Goal: Task Accomplishment & Management: Complete application form

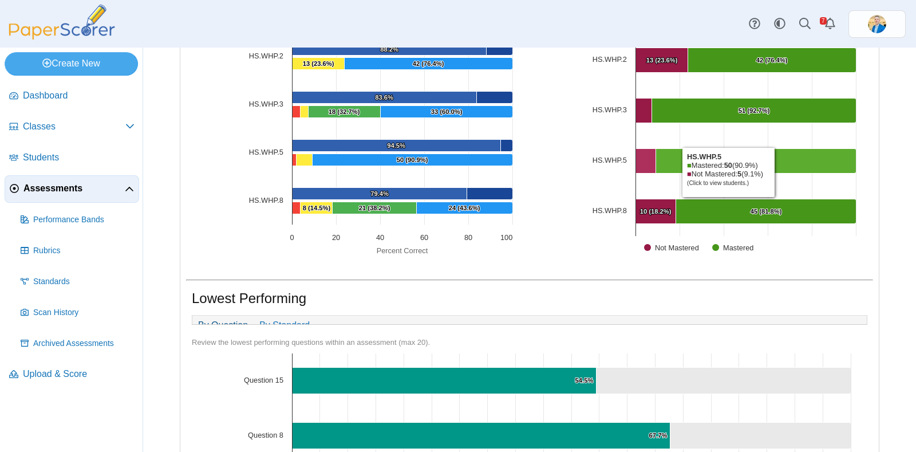
scroll to position [267, 0]
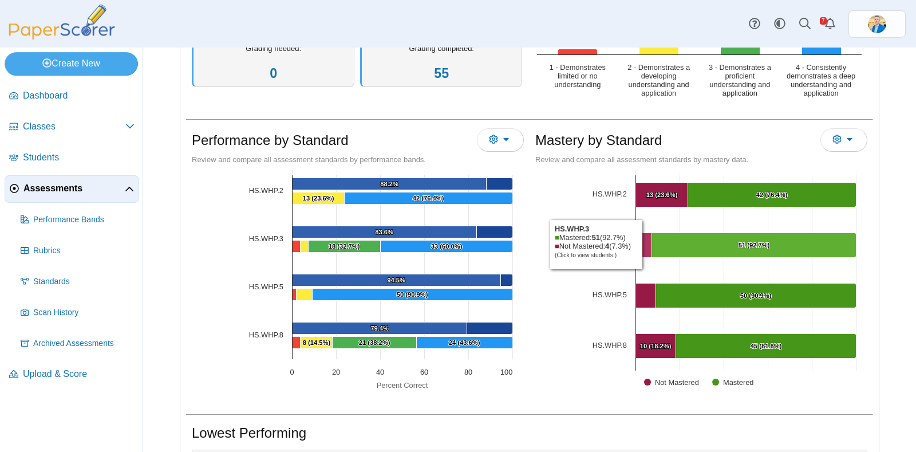
click at [640, 241] on Mastered "[object Object], 4. Not Mastered." at bounding box center [644, 245] width 16 height 25
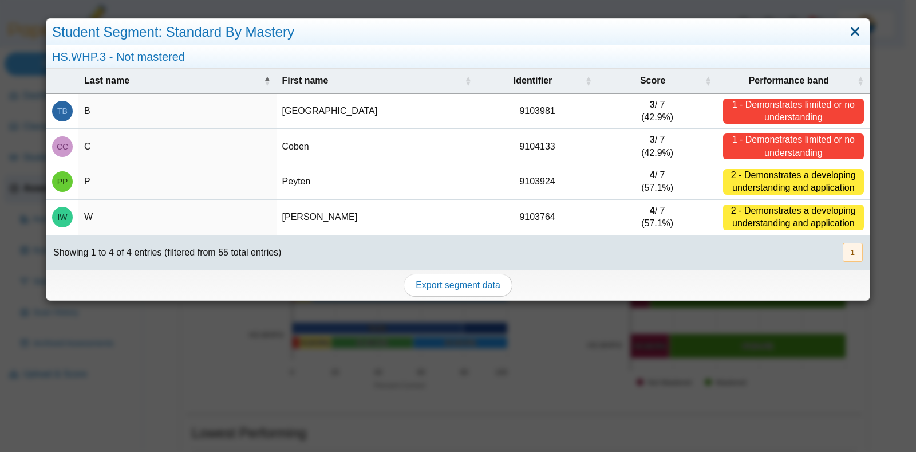
click at [846, 33] on link "Close" at bounding box center [855, 31] width 18 height 19
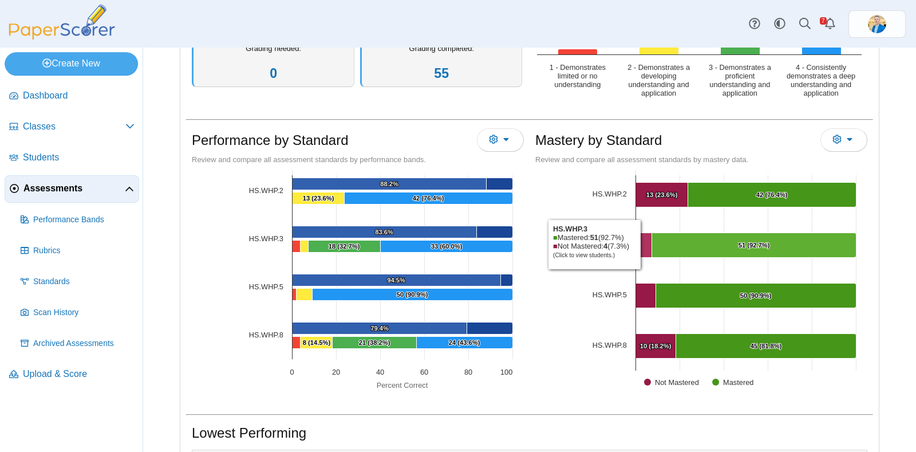
click at [638, 241] on Mastered "[object Object], 4. Not Mastered." at bounding box center [644, 245] width 16 height 25
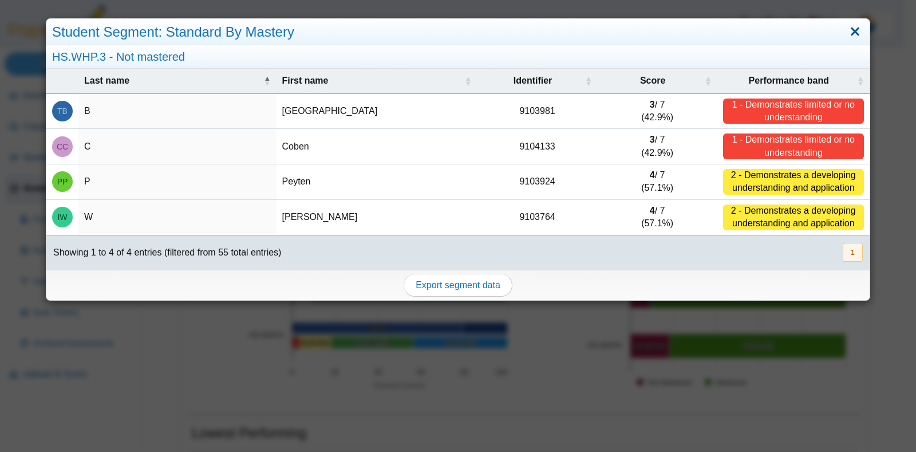
click at [846, 29] on link "Close" at bounding box center [855, 31] width 18 height 19
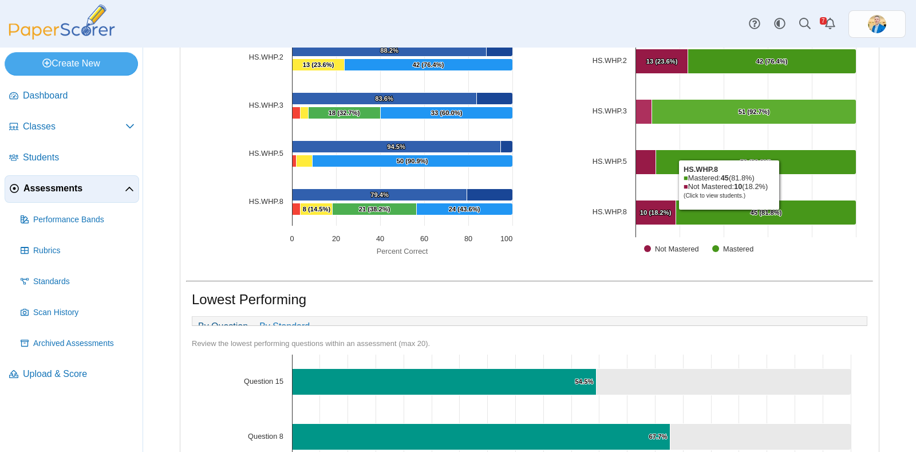
scroll to position [482, 0]
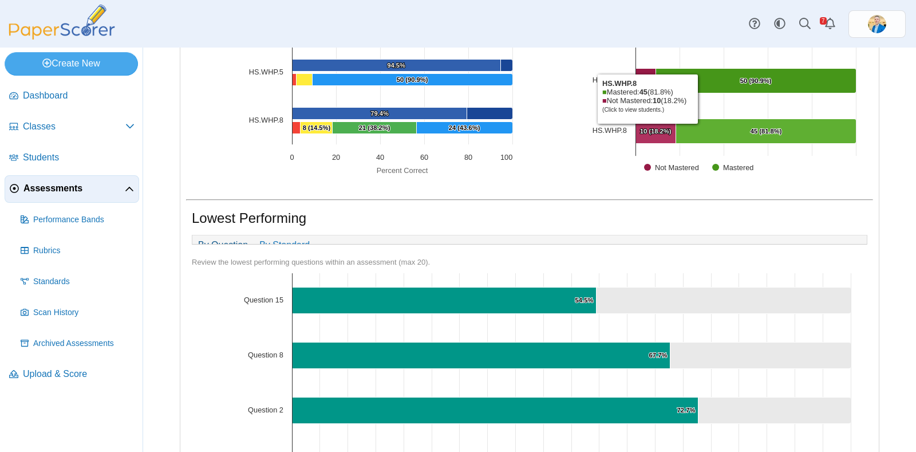
click at [642, 128] on text "10 (18.2%) ​ 10 (18.2%)" at bounding box center [655, 131] width 31 height 7
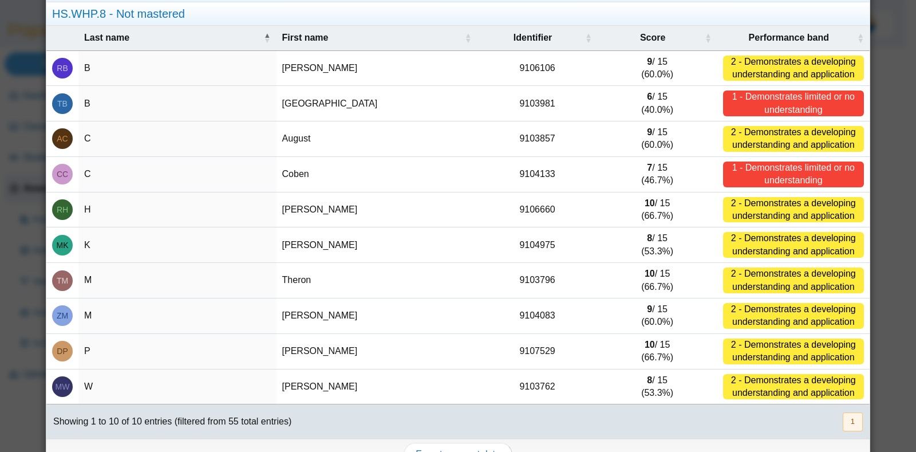
scroll to position [65, 0]
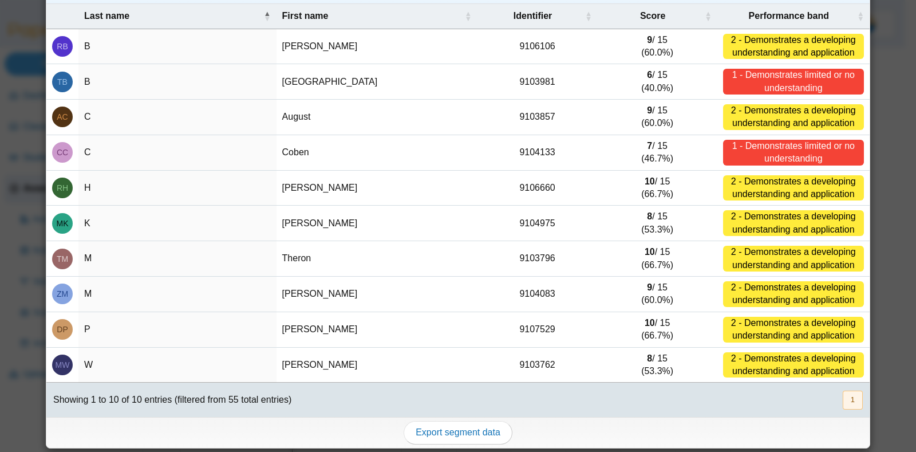
click at [651, 182] on td "10 / 15 (66.7%)" at bounding box center [658, 189] width 120 height 36
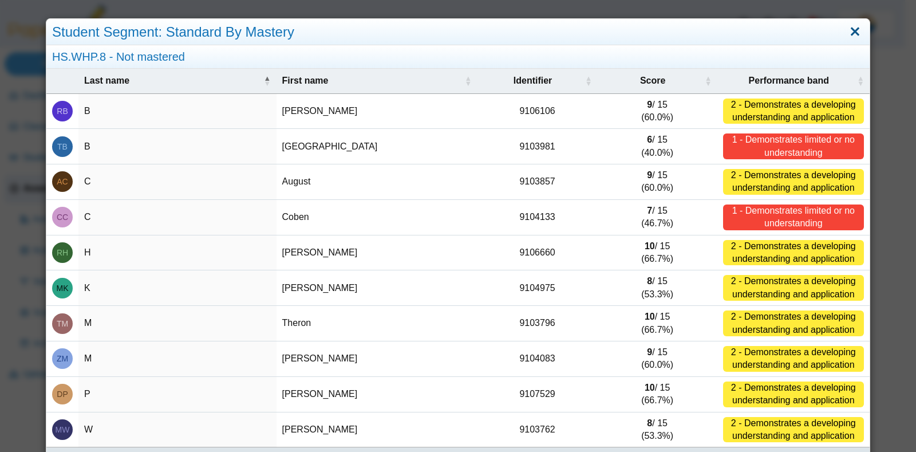
click at [850, 34] on link "Close" at bounding box center [855, 31] width 18 height 19
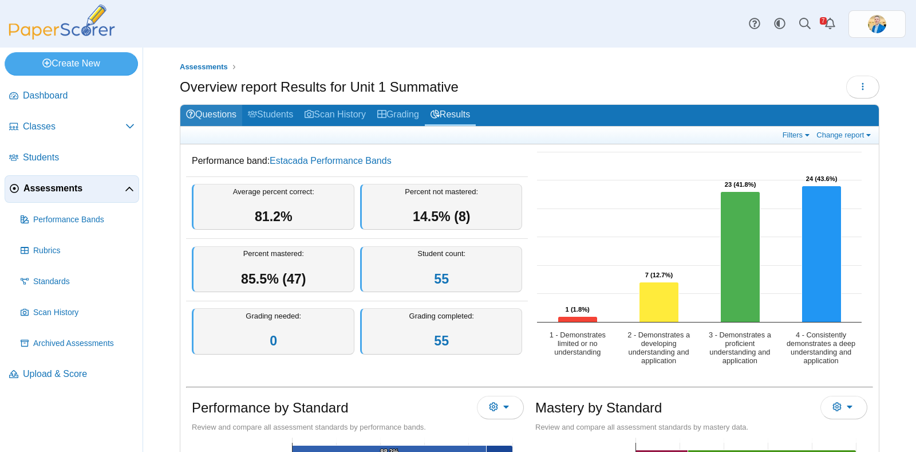
click at [226, 112] on link "Questions" at bounding box center [211, 115] width 62 height 21
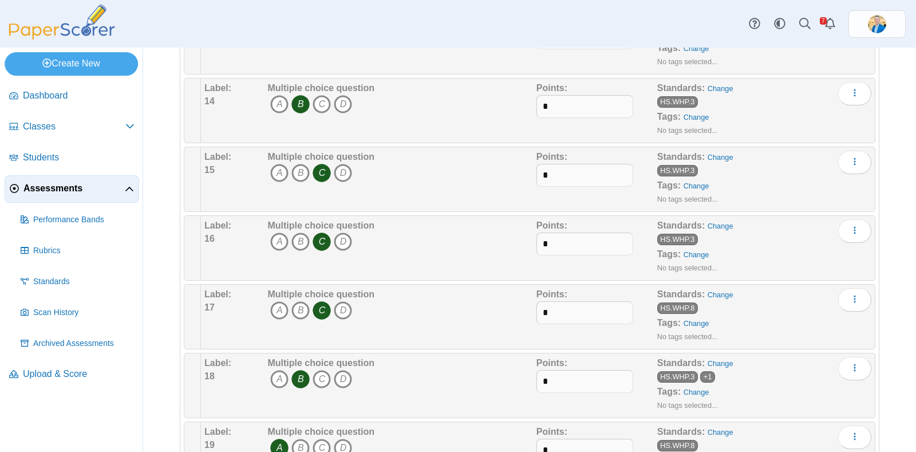
scroll to position [1108, 0]
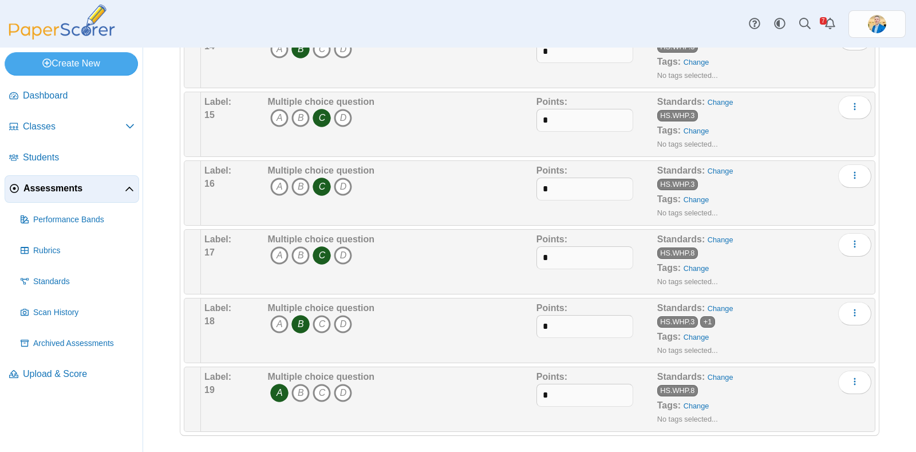
click at [77, 183] on span "Assessments" at bounding box center [73, 188] width 101 height 13
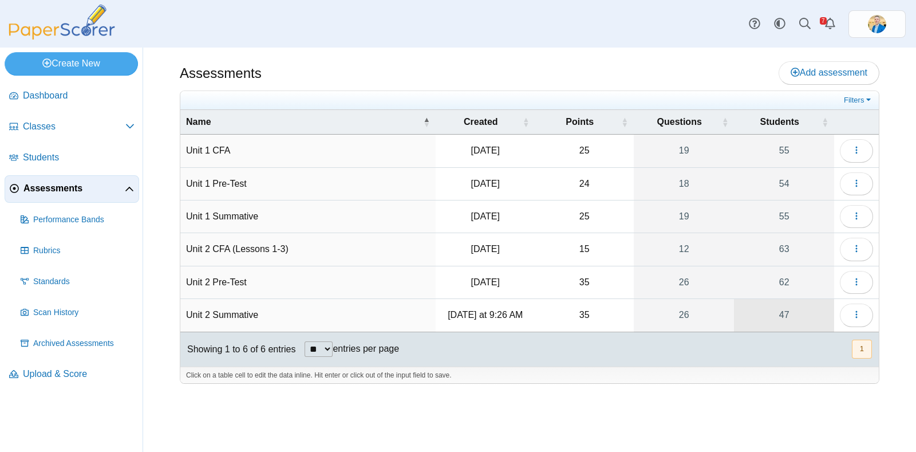
click at [790, 313] on link "47" at bounding box center [784, 315] width 100 height 32
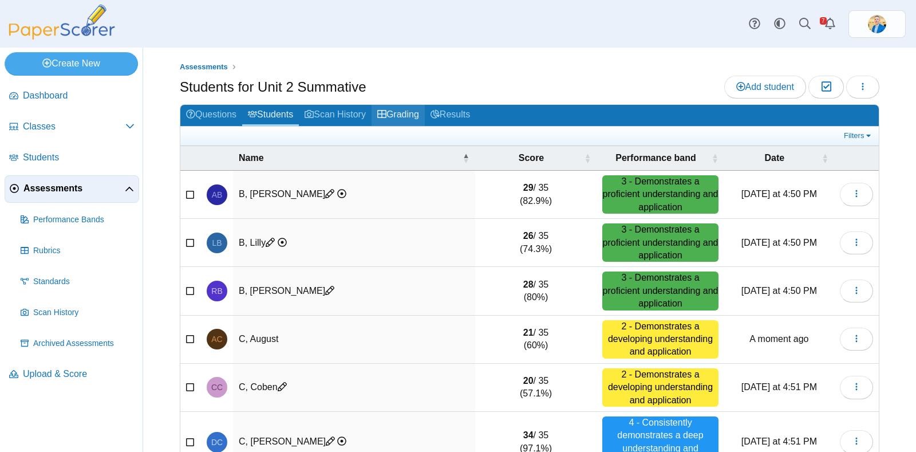
click at [401, 123] on link "Grading" at bounding box center [398, 115] width 53 height 21
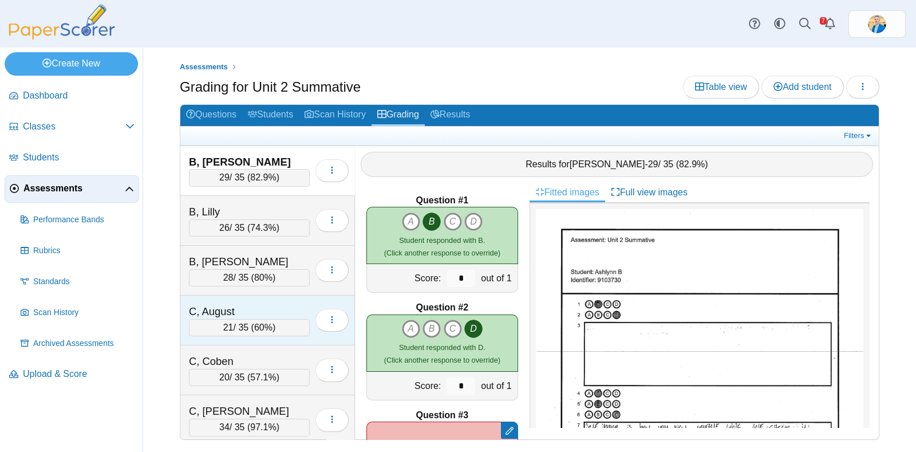
click at [253, 304] on div "C, August" at bounding box center [246, 311] width 115 height 15
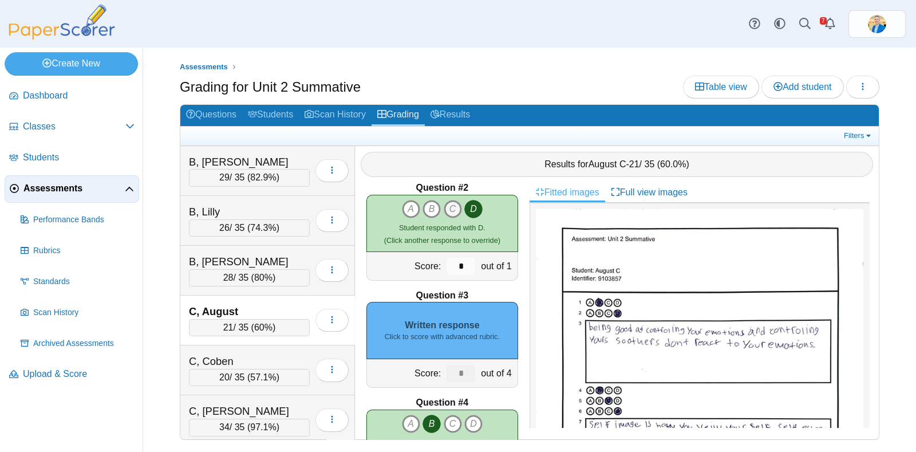
scroll to position [215, 0]
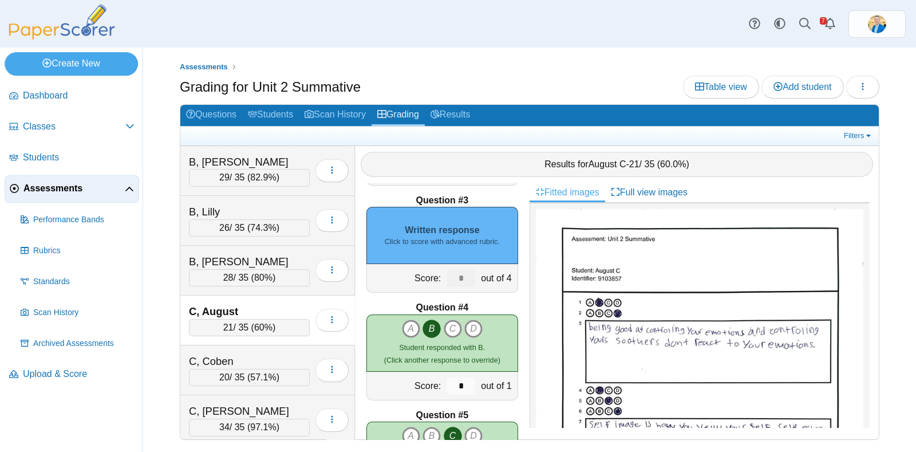
click at [447, 242] on small "Click to score with advanced rubric." at bounding box center [442, 241] width 115 height 10
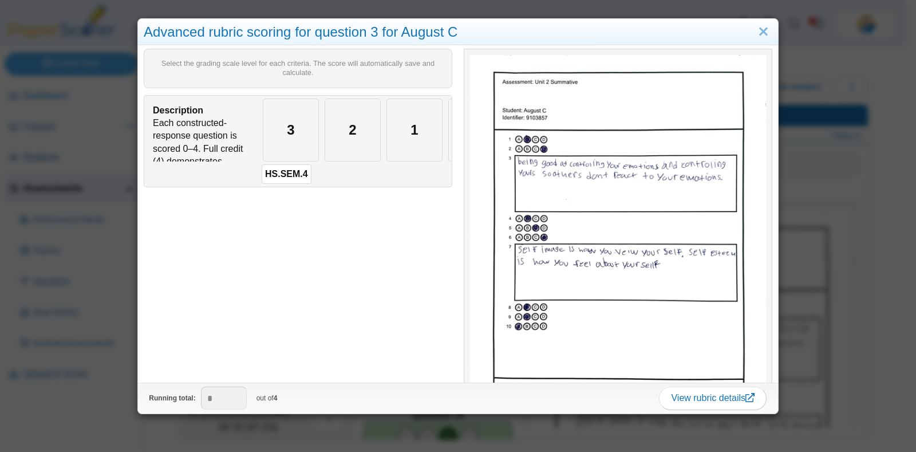
scroll to position [0, 68]
click at [402, 128] on div "1" at bounding box center [407, 130] width 55 height 62
type input "*"
click at [345, 131] on div "2" at bounding box center [345, 130] width 55 height 62
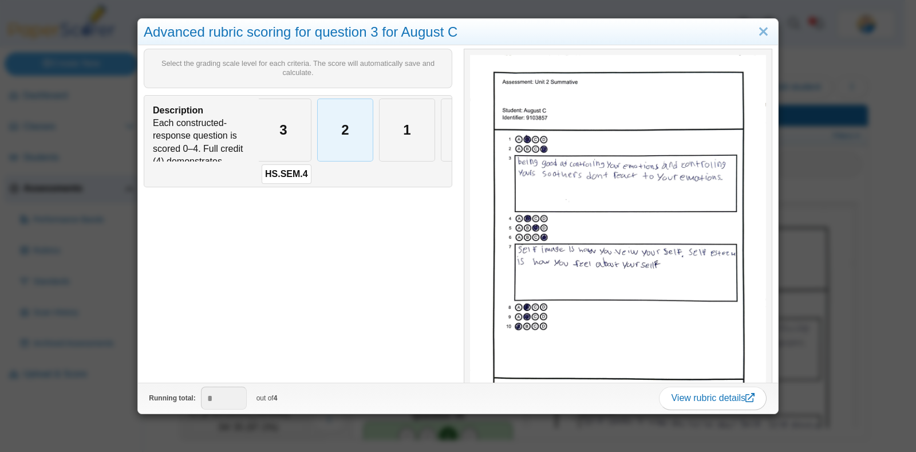
type input "*"
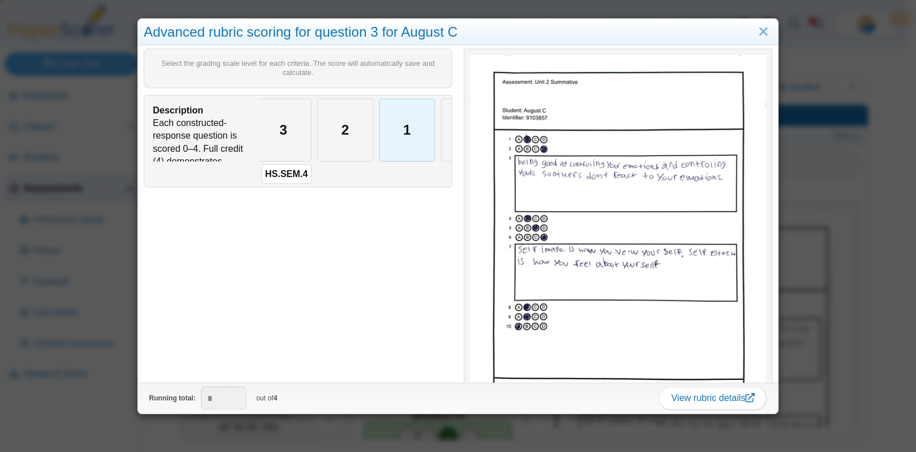
type input "*"
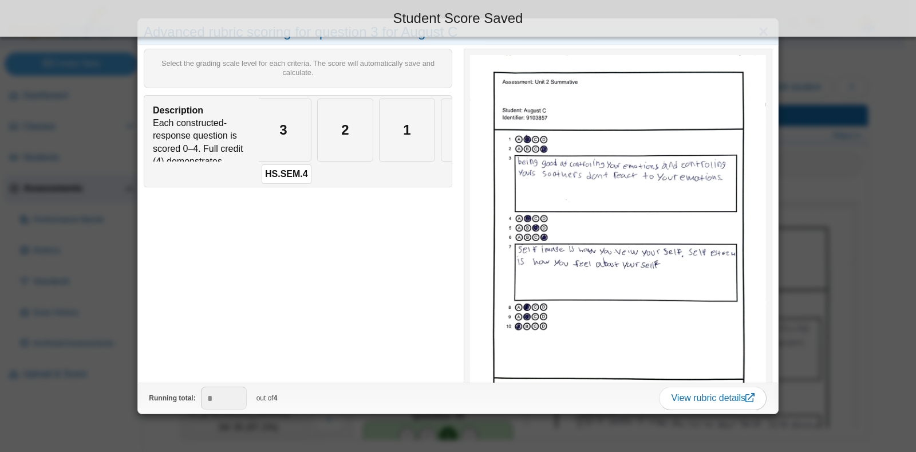
click at [755, 41] on link "Close" at bounding box center [764, 31] width 18 height 19
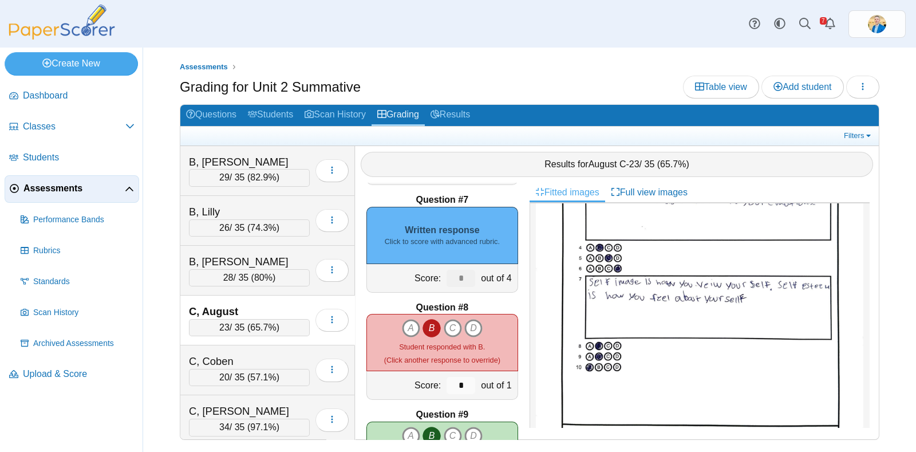
scroll to position [572, 0]
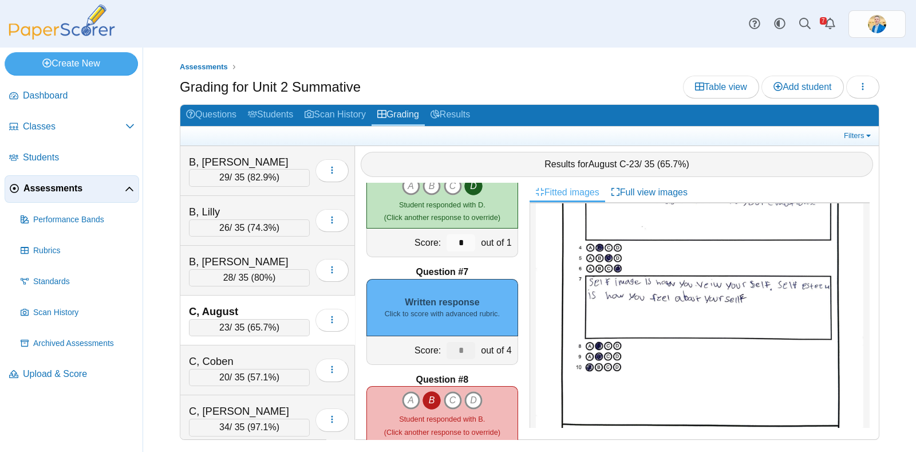
click at [450, 301] on div "Written response Click to score with advanced rubric." at bounding box center [442, 307] width 152 height 57
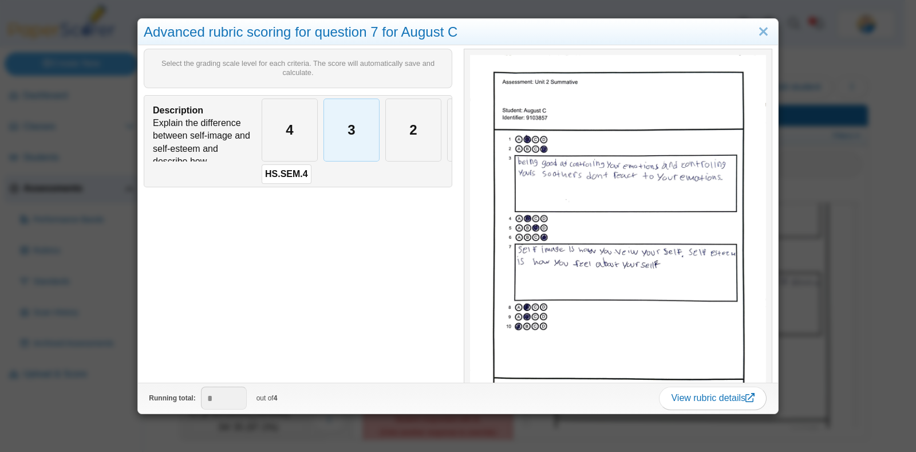
click at [357, 131] on div "3" at bounding box center [351, 130] width 55 height 62
type input "*"
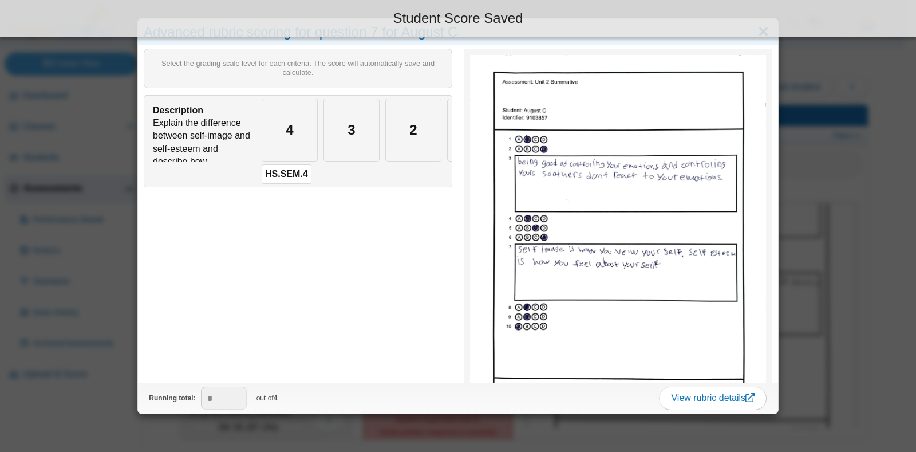
click at [761, 33] on div "Student Score Saved" at bounding box center [458, 18] width 916 height 37
click at [757, 39] on link "Close" at bounding box center [764, 31] width 18 height 19
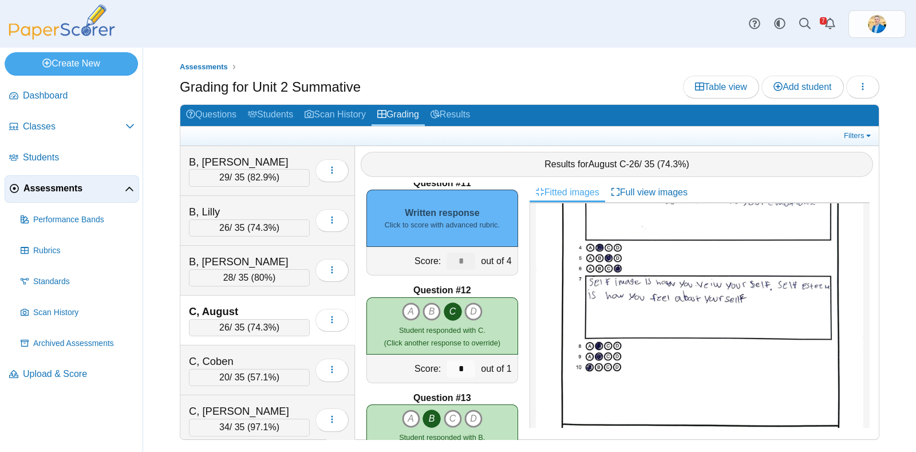
scroll to position [1001, 0]
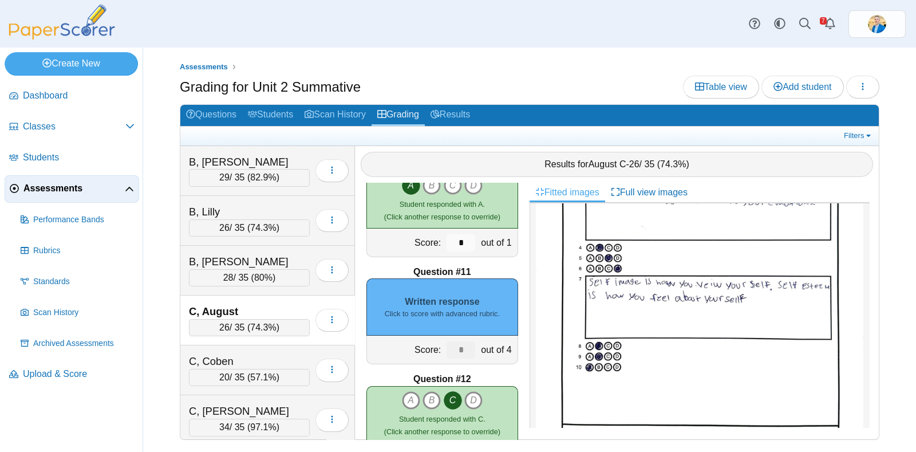
click at [459, 326] on div "Written response Click to score with advanced rubric." at bounding box center [442, 306] width 152 height 57
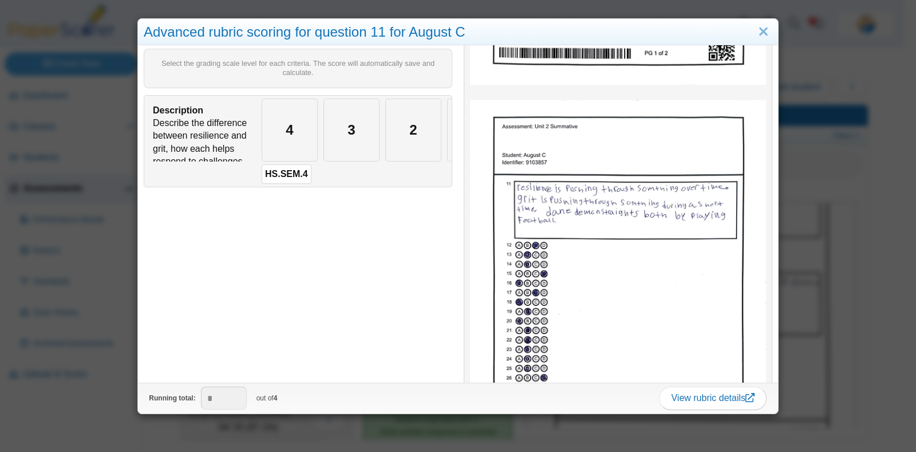
scroll to position [0, 120]
click at [352, 137] on div "1" at bounding box center [359, 130] width 55 height 62
type input "*"
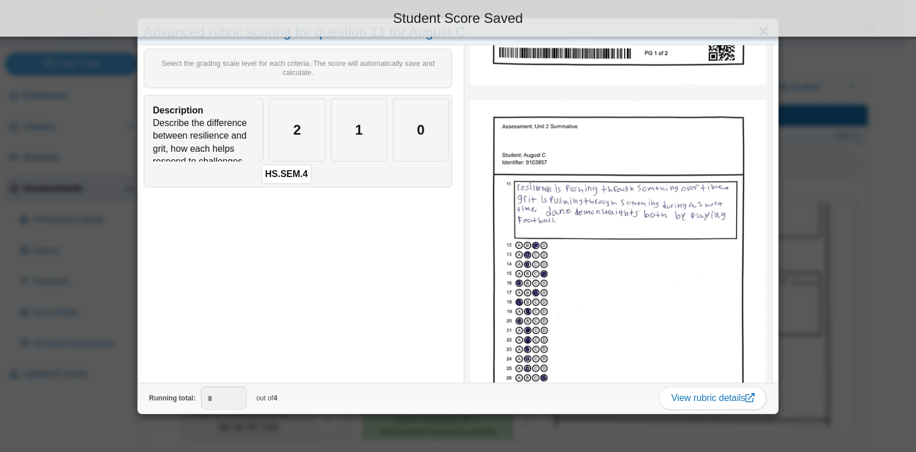
click at [755, 36] on link "Close" at bounding box center [764, 31] width 18 height 19
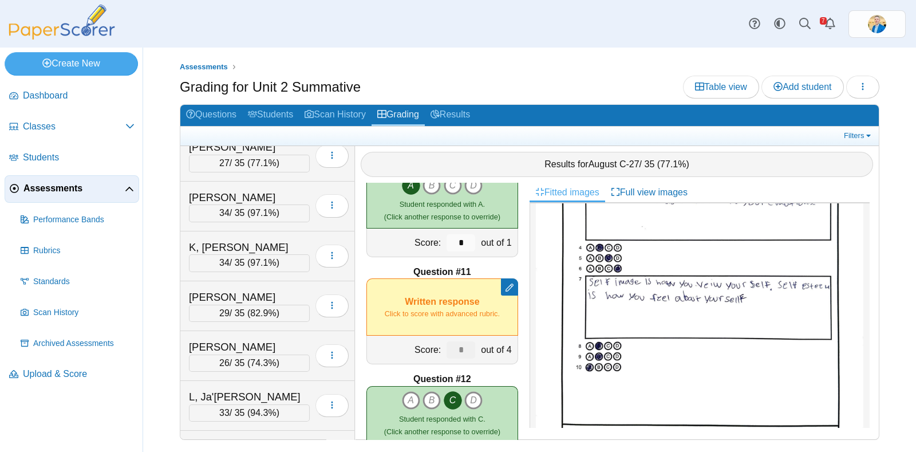
scroll to position [1217, 0]
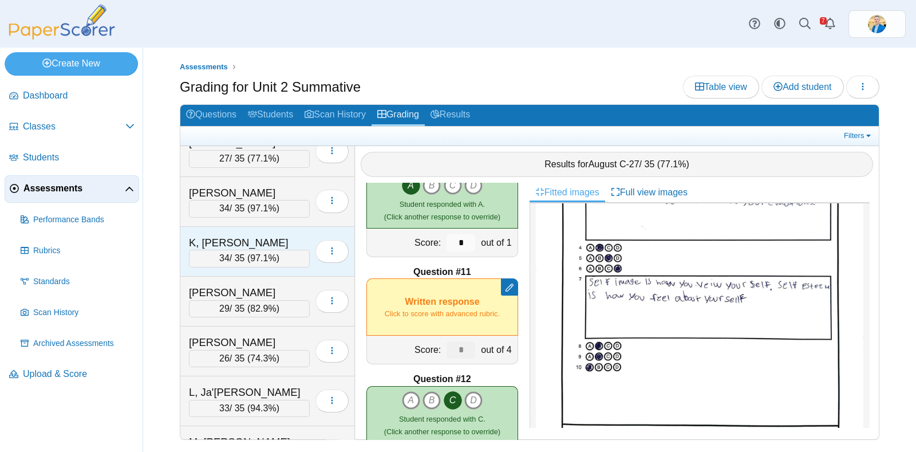
click at [259, 235] on div "K, Leah" at bounding box center [246, 242] width 115 height 15
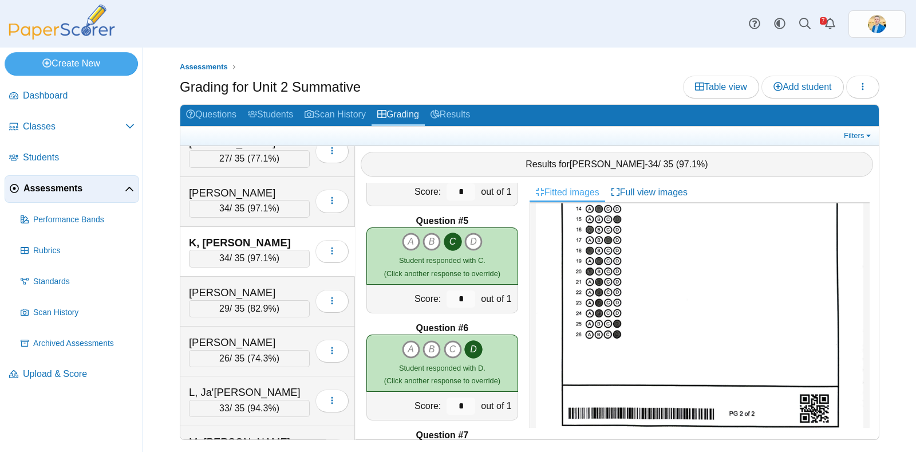
scroll to position [0, 0]
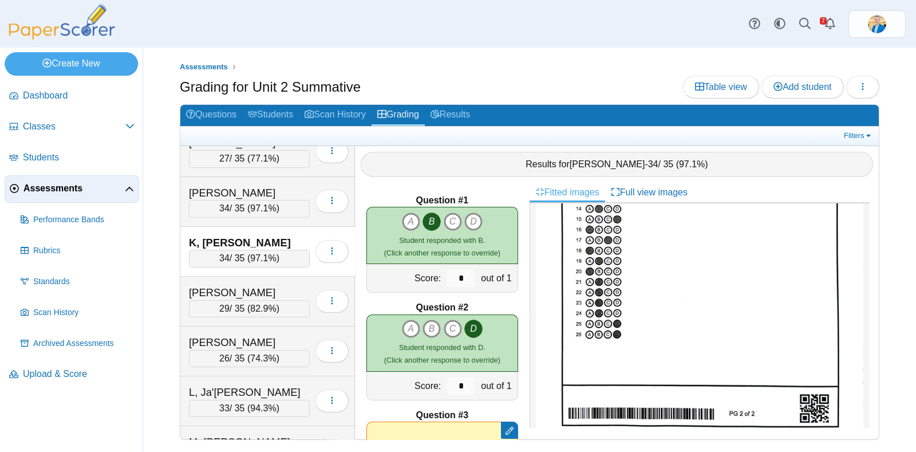
click at [76, 185] on span "Assessments" at bounding box center [73, 188] width 101 height 13
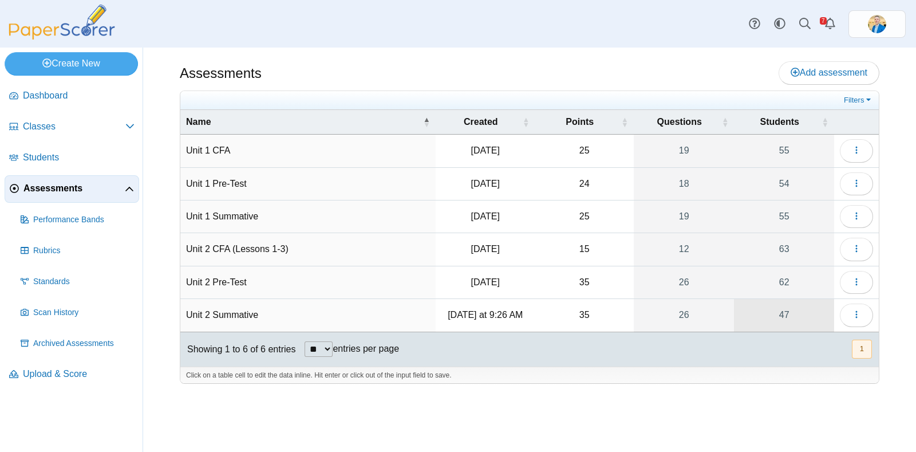
click at [783, 313] on link "47" at bounding box center [784, 315] width 100 height 32
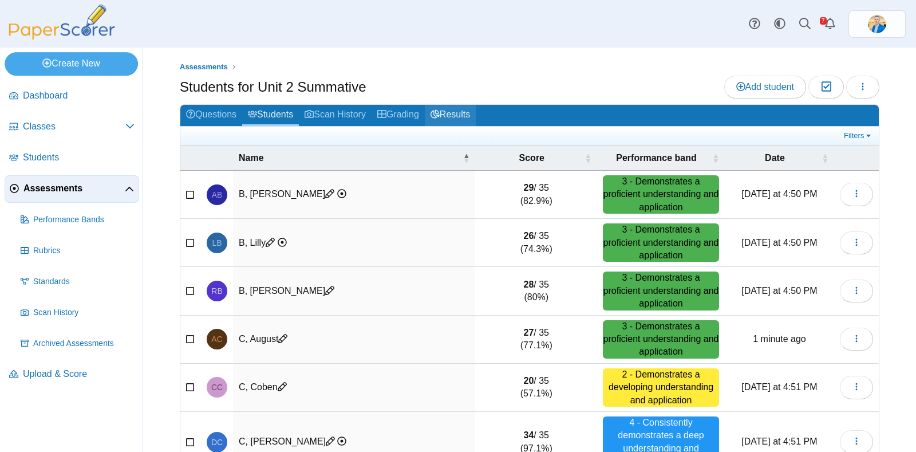
click at [462, 108] on link "Results" at bounding box center [450, 115] width 51 height 21
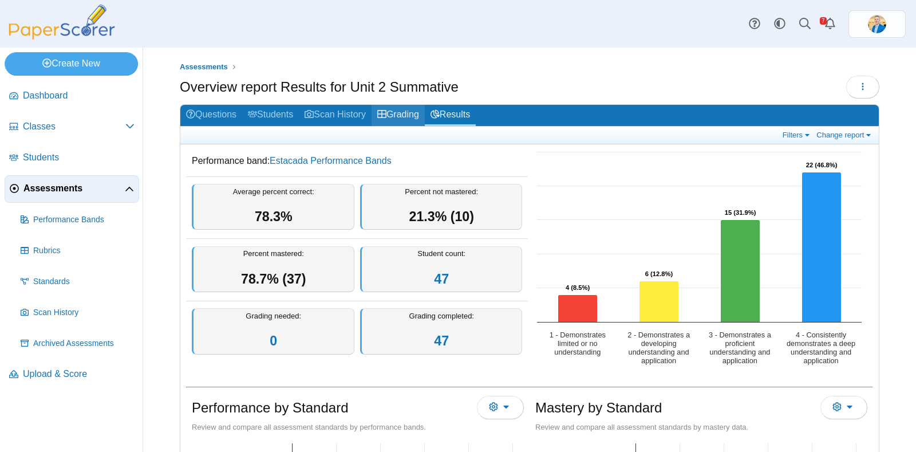
click at [396, 113] on link "Grading" at bounding box center [398, 115] width 53 height 21
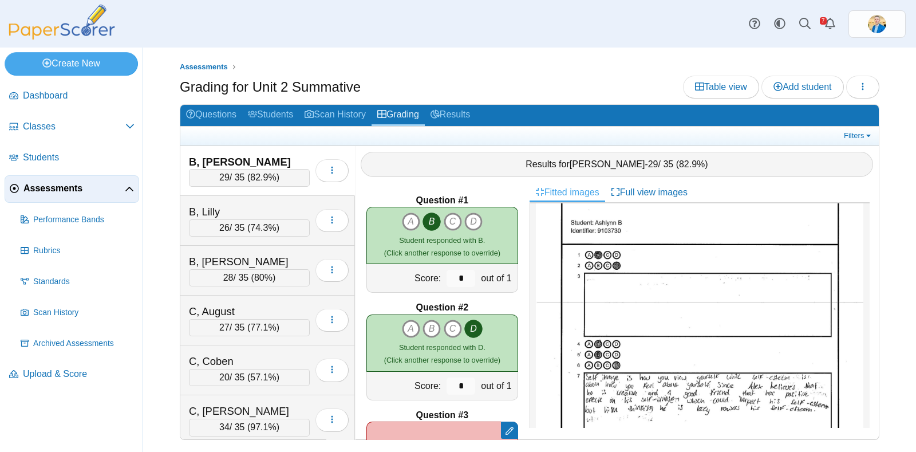
scroll to position [71, 0]
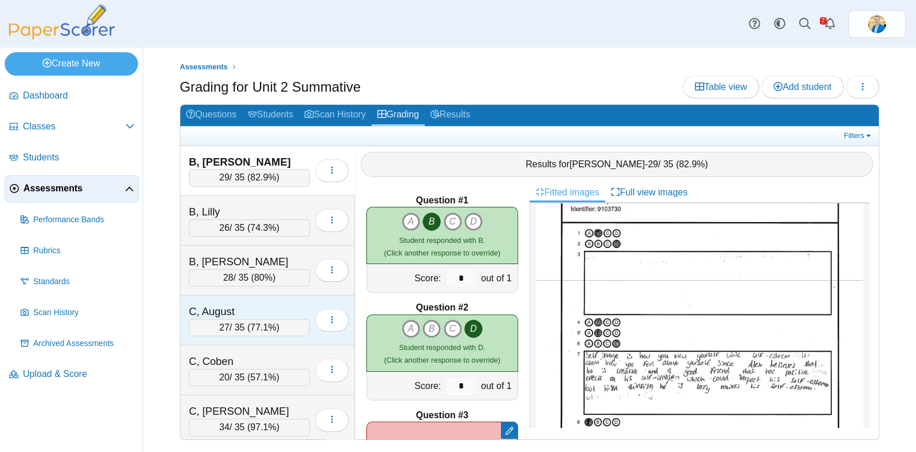
click at [276, 304] on div "C, August" at bounding box center [246, 311] width 115 height 15
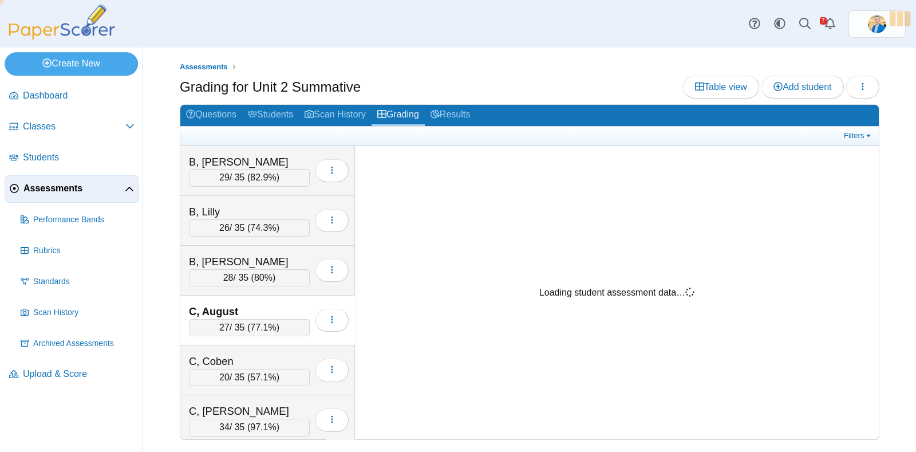
scroll to position [0, 0]
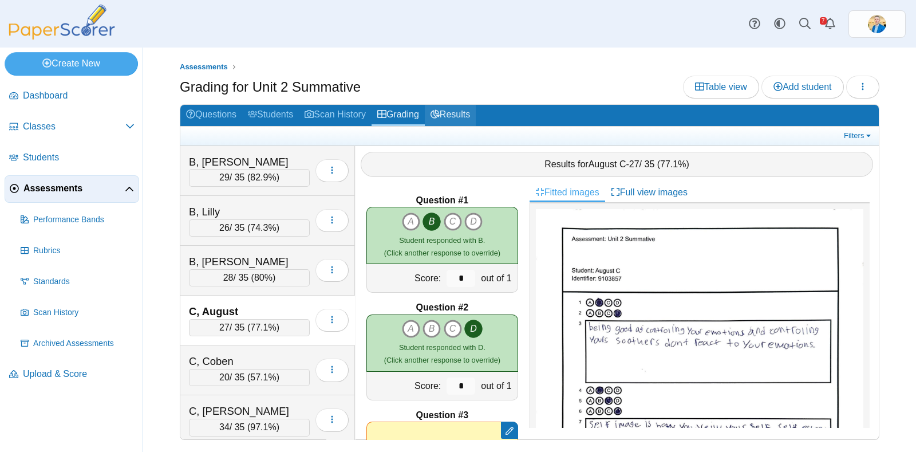
click at [446, 111] on link "Results" at bounding box center [450, 115] width 51 height 21
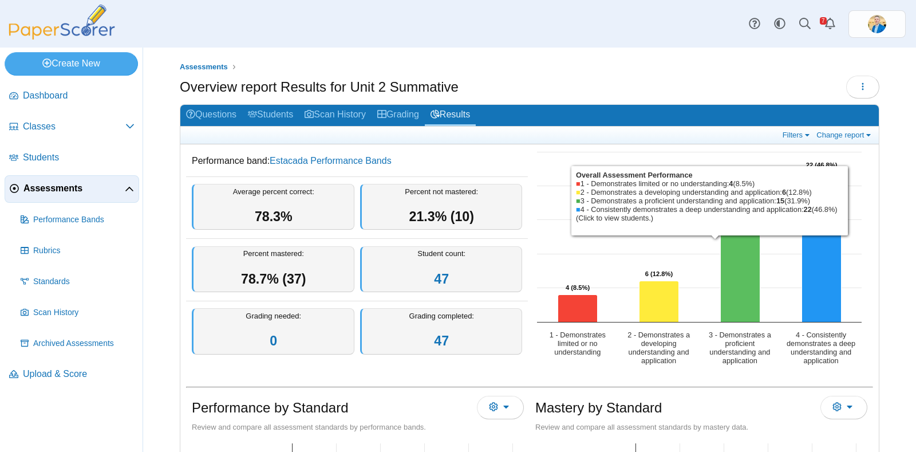
click at [724, 297] on icon "3 - Demonstrates a proficient understanding and application, 15. Overall Assess…" at bounding box center [741, 271] width 40 height 102
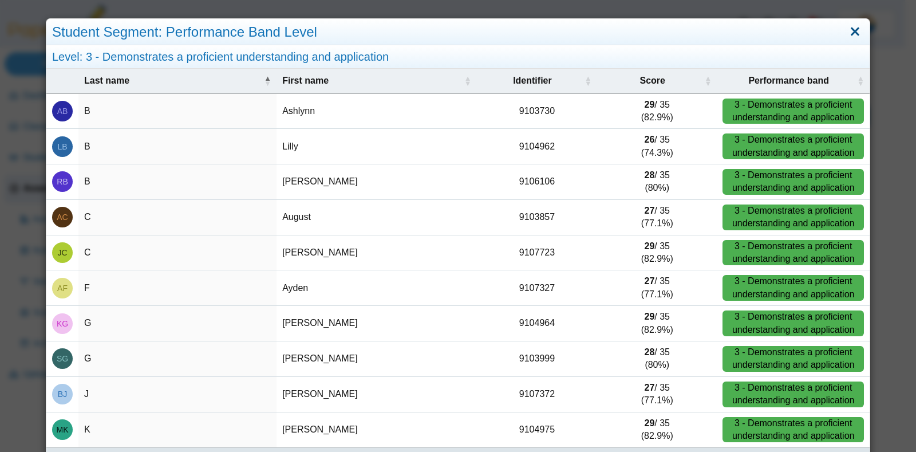
click at [852, 30] on link "Close" at bounding box center [855, 31] width 18 height 19
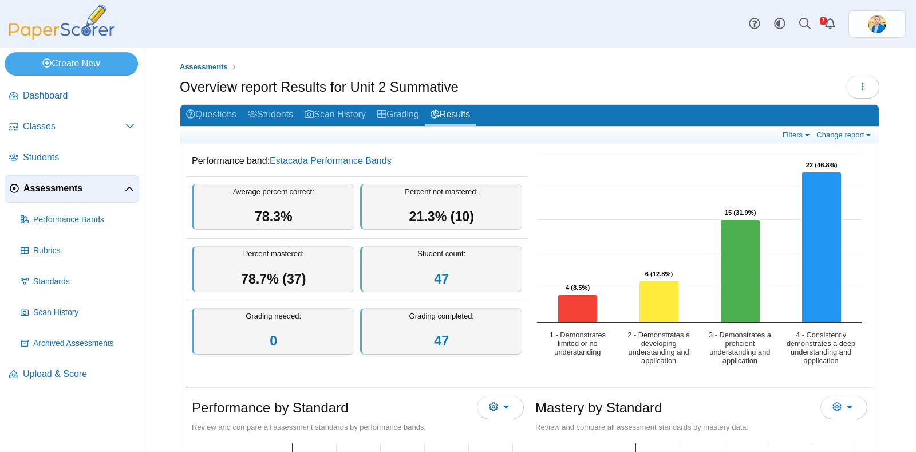
click at [76, 184] on span "Assessments" at bounding box center [73, 188] width 101 height 13
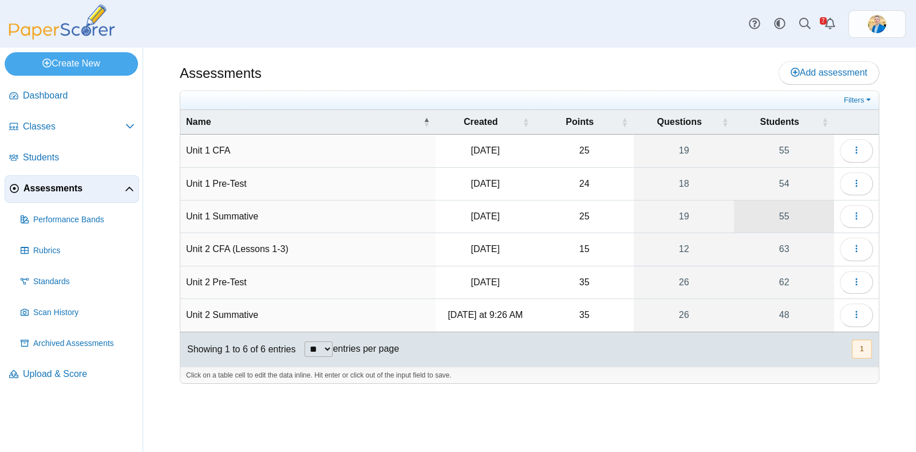
click at [788, 210] on link "55" at bounding box center [784, 216] width 100 height 32
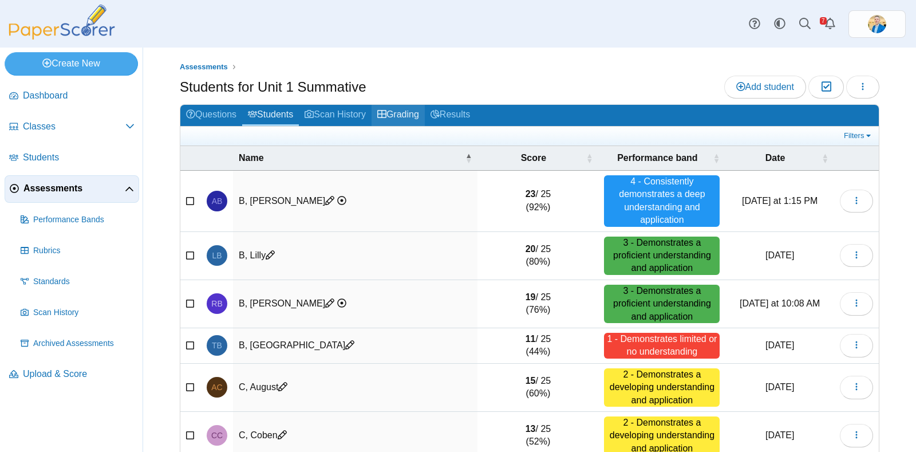
click at [411, 110] on link "Grading" at bounding box center [398, 115] width 53 height 21
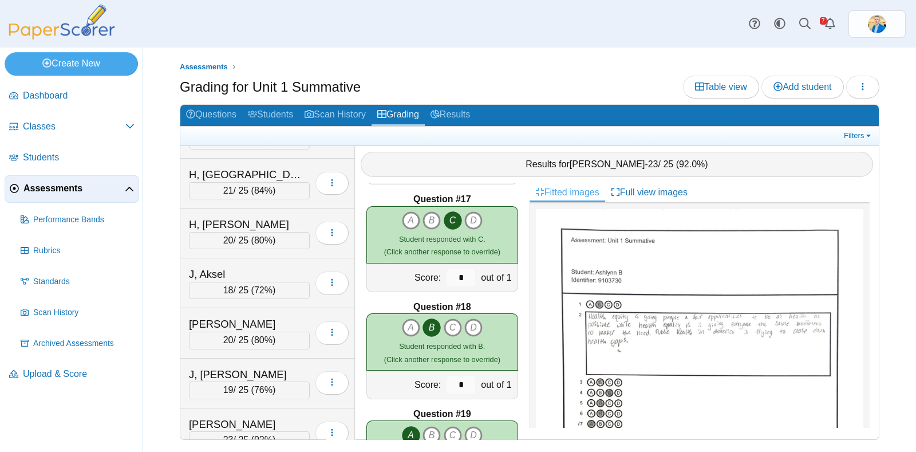
scroll to position [1003, 0]
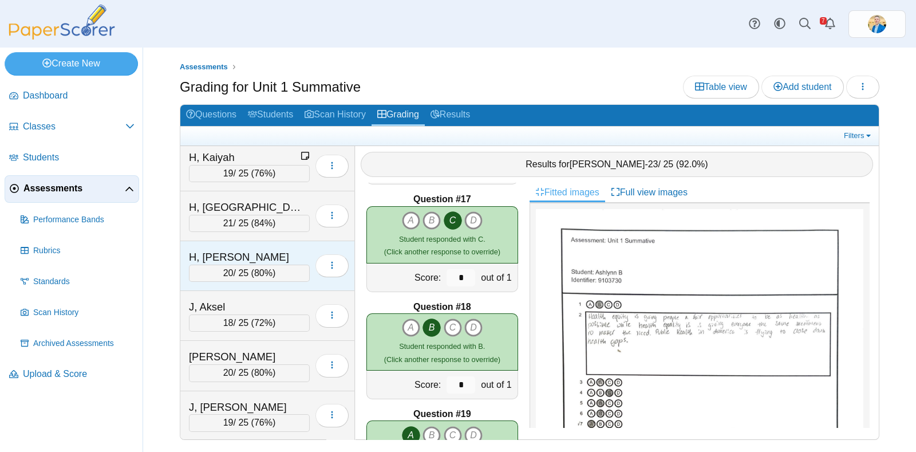
click at [267, 254] on div "H, [PERSON_NAME]" at bounding box center [246, 257] width 115 height 15
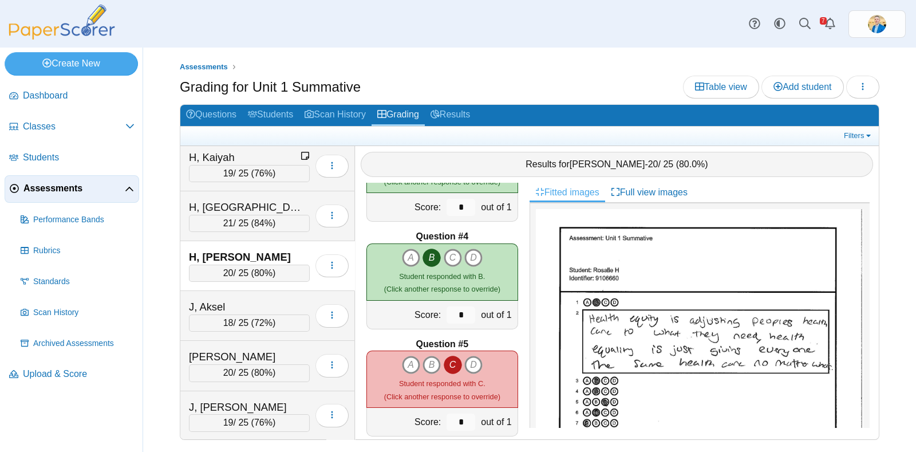
scroll to position [286, 0]
click at [428, 359] on icon "B" at bounding box center [432, 365] width 18 height 18
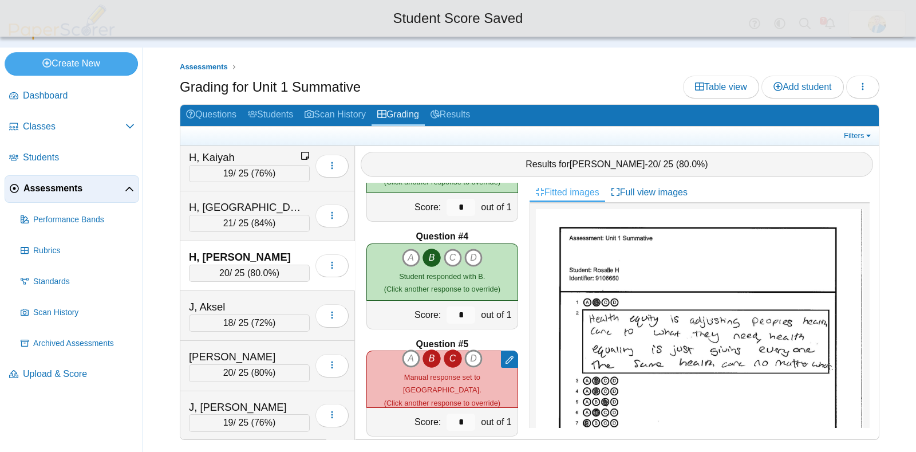
click at [451, 364] on icon "C" at bounding box center [453, 358] width 18 height 18
type input "*"
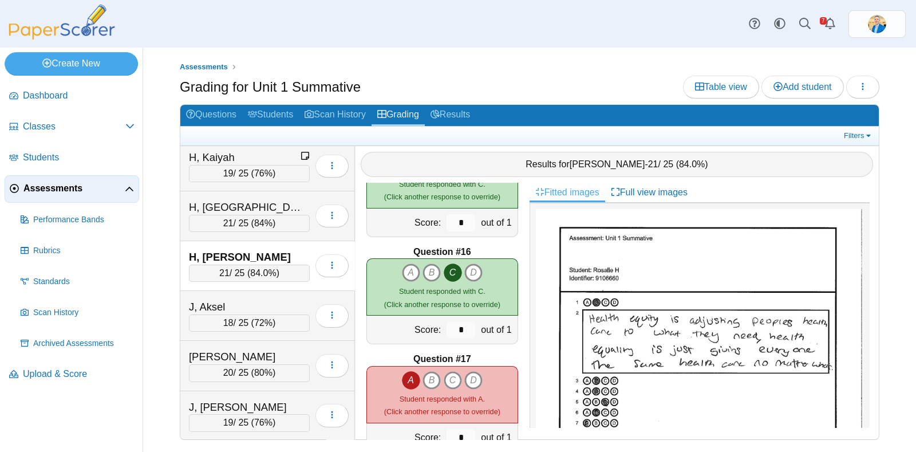
scroll to position [1575, 0]
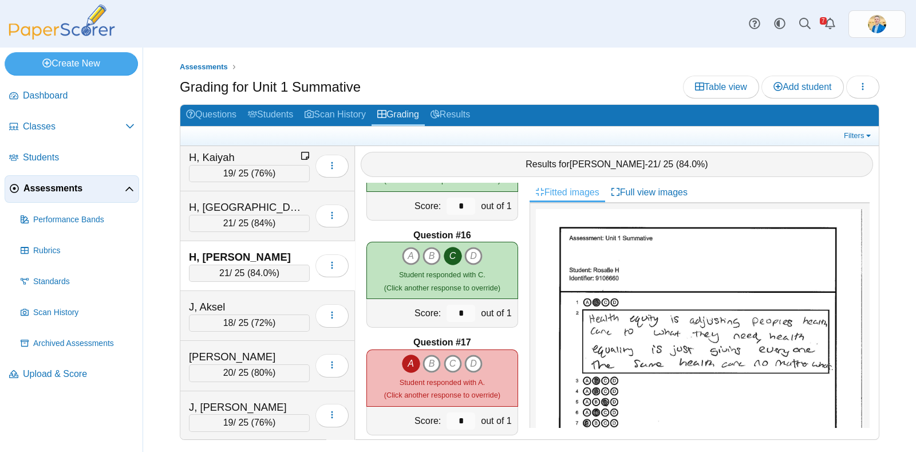
click at [411, 361] on icon "A" at bounding box center [411, 363] width 18 height 18
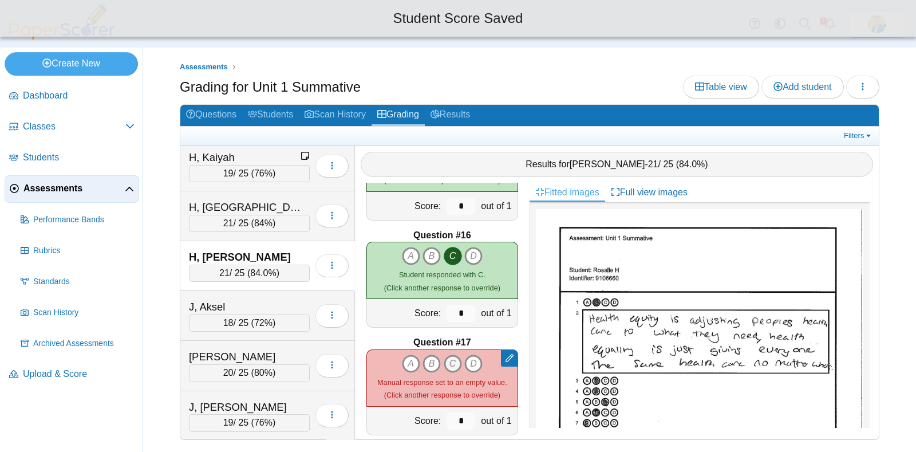
click at [444, 366] on icon "C" at bounding box center [453, 363] width 18 height 18
type input "*"
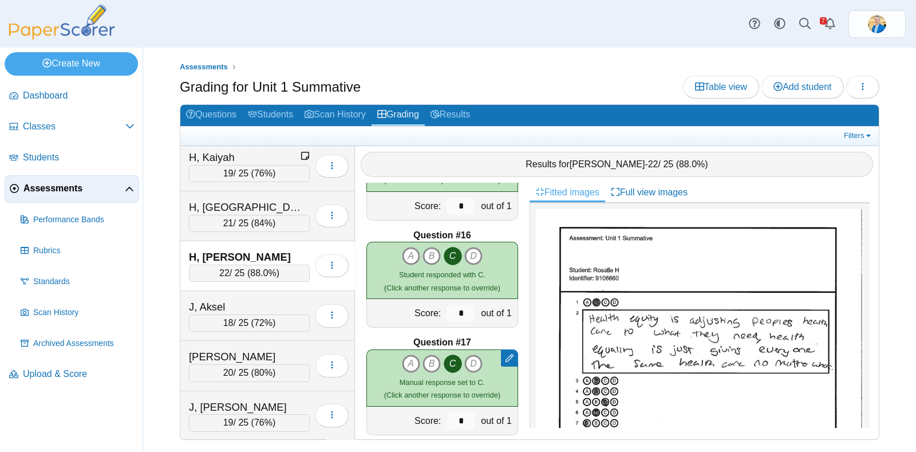
scroll to position [1805, 0]
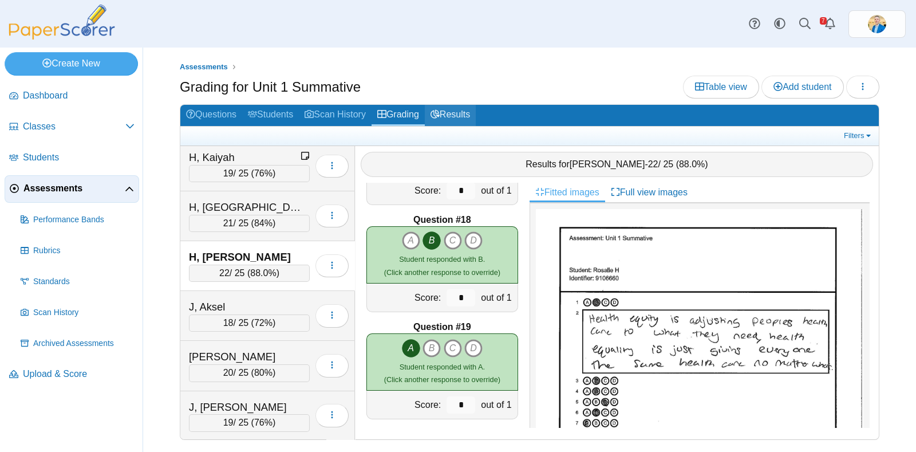
click at [462, 108] on link "Results" at bounding box center [450, 115] width 51 height 21
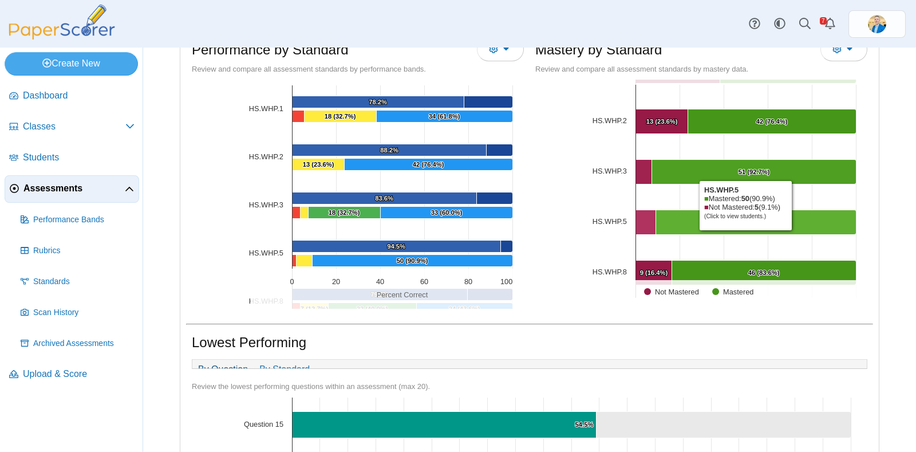
scroll to position [57, 0]
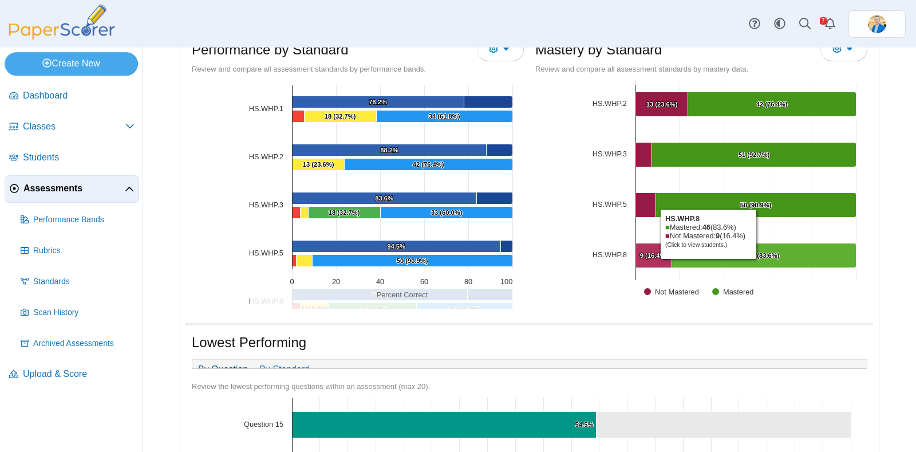
click at [704, 260] on Mastered "[object Object], 46. Mastered." at bounding box center [764, 255] width 184 height 25
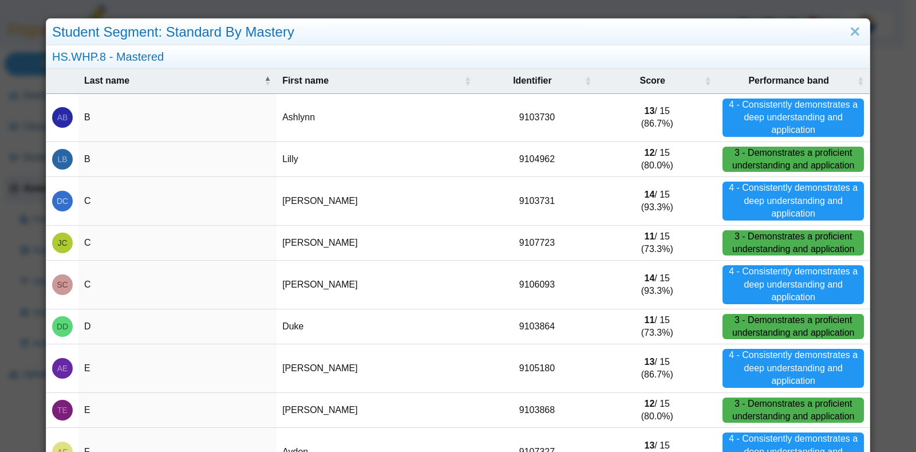
scroll to position [141, 0]
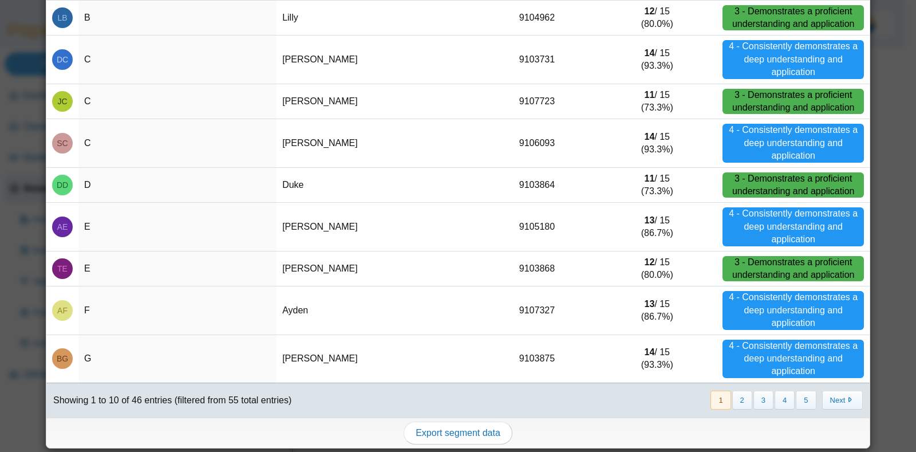
click at [743, 398] on button "2" at bounding box center [742, 400] width 20 height 19
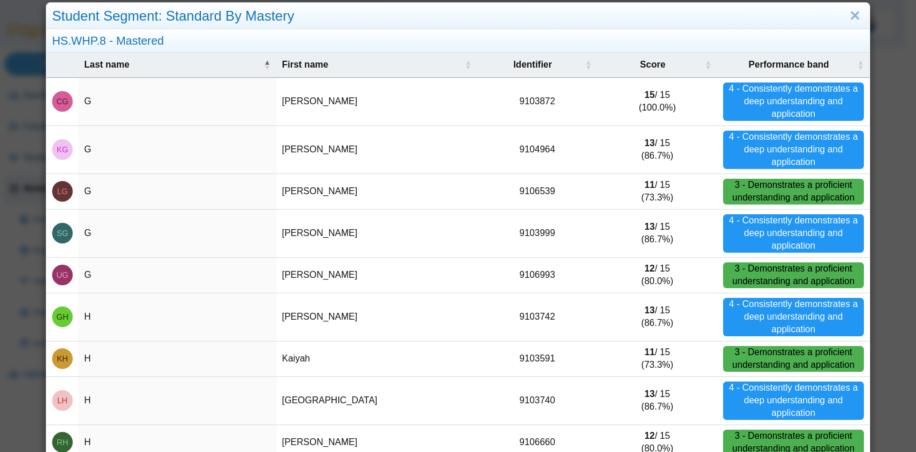
scroll to position [0, 0]
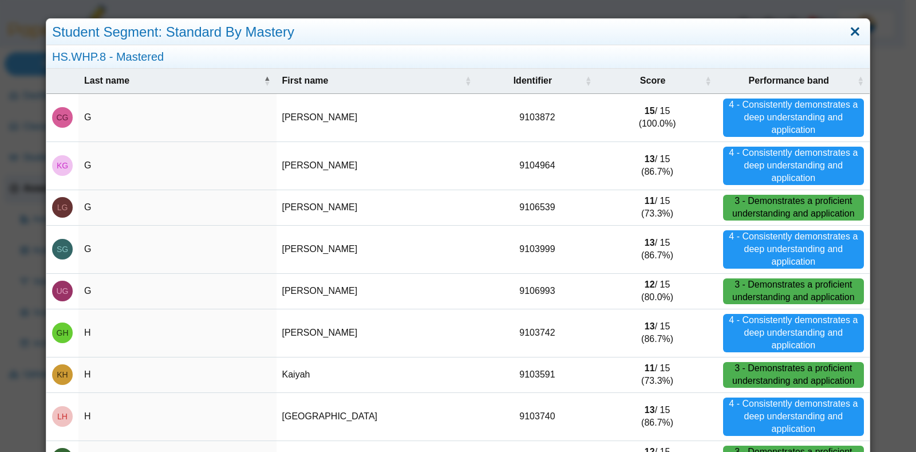
click at [847, 30] on link "Close" at bounding box center [855, 31] width 18 height 19
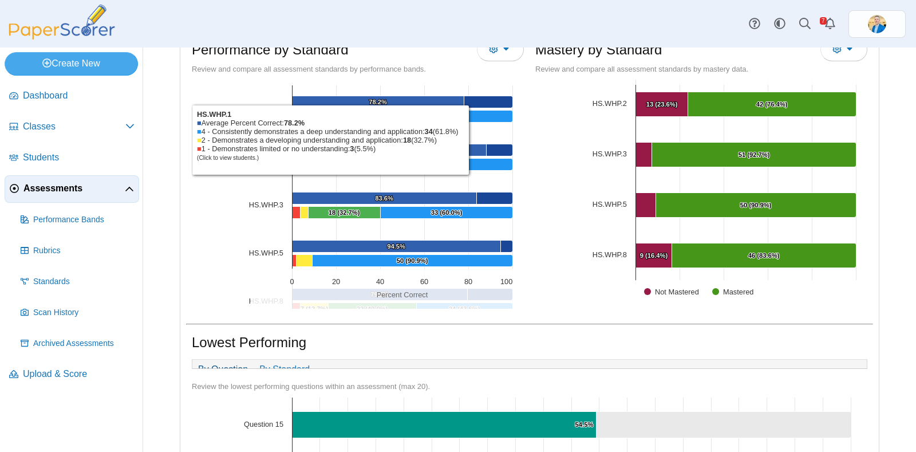
click at [78, 182] on span "Assessments" at bounding box center [73, 188] width 101 height 13
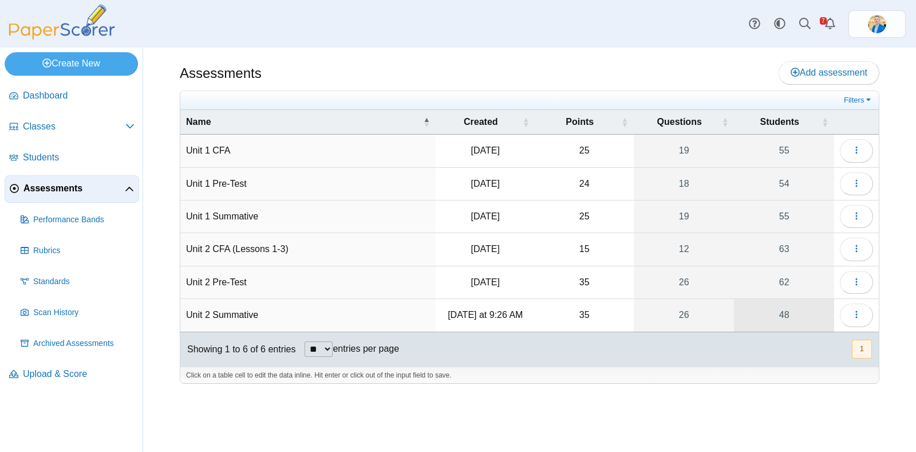
click at [777, 313] on link "48" at bounding box center [784, 315] width 100 height 32
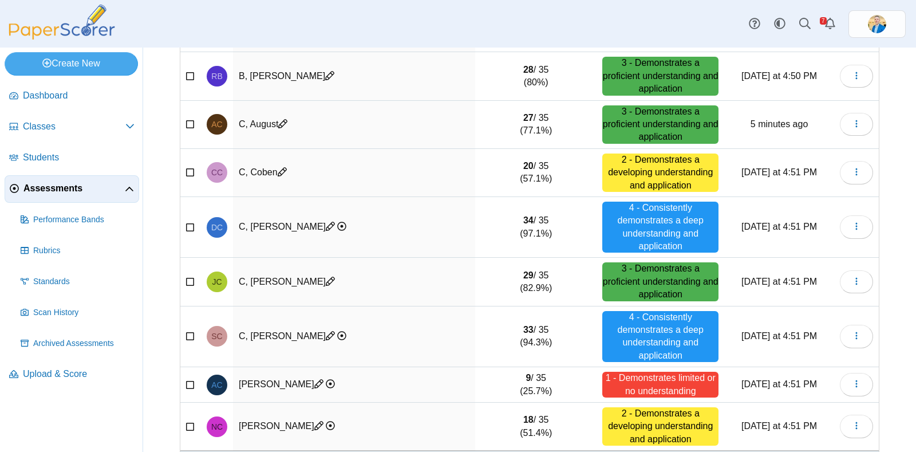
scroll to position [257, 0]
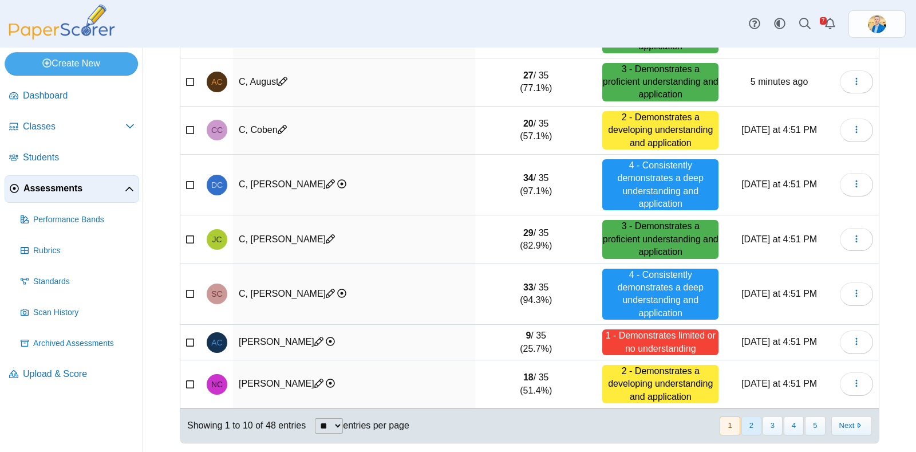
click at [742, 420] on button "2" at bounding box center [752, 425] width 20 height 19
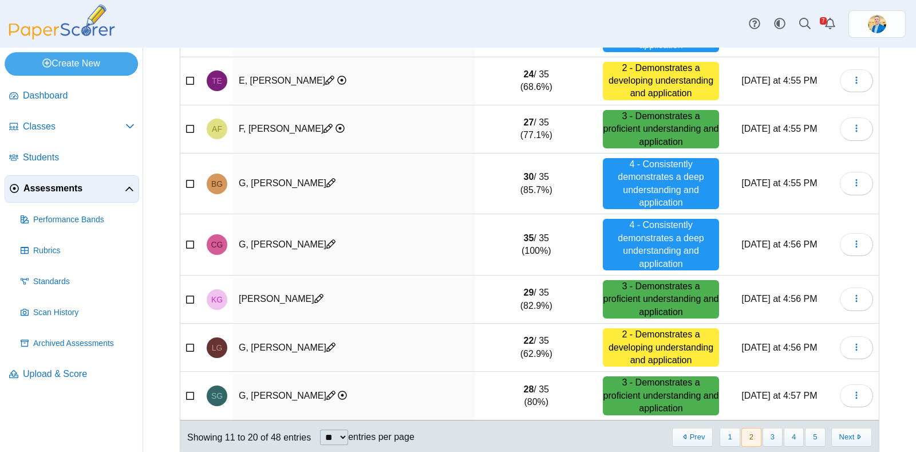
scroll to position [270, 0]
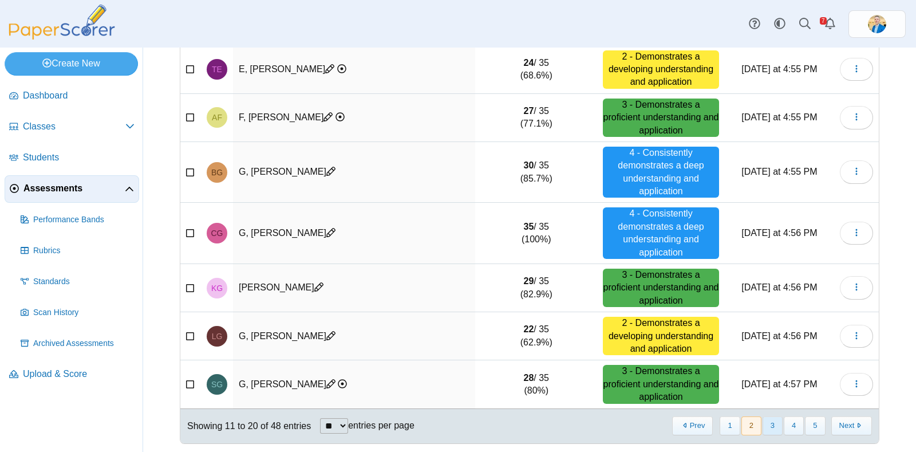
click at [769, 428] on button "3" at bounding box center [773, 425] width 20 height 19
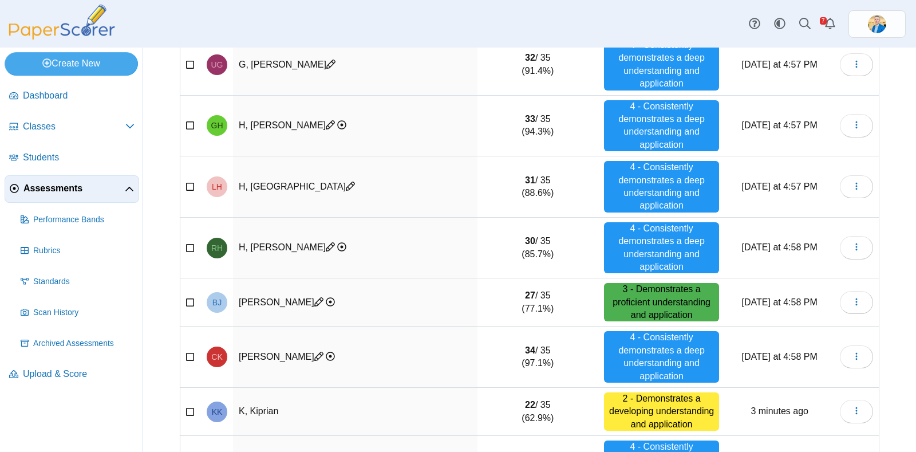
scroll to position [0, 0]
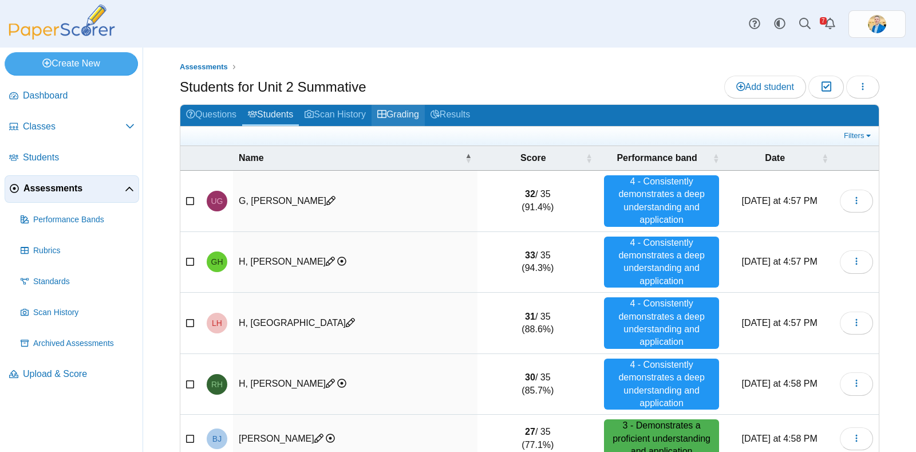
click at [406, 111] on link "Grading" at bounding box center [398, 115] width 53 height 21
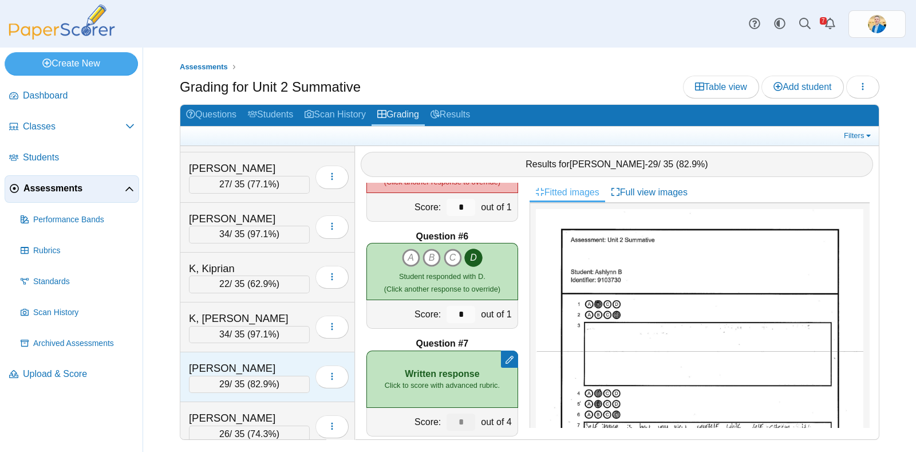
scroll to position [1145, 0]
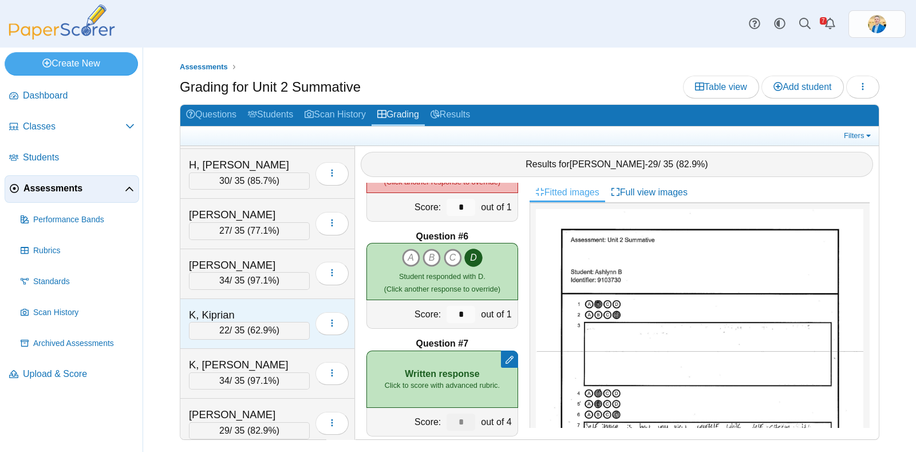
click at [253, 299] on div "K, Kiprian 22 / 35 ( 62.9% ) Loading…" at bounding box center [267, 324] width 175 height 50
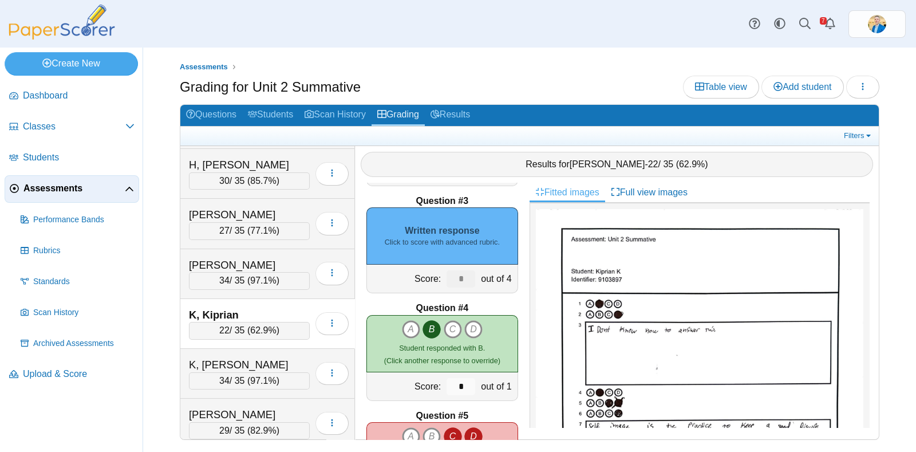
scroll to position [215, 0]
click at [441, 236] on small "Click to score with advanced rubric." at bounding box center [442, 241] width 115 height 10
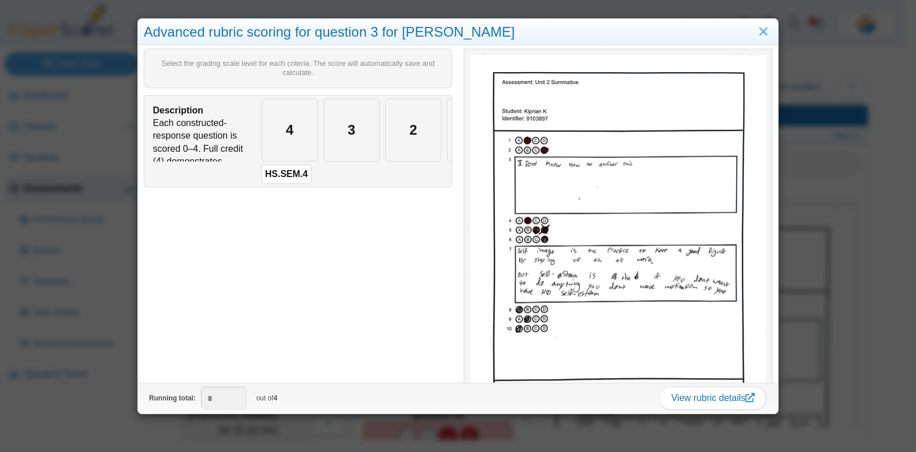
scroll to position [0, 120]
click at [406, 141] on div "0" at bounding box center [420, 130] width 55 height 62
click at [755, 27] on link "Close" at bounding box center [764, 31] width 18 height 19
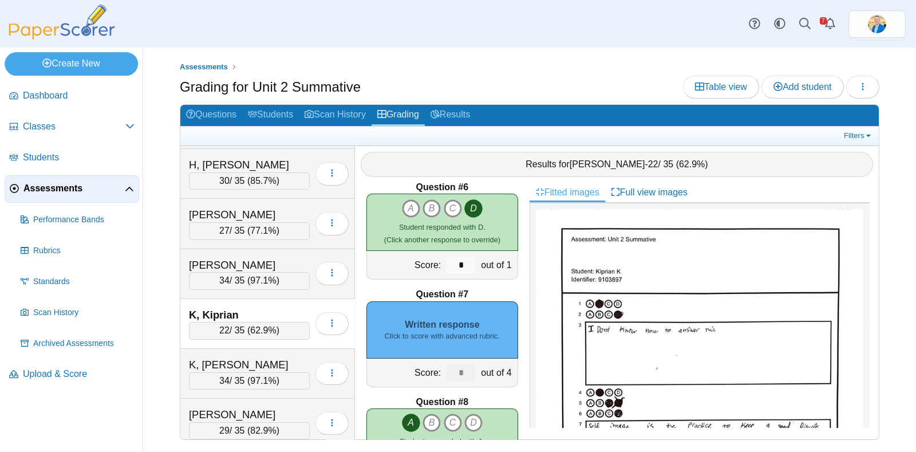
scroll to position [572, 0]
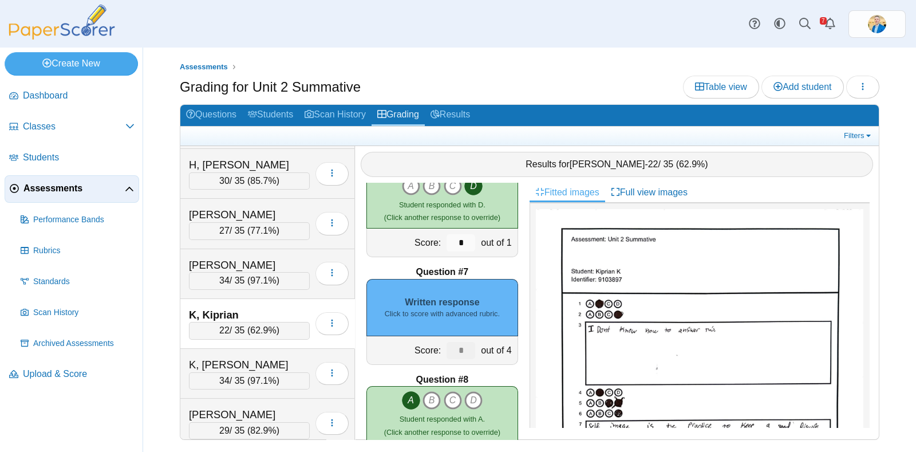
click at [447, 279] on div "Written response Click to score with advanced rubric." at bounding box center [442, 307] width 152 height 57
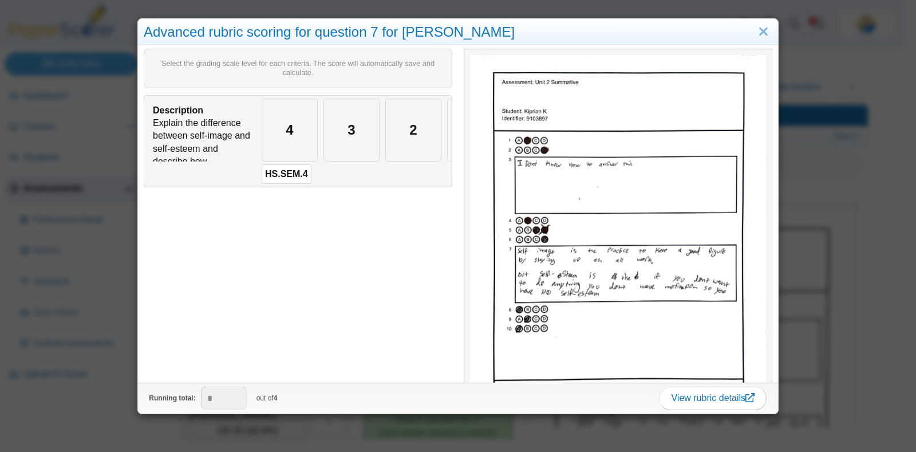
scroll to position [0, 102]
click at [360, 139] on div "1" at bounding box center [373, 130] width 55 height 62
type input "*"
click at [755, 29] on link "Close" at bounding box center [764, 31] width 18 height 19
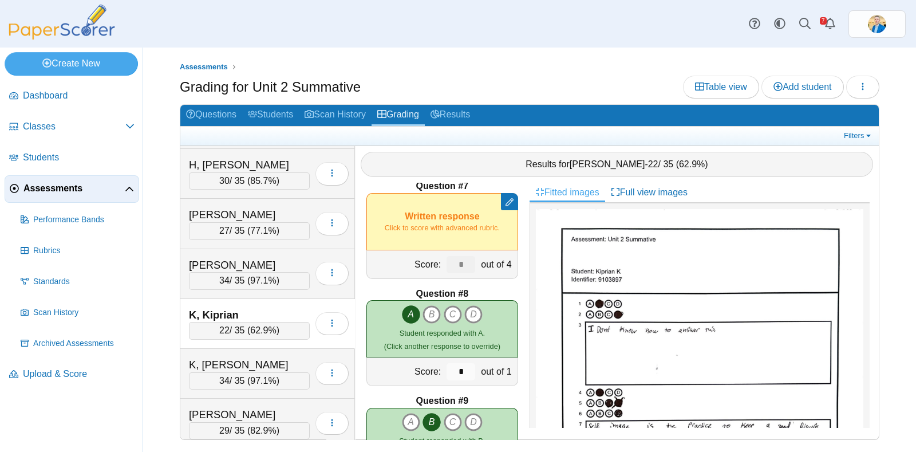
scroll to position [930, 0]
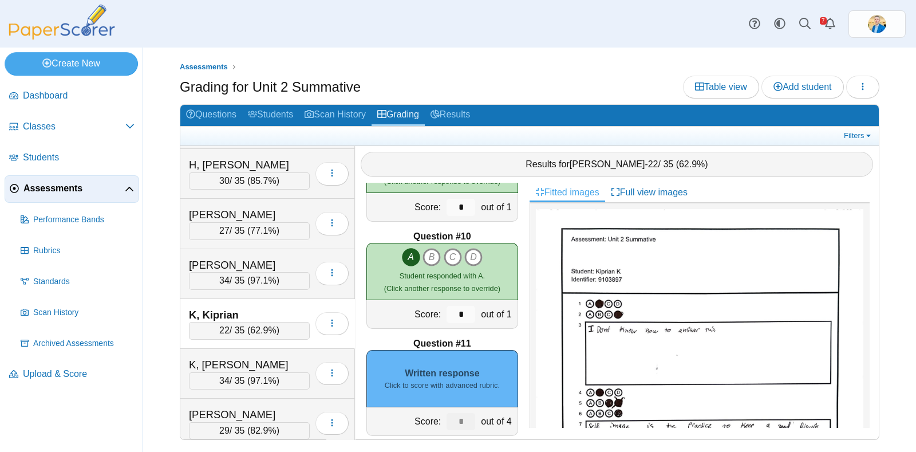
click at [477, 375] on div "Written response Click to score with advanced rubric." at bounding box center [442, 378] width 152 height 57
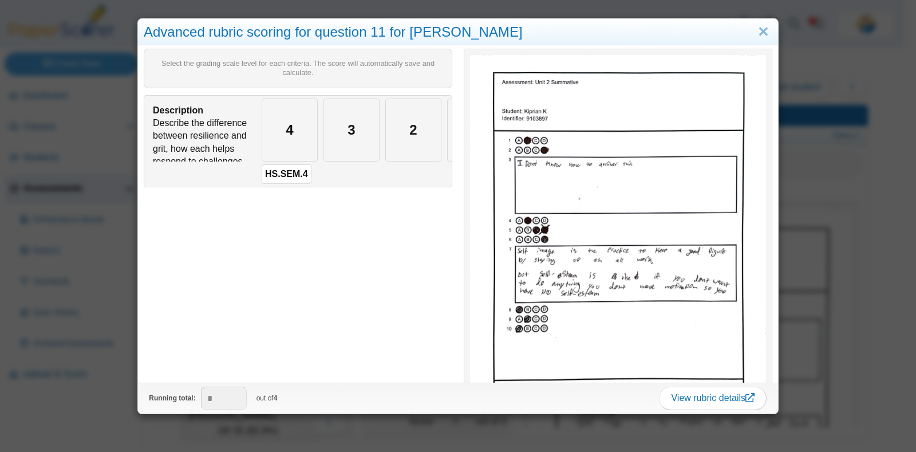
scroll to position [358, 0]
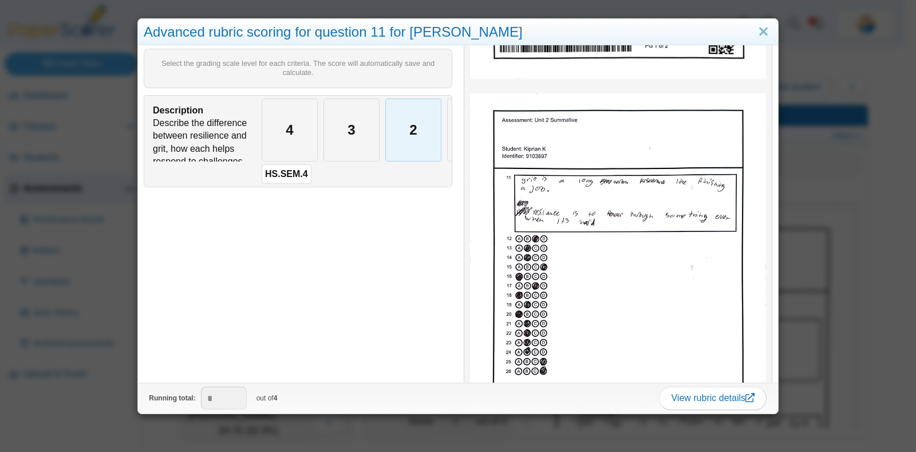
click at [408, 129] on div "2" at bounding box center [413, 130] width 55 height 62
type input "*"
click at [755, 29] on link "Close" at bounding box center [764, 31] width 18 height 19
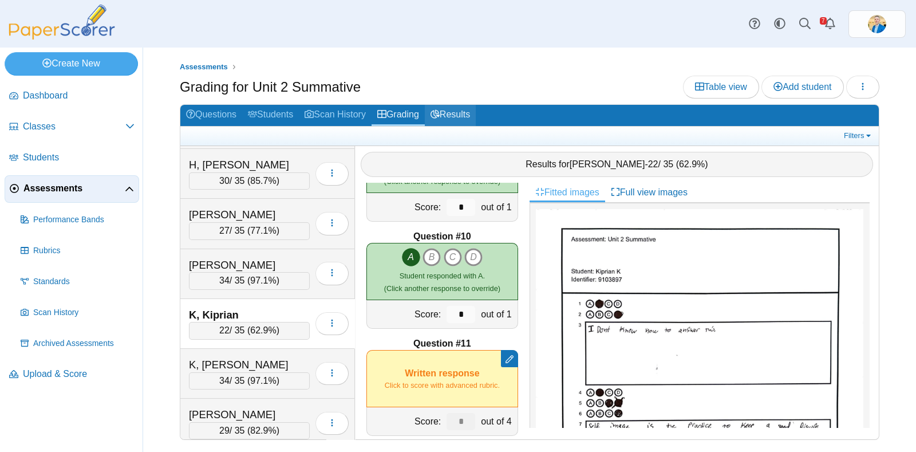
click at [463, 115] on link "Results" at bounding box center [450, 115] width 51 height 21
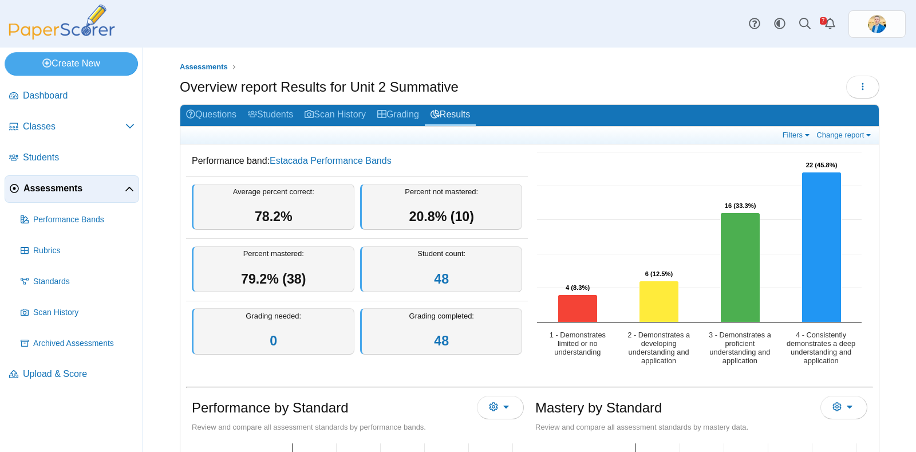
click at [656, 290] on icon "2 - Demonstrates a developing understanding and application, 6. Overall Assessm…" at bounding box center [660, 301] width 40 height 41
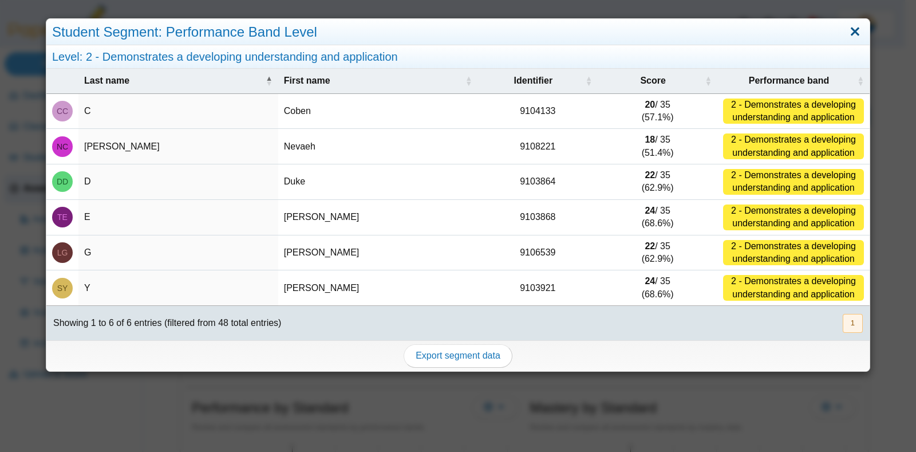
click at [846, 33] on link "Close" at bounding box center [855, 31] width 18 height 19
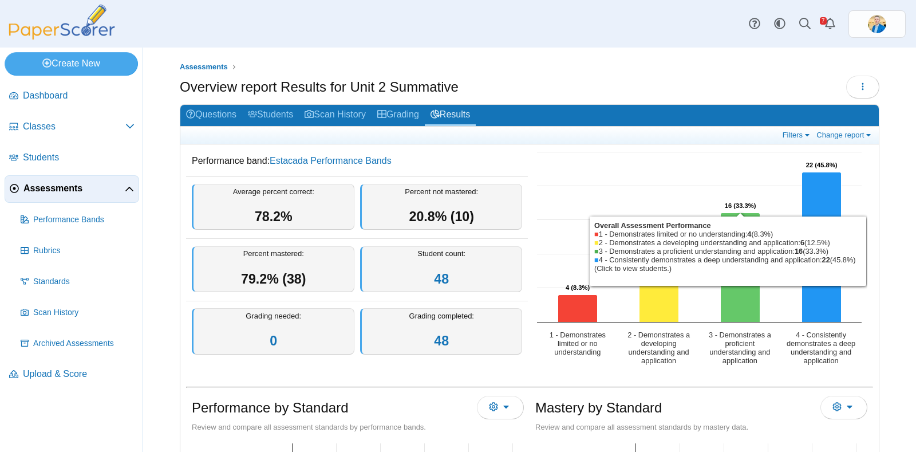
click at [735, 302] on icon "3 - Demonstrates a proficient understanding and application, 16. Overall Assess…" at bounding box center [741, 267] width 40 height 109
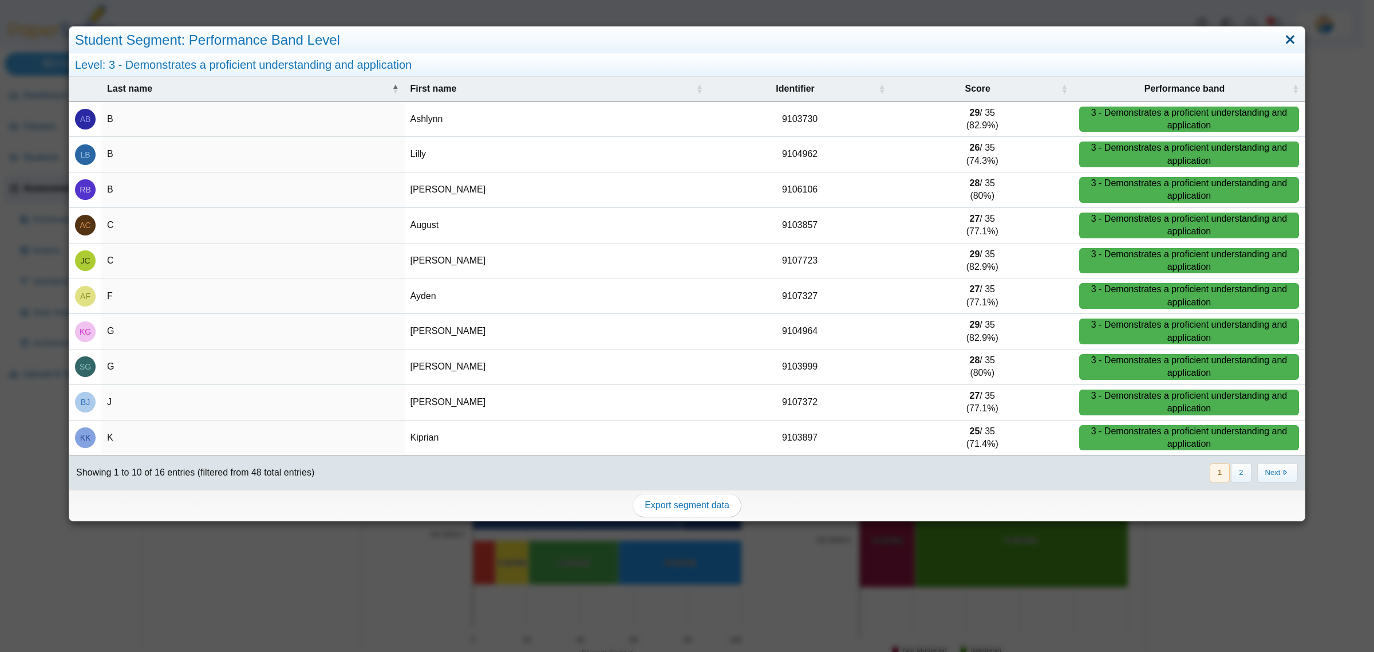
click at [916, 43] on link "Close" at bounding box center [1290, 39] width 18 height 19
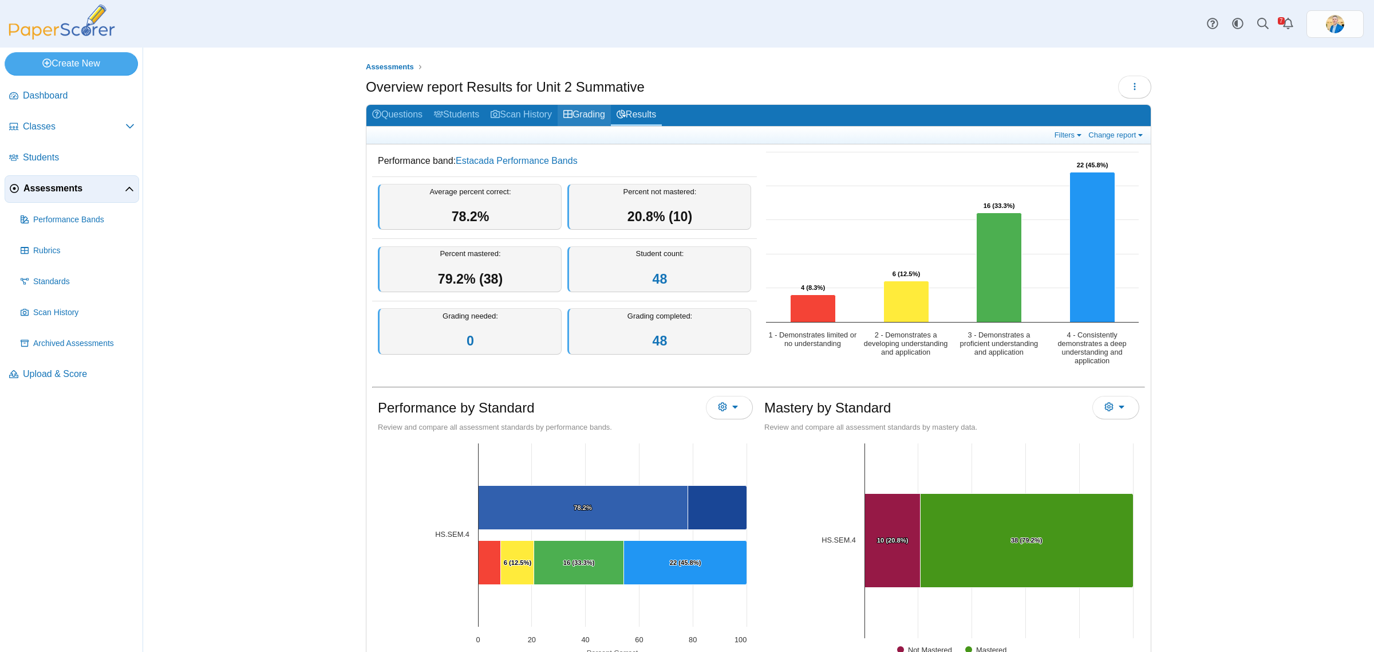
click at [579, 111] on link "Grading" at bounding box center [584, 115] width 53 height 21
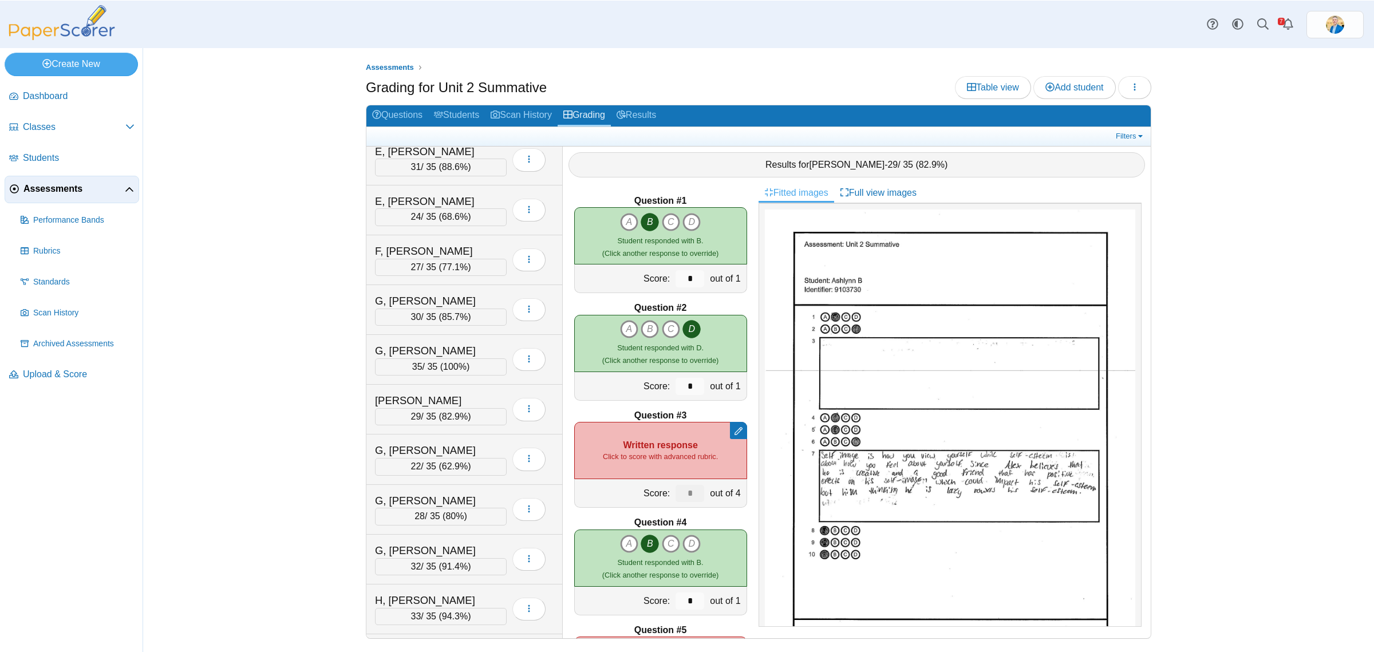
scroll to position [573, 0]
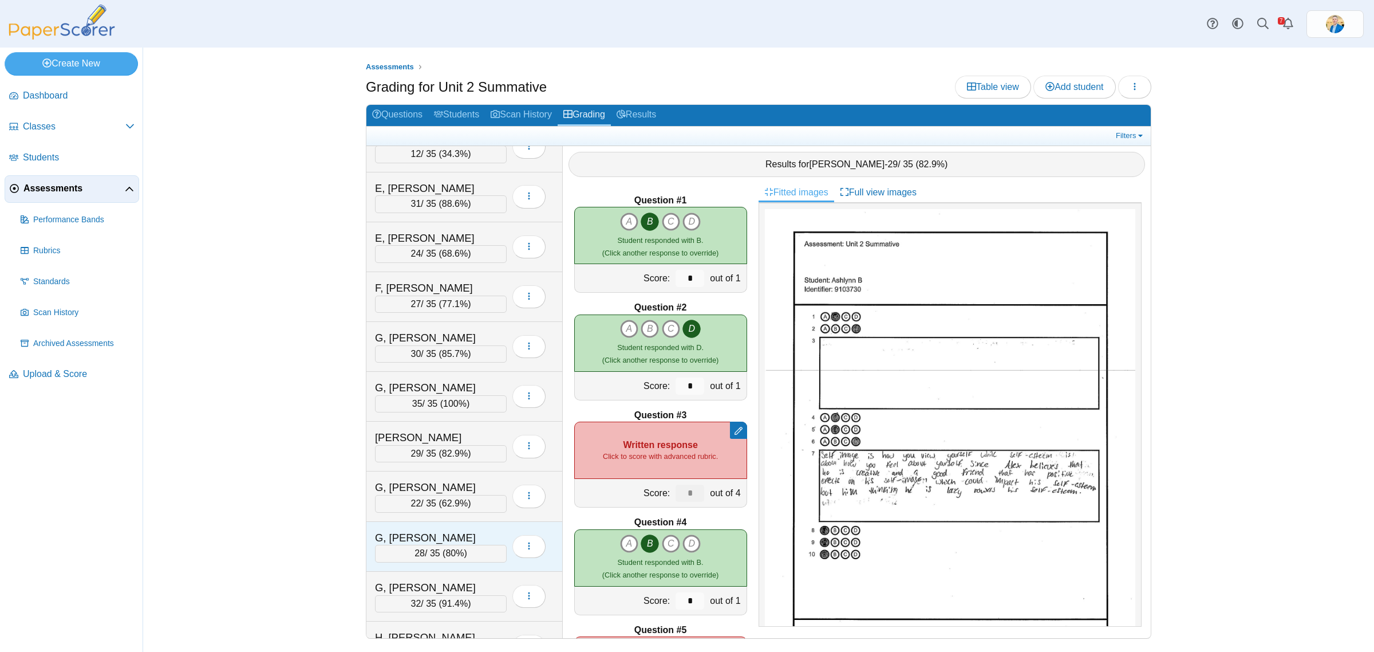
click at [431, 531] on div "G, [PERSON_NAME] 28 / 35 ( 80% ) Loading…" at bounding box center [464, 547] width 196 height 50
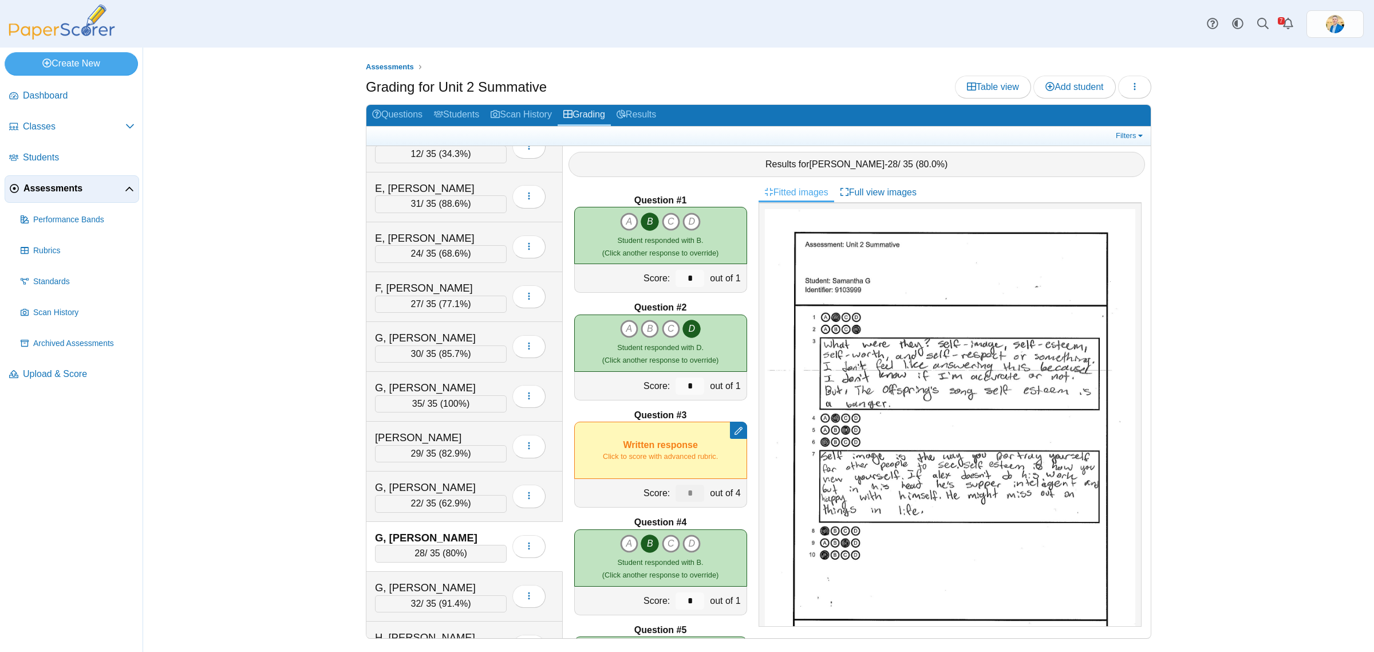
click at [886, 361] on img at bounding box center [950, 448] width 370 height 479
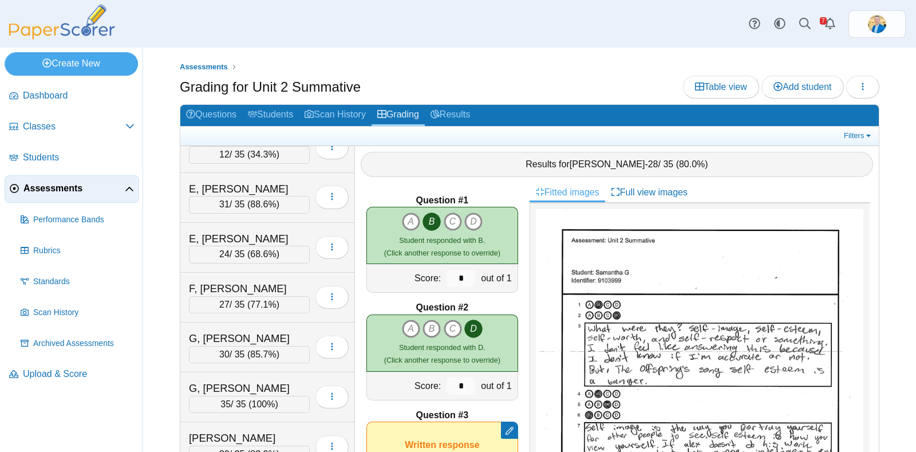
scroll to position [572, 0]
click at [52, 190] on span "Assessments" at bounding box center [73, 188] width 101 height 13
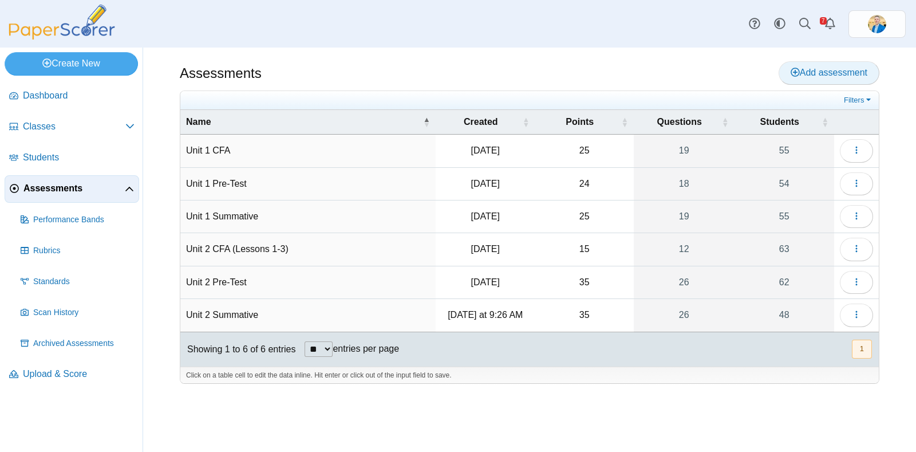
click at [802, 70] on span "Add assessment" at bounding box center [829, 73] width 77 height 10
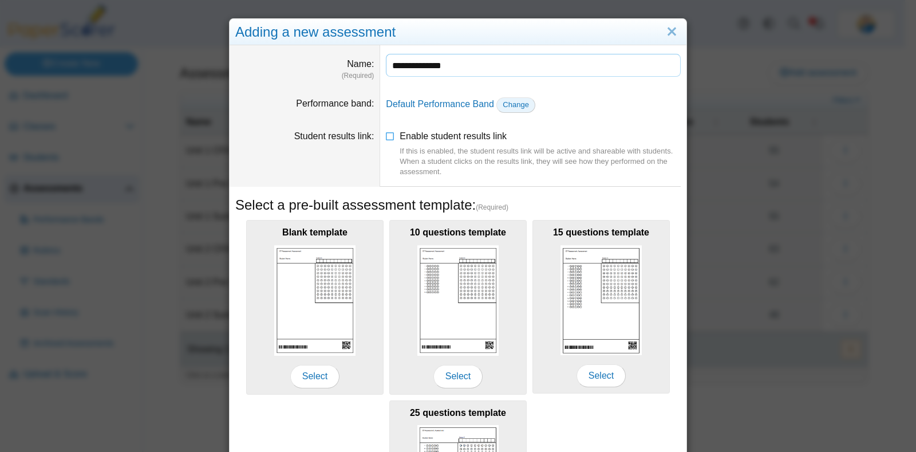
type input "**********"
click at [503, 102] on span "Change" at bounding box center [516, 104] width 26 height 9
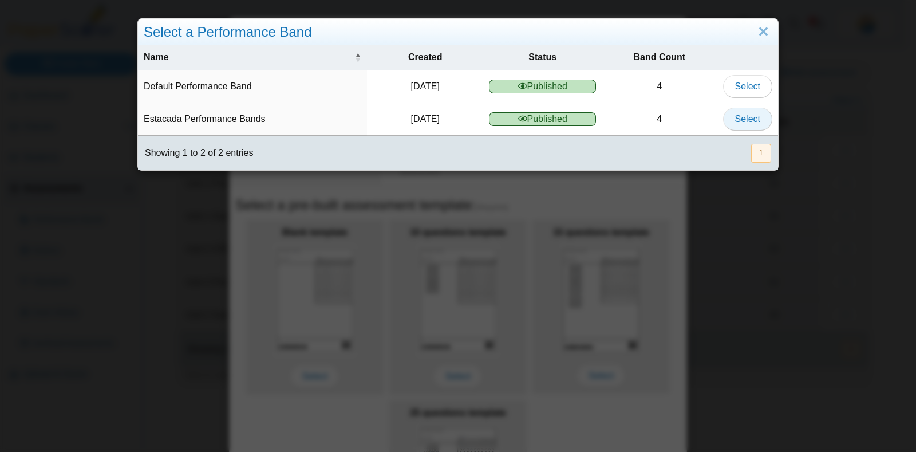
click at [735, 116] on span "Select" at bounding box center [747, 119] width 25 height 10
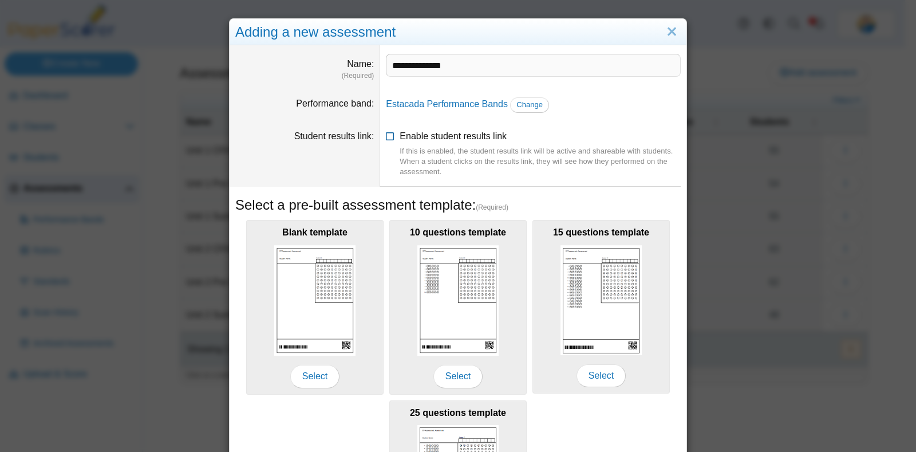
click at [388, 133] on icon at bounding box center [390, 134] width 9 height 8
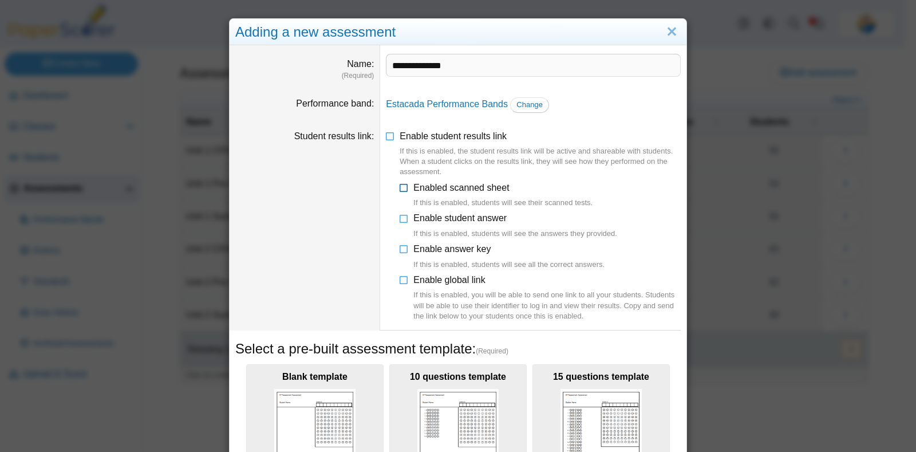
click at [400, 188] on icon at bounding box center [404, 186] width 9 height 8
click at [400, 216] on icon at bounding box center [404, 216] width 9 height 8
click at [400, 279] on icon at bounding box center [404, 278] width 9 height 8
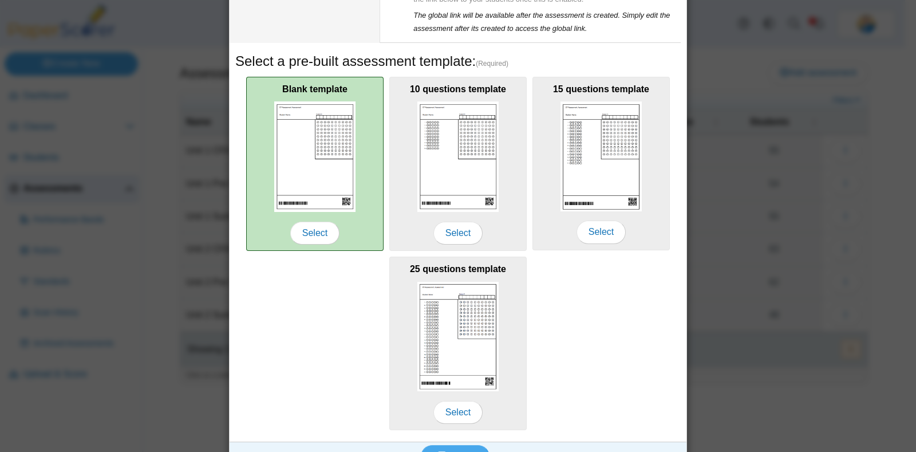
scroll to position [338, 0]
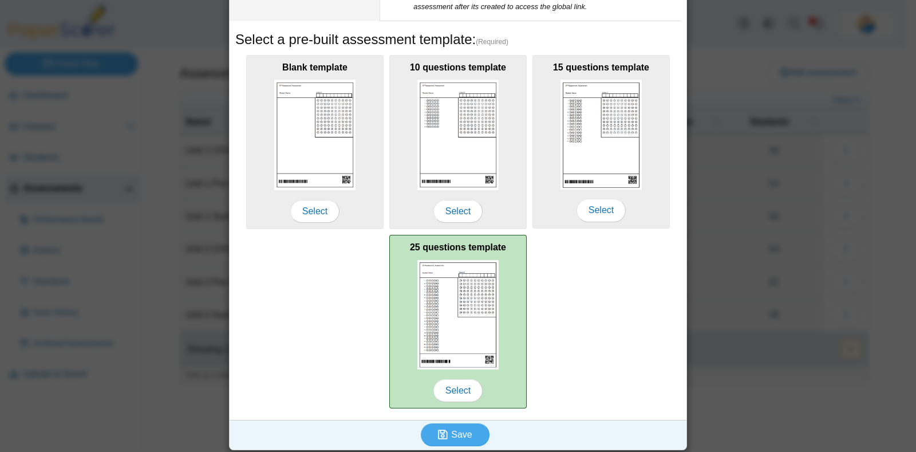
click at [455, 315] on img at bounding box center [457, 315] width 81 height 110
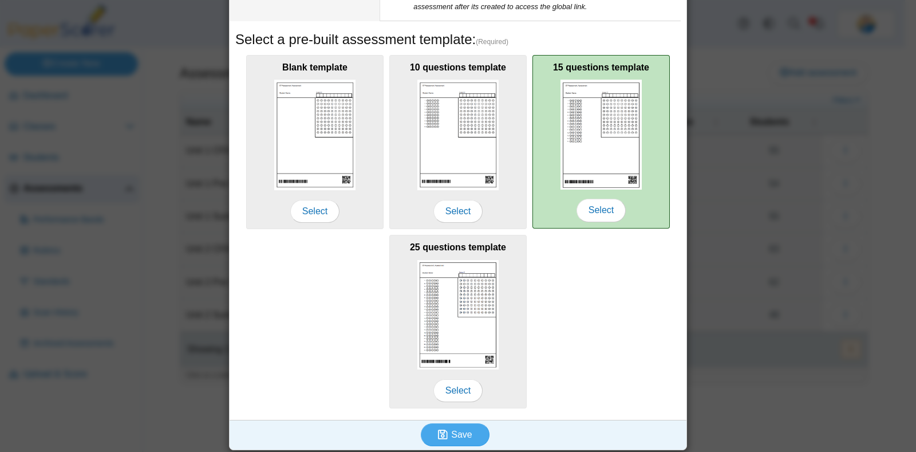
click at [590, 113] on img at bounding box center [601, 135] width 81 height 110
click at [598, 207] on span "Select" at bounding box center [601, 210] width 49 height 23
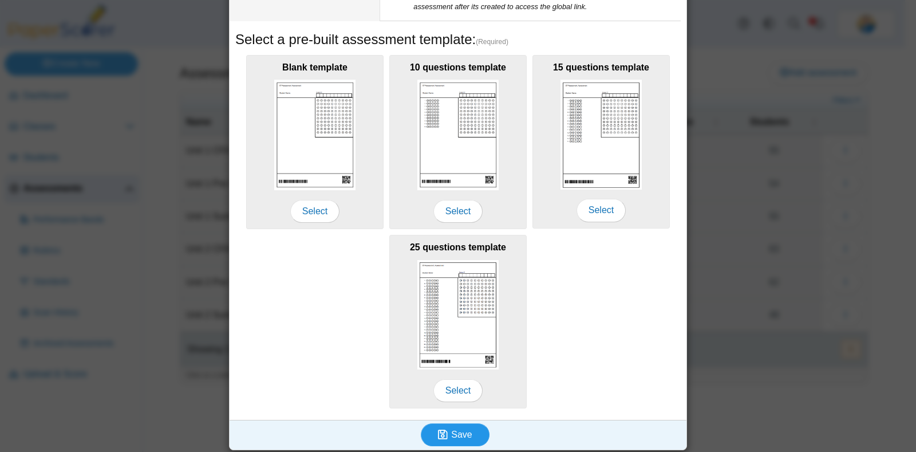
click at [461, 429] on span "Save" at bounding box center [461, 434] width 21 height 10
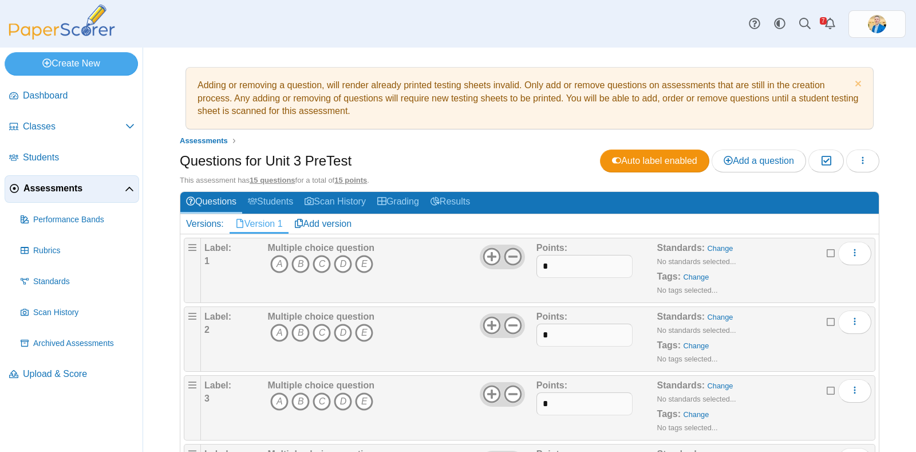
click at [510, 252] on icon at bounding box center [513, 256] width 18 height 18
click at [508, 322] on icon at bounding box center [513, 325] width 18 height 18
click at [504, 389] on use at bounding box center [513, 394] width 18 height 18
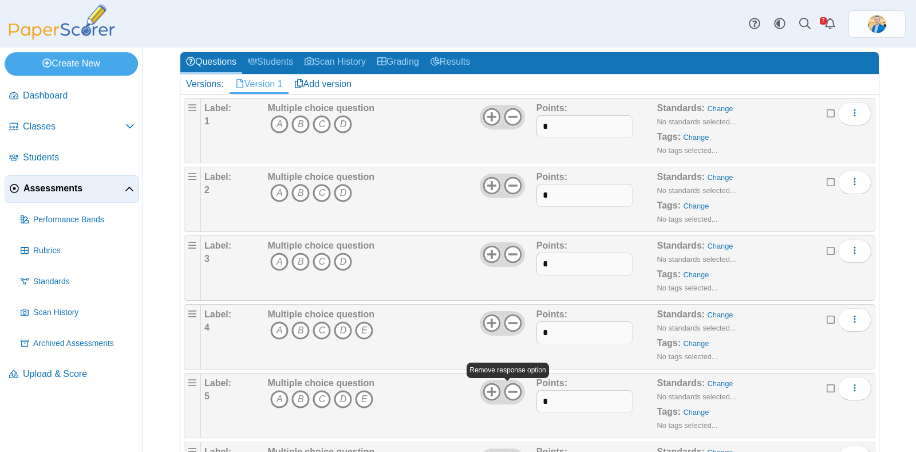
scroll to position [143, 0]
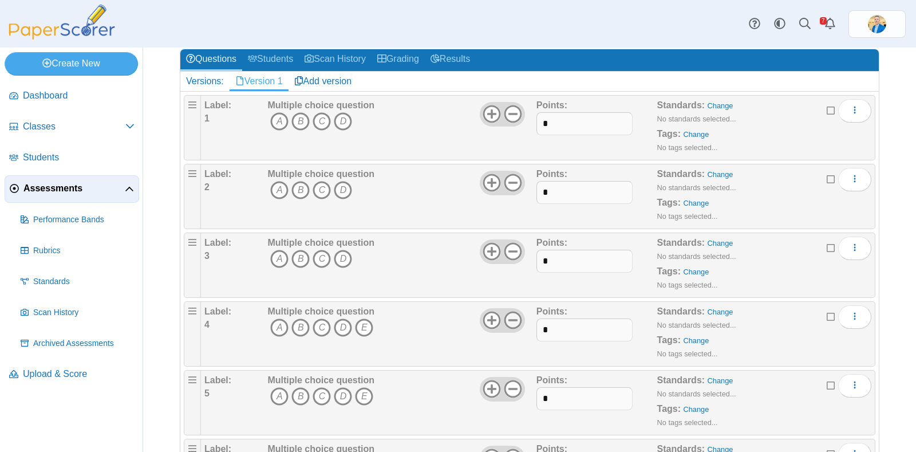
click at [509, 319] on icon at bounding box center [513, 320] width 18 height 18
click at [508, 382] on icon at bounding box center [513, 389] width 18 height 18
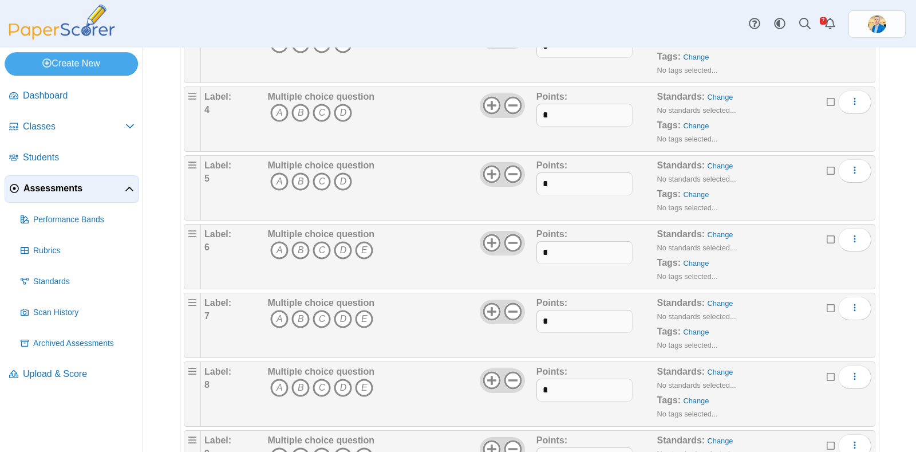
scroll to position [358, 0]
click at [509, 238] on icon at bounding box center [513, 242] width 18 height 18
click at [510, 311] on icon at bounding box center [513, 311] width 18 height 18
click at [507, 376] on use at bounding box center [513, 380] width 18 height 18
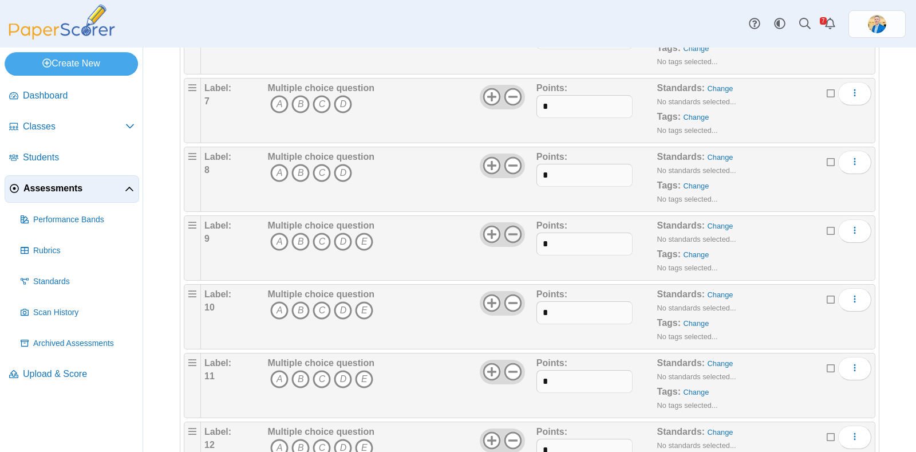
click at [507, 234] on icon at bounding box center [513, 234] width 18 height 18
click at [508, 308] on div at bounding box center [502, 303] width 45 height 24
click at [509, 301] on icon at bounding box center [513, 303] width 18 height 18
click at [510, 367] on use at bounding box center [513, 372] width 18 height 18
click at [508, 434] on use at bounding box center [513, 441] width 18 height 18
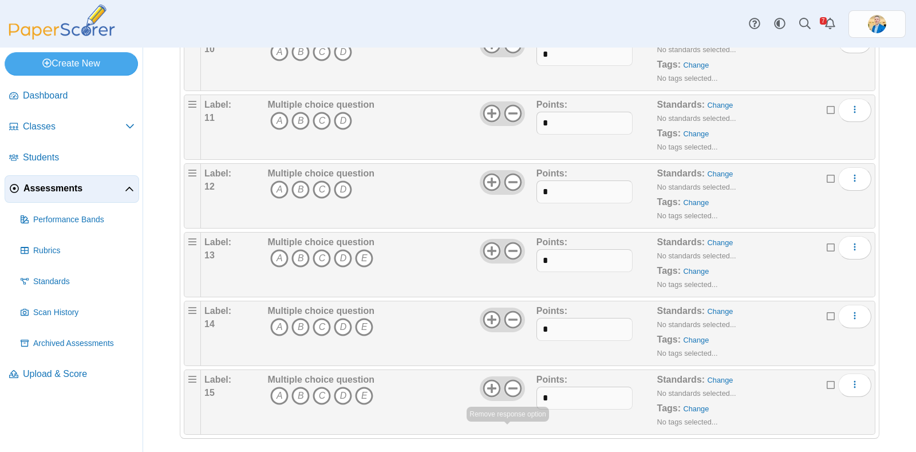
scroll to position [834, 0]
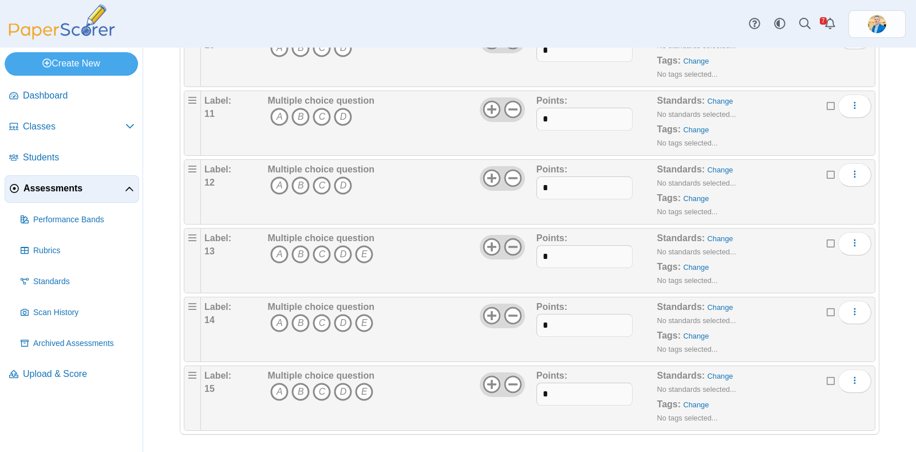
click at [505, 238] on use at bounding box center [513, 247] width 18 height 18
click at [510, 307] on icon at bounding box center [513, 315] width 18 height 18
click at [512, 381] on icon at bounding box center [513, 384] width 18 height 18
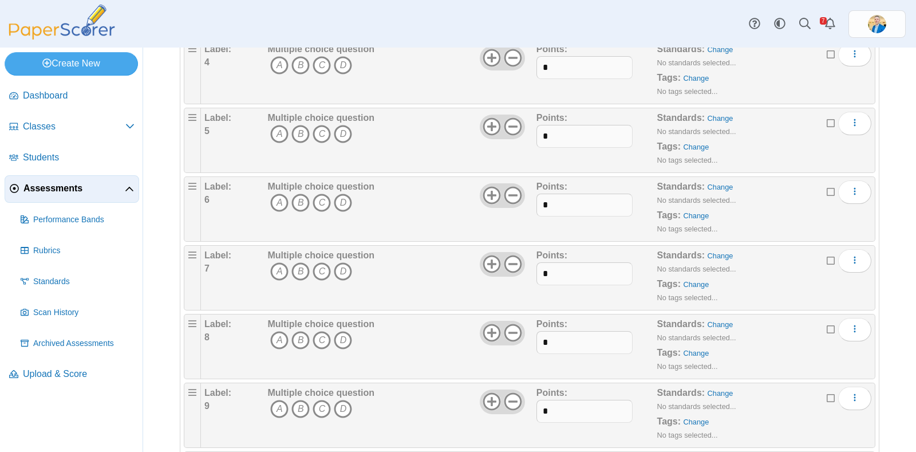
scroll to position [0, 0]
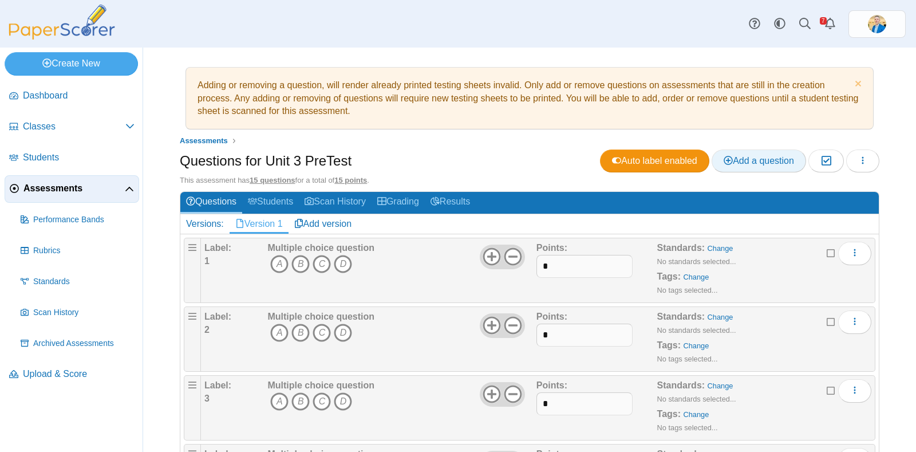
click at [727, 165] on link "Add a question" at bounding box center [759, 160] width 94 height 23
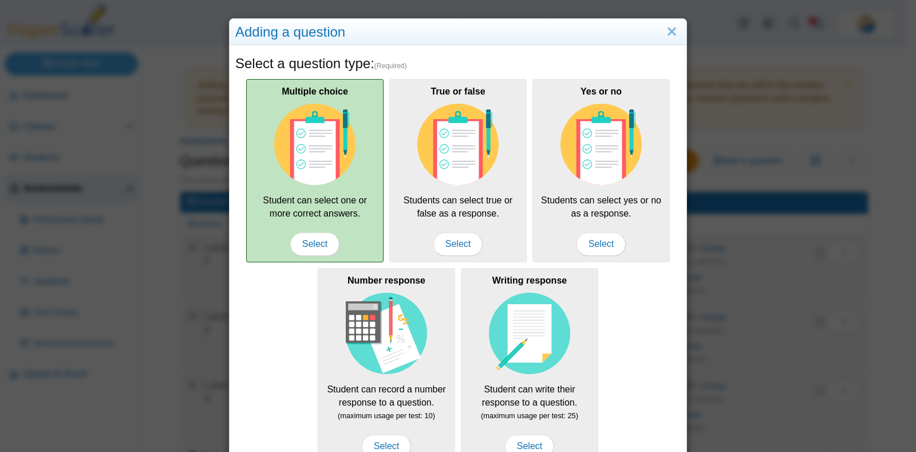
click at [311, 146] on img at bounding box center [314, 144] width 81 height 81
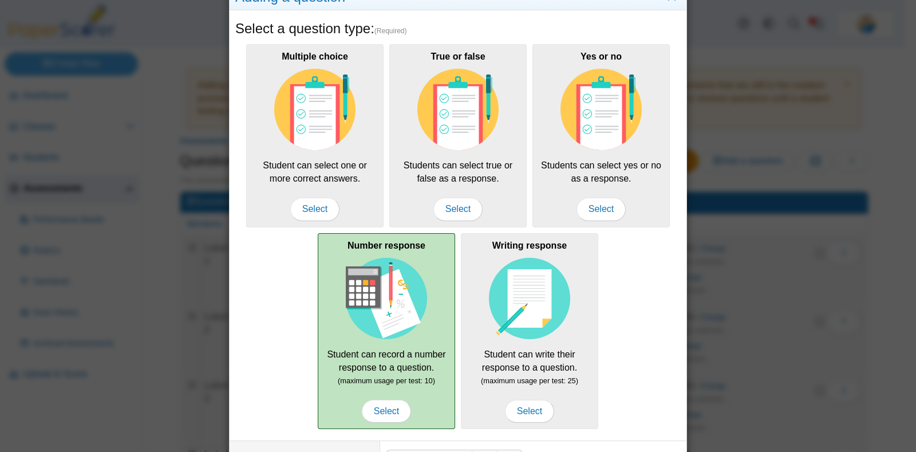
scroll to position [122, 0]
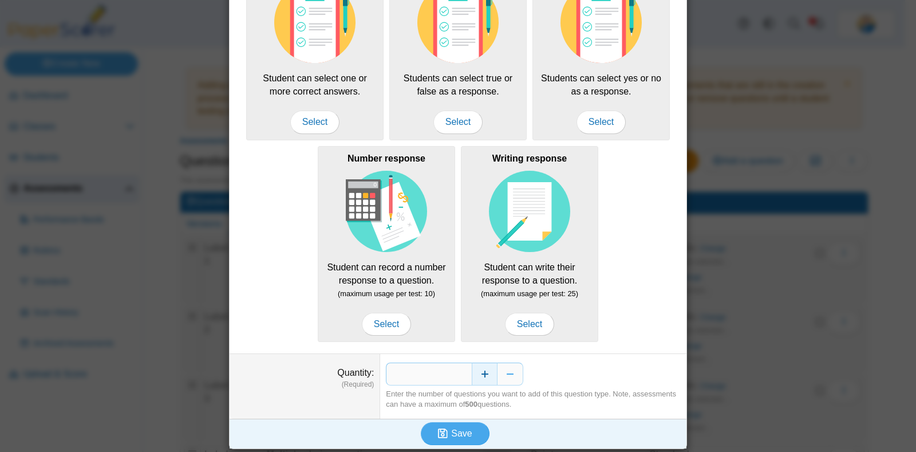
click at [481, 368] on button "Increase" at bounding box center [485, 373] width 26 height 23
type input "*"
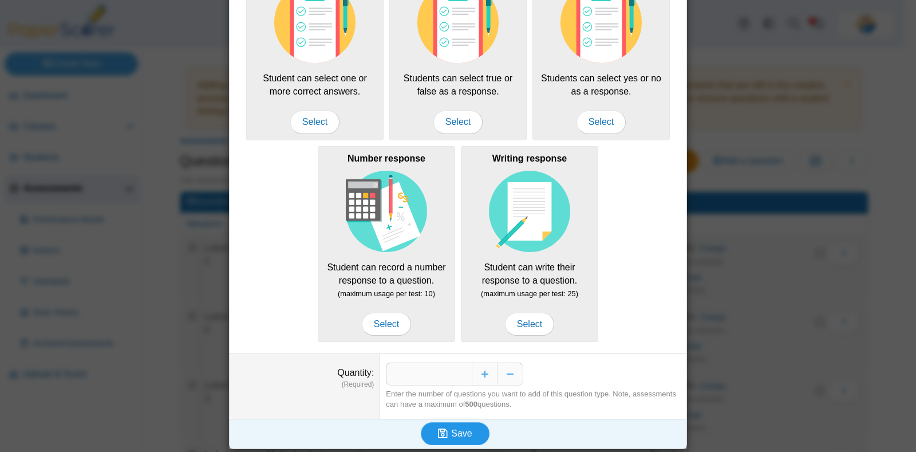
click at [463, 428] on span "Save" at bounding box center [461, 433] width 21 height 10
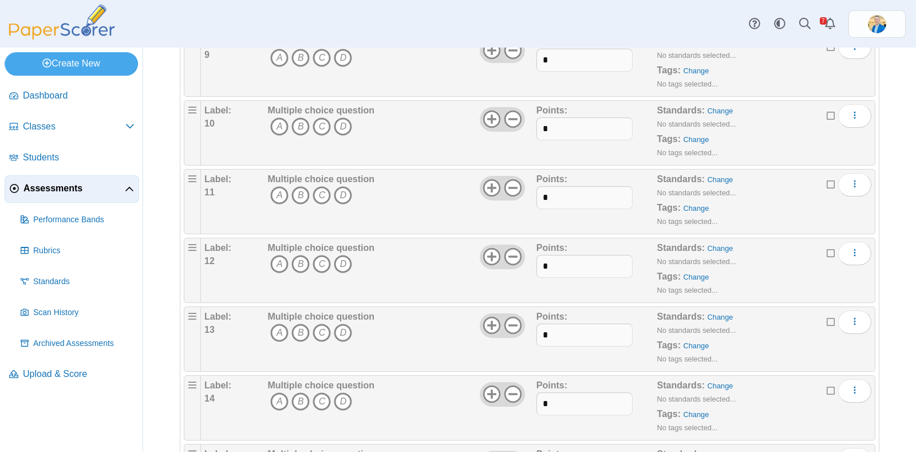
scroll to position [834, 0]
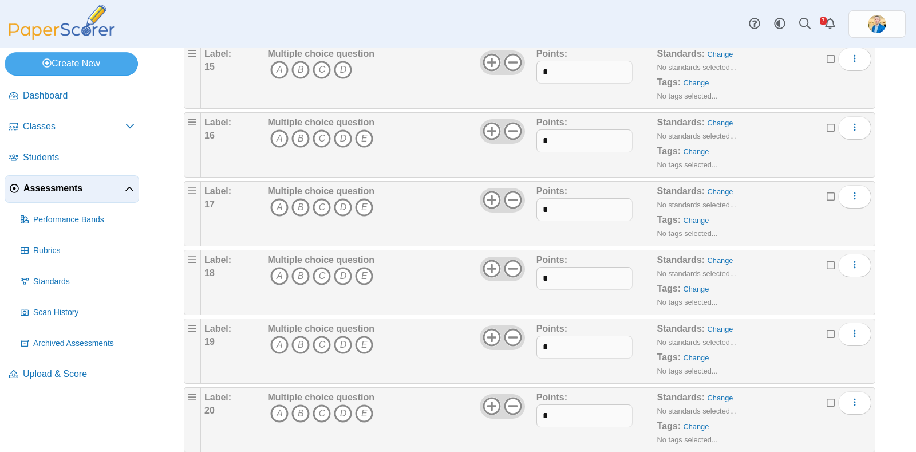
scroll to position [1177, 0]
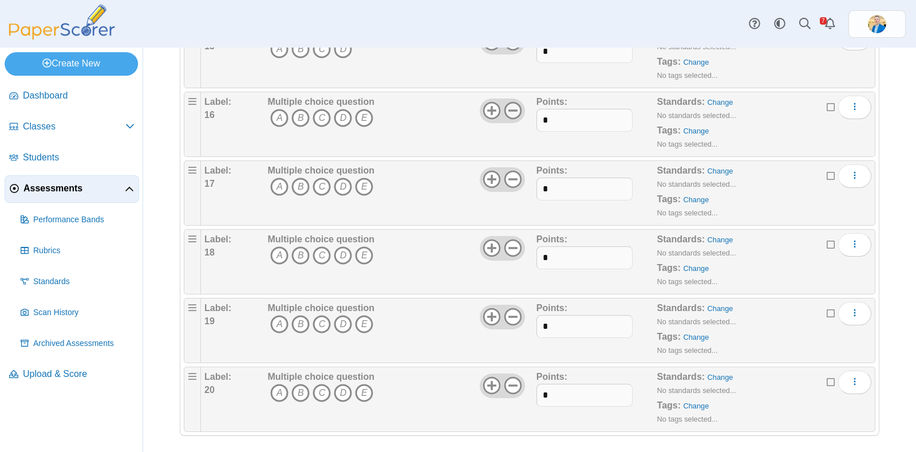
click at [508, 105] on use at bounding box center [513, 111] width 18 height 18
click at [507, 173] on use at bounding box center [513, 180] width 18 height 18
click at [504, 236] on div at bounding box center [502, 248] width 45 height 24
click at [507, 239] on icon at bounding box center [513, 248] width 18 height 18
click at [506, 307] on icon at bounding box center [513, 316] width 18 height 18
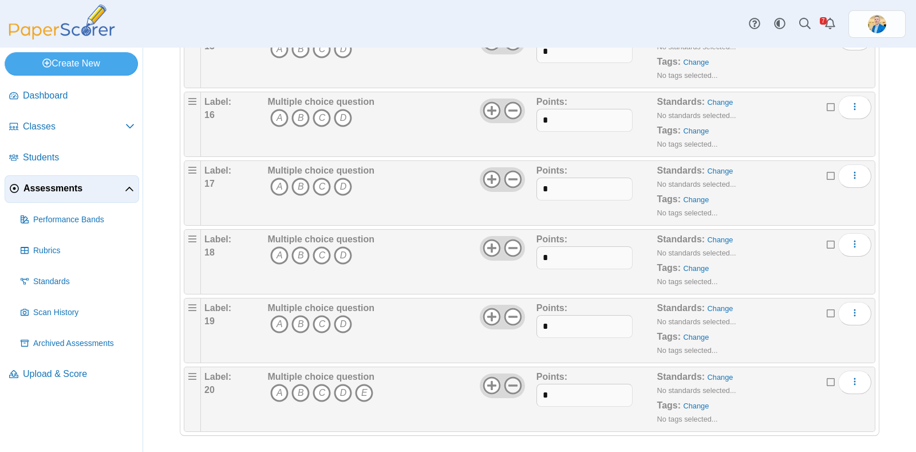
click at [506, 376] on icon at bounding box center [513, 385] width 18 height 18
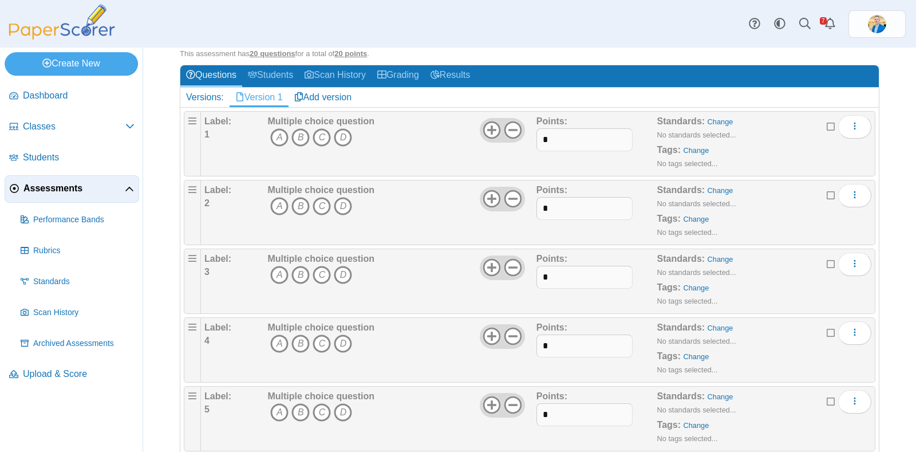
scroll to position [0, 0]
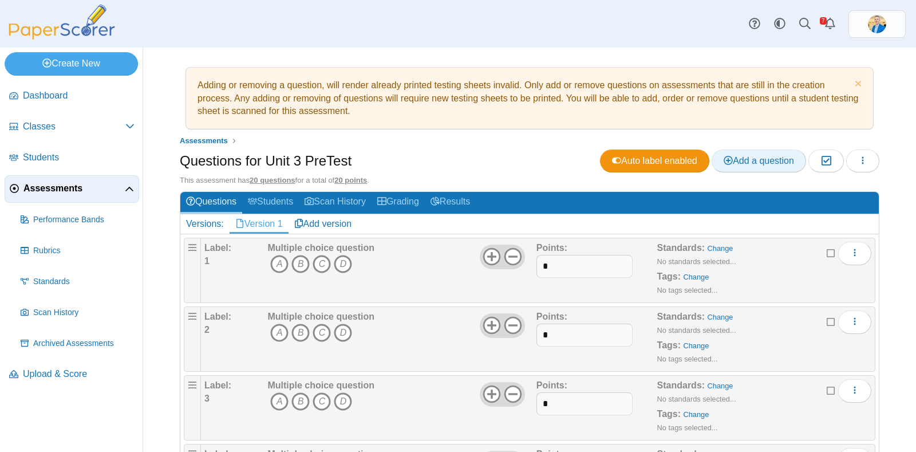
click at [730, 164] on span "Add a question" at bounding box center [759, 161] width 70 height 10
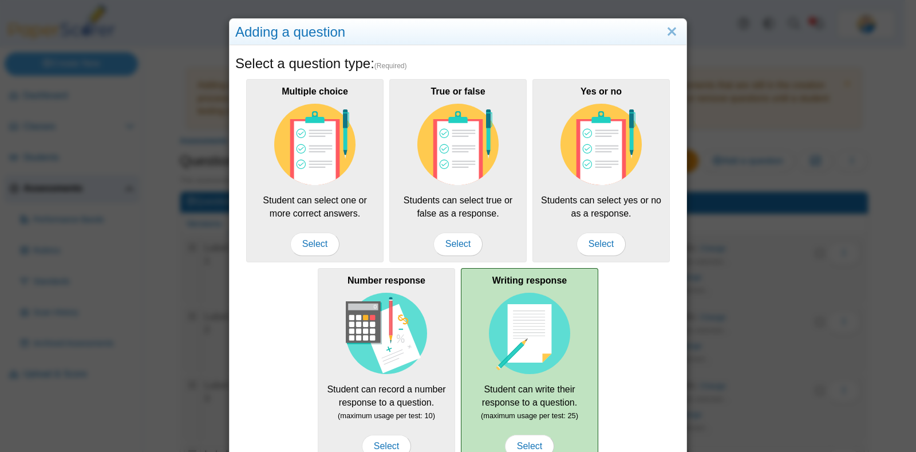
click at [532, 339] on img at bounding box center [529, 333] width 81 height 81
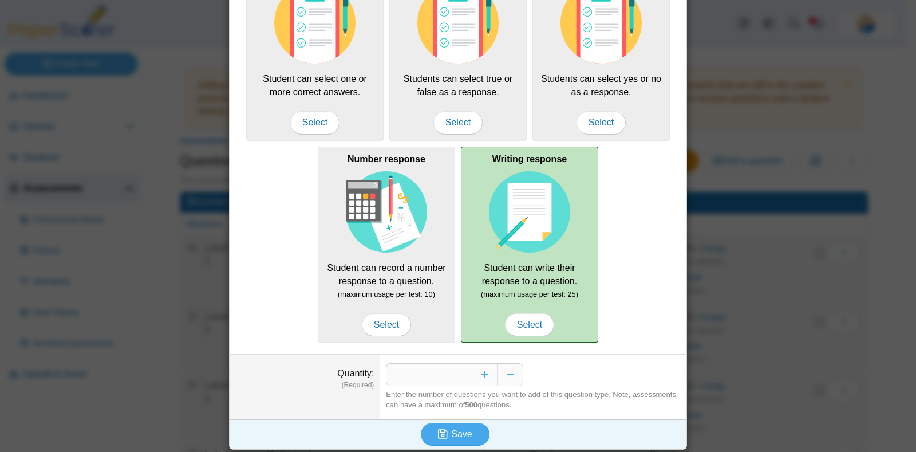
scroll to position [122, 0]
click at [532, 326] on span "Select" at bounding box center [529, 324] width 49 height 23
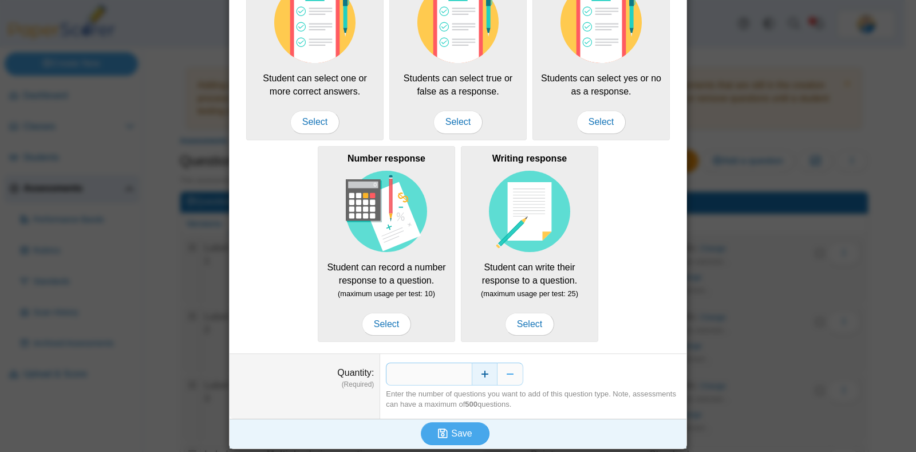
click at [481, 377] on button "Increase" at bounding box center [485, 373] width 26 height 23
type input "*"
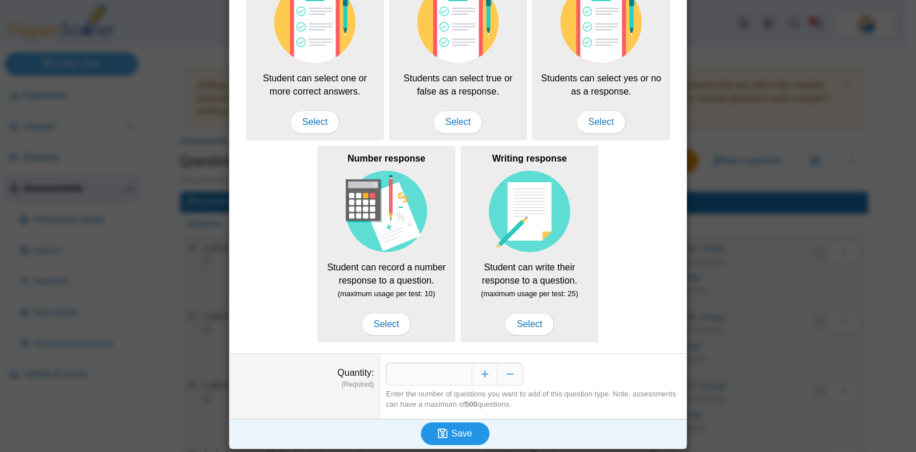
click at [455, 428] on span "Save" at bounding box center [461, 433] width 21 height 10
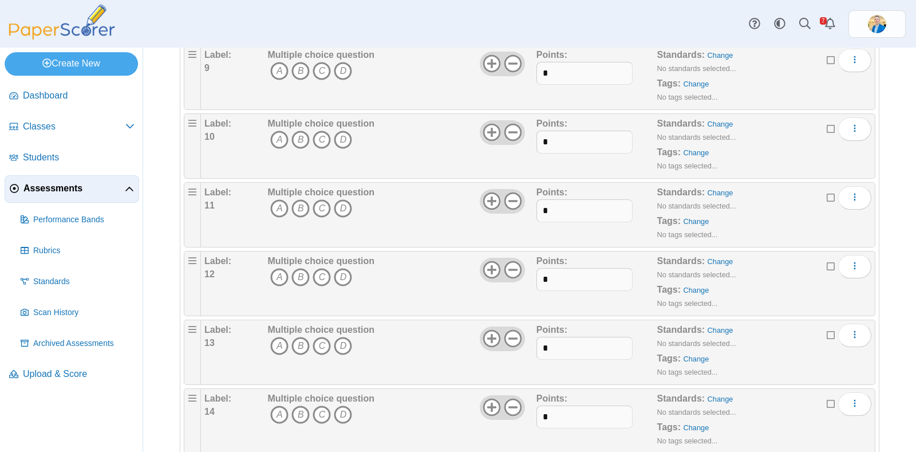
scroll to position [1073, 0]
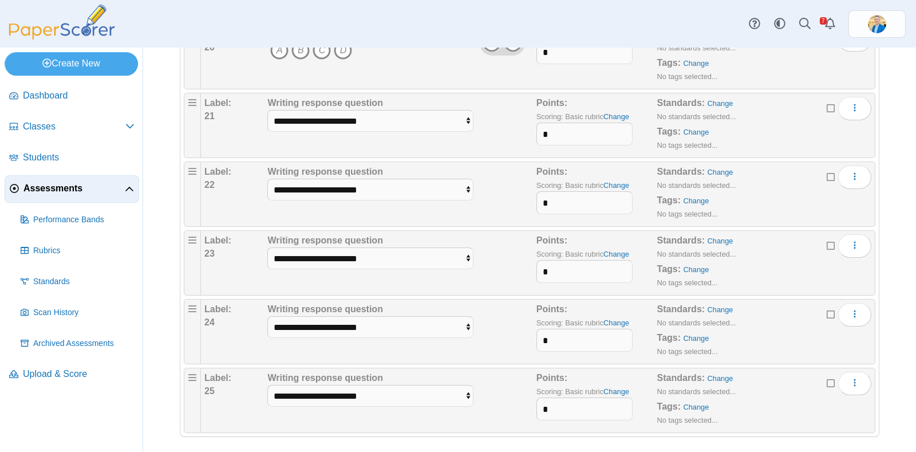
scroll to position [1520, 0]
click at [561, 132] on input "*" at bounding box center [585, 133] width 97 height 23
type input "*"
click at [558, 199] on input "*" at bounding box center [585, 202] width 97 height 23
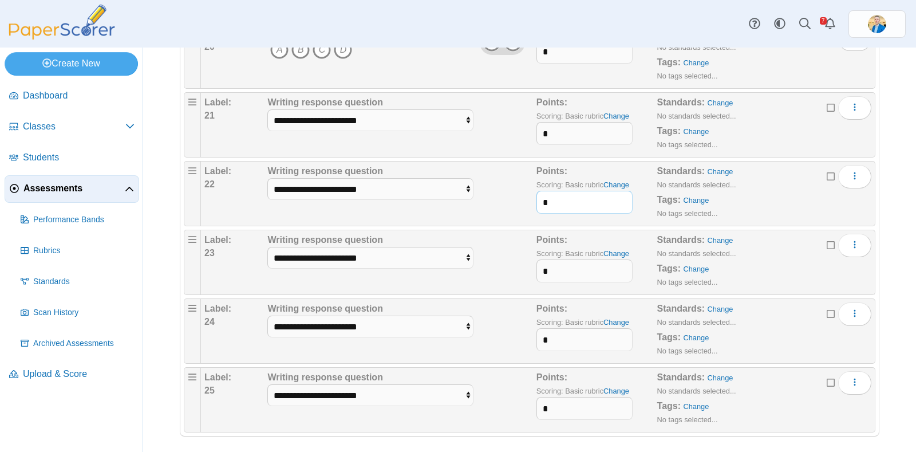
click at [558, 199] on input "*" at bounding box center [585, 202] width 97 height 23
type input "*"
click at [555, 272] on input "*" at bounding box center [585, 270] width 97 height 23
type input "*"
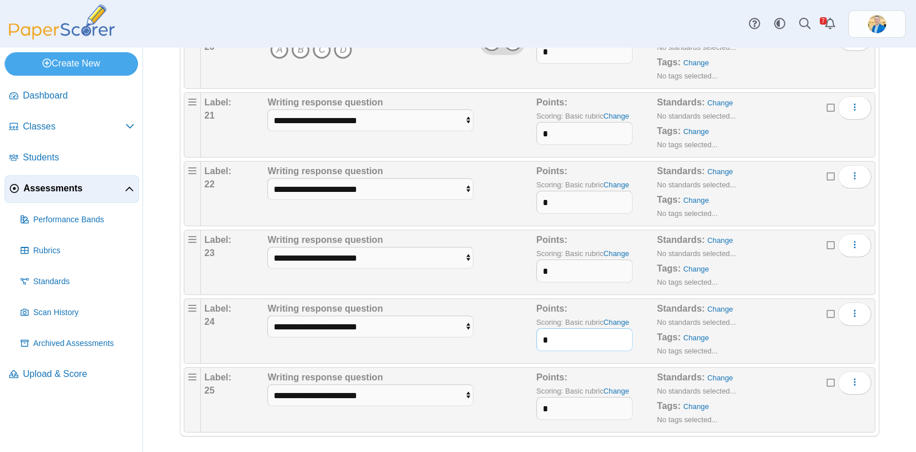
click at [557, 339] on input "*" at bounding box center [585, 339] width 97 height 23
type input "*"
click at [558, 408] on input "*" at bounding box center [585, 408] width 97 height 23
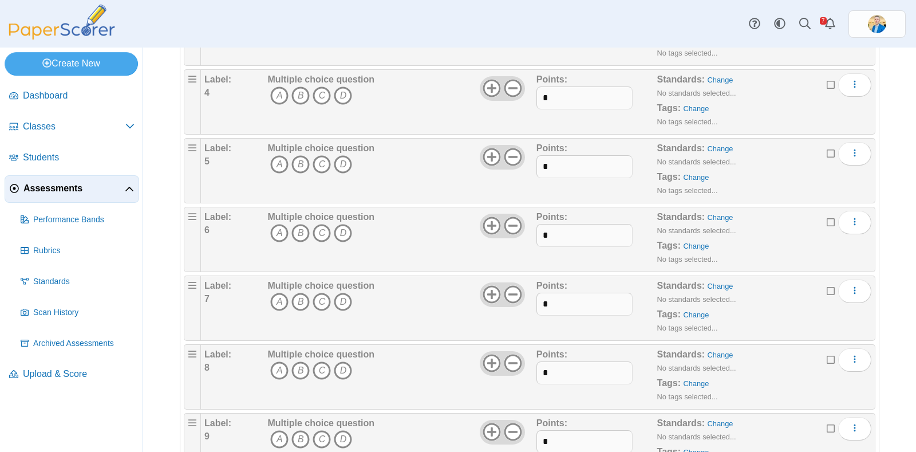
scroll to position [0, 0]
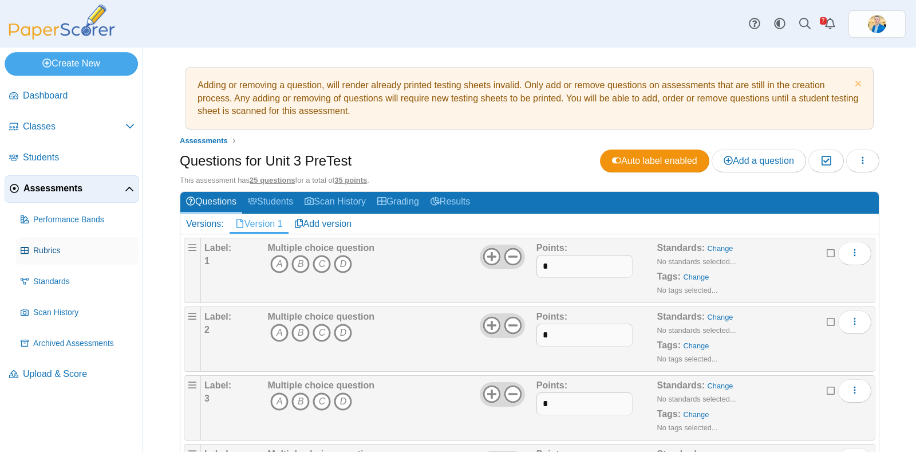
type input "*"
click at [44, 250] on span "Rubrics" at bounding box center [83, 250] width 101 height 11
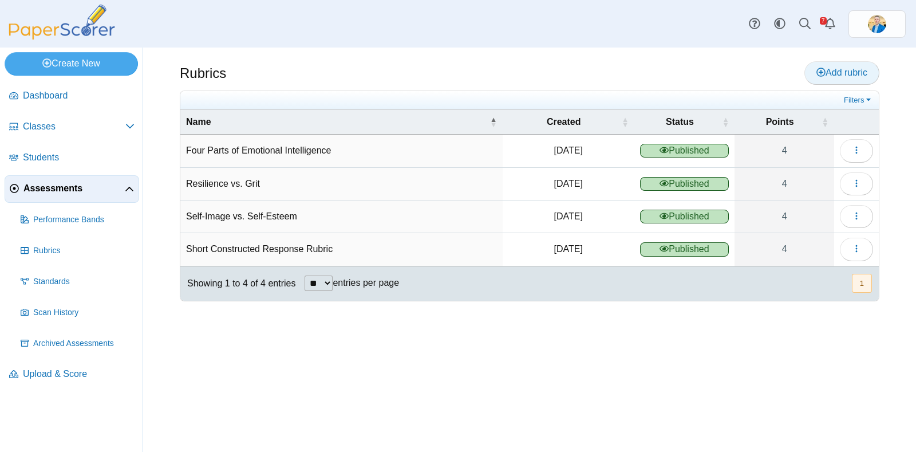
click at [833, 68] on span "Add rubric" at bounding box center [842, 73] width 51 height 10
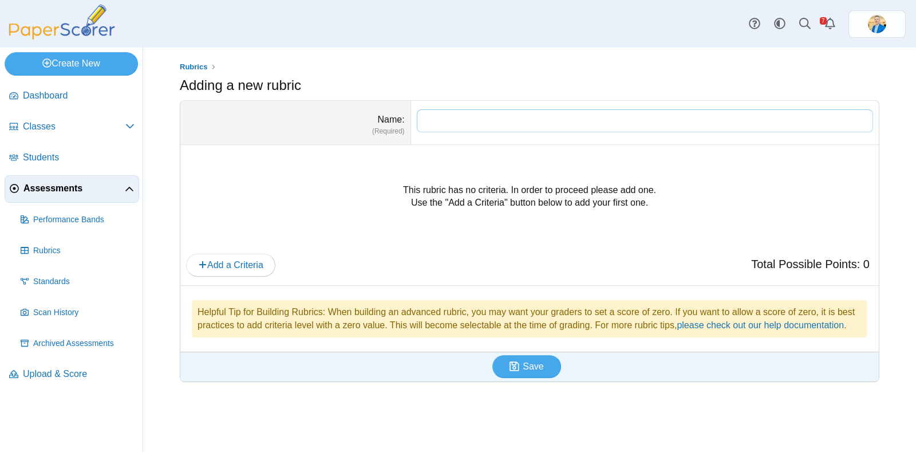
click at [524, 121] on input "Name" at bounding box center [645, 120] width 456 height 23
paste input "**********"
type input "**********"
click at [262, 263] on span "Add a Criteria" at bounding box center [230, 265] width 65 height 10
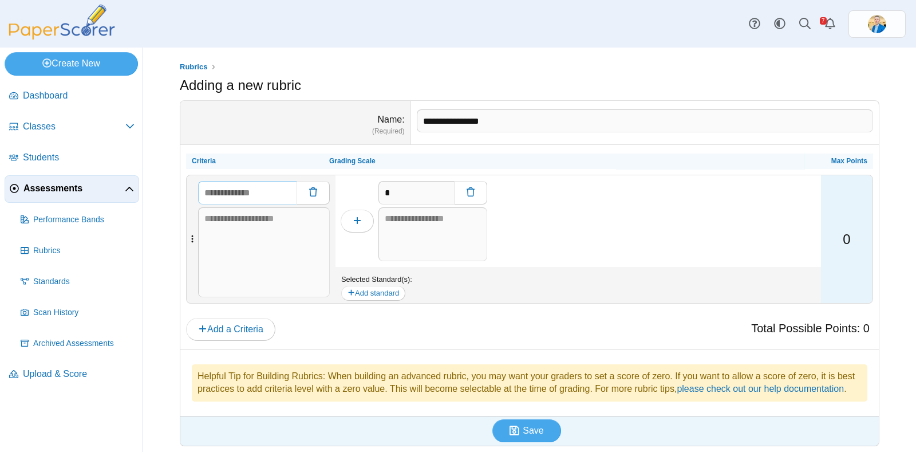
click at [250, 193] on input "text" at bounding box center [247, 192] width 98 height 23
paste input "**********"
type input "**********"
click at [405, 222] on textarea at bounding box center [432, 234] width 109 height 54
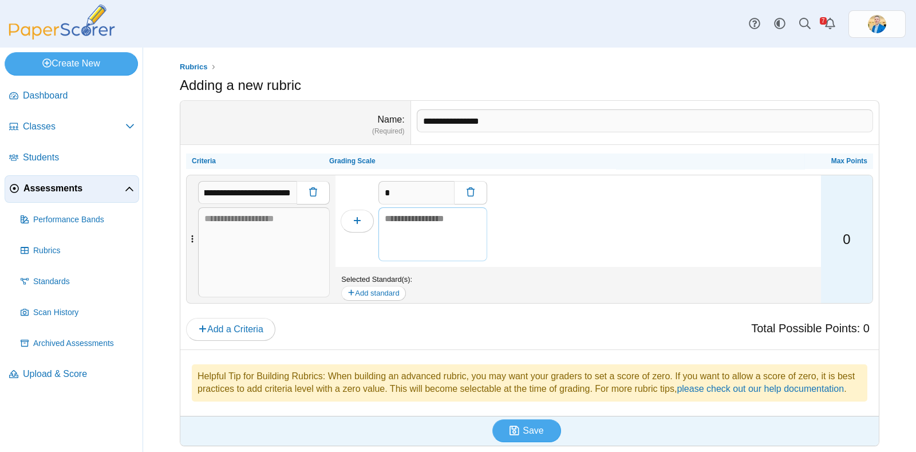
scroll to position [0, 0]
click at [422, 226] on textarea at bounding box center [432, 234] width 109 height 54
paste textarea "**********"
type textarea "**********"
click at [352, 221] on button "button" at bounding box center [357, 221] width 33 height 23
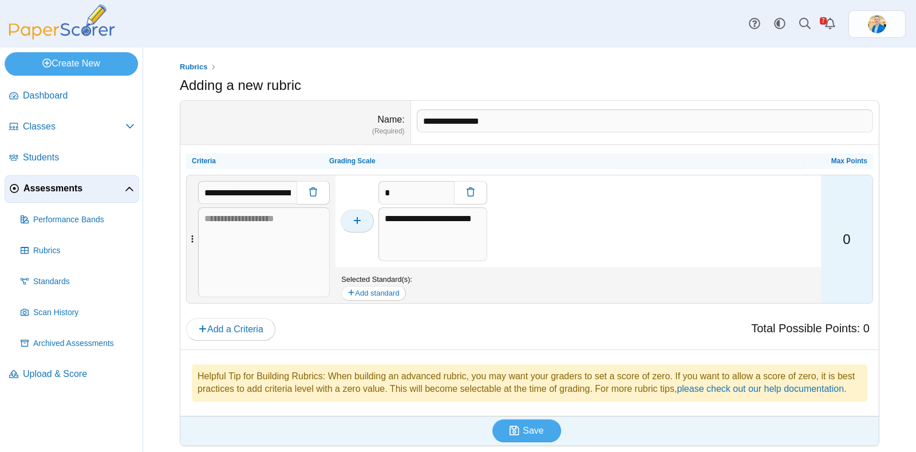
type input "*"
click at [432, 227] on textarea at bounding box center [432, 234] width 109 height 54
paste textarea "**********"
type textarea "**********"
click at [356, 230] on button "button" at bounding box center [357, 221] width 33 height 23
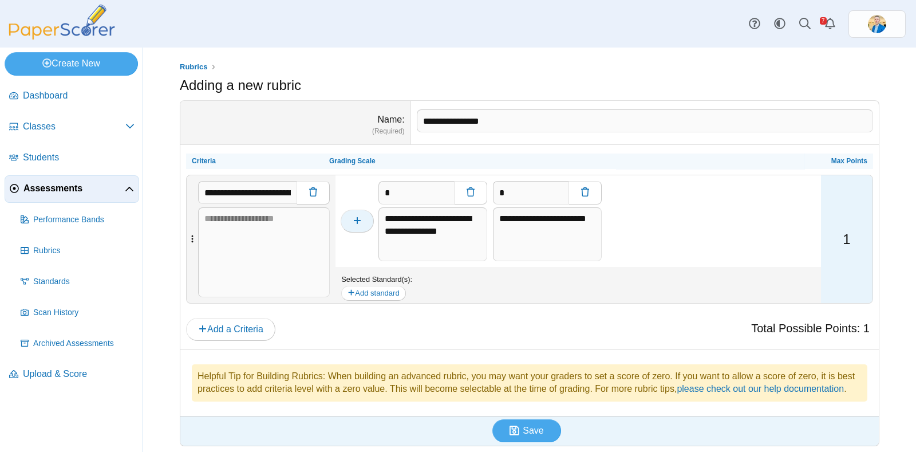
type input "*"
type textarea "**********"
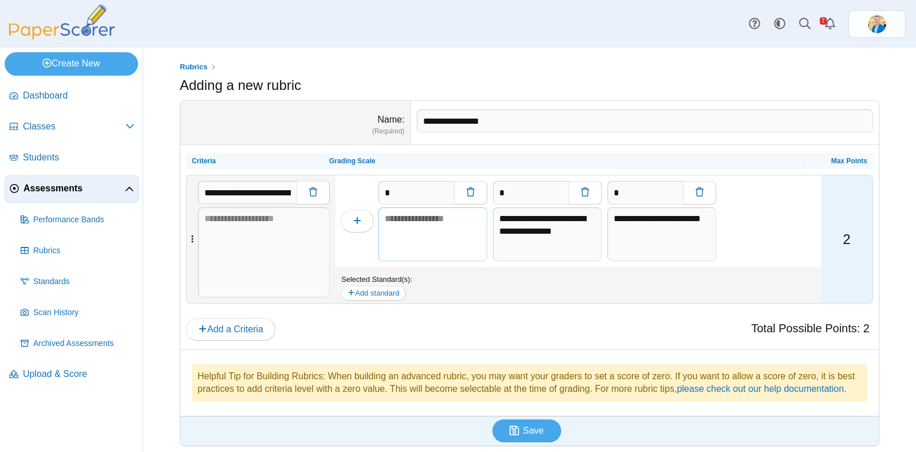
click at [421, 216] on textarea at bounding box center [432, 234] width 109 height 54
paste textarea "**********"
type textarea "**********"
click at [364, 223] on button "button" at bounding box center [357, 221] width 33 height 23
type input "*"
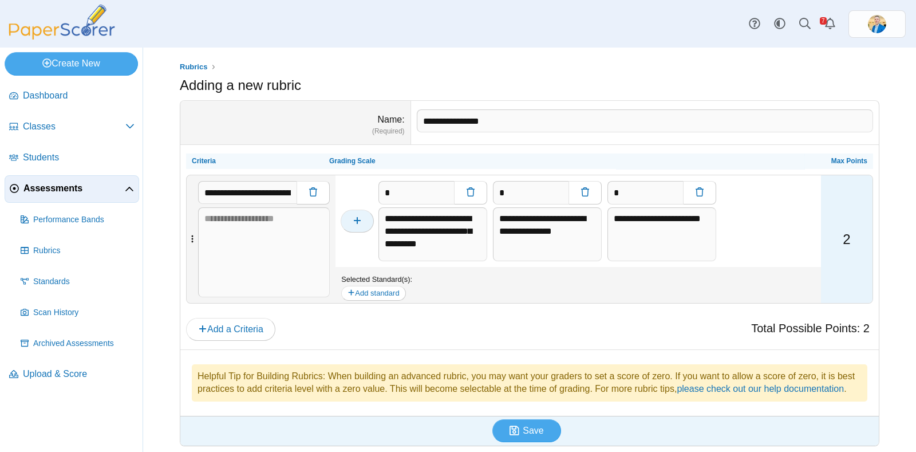
type input "*"
type textarea "**********"
type input "*"
type textarea "**********"
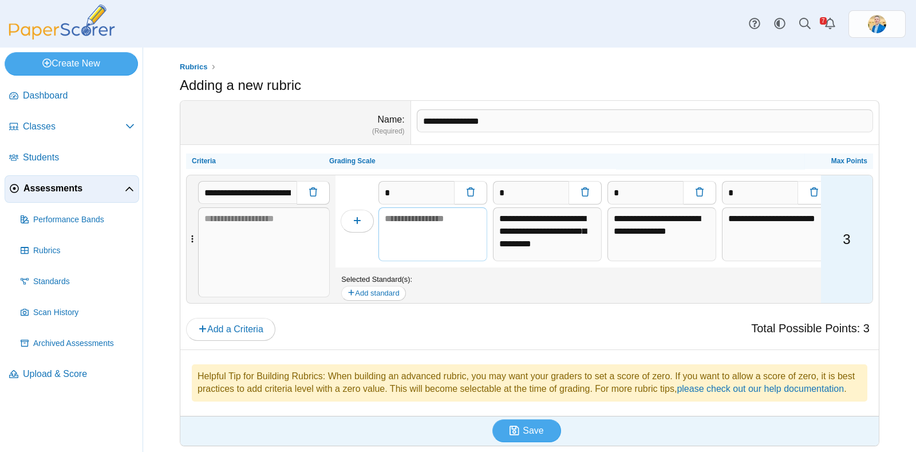
click at [449, 227] on textarea at bounding box center [432, 234] width 109 height 54
paste textarea "**********"
type textarea "**********"
click at [357, 216] on icon "button" at bounding box center [357, 220] width 9 height 9
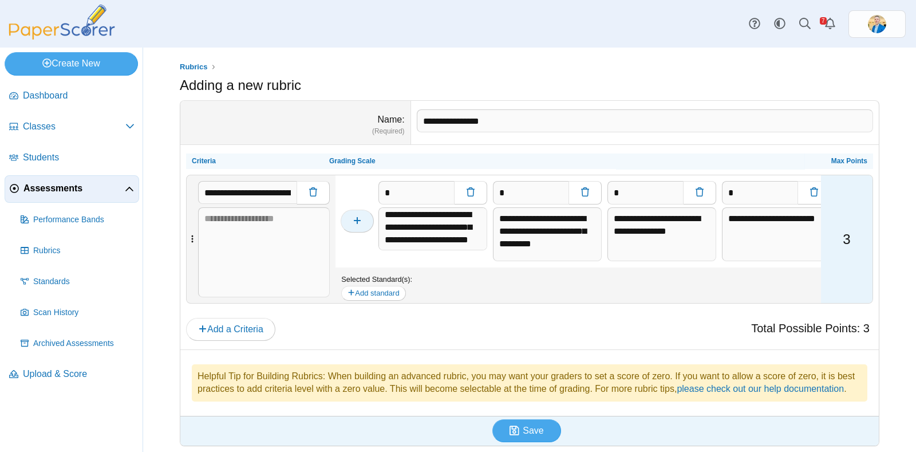
type input "*"
type textarea "**********"
type input "*"
type textarea "**********"
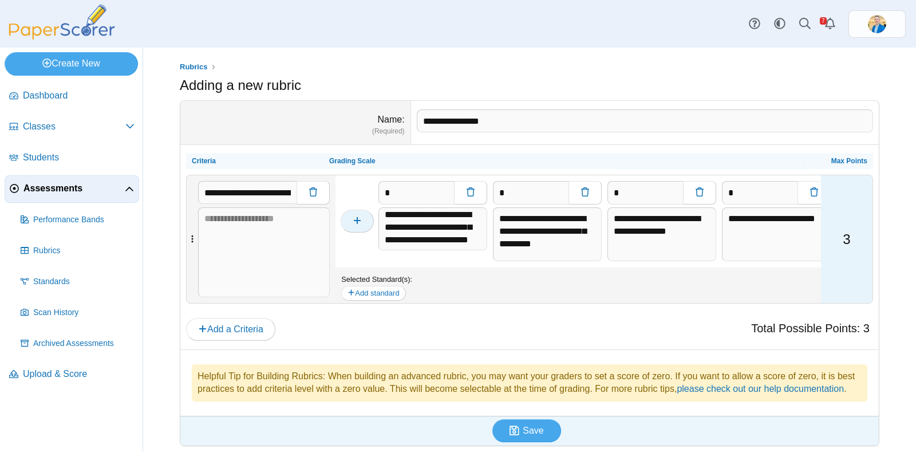
type input "*"
type textarea "**********"
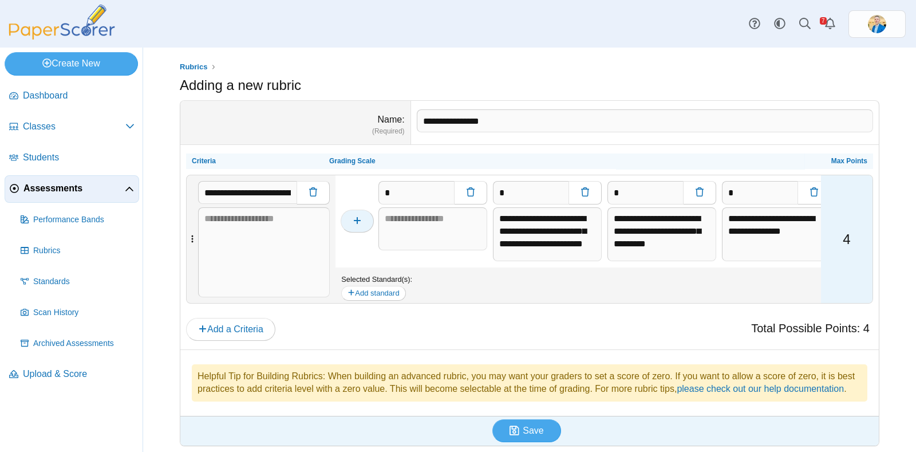
scroll to position [0, 0]
click at [432, 219] on textarea at bounding box center [432, 229] width 109 height 44
paste textarea "**********"
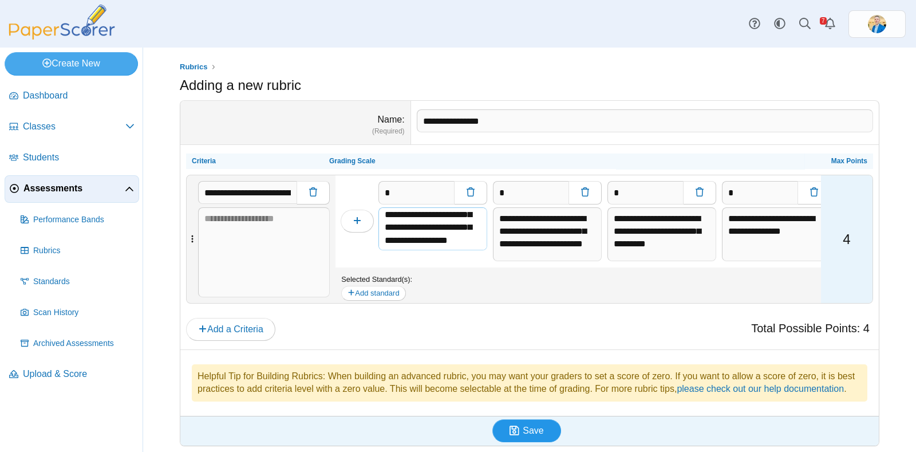
type textarea "**********"
click at [531, 435] on span "Save" at bounding box center [533, 430] width 21 height 10
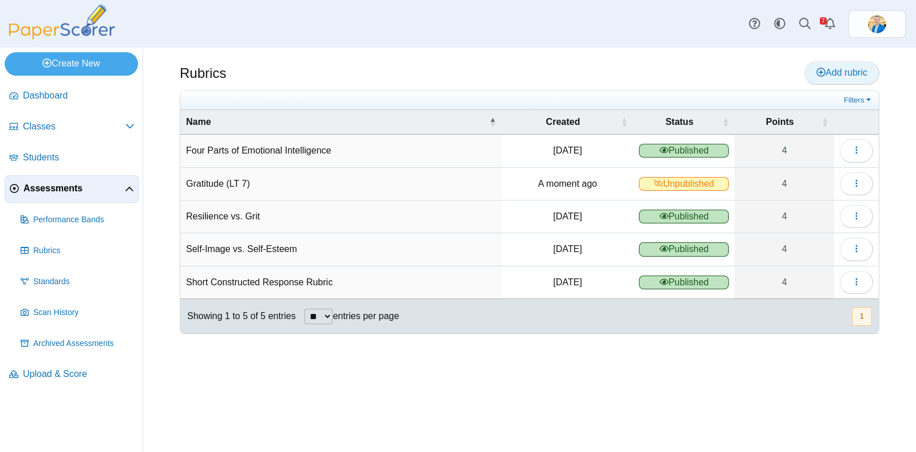
click at [829, 76] on span "Add rubric" at bounding box center [842, 73] width 51 height 10
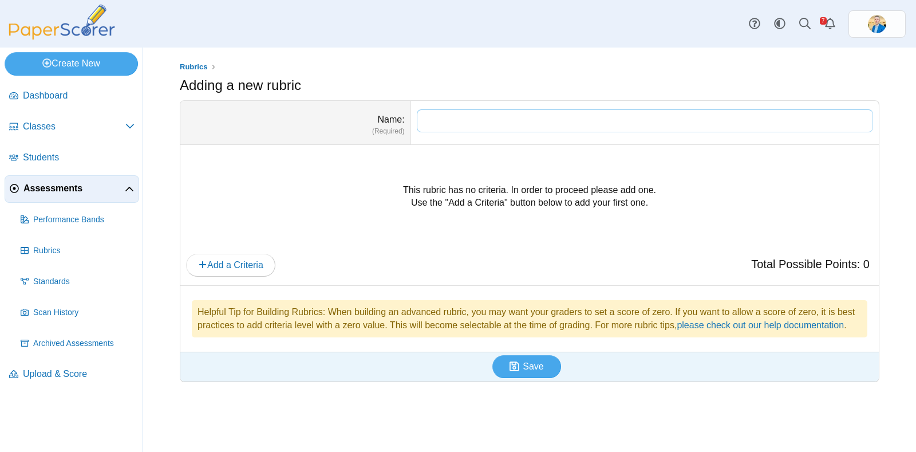
click at [457, 117] on input "Name" at bounding box center [645, 120] width 456 height 23
paste input "**********"
type input "**********"
click at [204, 262] on icon "button" at bounding box center [202, 264] width 9 height 9
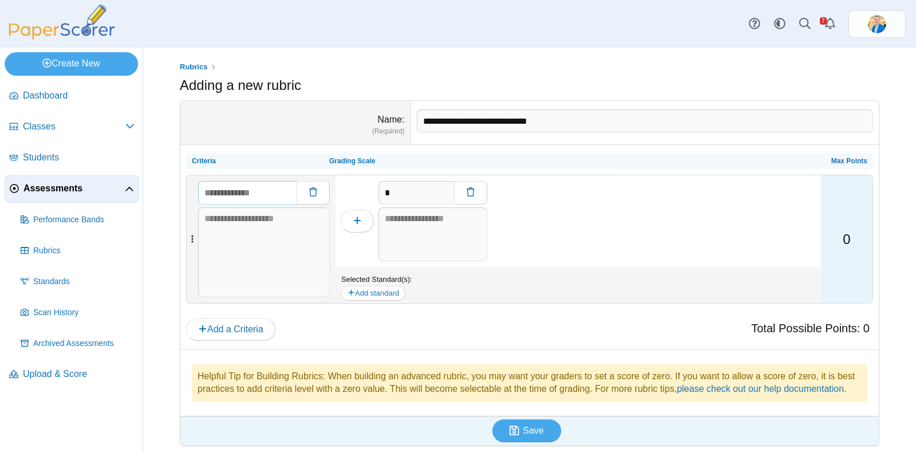
click at [238, 192] on input "text" at bounding box center [247, 192] width 98 height 23
paste input "**********"
type input "**********"
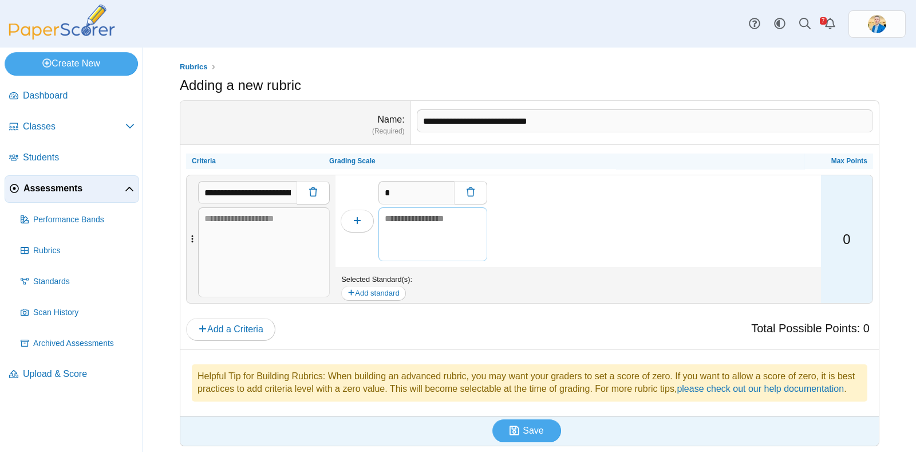
click at [398, 221] on textarea at bounding box center [432, 234] width 109 height 54
paste textarea "**********"
type textarea "**********"
click at [364, 222] on button "button" at bounding box center [357, 221] width 33 height 23
type input "*"
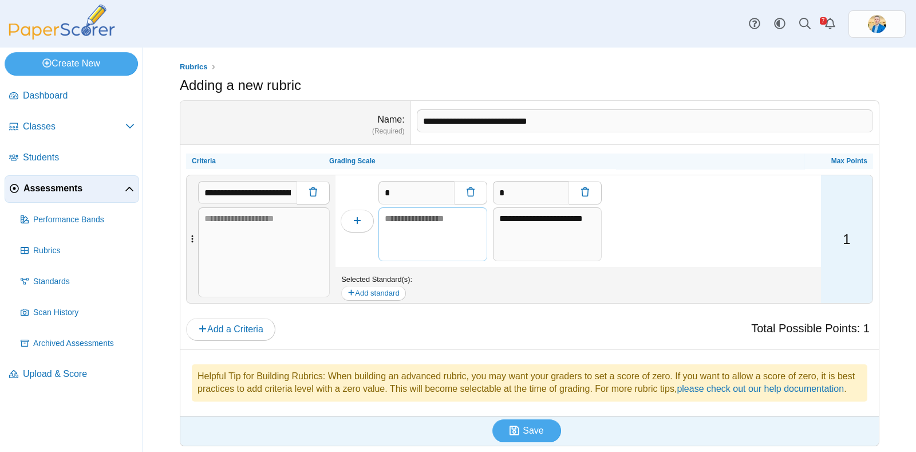
click at [415, 228] on textarea at bounding box center [432, 234] width 109 height 54
paste textarea "**********"
type textarea "**********"
click at [347, 220] on button "button" at bounding box center [357, 221] width 33 height 23
type input "*"
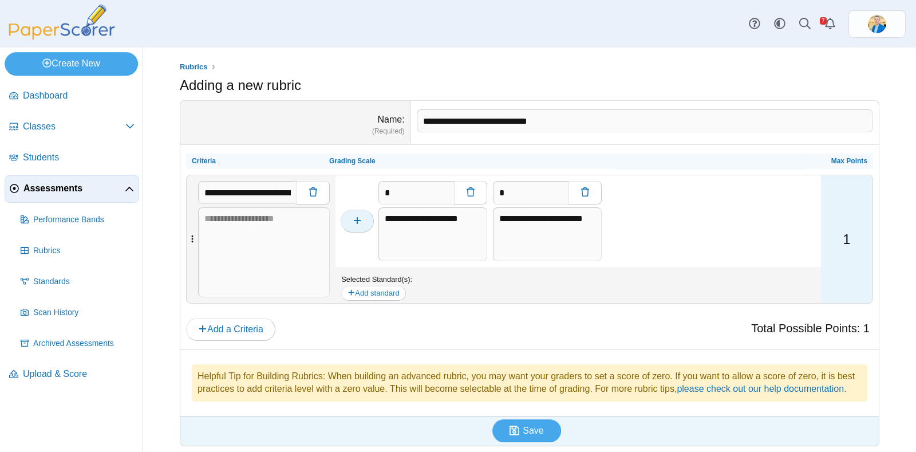
type input "*"
type textarea "**********"
click at [409, 218] on textarea at bounding box center [432, 234] width 109 height 54
paste textarea "**********"
type textarea "**********"
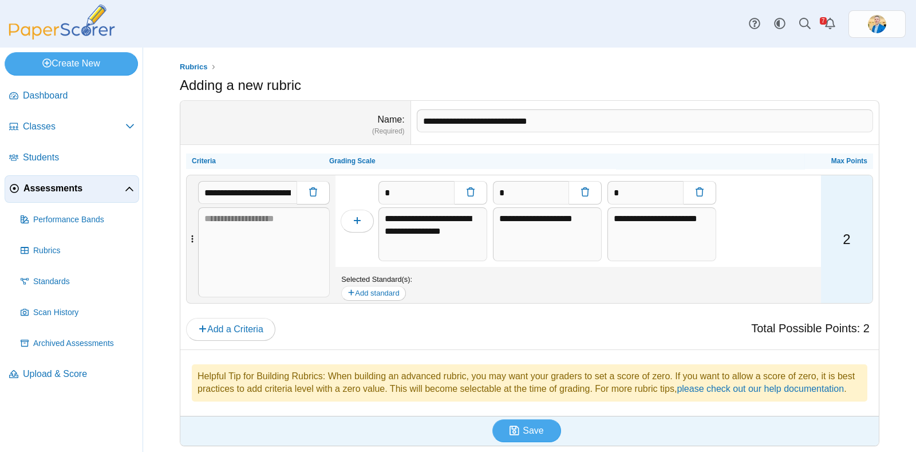
click at [349, 232] on div at bounding box center [357, 221] width 43 height 92
click at [355, 222] on icon "button" at bounding box center [357, 220] width 9 height 9
type input "*"
type textarea "**********"
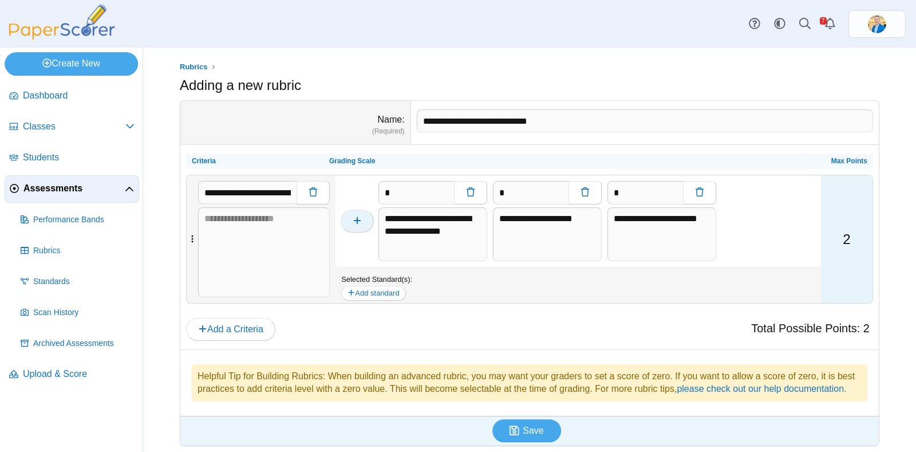
type input "*"
type textarea "**********"
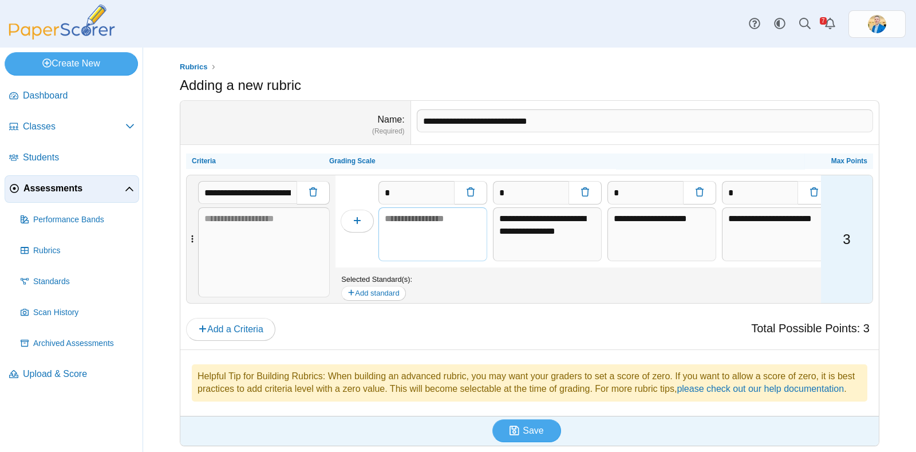
click at [405, 218] on textarea at bounding box center [432, 234] width 109 height 54
paste textarea "**********"
type textarea "**********"
click at [362, 219] on button "button" at bounding box center [357, 221] width 33 height 23
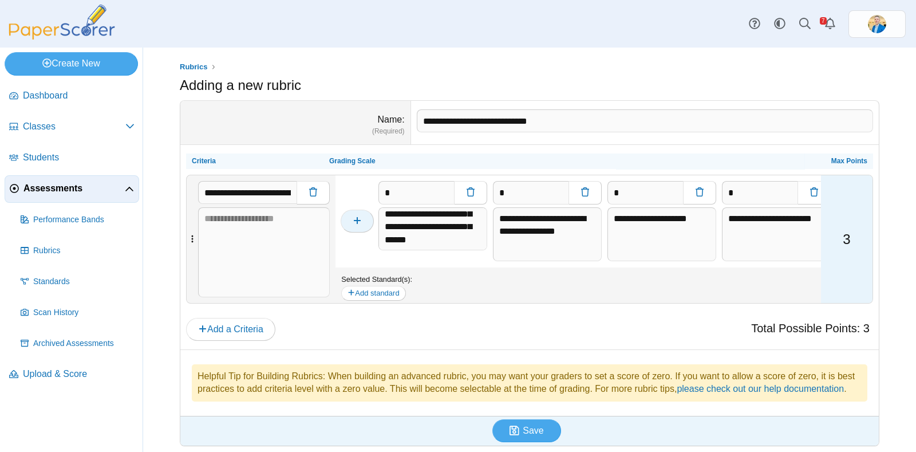
type input "*"
type textarea "**********"
type input "*"
type textarea "**********"
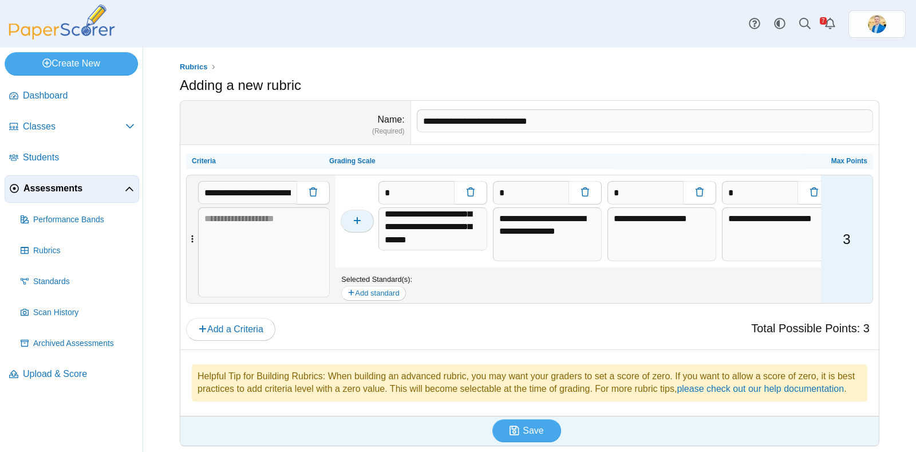
type input "*"
type textarea "**********"
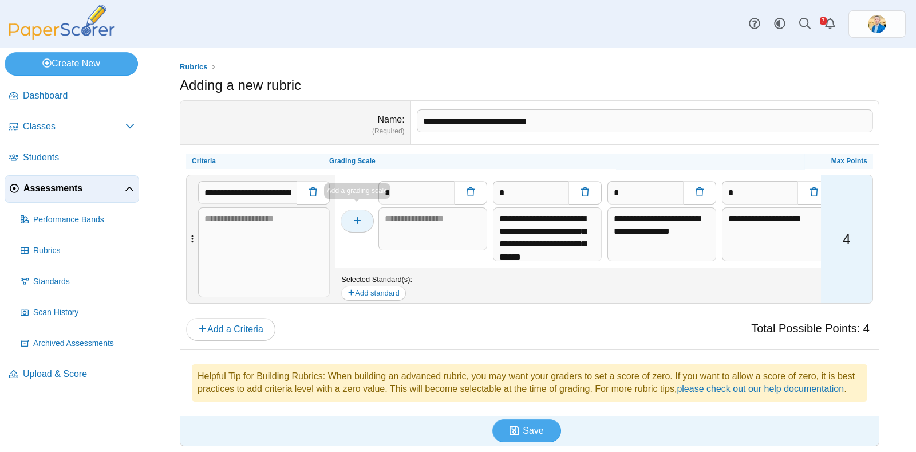
scroll to position [0, 0]
click at [398, 216] on textarea at bounding box center [432, 229] width 109 height 44
paste textarea "**********"
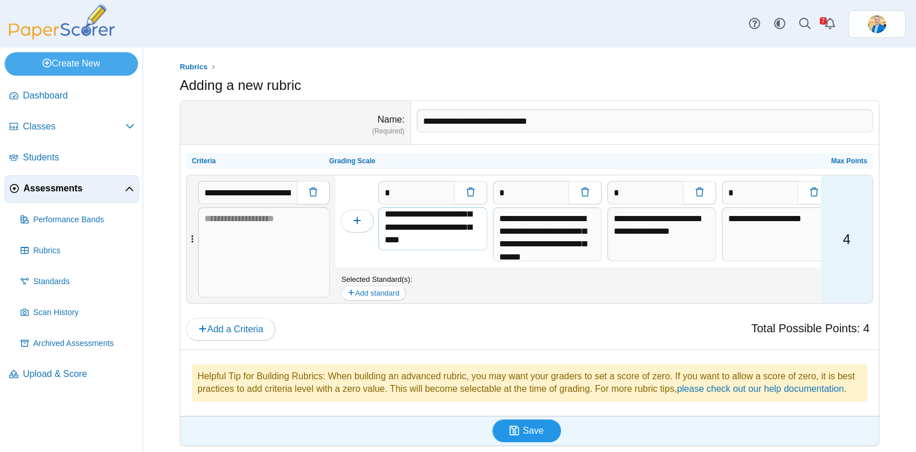
type textarea "**********"
click at [529, 435] on span "Save" at bounding box center [533, 430] width 21 height 10
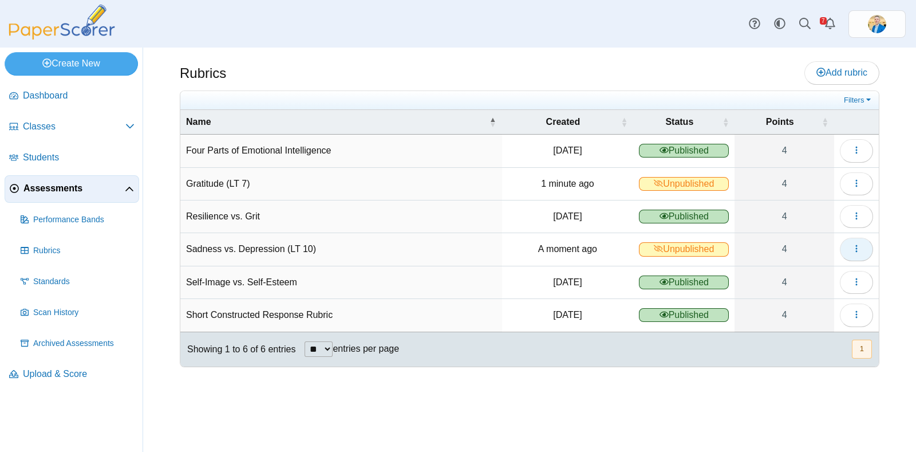
click at [859, 246] on icon "button" at bounding box center [856, 248] width 9 height 9
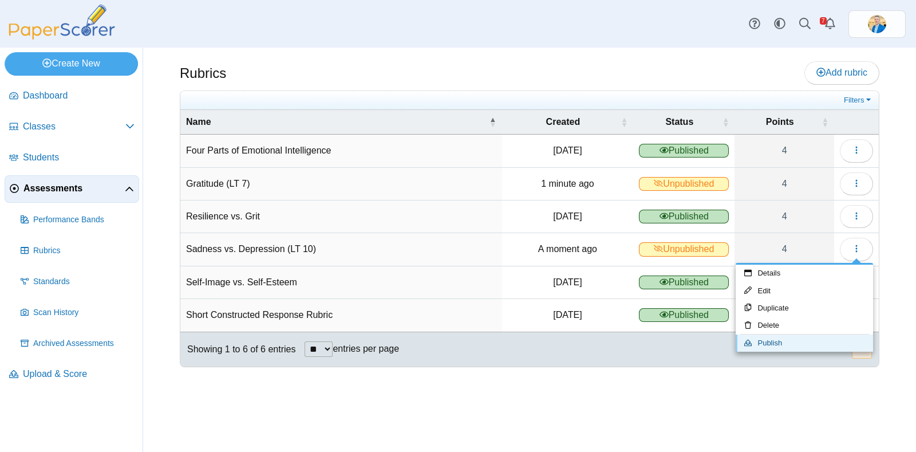
click at [773, 342] on link "Publish" at bounding box center [804, 342] width 137 height 17
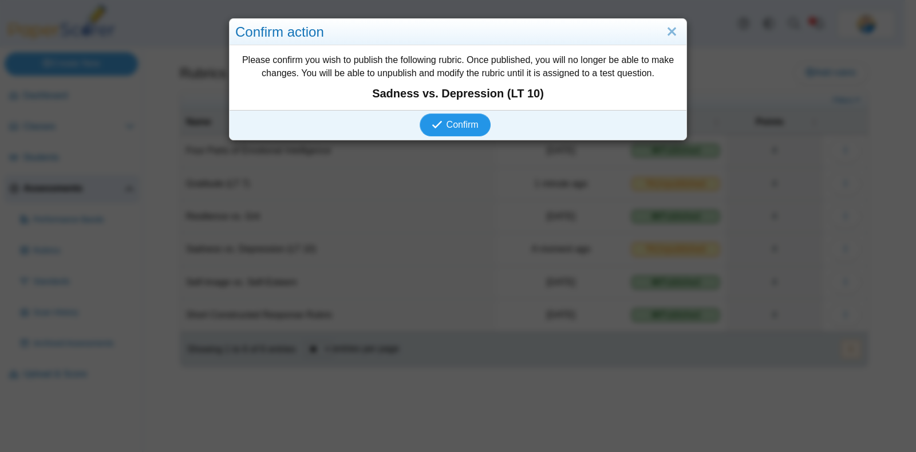
click at [460, 127] on span "Confirm" at bounding box center [463, 125] width 32 height 10
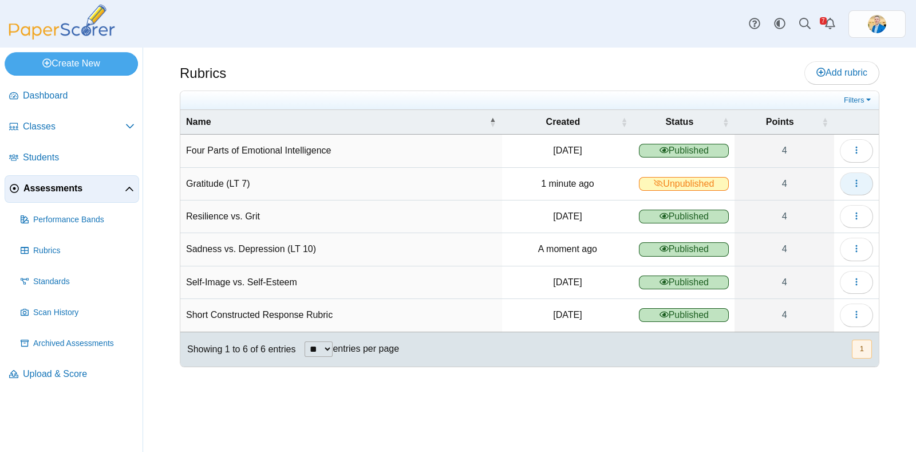
click at [857, 184] on use "button" at bounding box center [856, 182] width 2 height 7
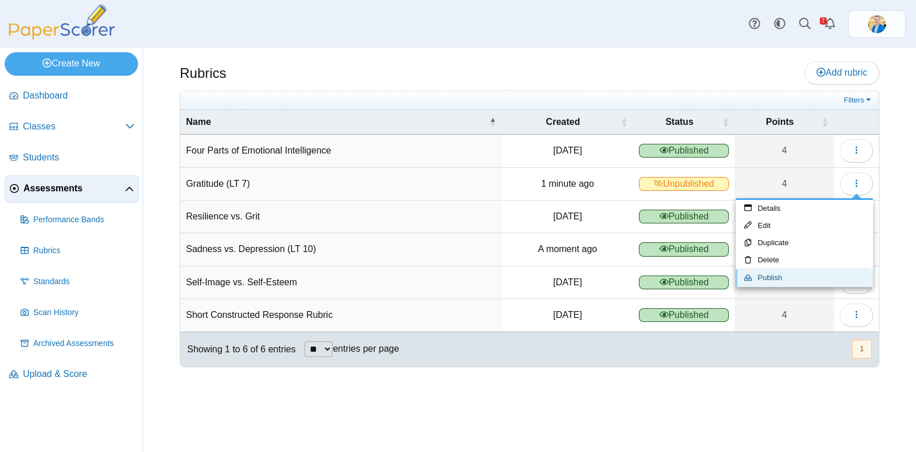
click at [786, 276] on link "Publish" at bounding box center [804, 277] width 137 height 17
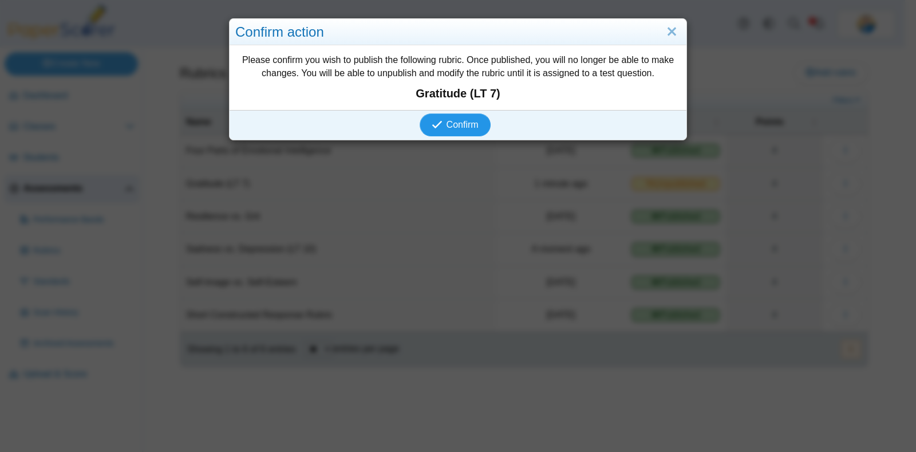
click at [467, 124] on span "Confirm" at bounding box center [463, 125] width 32 height 10
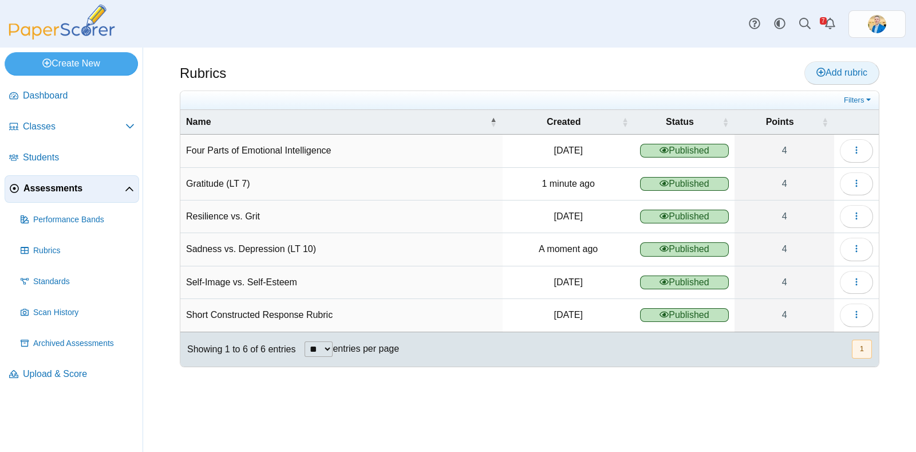
click at [834, 70] on span "Add rubric" at bounding box center [842, 73] width 51 height 10
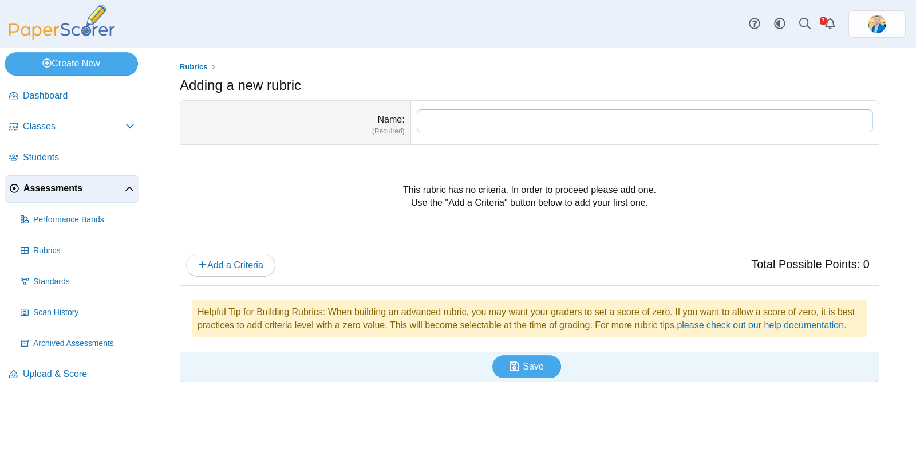
click at [431, 123] on input "Name" at bounding box center [645, 120] width 456 height 23
paste input "**********"
type input "**********"
click at [232, 269] on span "Add a Criteria" at bounding box center [230, 265] width 65 height 10
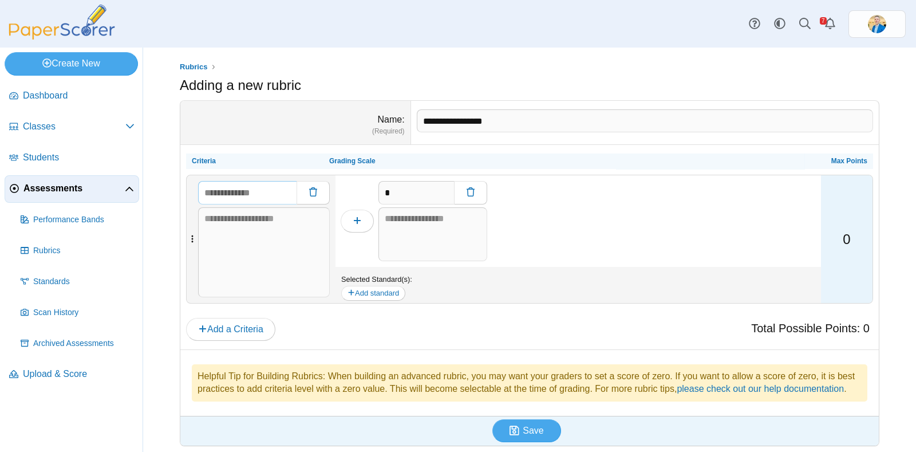
click at [250, 191] on input "text" at bounding box center [247, 192] width 98 height 23
paste input "**********"
type input "**********"
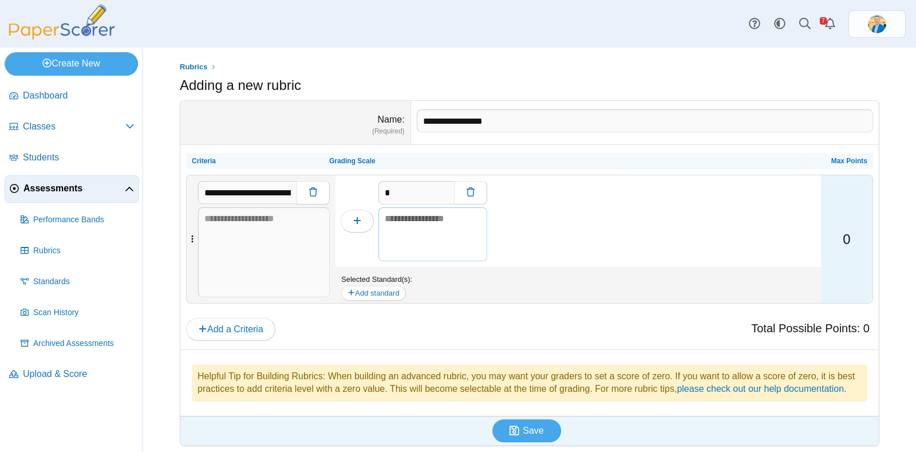
click at [424, 236] on textarea at bounding box center [432, 234] width 109 height 54
paste textarea "**********"
type textarea "**********"
click at [352, 222] on button "button" at bounding box center [357, 221] width 33 height 23
type input "*"
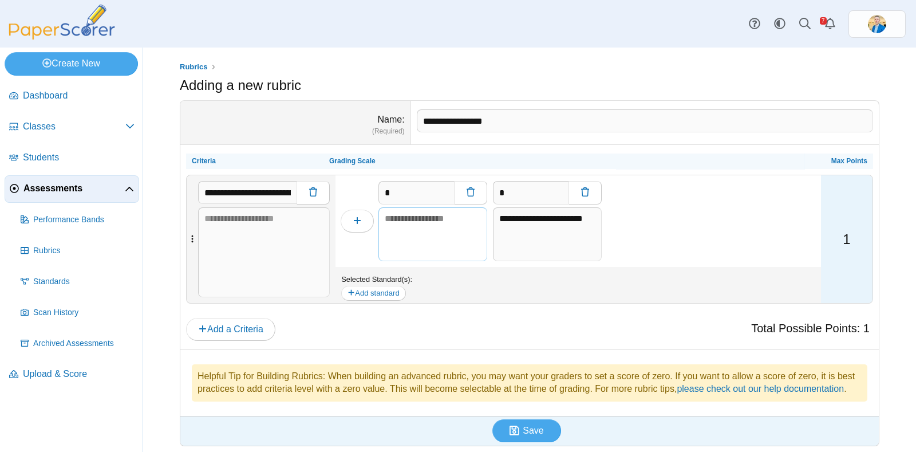
click at [462, 222] on textarea at bounding box center [432, 234] width 109 height 54
paste textarea "**********"
type textarea "**********"
click at [353, 223] on icon "button" at bounding box center [357, 220] width 9 height 9
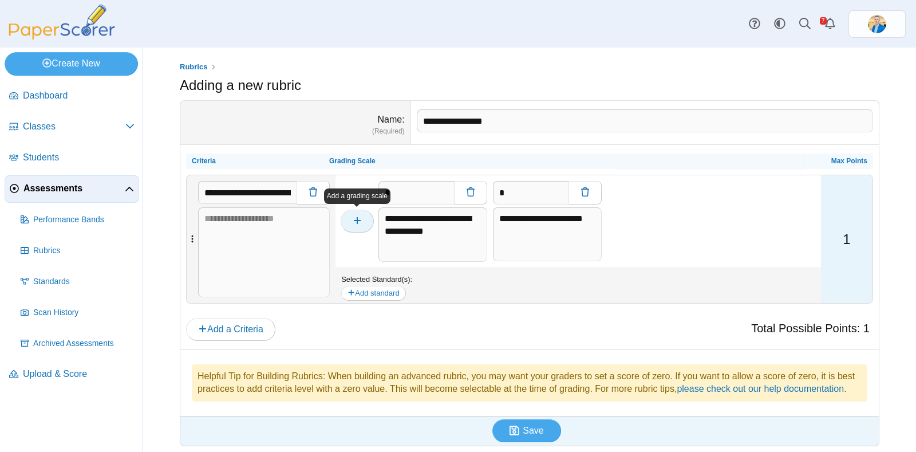
type input "*"
type textarea "**********"
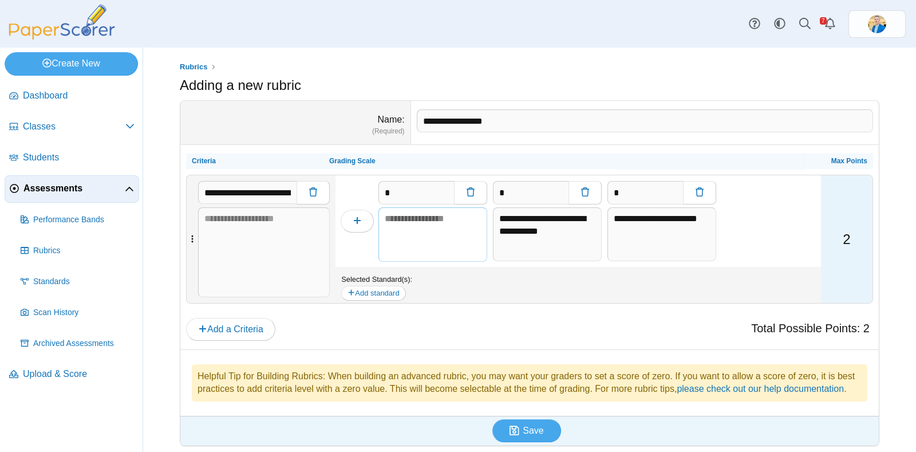
click at [421, 222] on textarea at bounding box center [432, 234] width 109 height 54
paste textarea "**********"
type textarea "**********"
click at [356, 222] on icon "button" at bounding box center [357, 220] width 9 height 9
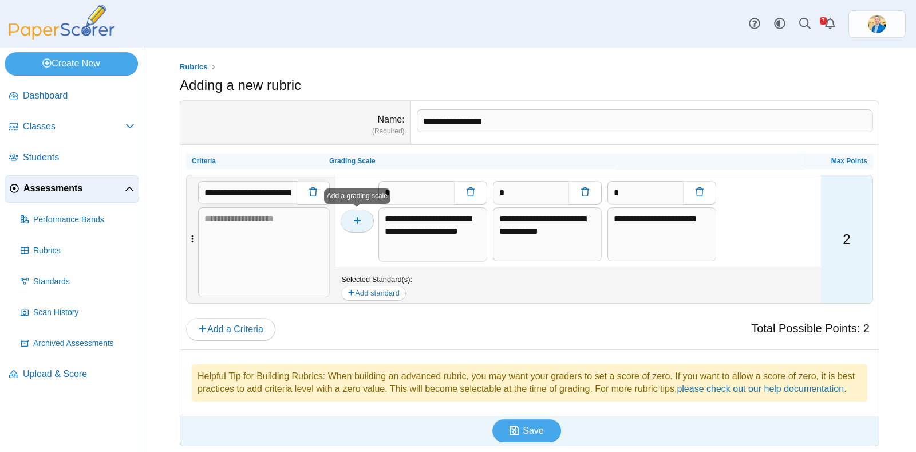
type input "*"
type textarea "**********"
type input "*"
type textarea "**********"
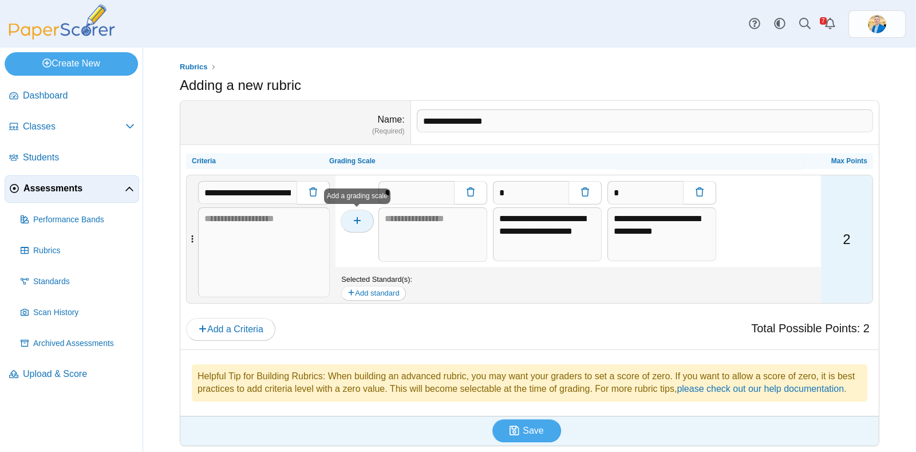
scroll to position [0, 0]
click at [432, 216] on textarea at bounding box center [432, 229] width 109 height 44
paste textarea "**********"
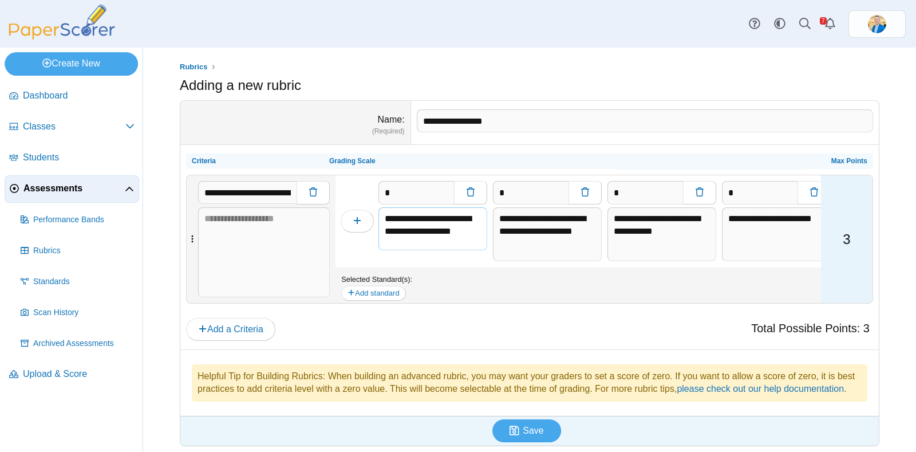
scroll to position [3, 0]
type textarea "**********"
click at [548, 250] on div "**********" at bounding box center [550, 221] width 115 height 92
click at [570, 232] on textarea "**********" at bounding box center [547, 234] width 109 height 54
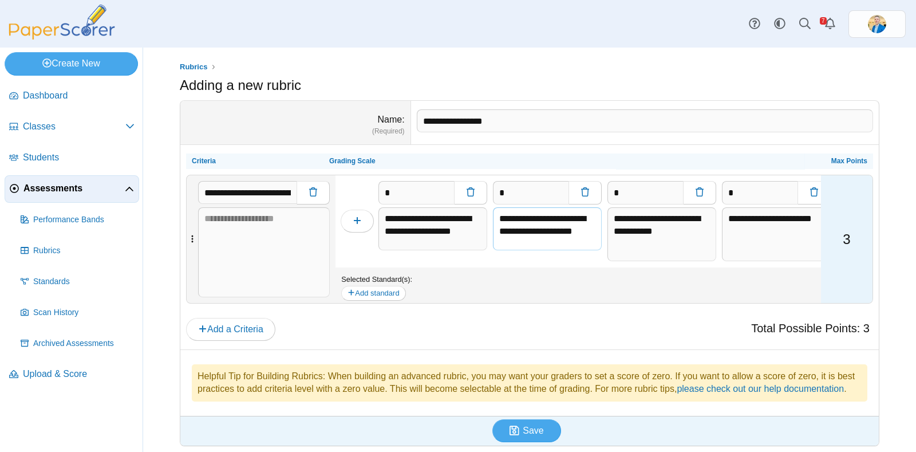
click at [570, 231] on textarea "**********" at bounding box center [547, 229] width 109 height 44
click at [568, 242] on textarea "**********" at bounding box center [547, 229] width 109 height 44
type textarea "**********"
click at [676, 228] on textarea "**********" at bounding box center [662, 234] width 109 height 54
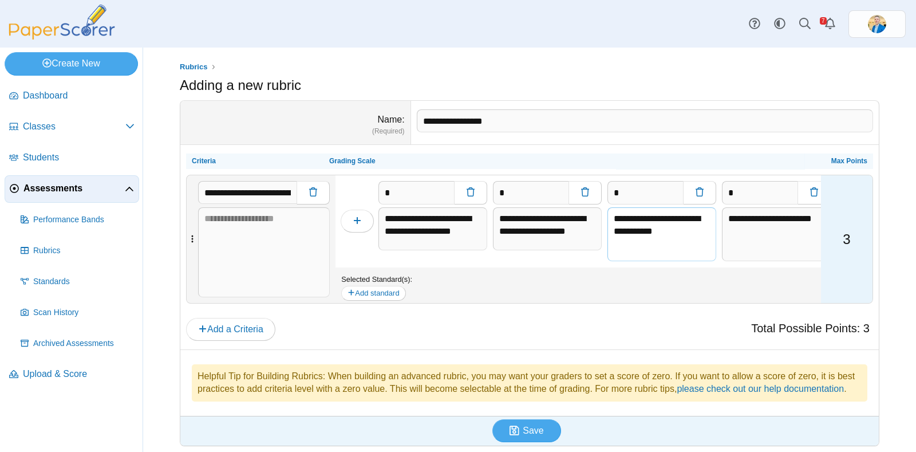
scroll to position [29, 0]
click at [667, 232] on textarea "**********" at bounding box center [662, 229] width 109 height 44
click at [665, 241] on textarea "**********" at bounding box center [662, 229] width 109 height 44
type textarea "**********"
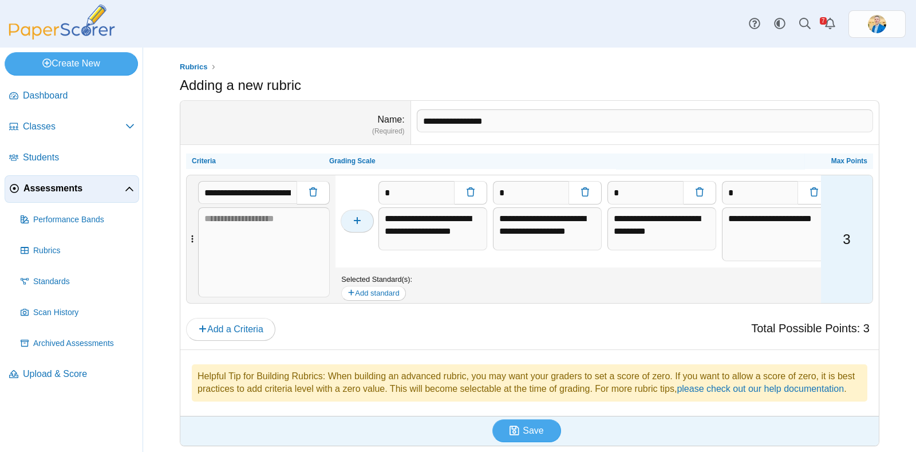
click at [357, 217] on use "button" at bounding box center [357, 220] width 7 height 7
type input "*"
type textarea "**********"
type input "*"
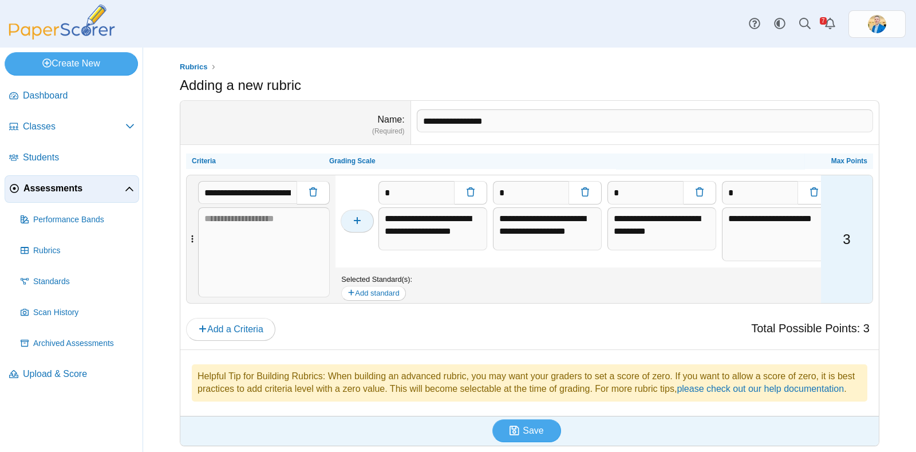
type textarea "**********"
type input "*"
type textarea "**********"
click at [409, 211] on textarea at bounding box center [432, 229] width 109 height 44
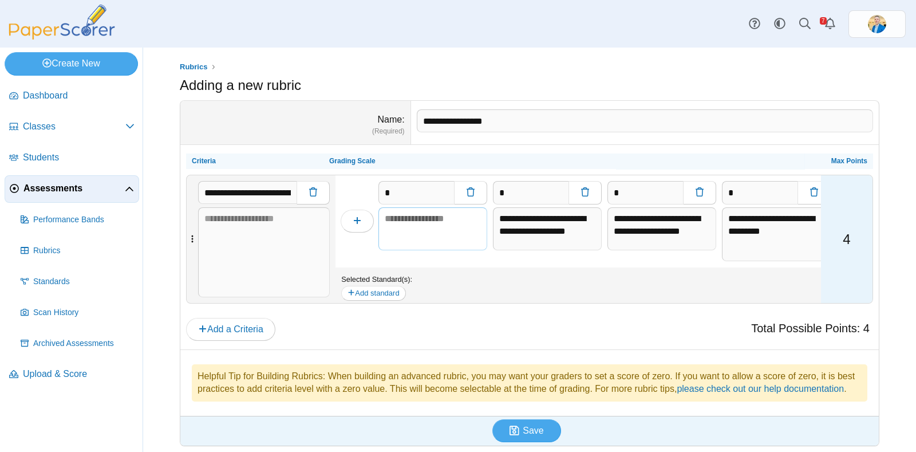
paste textarea "**********"
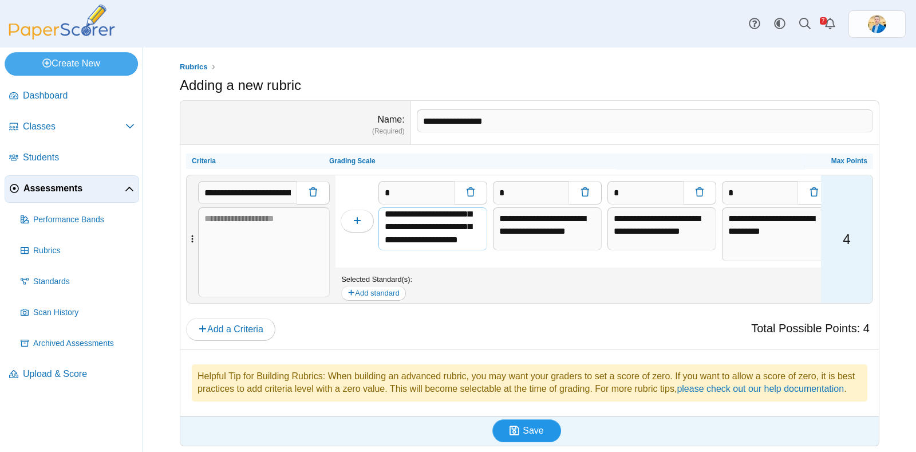
type textarea "**********"
click at [525, 435] on span "Save" at bounding box center [533, 430] width 21 height 10
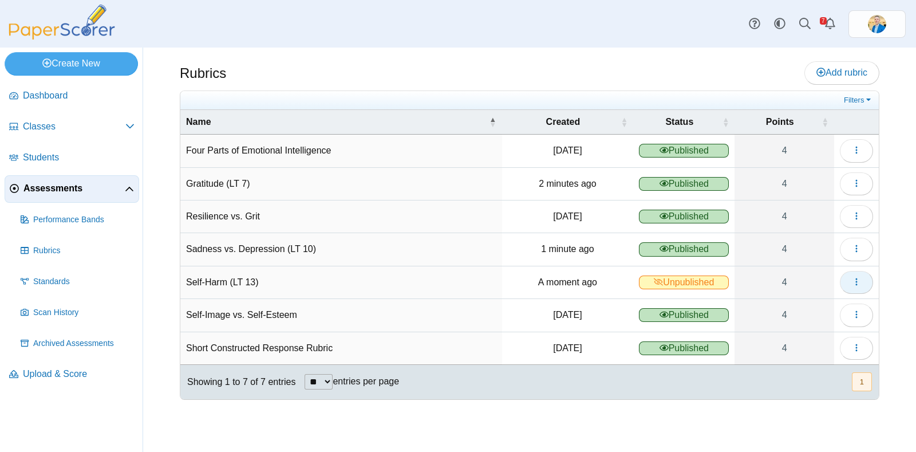
click at [865, 279] on button "button" at bounding box center [856, 282] width 33 height 23
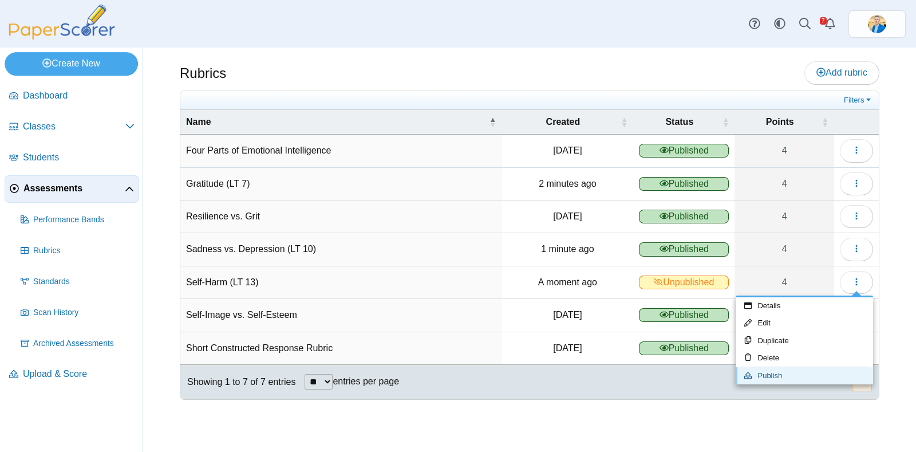
click at [795, 376] on link "Publish" at bounding box center [804, 375] width 137 height 17
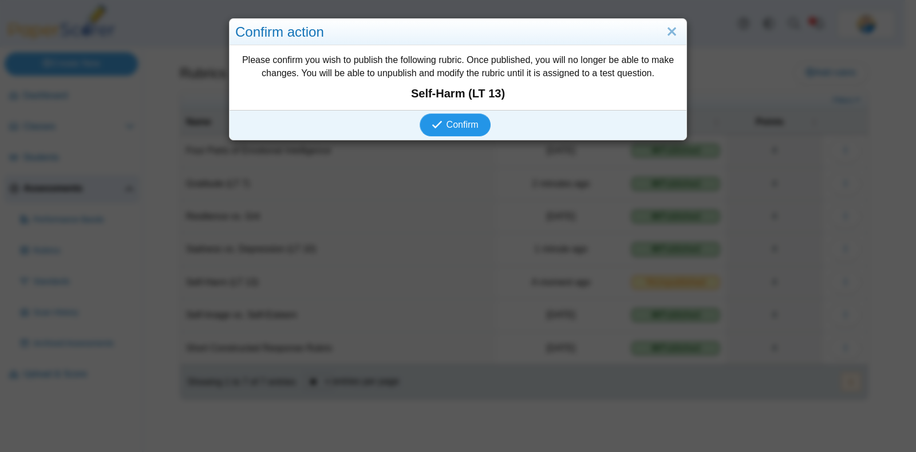
click at [458, 129] on span "Confirm" at bounding box center [463, 125] width 32 height 10
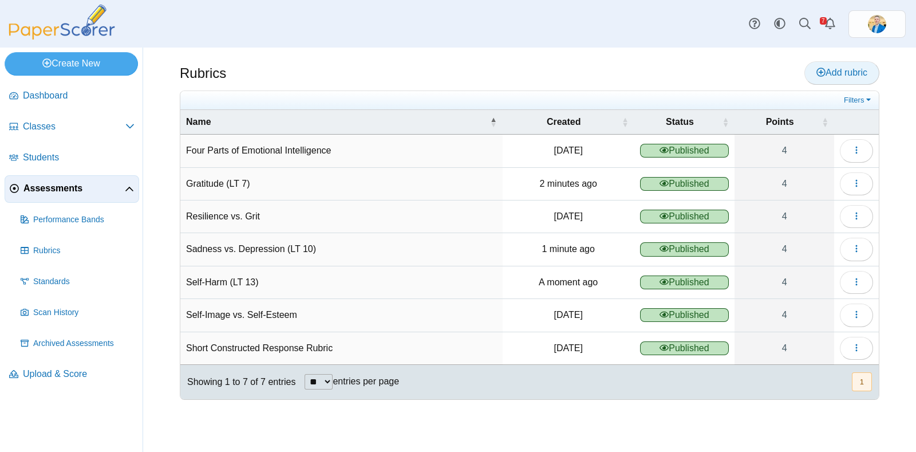
click at [825, 72] on span "Add rubric" at bounding box center [842, 73] width 51 height 10
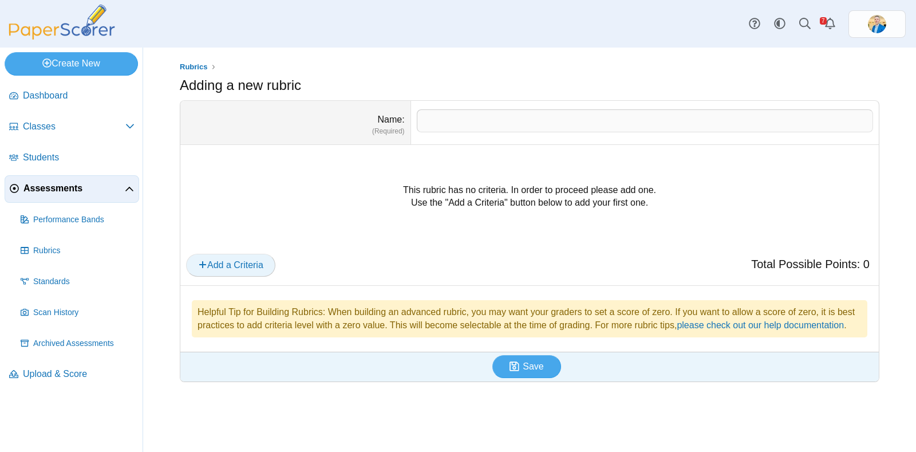
click at [252, 265] on span "Add a Criteria" at bounding box center [230, 265] width 65 height 10
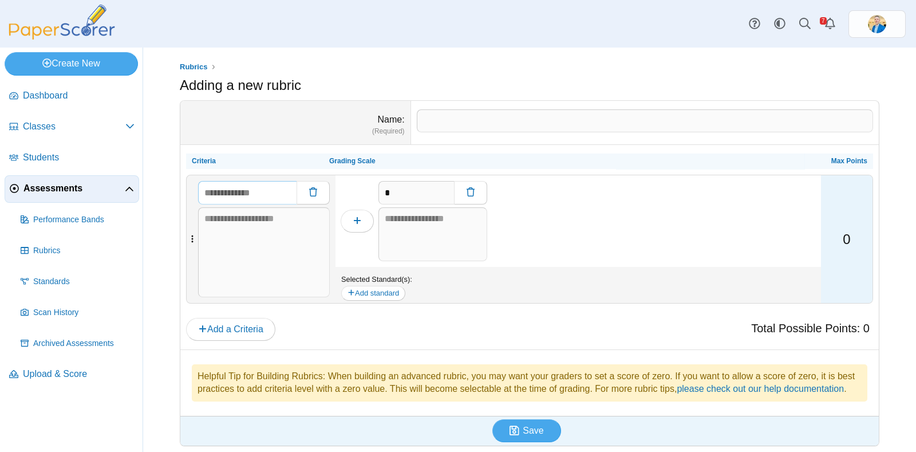
click at [263, 190] on input "text" at bounding box center [247, 192] width 98 height 23
paste input "**********"
type input "**********"
click at [443, 227] on textarea at bounding box center [432, 234] width 109 height 54
paste textarea "**********"
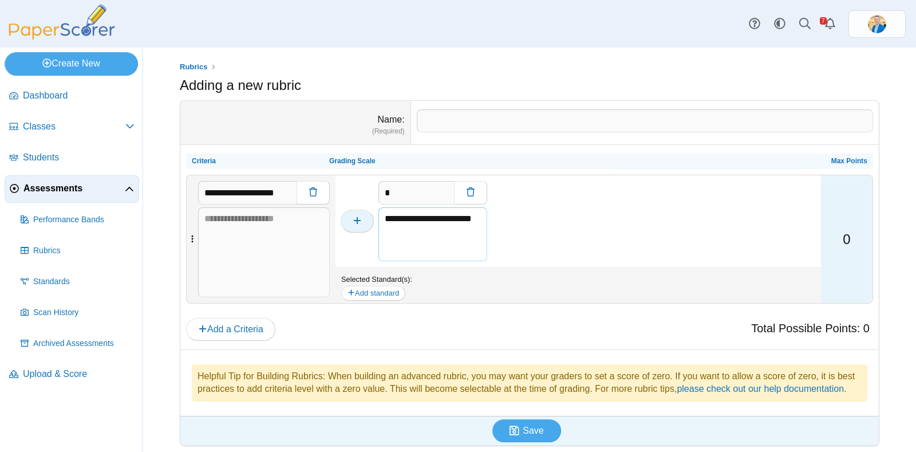
type textarea "**********"
click at [363, 218] on button "button" at bounding box center [357, 221] width 33 height 23
type input "*"
click at [396, 222] on textarea at bounding box center [432, 234] width 109 height 54
paste textarea "**********"
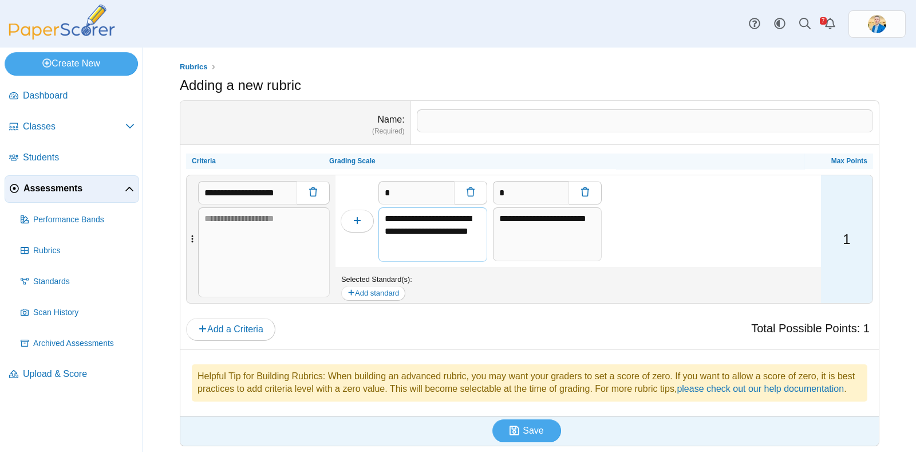
scroll to position [6, 0]
type textarea "**********"
click at [356, 219] on icon "button" at bounding box center [357, 220] width 9 height 9
type input "*"
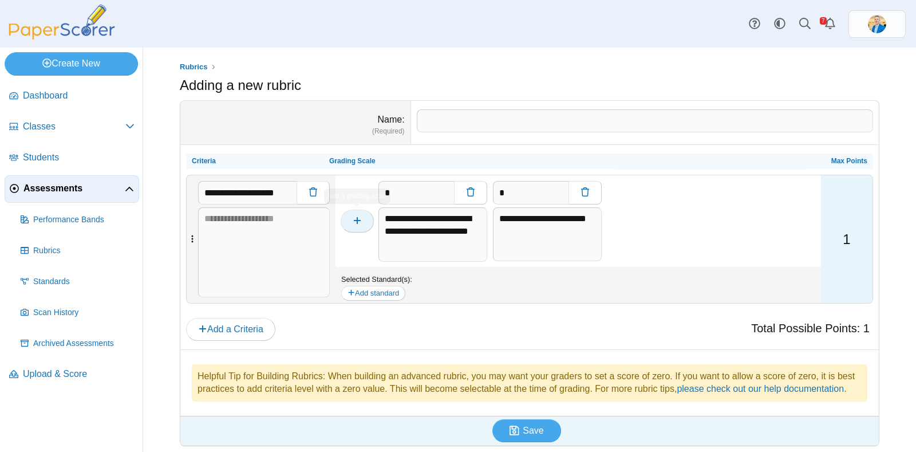
type textarea "**********"
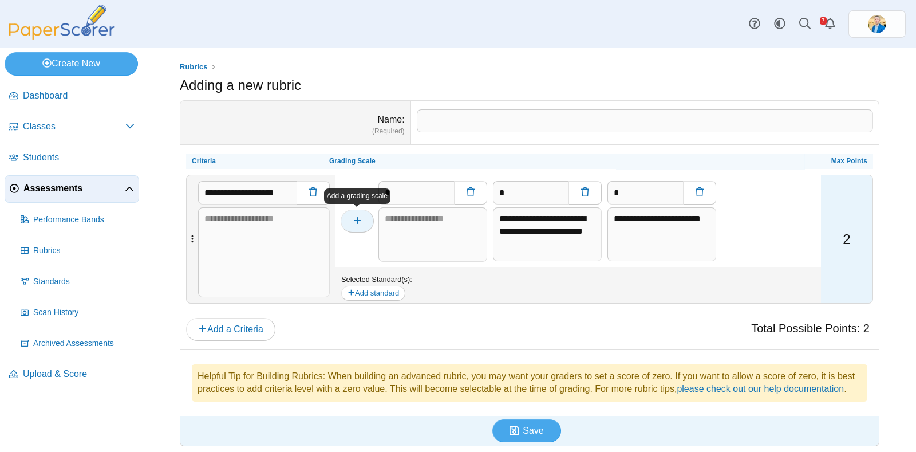
scroll to position [0, 0]
click at [407, 214] on textarea at bounding box center [432, 234] width 109 height 54
paste textarea "**********"
type textarea "**********"
click at [366, 219] on button "button" at bounding box center [357, 221] width 33 height 23
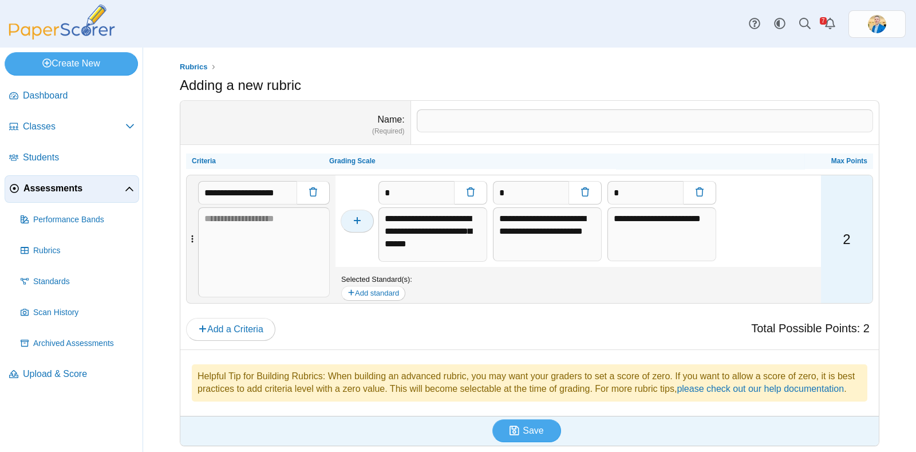
type input "*"
type textarea "**********"
type input "*"
type textarea "**********"
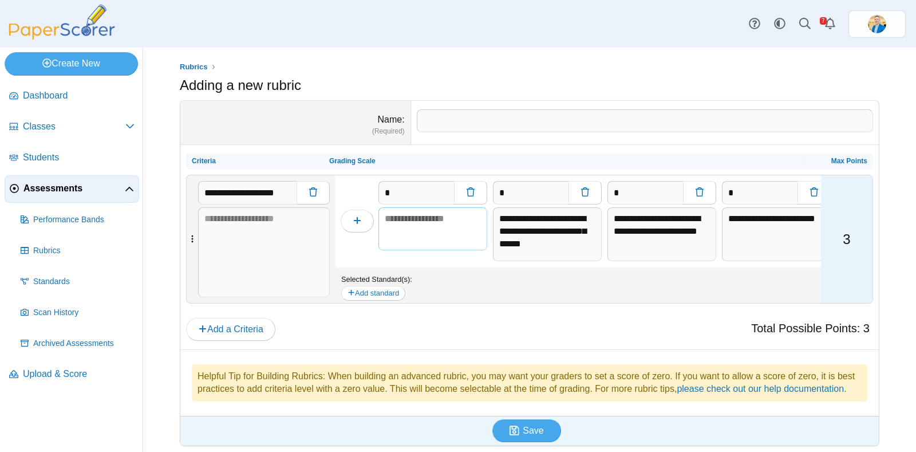
click at [424, 226] on textarea at bounding box center [432, 229] width 109 height 44
paste textarea "**********"
type textarea "**********"
click at [358, 217] on icon "button" at bounding box center [357, 220] width 9 height 9
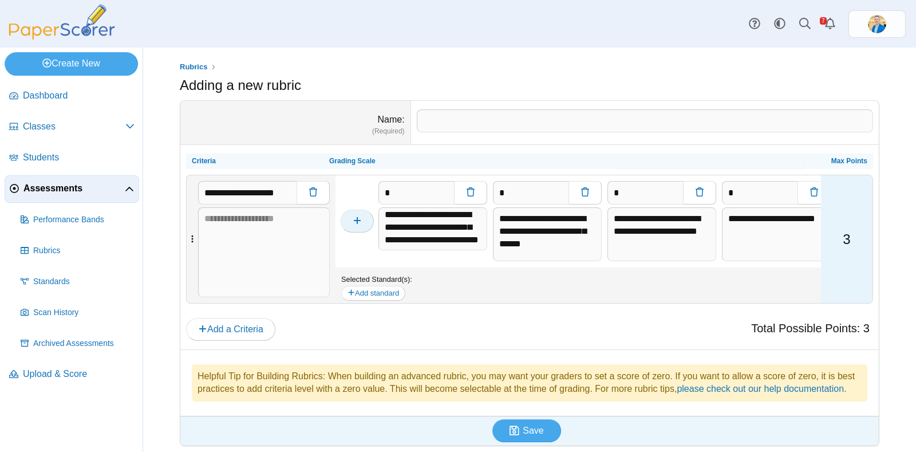
type input "*"
type textarea "**********"
type input "*"
type textarea "**********"
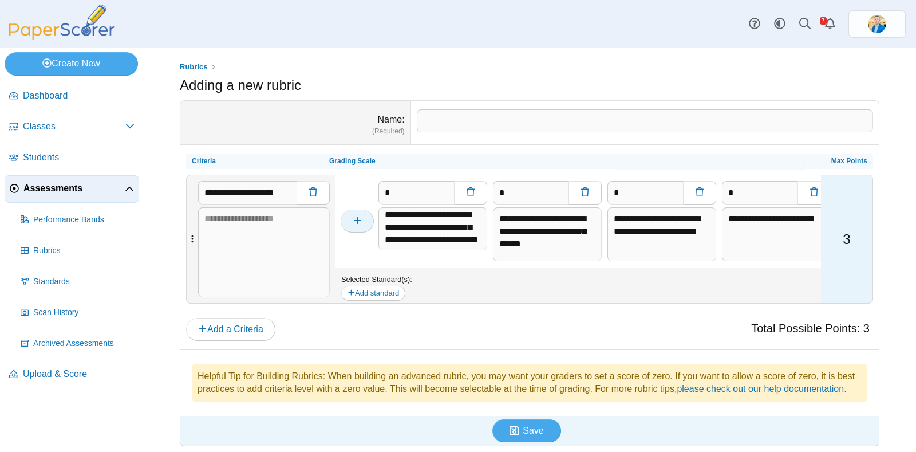
type input "*"
type textarea "**********"
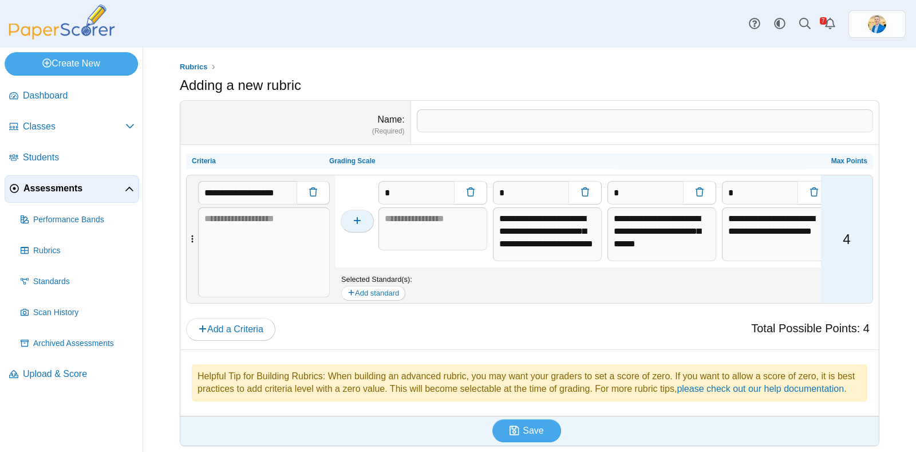
scroll to position [0, 0]
click at [411, 213] on textarea at bounding box center [432, 229] width 109 height 44
paste textarea "**********"
type textarea "**********"
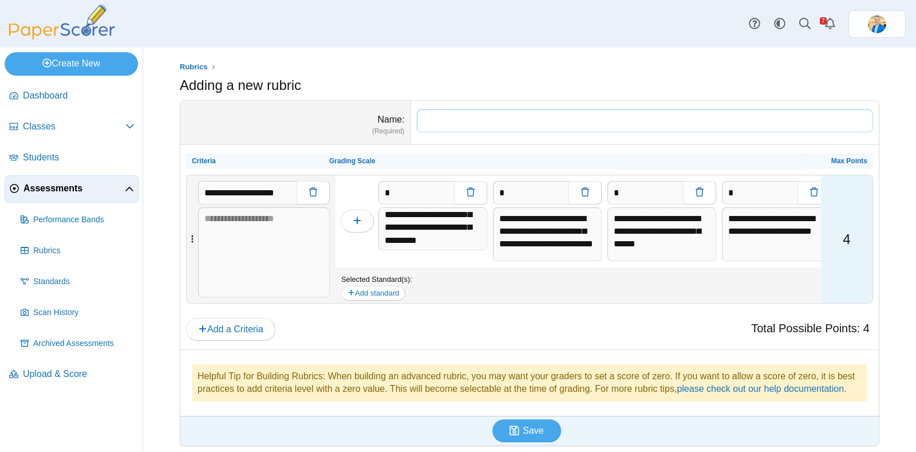
click at [443, 120] on input "Name" at bounding box center [645, 120] width 456 height 23
paste input "**********"
type input "**********"
click at [533, 435] on span "Save" at bounding box center [533, 430] width 21 height 10
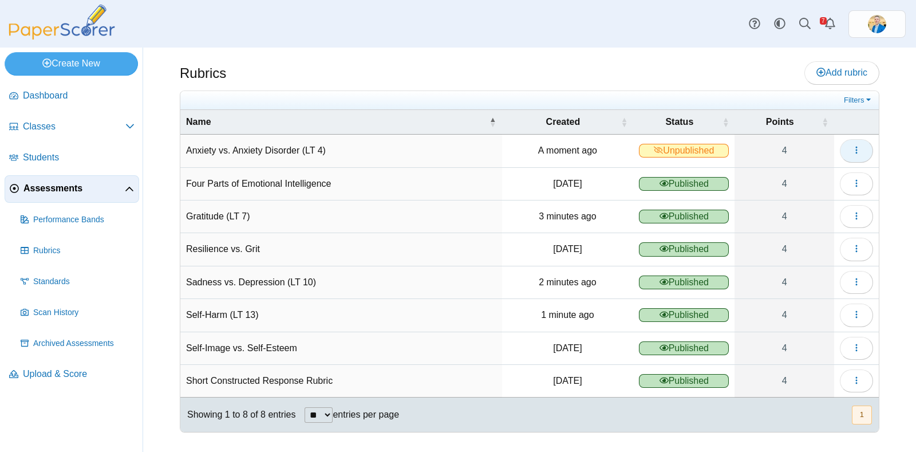
click at [862, 151] on button "button" at bounding box center [856, 150] width 33 height 23
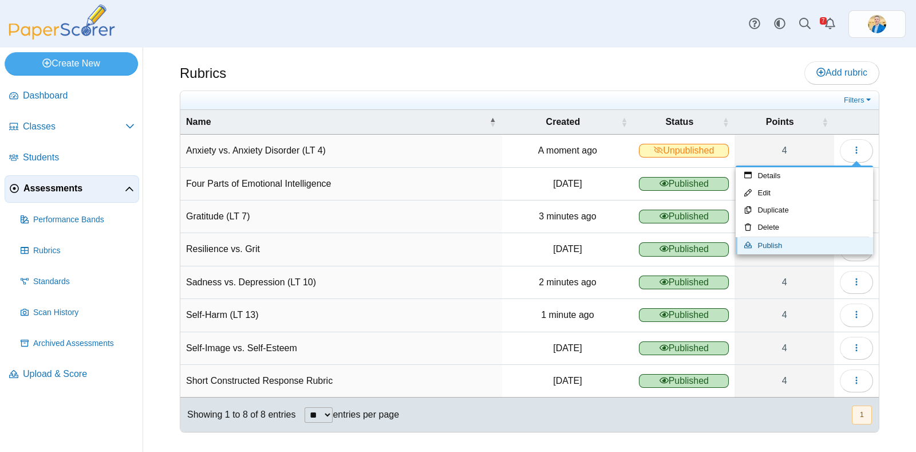
click at [784, 239] on link "Publish" at bounding box center [804, 245] width 137 height 17
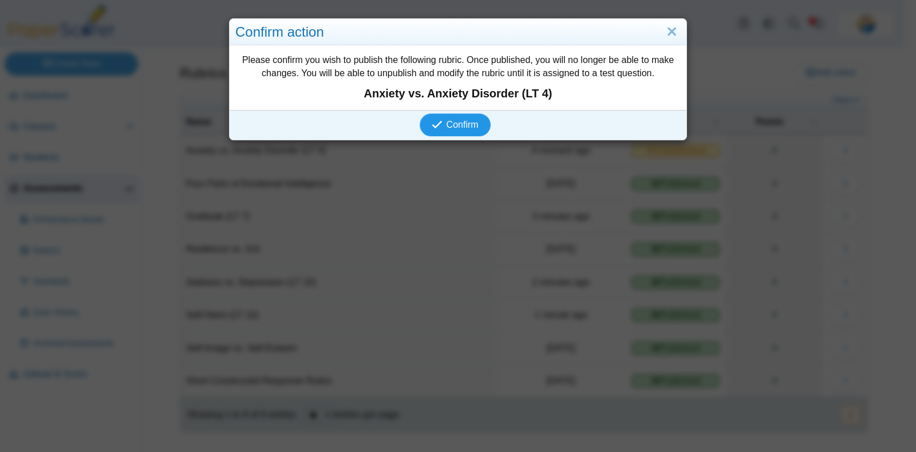
click at [457, 123] on span "Confirm" at bounding box center [463, 125] width 32 height 10
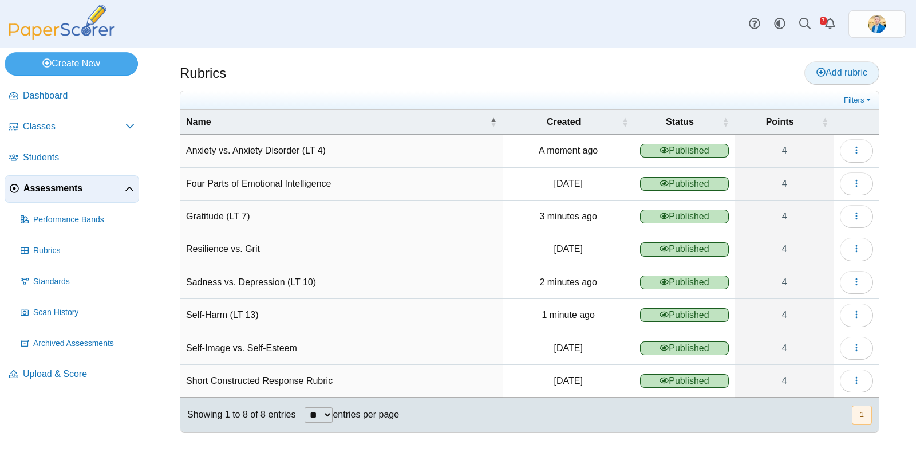
click at [858, 70] on span "Add rubric" at bounding box center [842, 73] width 51 height 10
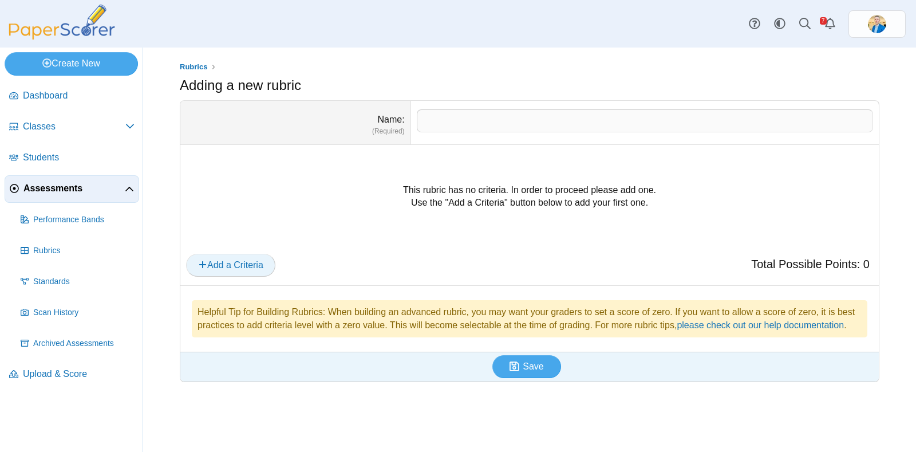
click at [230, 256] on button "Add a Criteria" at bounding box center [230, 265] width 89 height 23
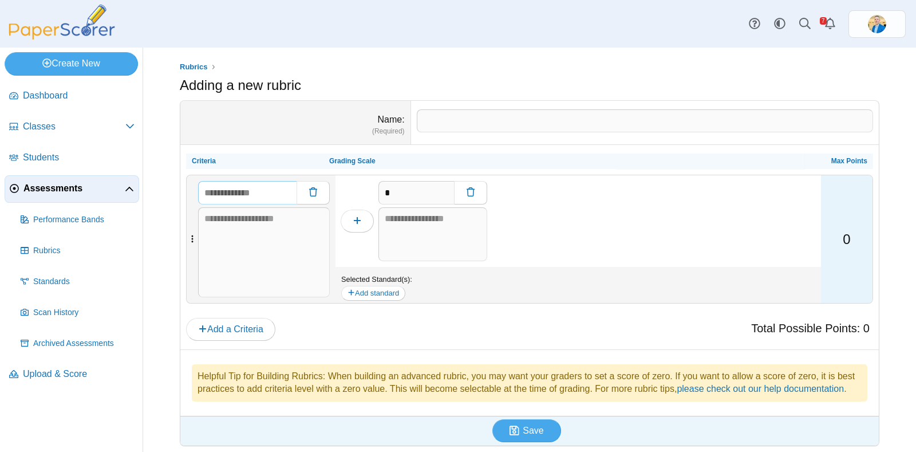
click at [231, 195] on input "text" at bounding box center [247, 192] width 98 height 23
paste input "**********"
type input "**********"
click at [435, 121] on input "Name" at bounding box center [645, 120] width 456 height 23
paste input "**********"
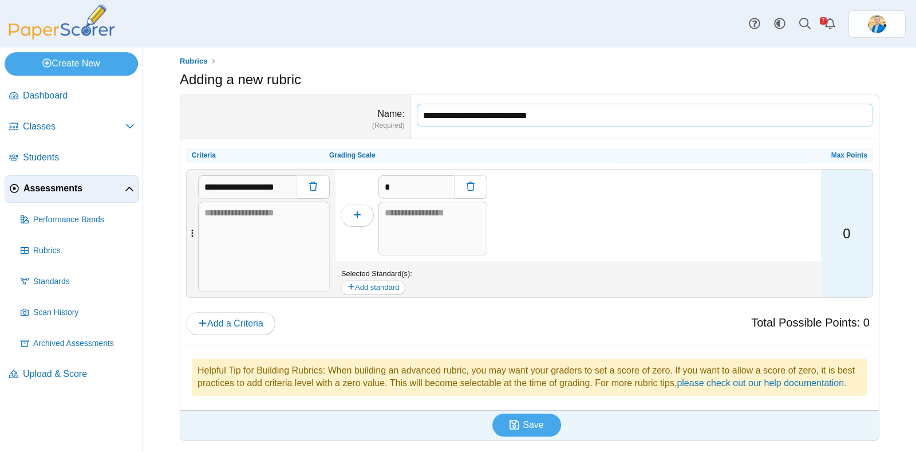
scroll to position [17, 0]
type input "**********"
click at [430, 202] on textarea at bounding box center [432, 229] width 109 height 54
paste textarea "**********"
type textarea "**********"
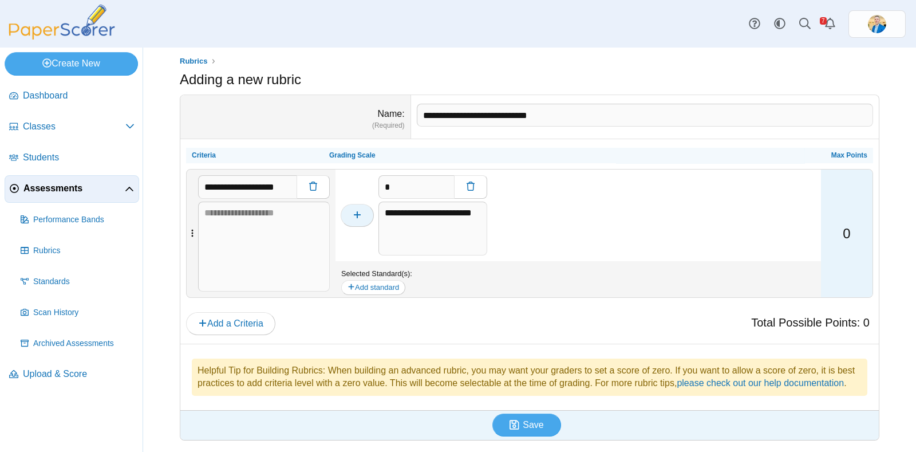
click at [349, 204] on button "button" at bounding box center [357, 215] width 33 height 23
type input "*"
click at [450, 215] on textarea at bounding box center [432, 229] width 109 height 54
paste textarea "**********"
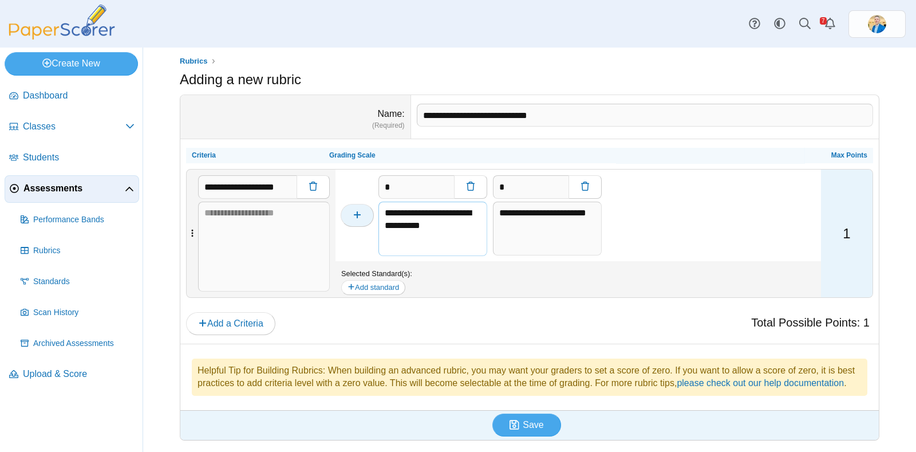
type textarea "**********"
drag, startPoint x: 352, startPoint y: 196, endPoint x: 359, endPoint y: 199, distance: 7.2
click at [353, 204] on button "button" at bounding box center [357, 215] width 33 height 23
type input "*"
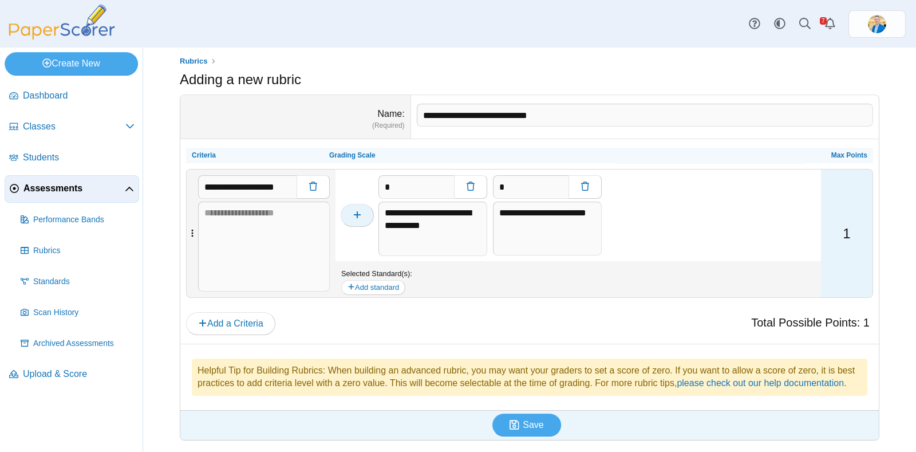
type textarea "**********"
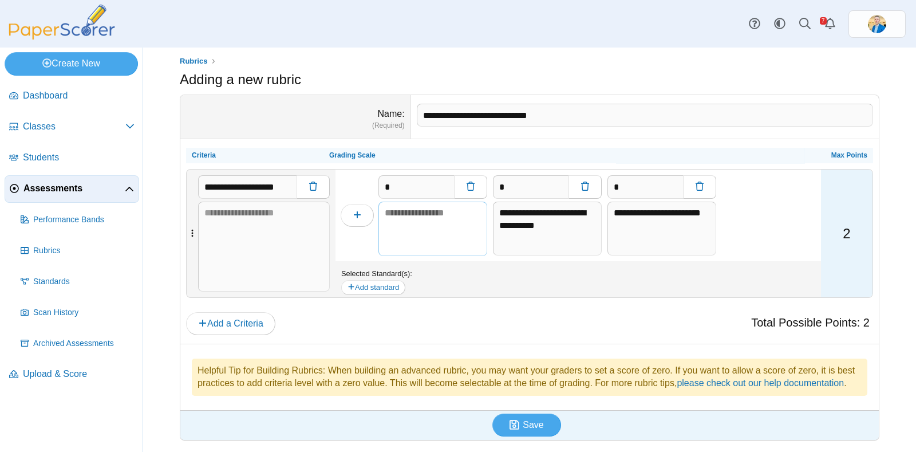
click at [411, 212] on textarea at bounding box center [432, 229] width 109 height 54
paste textarea "**********"
type textarea "**********"
click at [354, 211] on use "button" at bounding box center [357, 214] width 7 height 7
type input "*"
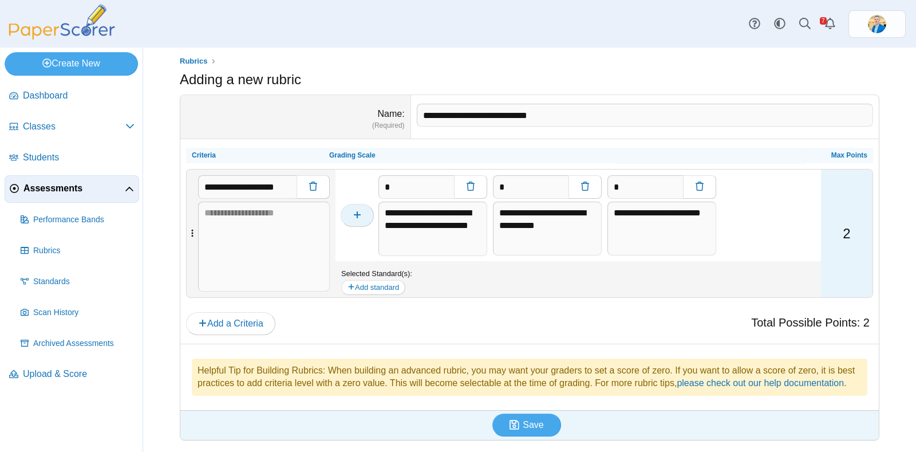
type input "*"
type textarea "**********"
type input "*"
type textarea "**********"
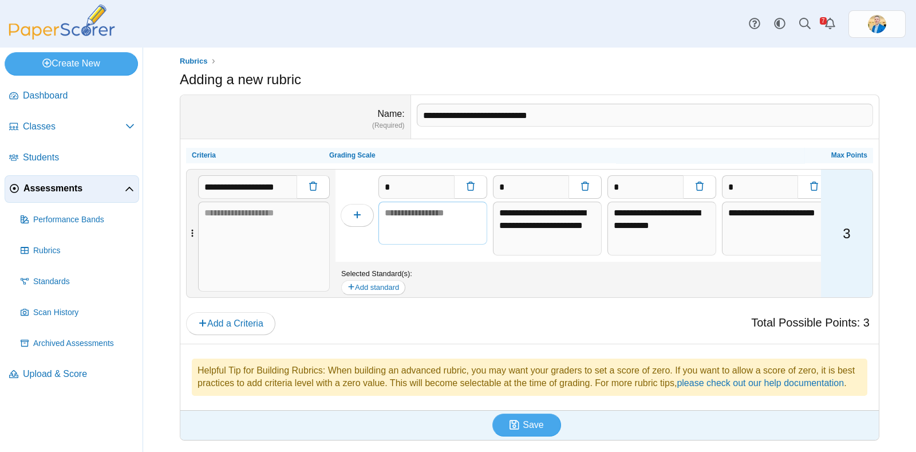
click at [442, 202] on textarea at bounding box center [432, 224] width 109 height 44
paste textarea "**********"
type textarea "**********"
click at [357, 210] on icon "button" at bounding box center [357, 214] width 9 height 9
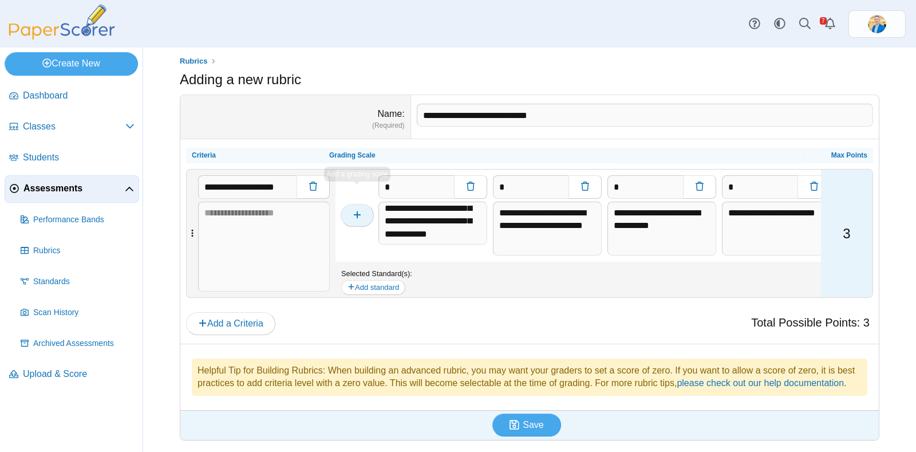
type input "*"
type textarea "**********"
type input "*"
type textarea "**********"
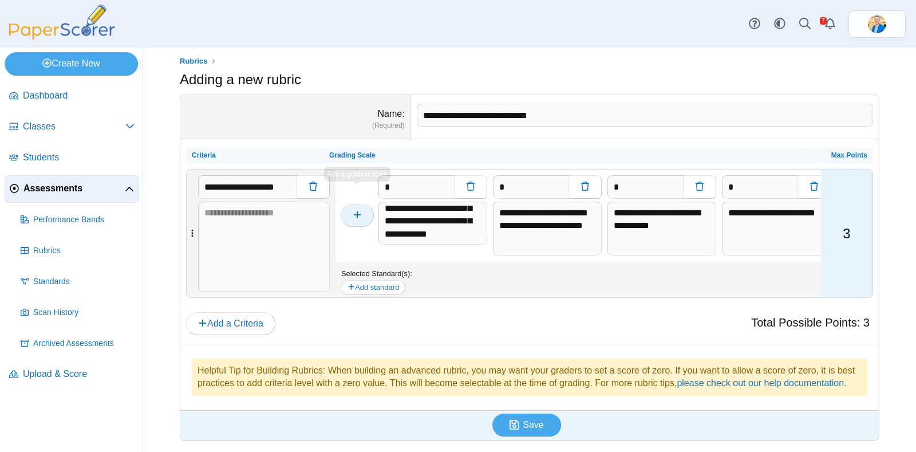
type input "*"
type textarea "**********"
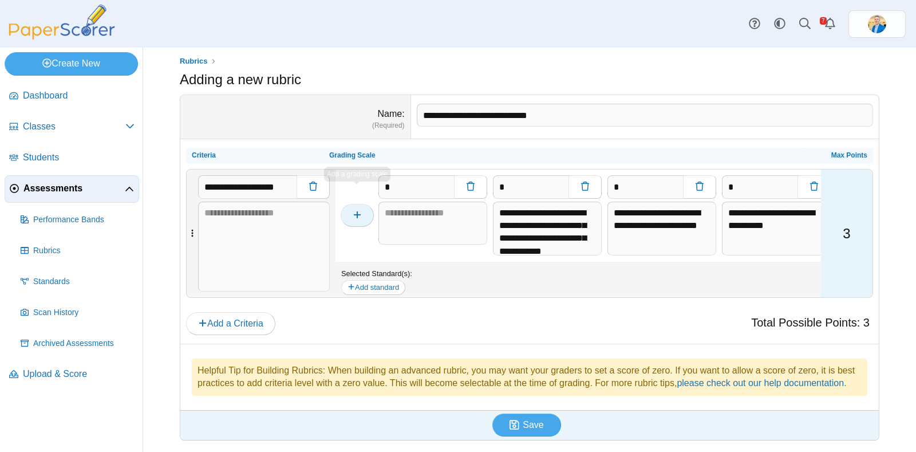
scroll to position [0, 0]
click at [427, 202] on textarea at bounding box center [432, 224] width 109 height 44
paste textarea "**********"
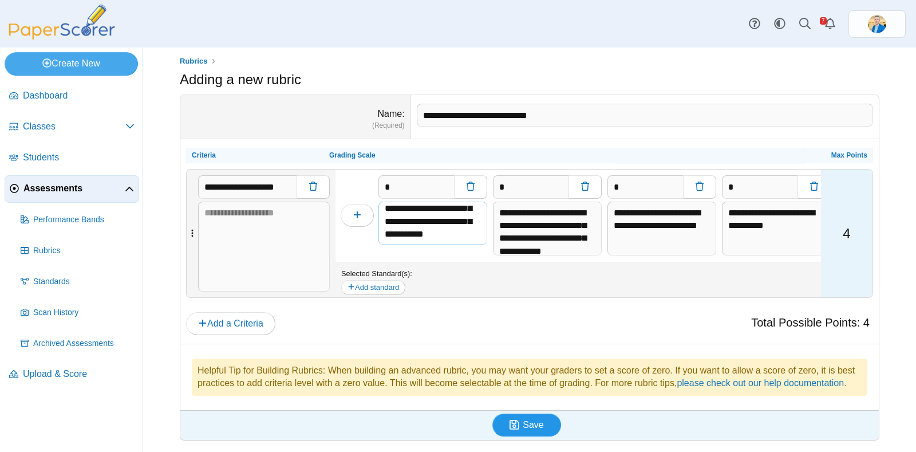
type textarea "**********"
click at [538, 425] on button "Save" at bounding box center [526, 424] width 69 height 23
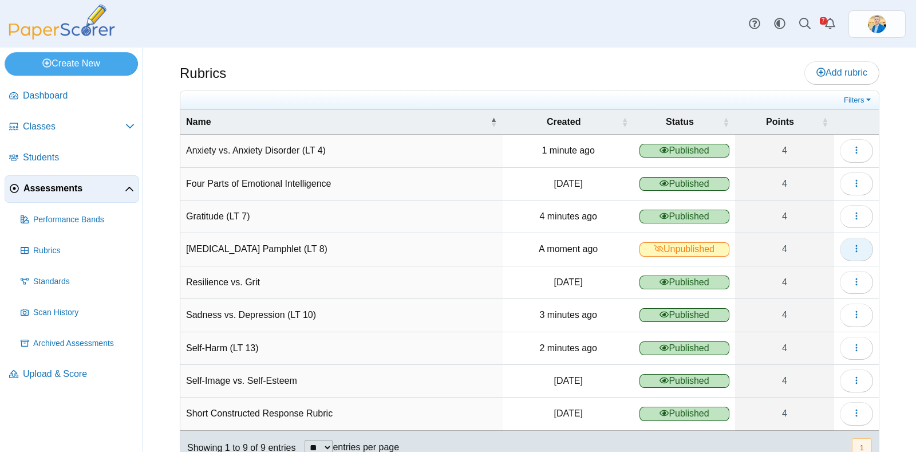
click at [852, 246] on icon "button" at bounding box center [856, 248] width 9 height 9
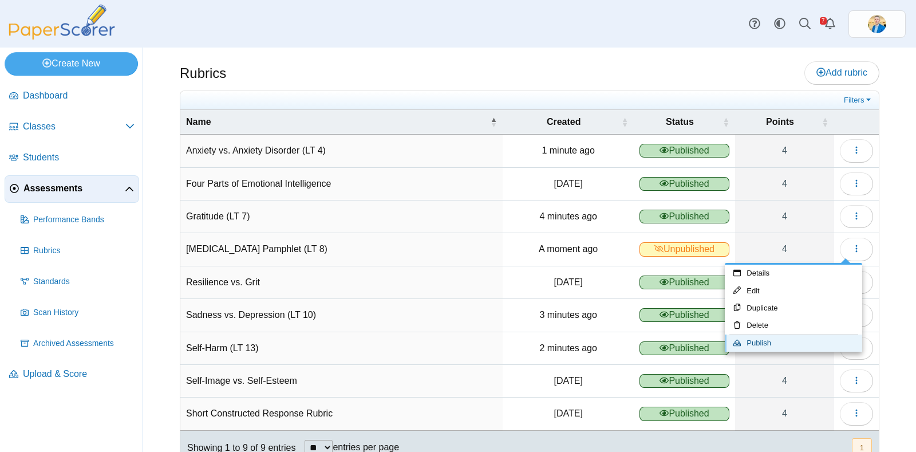
click at [759, 342] on link "Publish" at bounding box center [793, 342] width 137 height 17
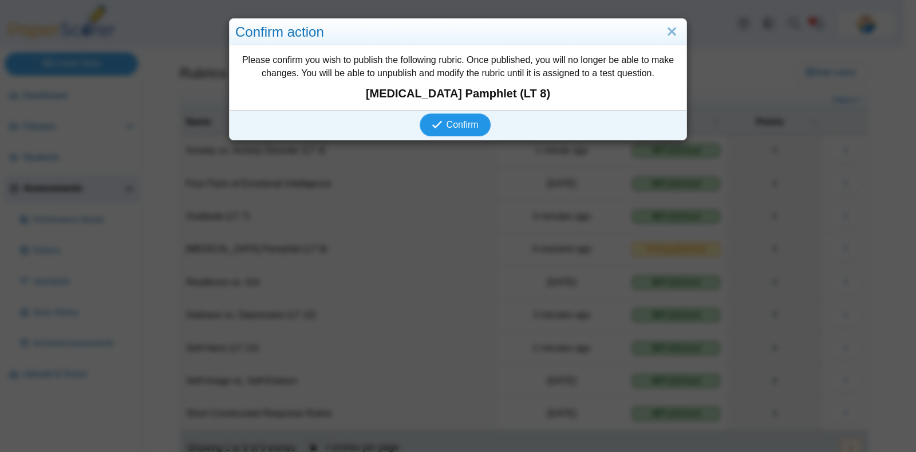
click at [447, 129] on span "Confirm" at bounding box center [463, 125] width 32 height 10
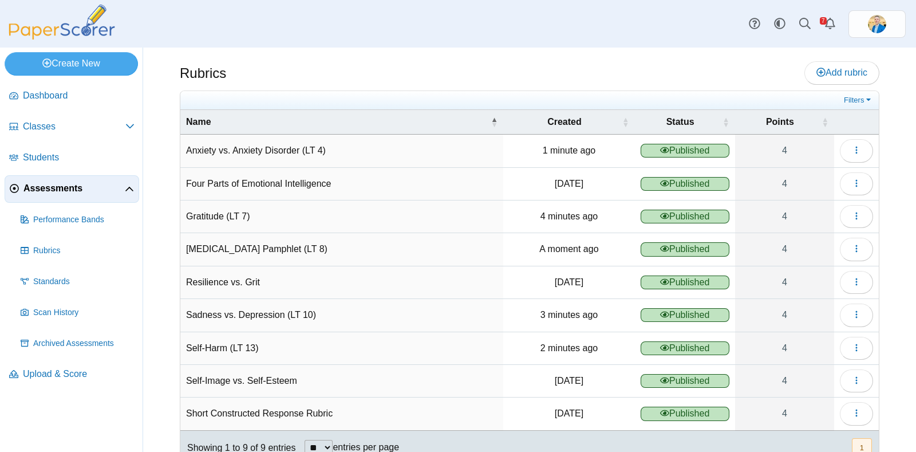
click at [60, 184] on span "Assessments" at bounding box center [73, 188] width 101 height 13
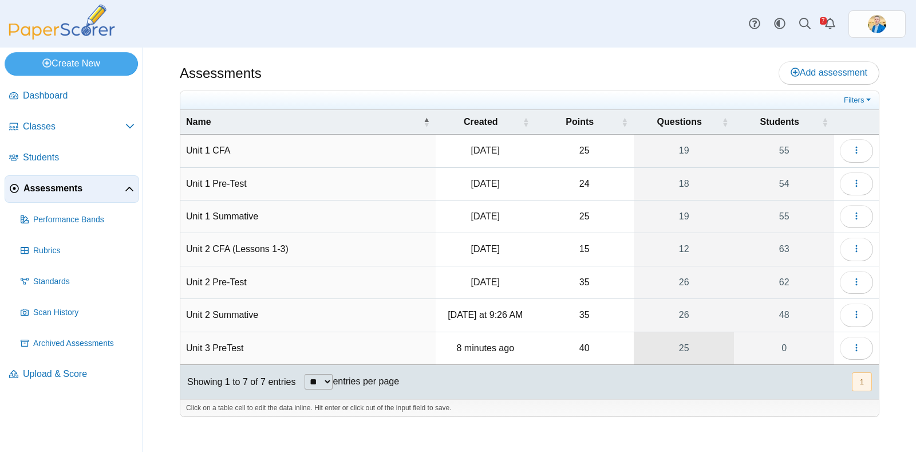
click at [685, 345] on link "25" at bounding box center [684, 348] width 101 height 32
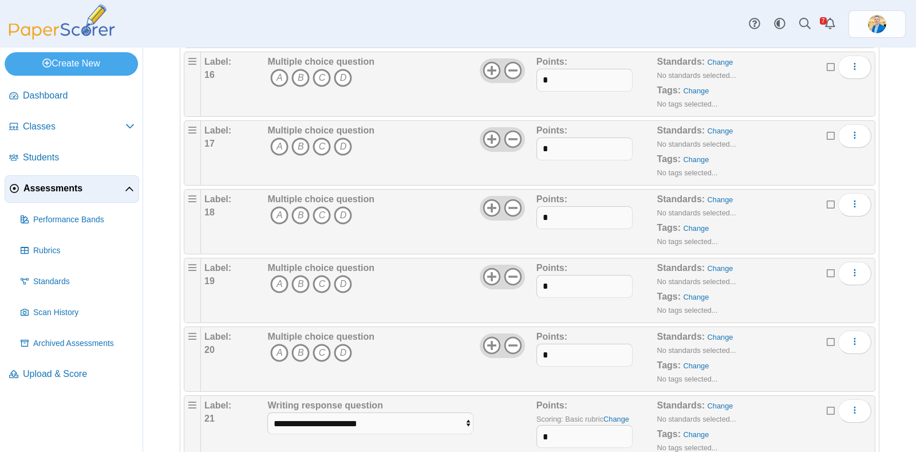
scroll to position [1520, 0]
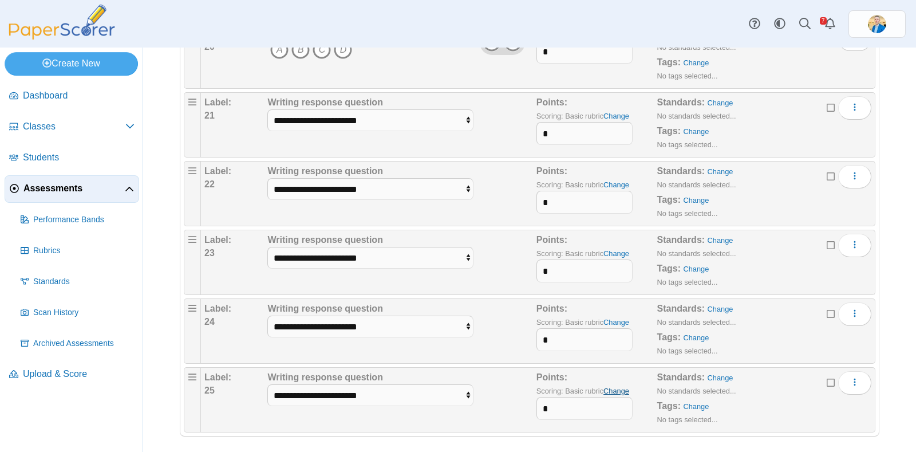
click at [609, 387] on link "Change" at bounding box center [617, 391] width 26 height 9
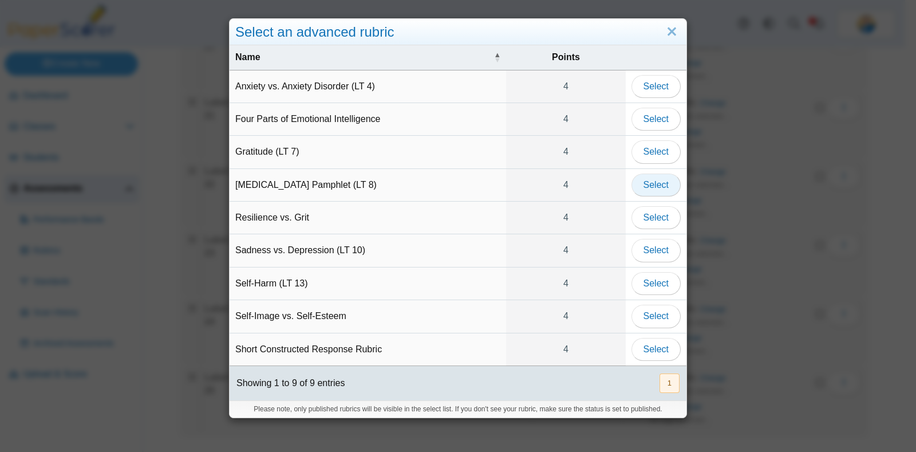
click at [655, 185] on span "Select" at bounding box center [656, 185] width 25 height 10
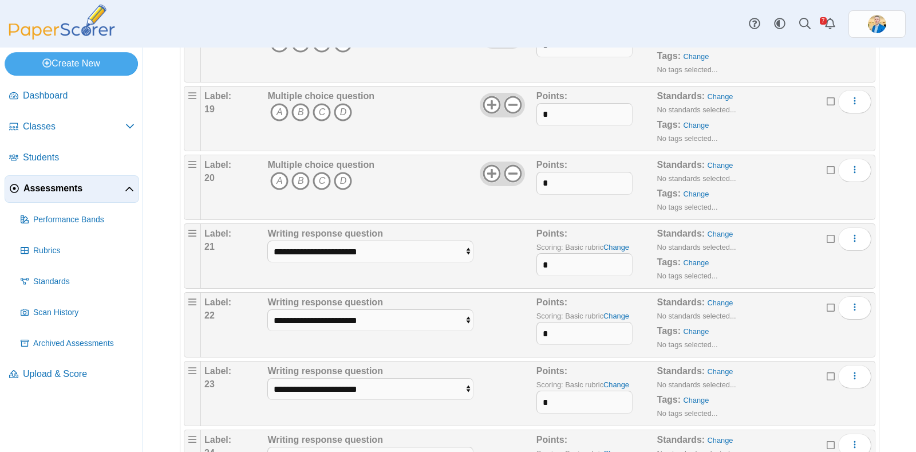
scroll to position [1520, 0]
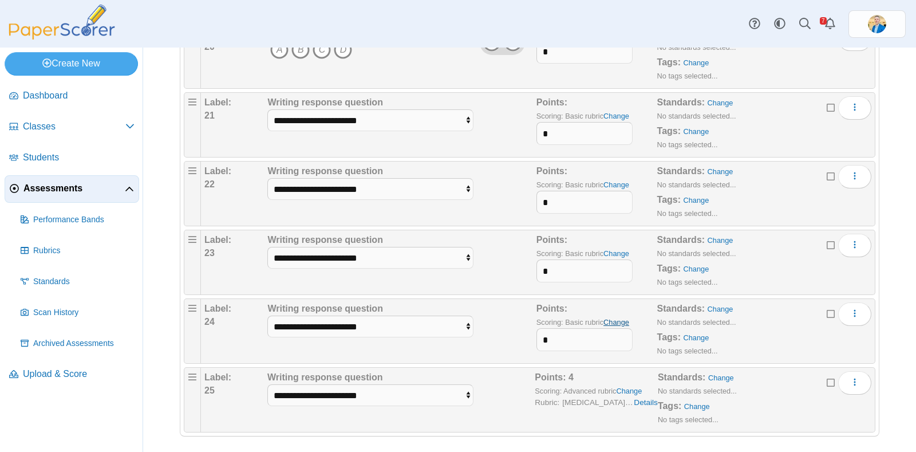
click at [618, 318] on link "Change" at bounding box center [617, 322] width 26 height 9
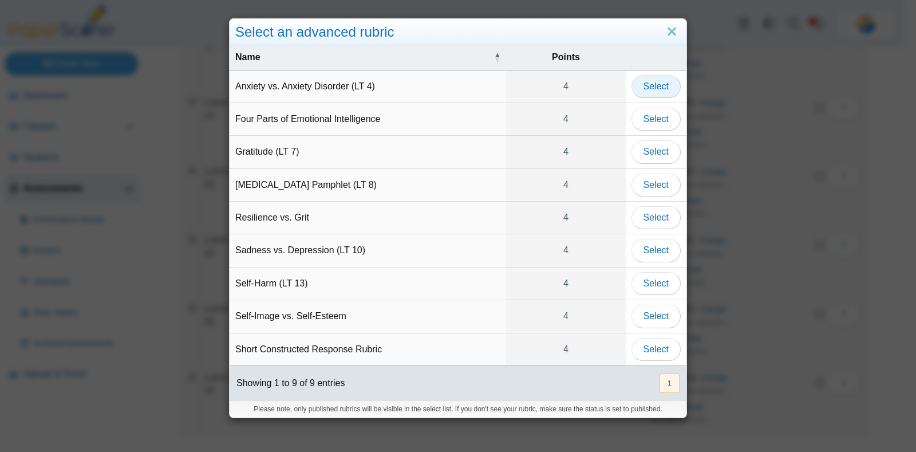
click at [652, 84] on span "Select" at bounding box center [656, 86] width 25 height 10
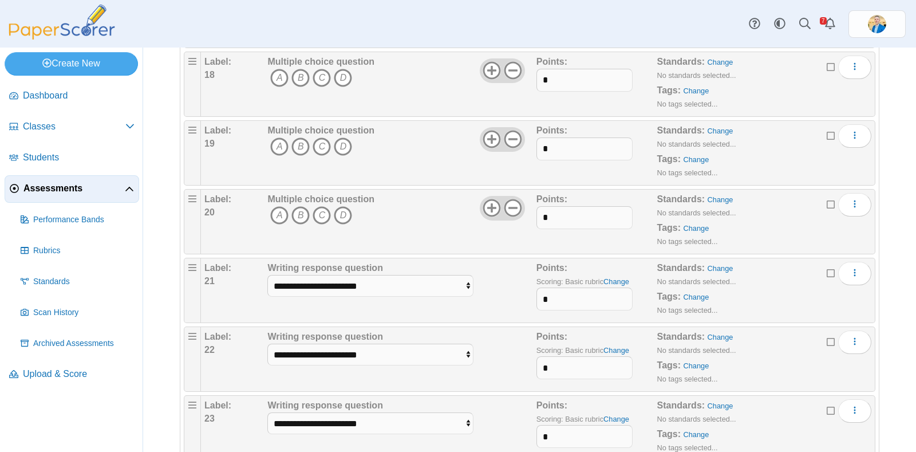
scroll to position [1520, 0]
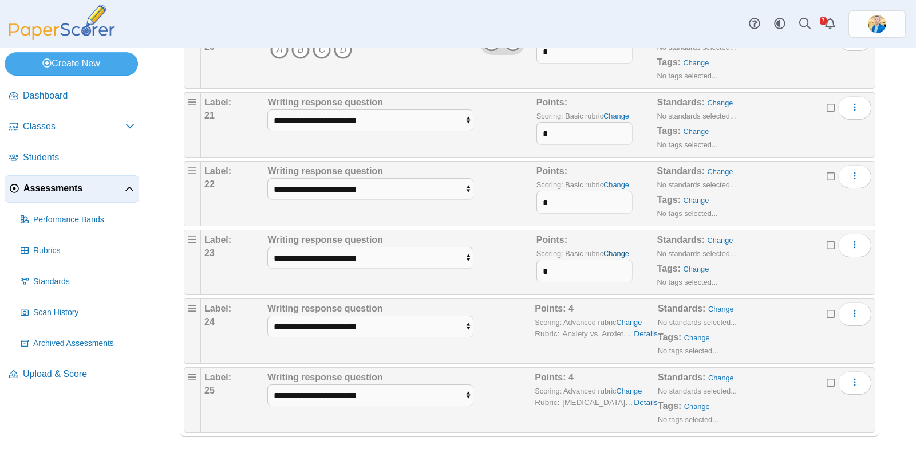
click at [613, 249] on link "Change" at bounding box center [617, 253] width 26 height 9
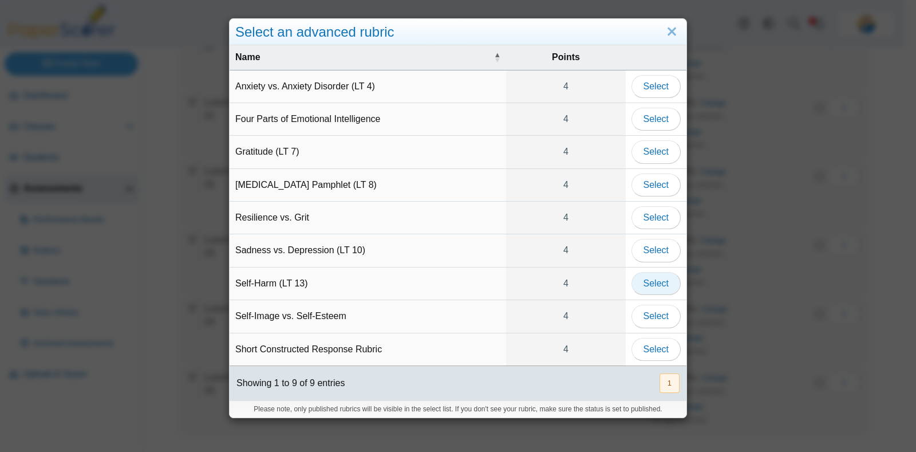
click at [644, 278] on span "Select" at bounding box center [656, 283] width 25 height 10
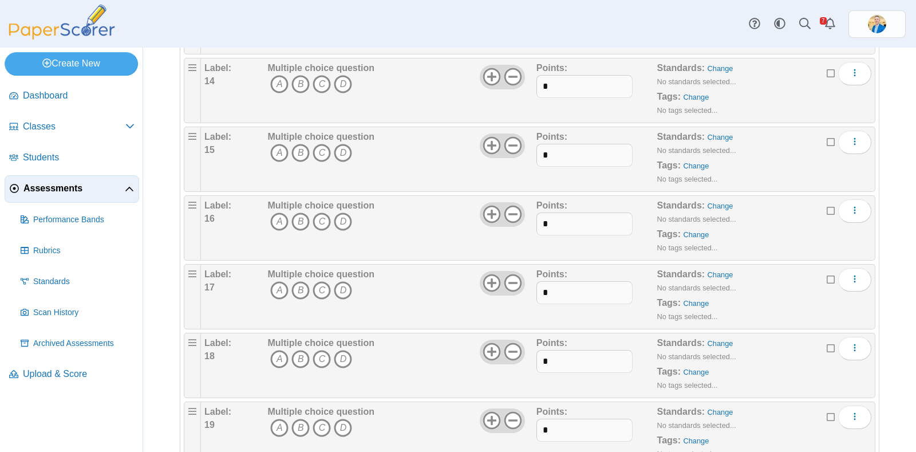
scroll to position [1520, 0]
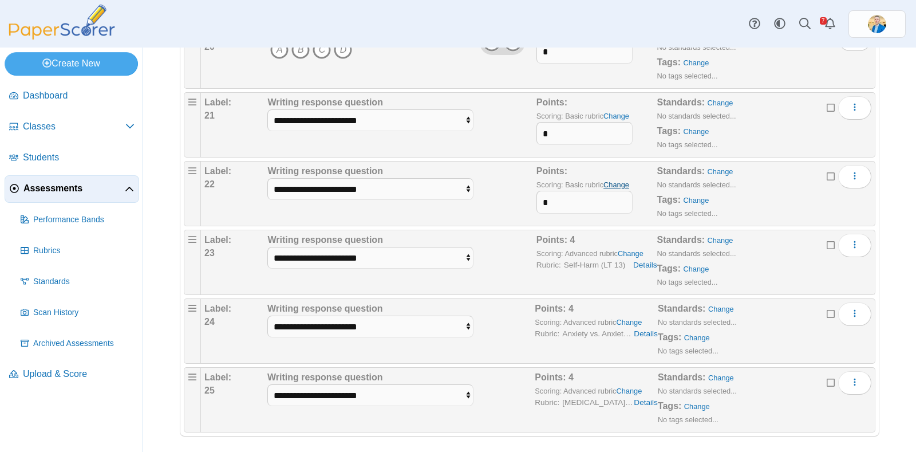
click at [614, 180] on link "Change" at bounding box center [617, 184] width 26 height 9
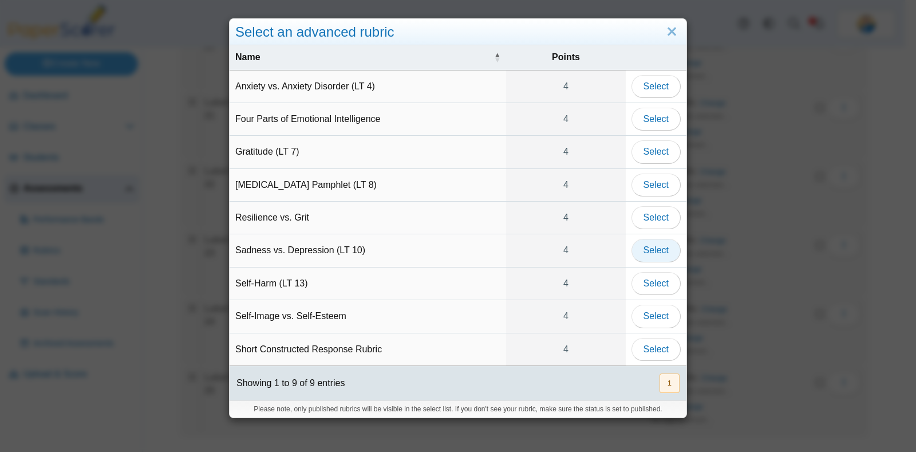
click at [644, 245] on span "Select" at bounding box center [656, 250] width 25 height 10
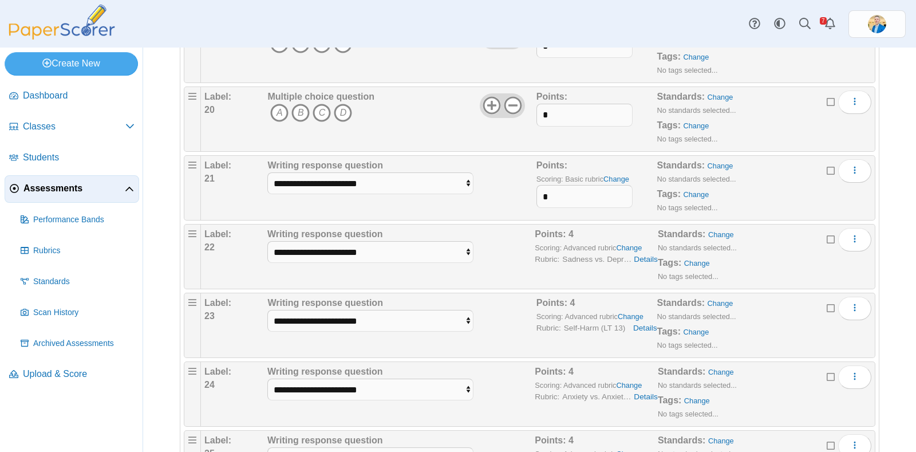
scroll to position [1520, 0]
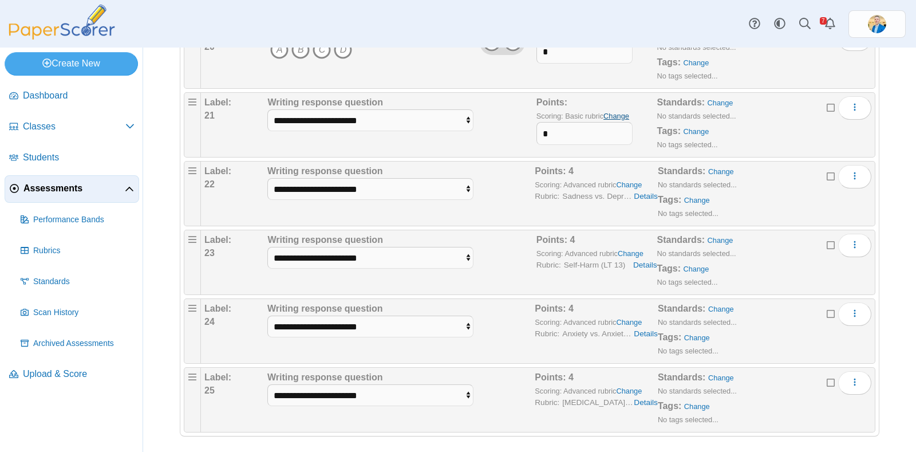
click at [618, 112] on link "Change" at bounding box center [617, 116] width 26 height 9
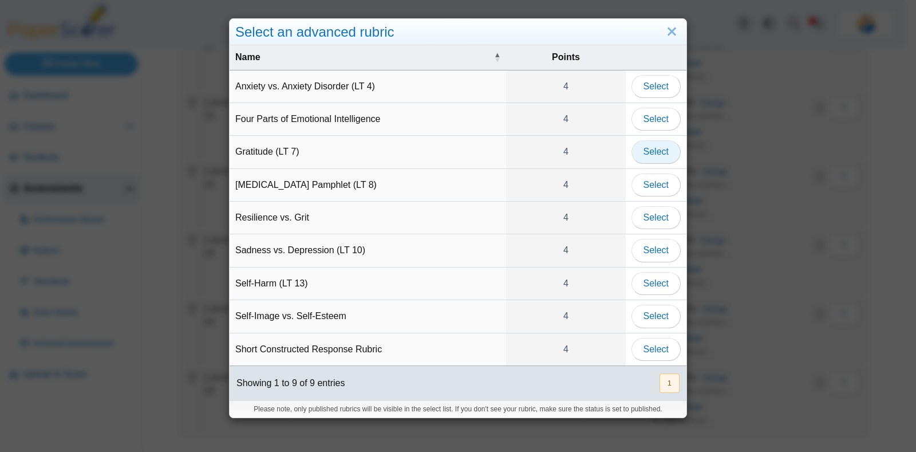
click at [644, 149] on span "Select" at bounding box center [656, 152] width 25 height 10
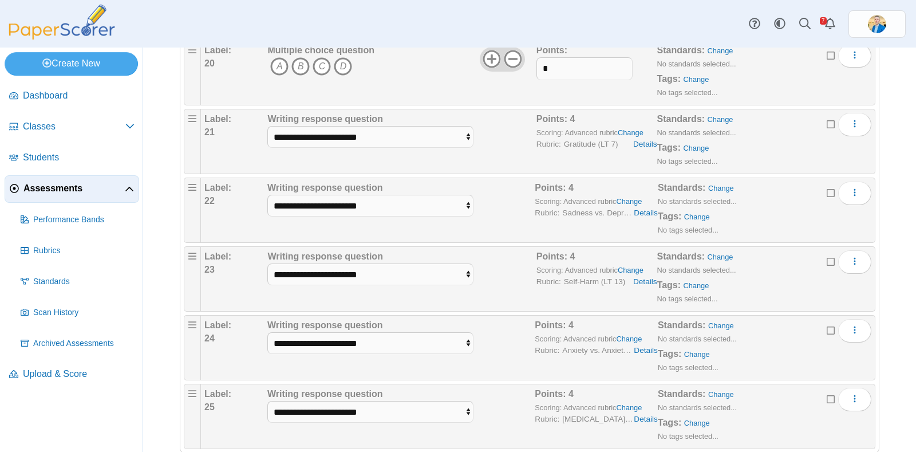
scroll to position [1520, 0]
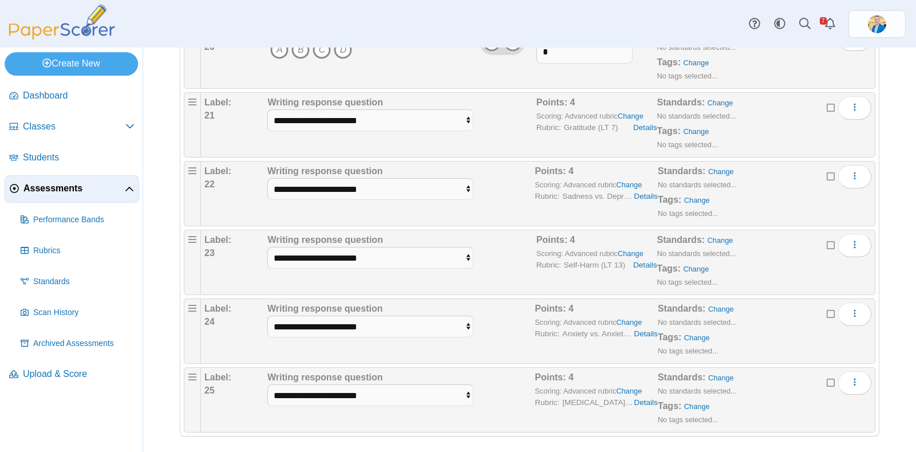
click at [827, 377] on icon at bounding box center [831, 381] width 9 height 8
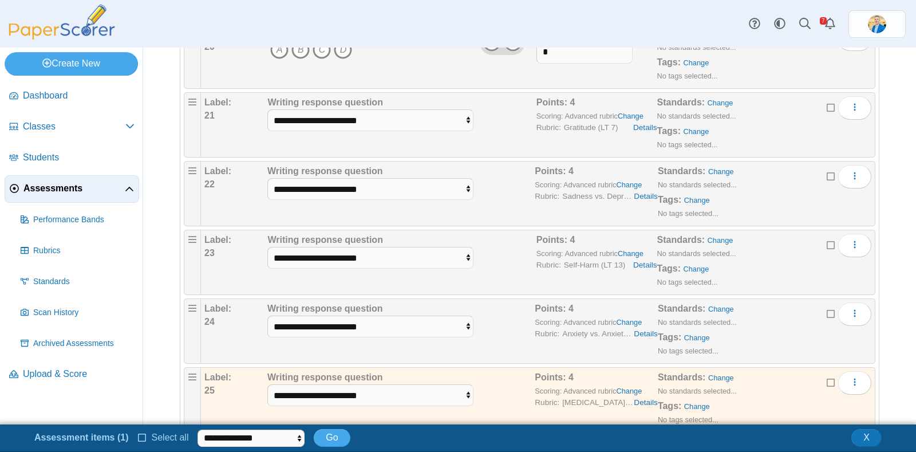
click at [827, 313] on div "Edit Duplicate Delete" at bounding box center [849, 313] width 45 height 23
click at [827, 310] on icon at bounding box center [831, 313] width 9 height 8
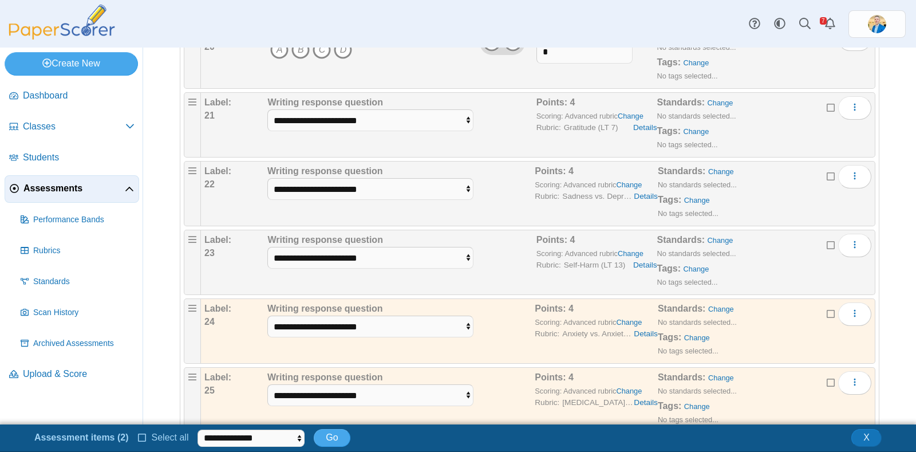
click at [827, 240] on icon at bounding box center [831, 244] width 9 height 8
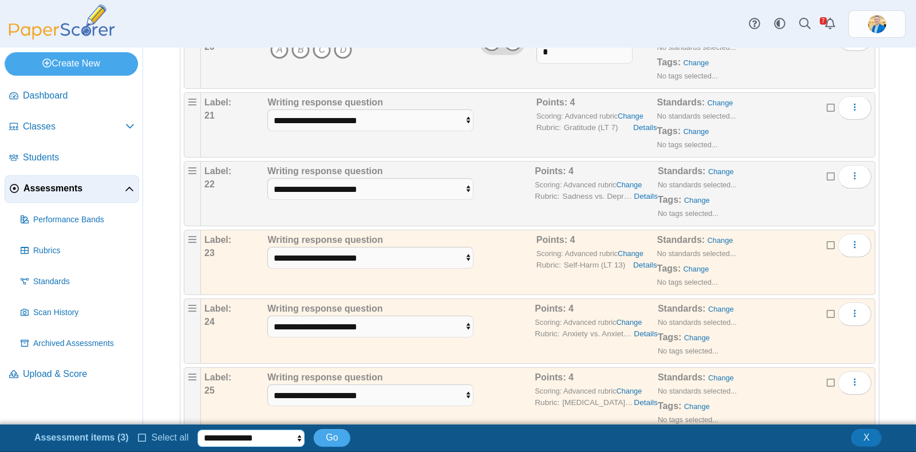
click at [290, 439] on select "**********" at bounding box center [251, 437] width 107 height 17
select select "******"
click at [198, 429] on select "**********" at bounding box center [251, 437] width 107 height 17
click at [327, 438] on span "Go" at bounding box center [332, 437] width 12 height 10
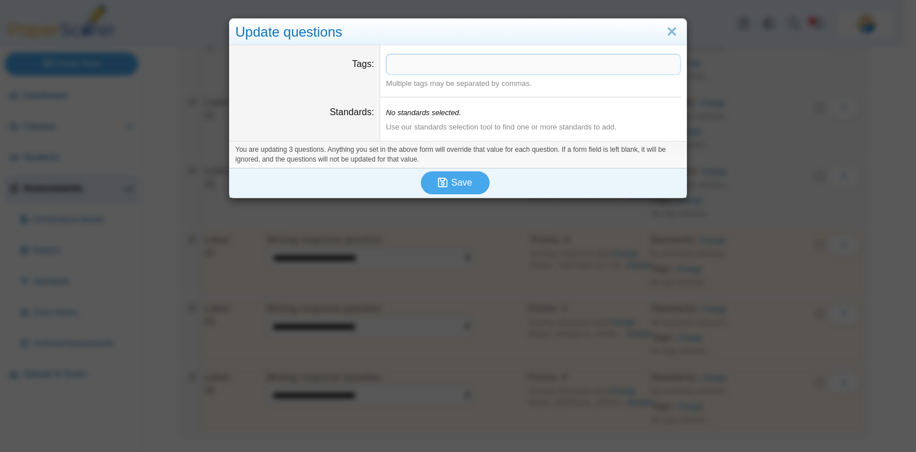
click at [439, 115] on icon "No standards selected." at bounding box center [423, 112] width 75 height 9
click at [394, 116] on icon "No standards selected." at bounding box center [423, 112] width 75 height 9
click at [613, 125] on div "Use our standards selection tool to find one or more standards to add." at bounding box center [533, 127] width 295 height 10
click at [664, 31] on link "Close" at bounding box center [672, 31] width 18 height 19
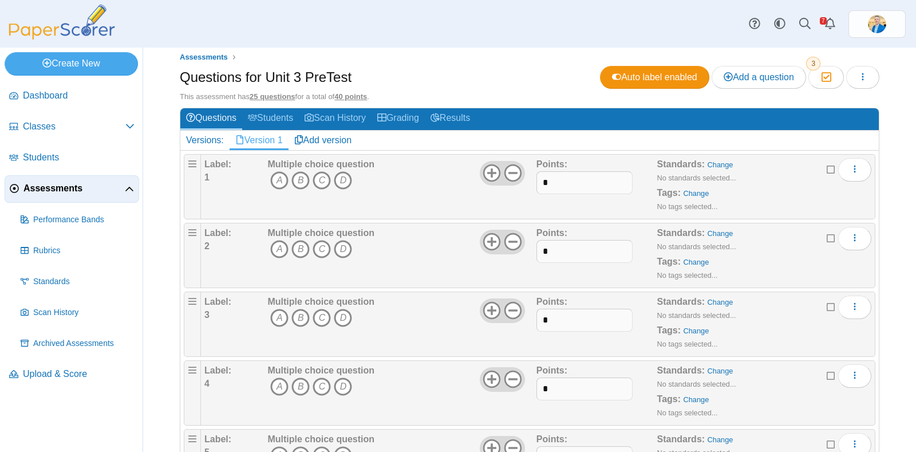
scroll to position [0, 0]
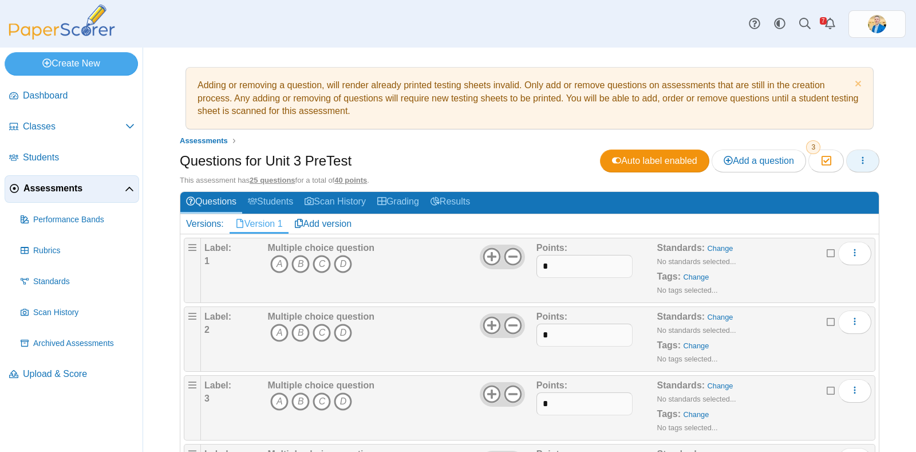
click at [862, 161] on button "button" at bounding box center [862, 160] width 33 height 23
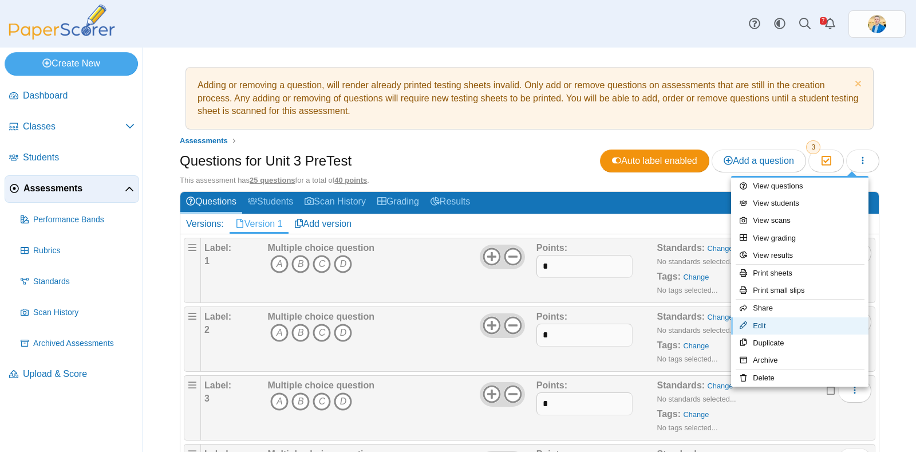
click at [784, 324] on link "Edit" at bounding box center [799, 325] width 137 height 17
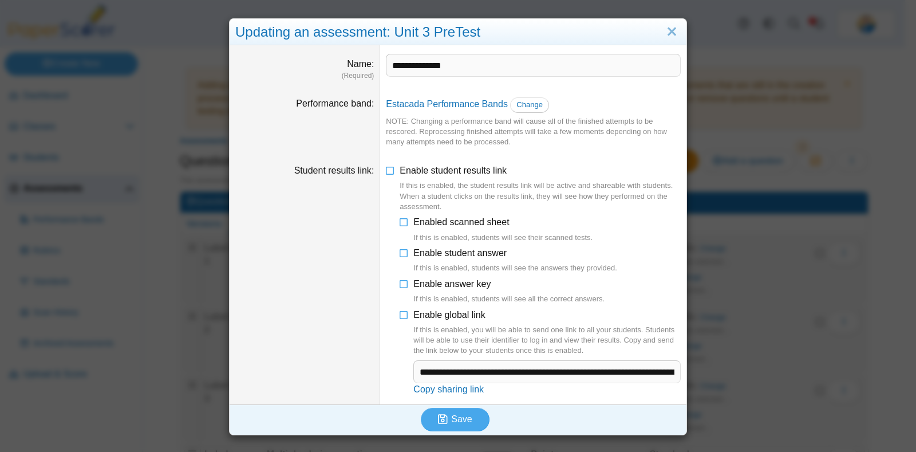
click at [764, 135] on div "**********" at bounding box center [458, 226] width 916 height 452
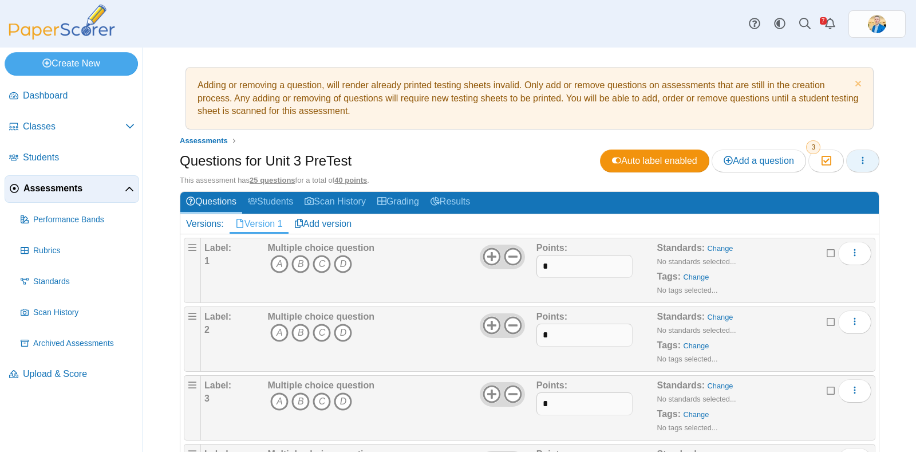
click at [858, 159] on icon "button" at bounding box center [862, 160] width 9 height 9
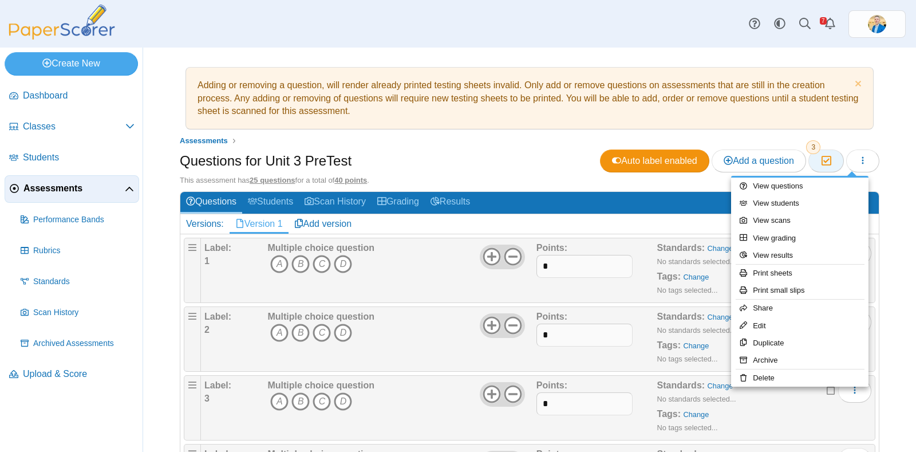
click at [821, 160] on icon "button" at bounding box center [826, 161] width 11 height 10
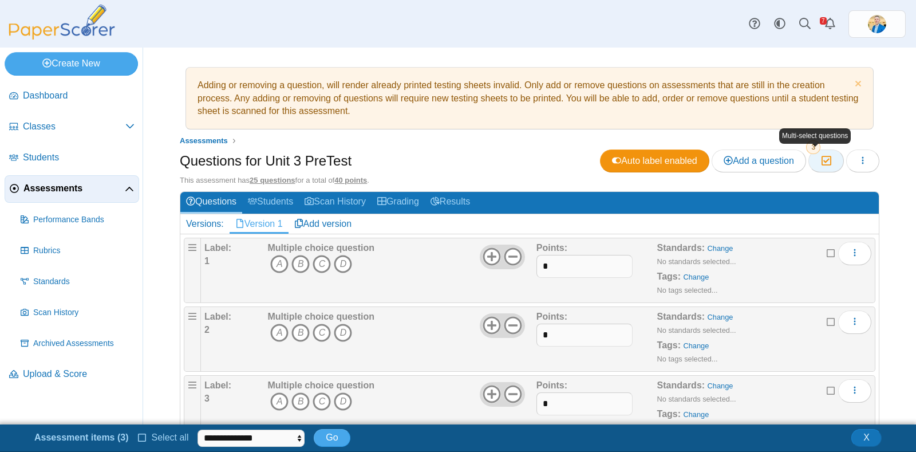
click at [821, 160] on icon "button" at bounding box center [826, 161] width 11 height 10
click at [858, 159] on button "button" at bounding box center [862, 160] width 33 height 23
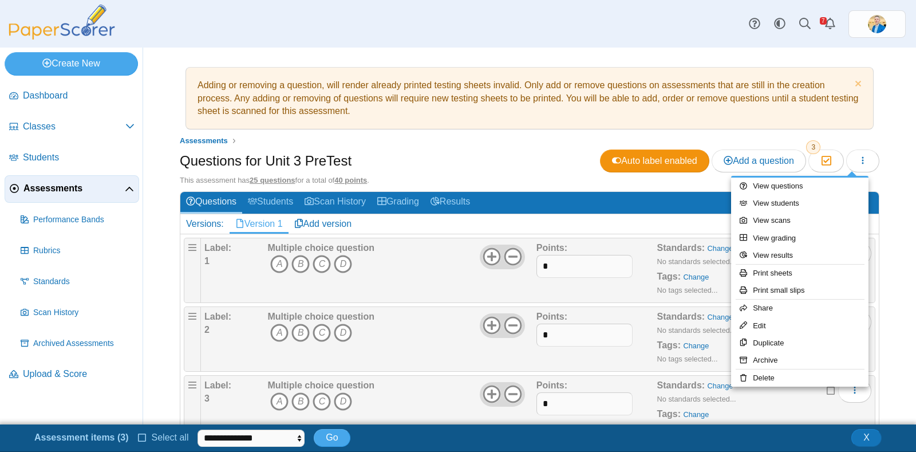
click at [888, 174] on div "Adding or removing a question, will render already printed testing sheets inval…" at bounding box center [529, 236] width 773 height 377
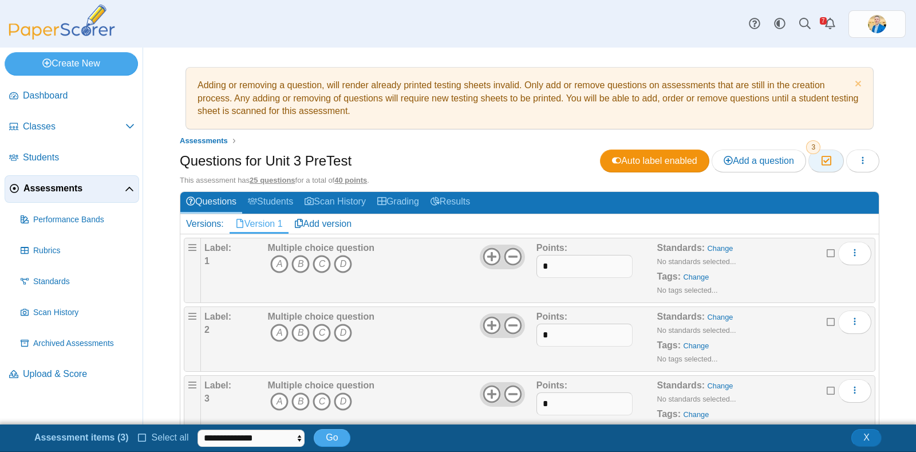
click at [821, 163] on icon "button" at bounding box center [826, 161] width 11 height 10
click at [821, 159] on icon "button" at bounding box center [826, 161] width 11 height 10
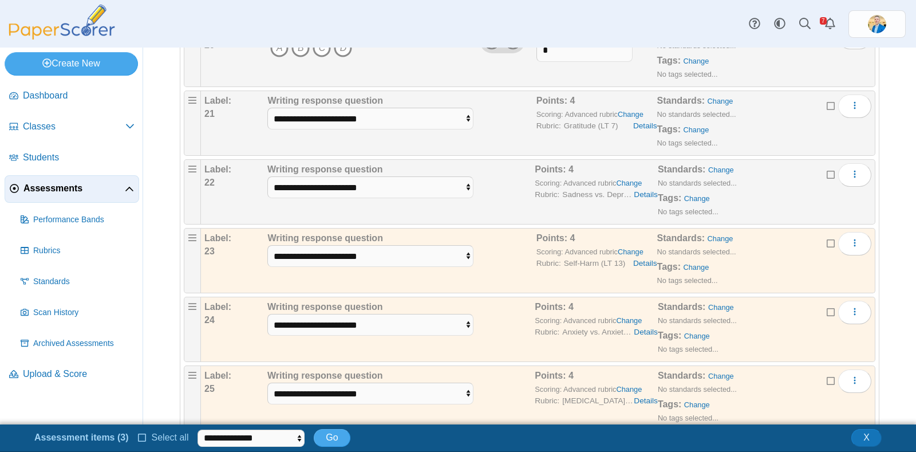
scroll to position [1547, 0]
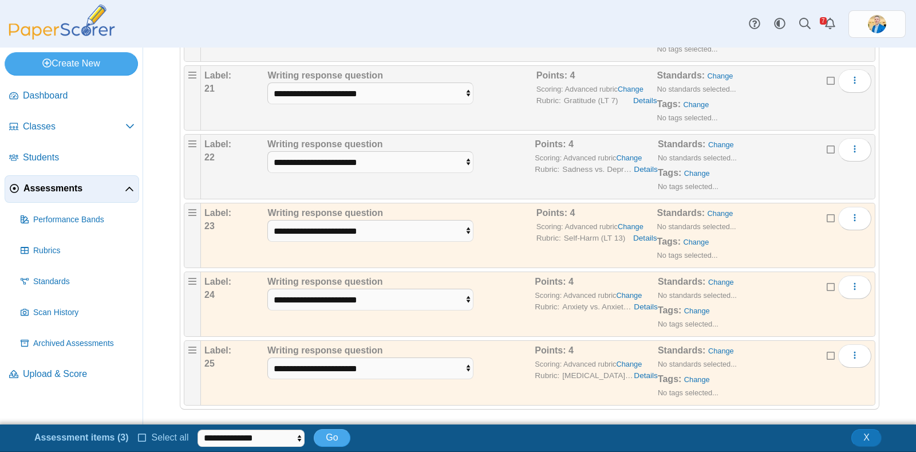
click at [827, 350] on icon at bounding box center [831, 354] width 9 height 8
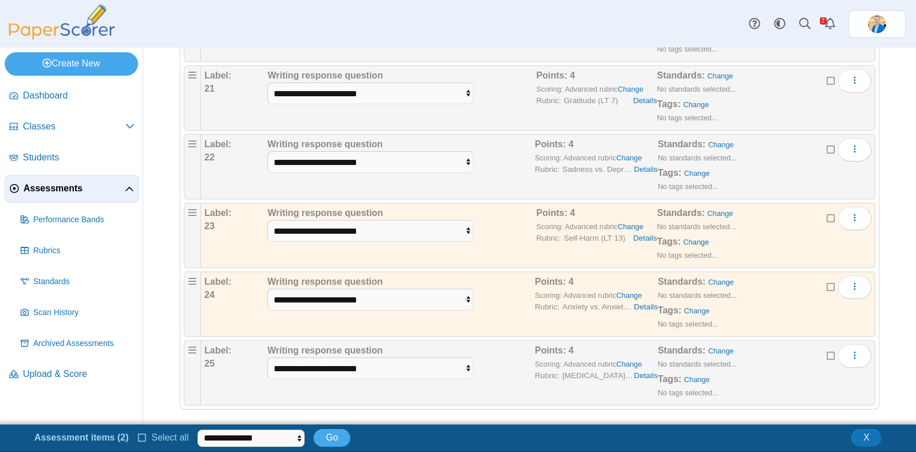
click at [827, 350] on icon at bounding box center [831, 354] width 9 height 8
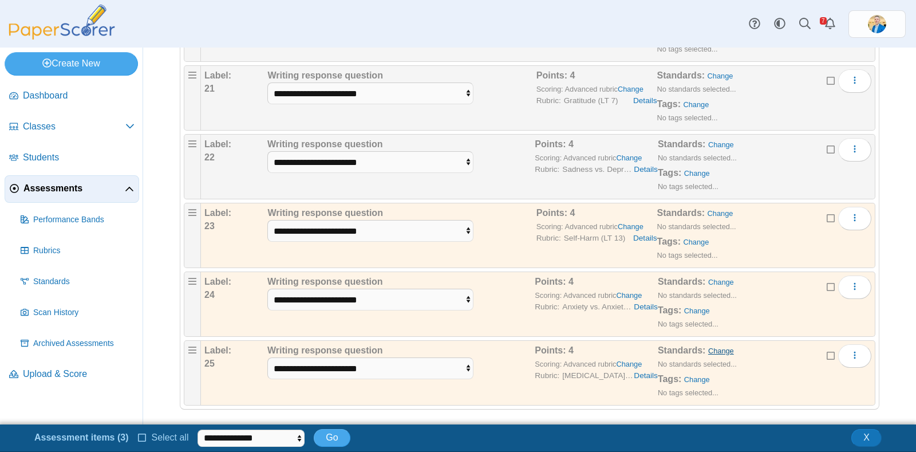
click at [713, 346] on link "Change" at bounding box center [721, 350] width 26 height 9
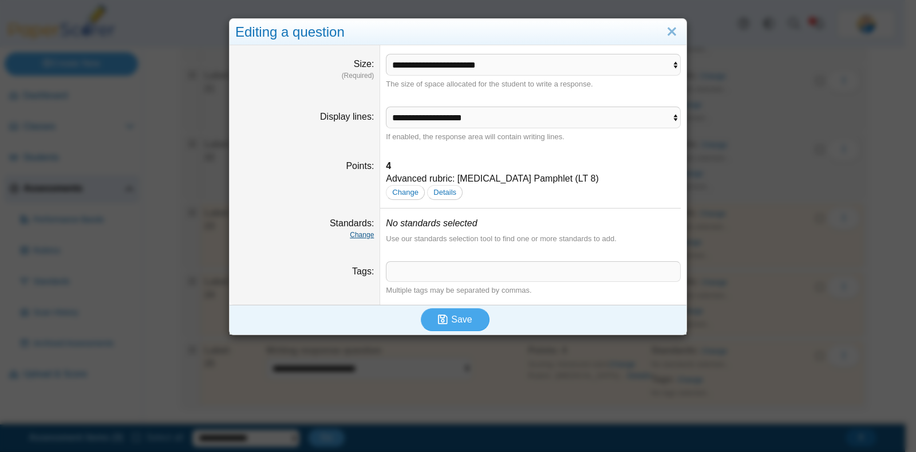
click at [360, 236] on link "Change" at bounding box center [362, 235] width 24 height 8
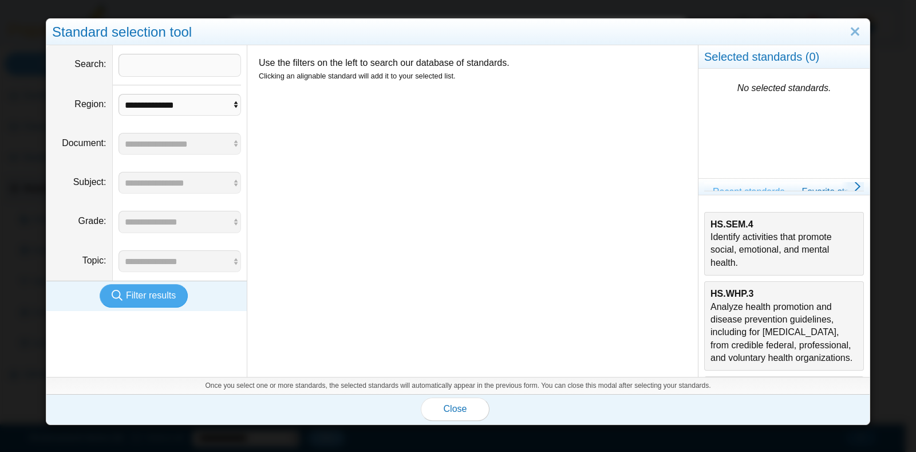
click at [763, 248] on div "HS.SEM.4 Identify activities that promote social, emotional, and mental health." at bounding box center [784, 244] width 147 height 52
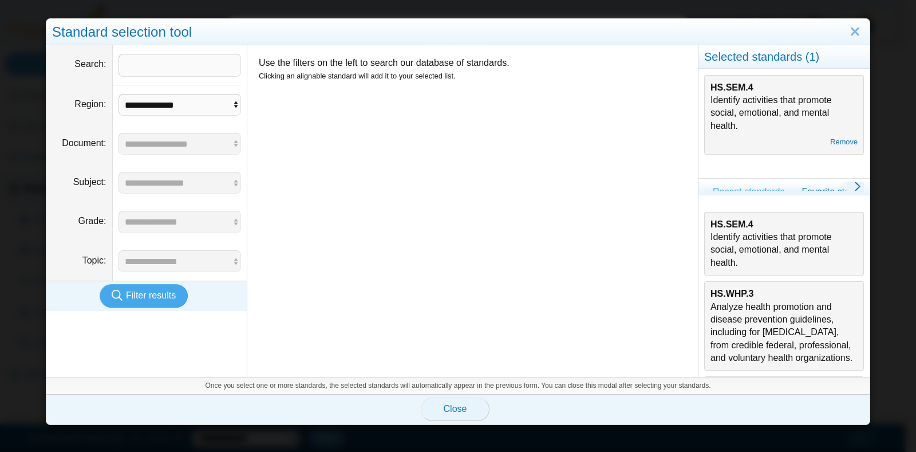
click at [453, 411] on span "Close" at bounding box center [455, 409] width 23 height 10
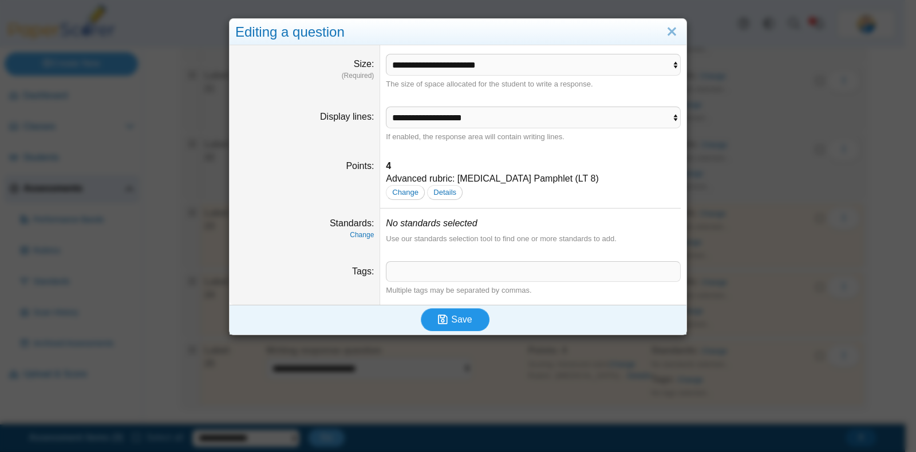
click at [468, 321] on button "Save" at bounding box center [455, 319] width 69 height 23
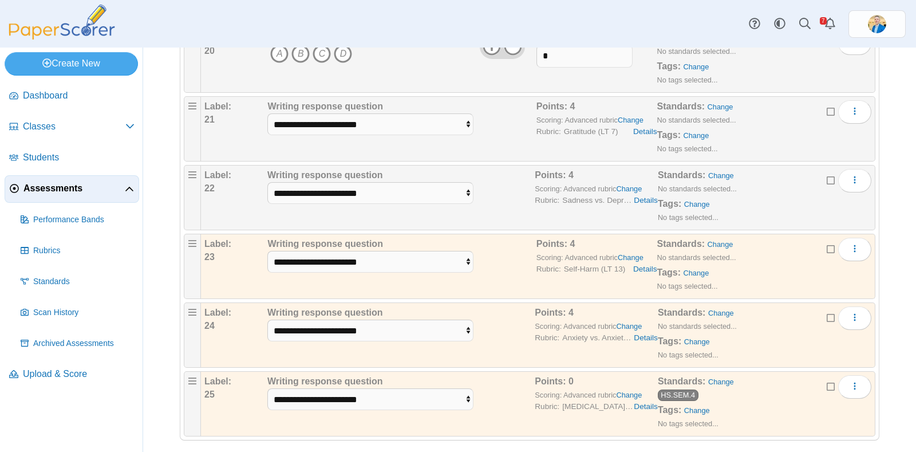
scroll to position [1520, 0]
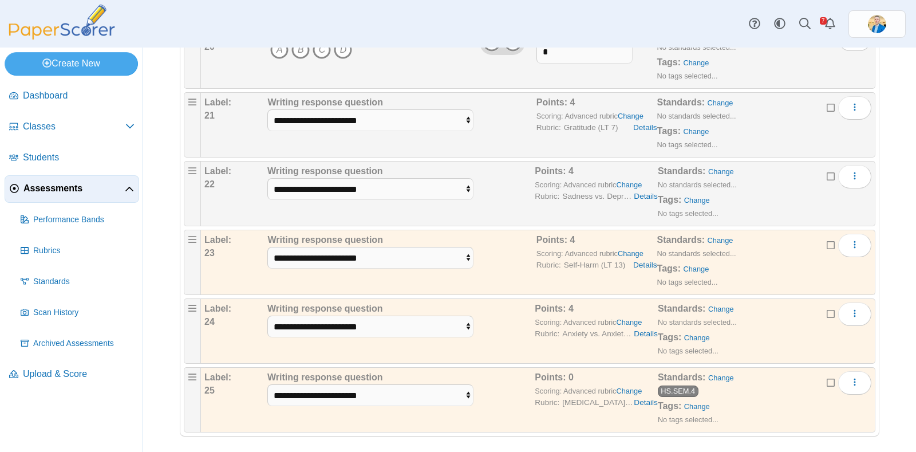
click at [827, 377] on icon at bounding box center [831, 381] width 9 height 8
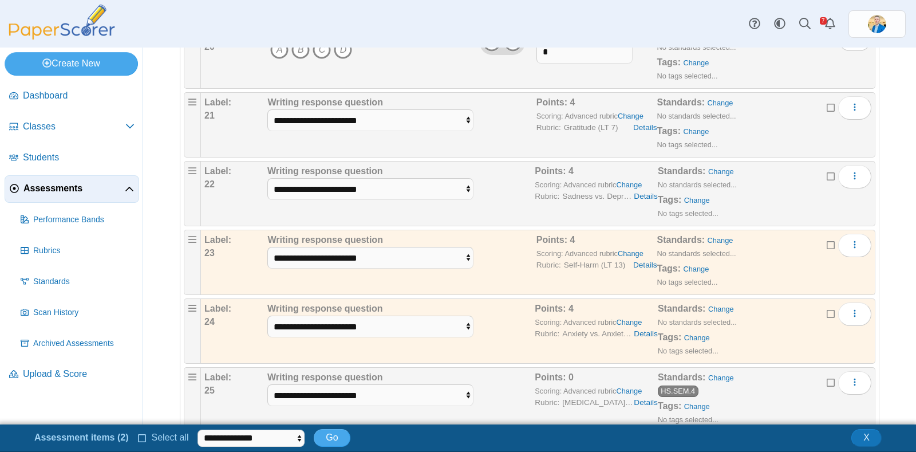
click at [827, 377] on icon at bounding box center [831, 381] width 9 height 8
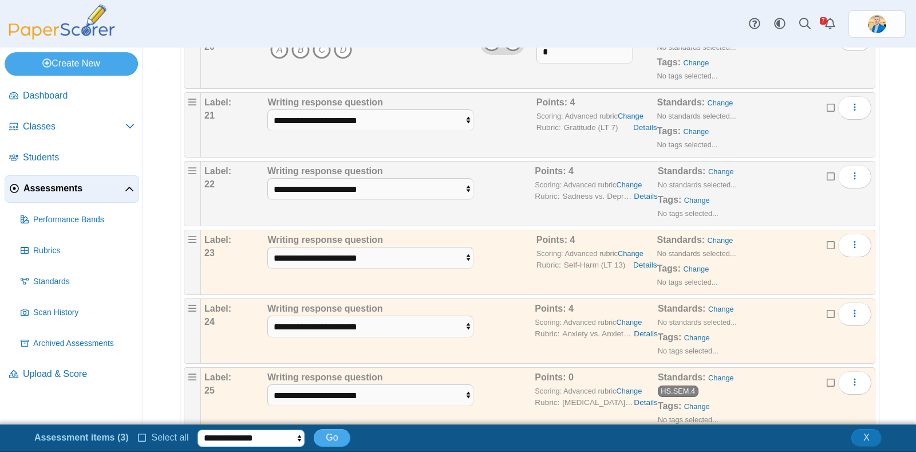
click at [269, 436] on select "**********" at bounding box center [251, 437] width 107 height 17
select select "******"
click at [198, 429] on select "**********" at bounding box center [251, 437] width 107 height 17
click at [326, 433] on span "Go" at bounding box center [332, 437] width 12 height 10
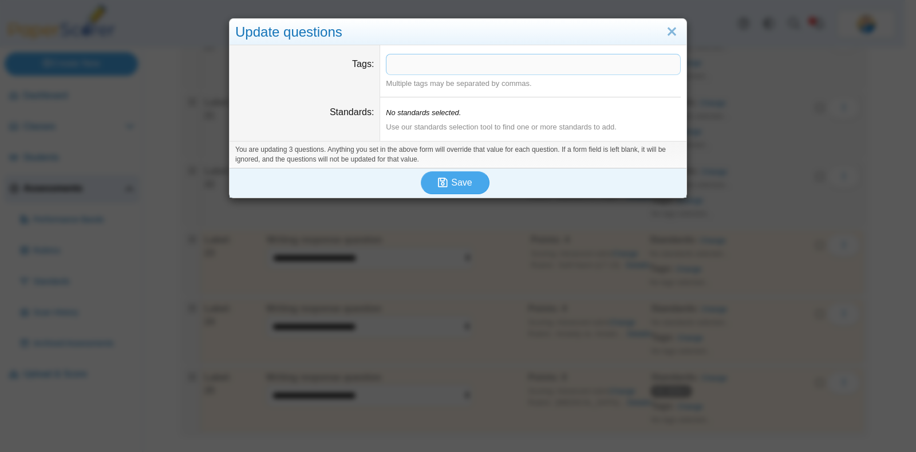
click at [444, 120] on dd "No standards selected. Use our standards selection tool to find one or more sta…" at bounding box center [533, 119] width 306 height 44
click at [444, 114] on icon "No standards selected." at bounding box center [423, 112] width 75 height 9
click at [669, 38] on link "Close" at bounding box center [672, 31] width 18 height 19
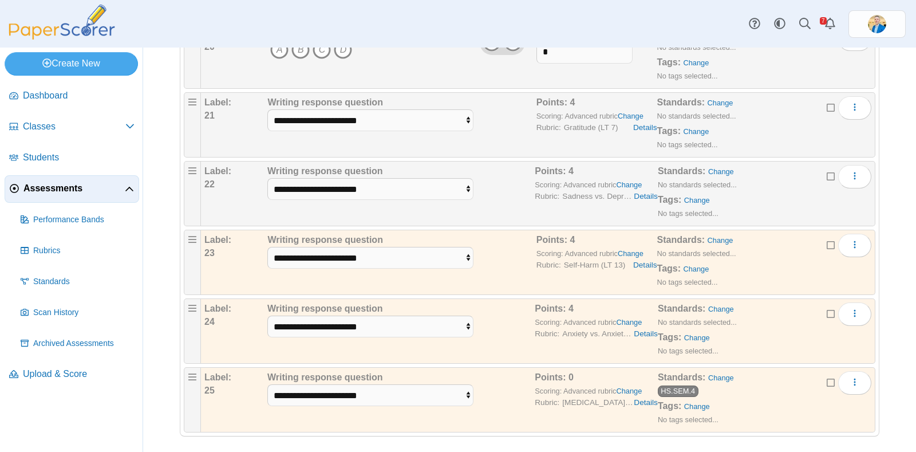
click at [827, 377] on icon at bounding box center [831, 381] width 9 height 8
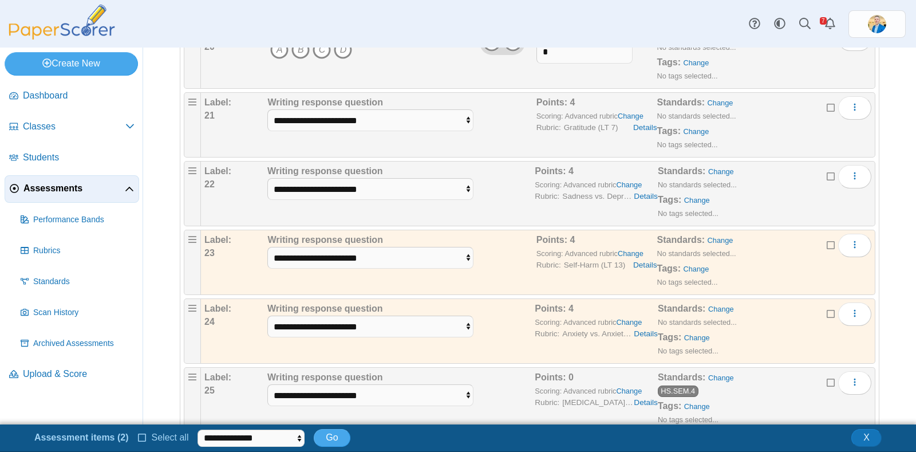
click at [827, 309] on icon at bounding box center [831, 313] width 9 height 8
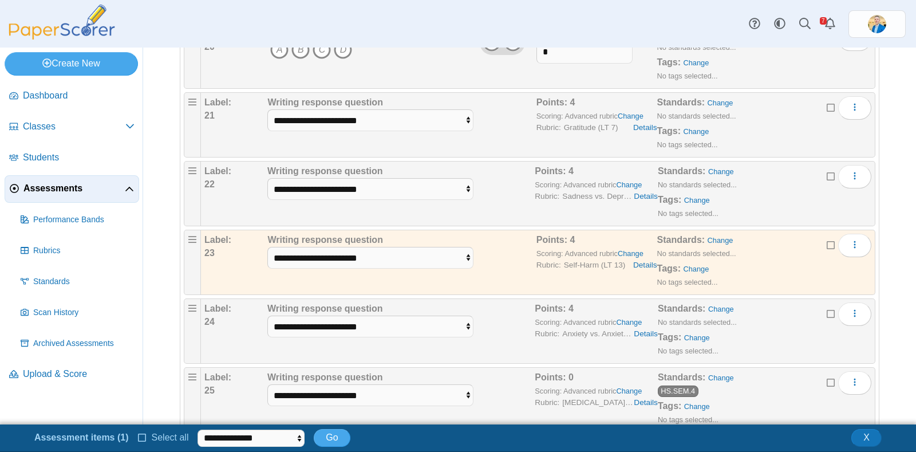
click at [827, 240] on icon at bounding box center [831, 244] width 9 height 8
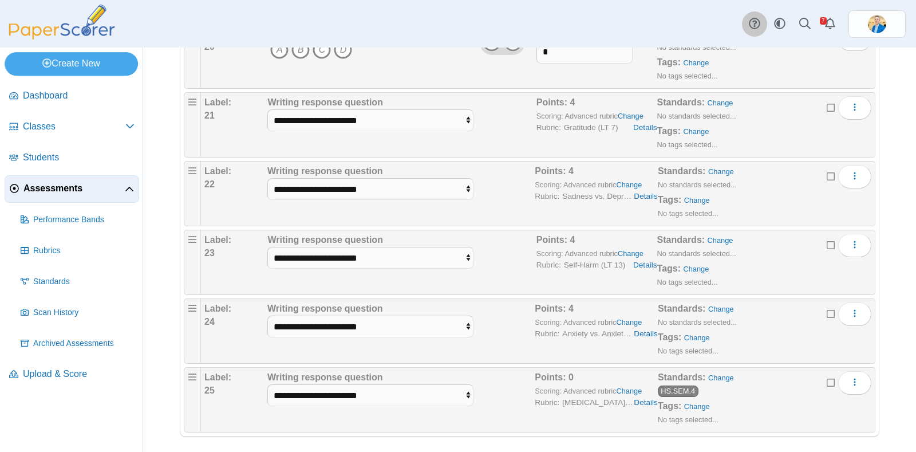
click at [756, 21] on use at bounding box center [754, 23] width 11 height 11
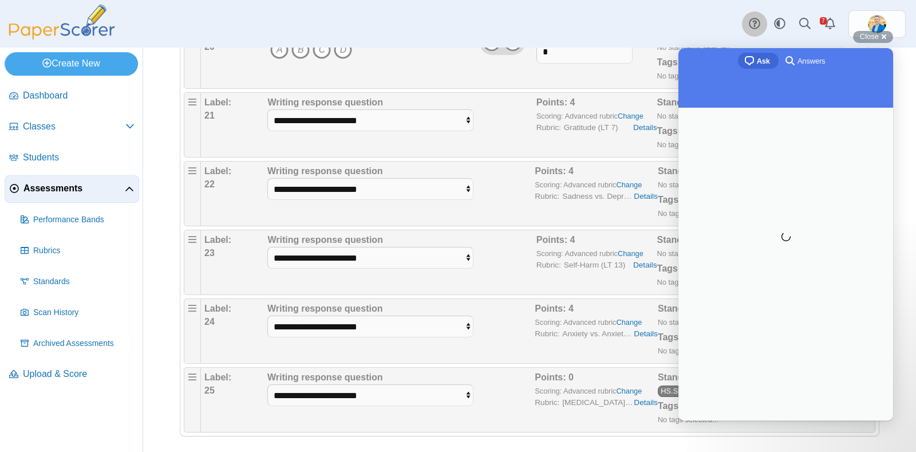
scroll to position [0, 0]
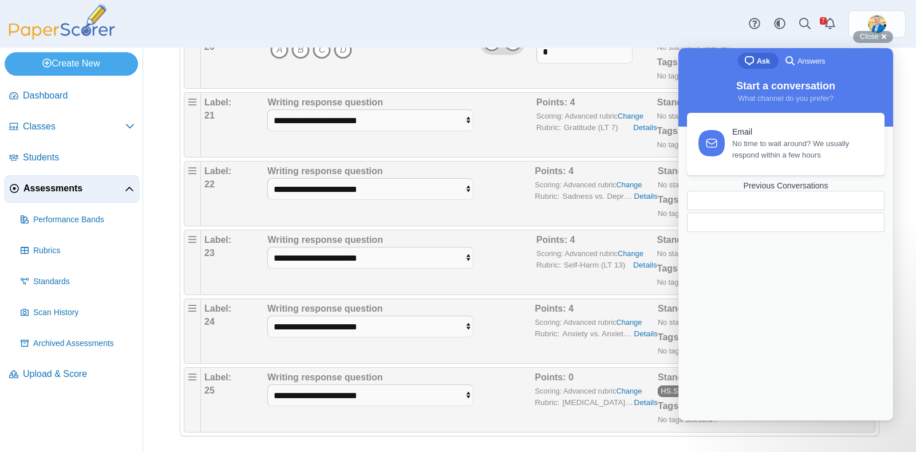
click at [760, 144] on span "No time to wait around? We usually respond within a few hours" at bounding box center [801, 149] width 139 height 23
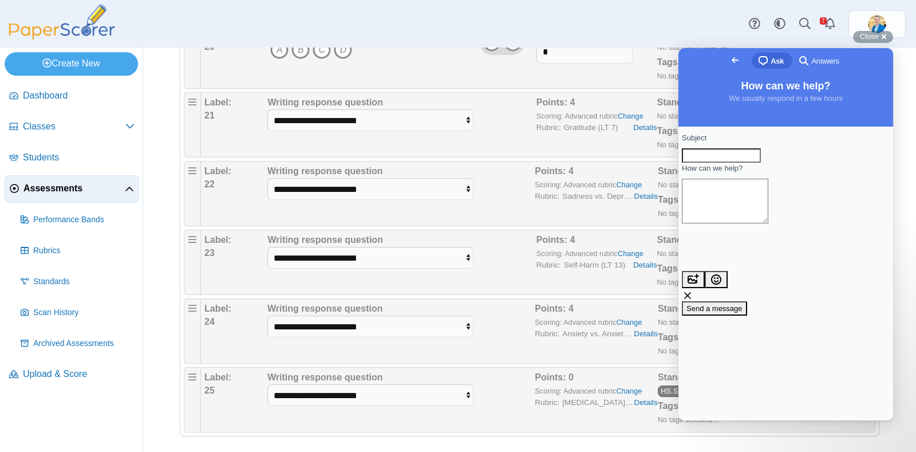
click at [748, 150] on div "Subject" at bounding box center [786, 147] width 208 height 30
click at [746, 162] on input "Subject" at bounding box center [721, 155] width 79 height 15
type input "*********"
click at [768, 196] on textarea "How can we help?" at bounding box center [725, 201] width 86 height 45
type textarea "*"
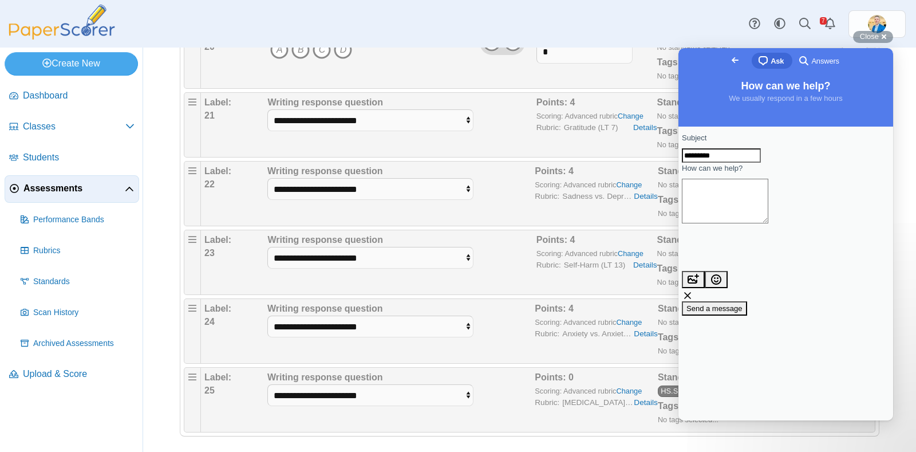
type textarea "*"
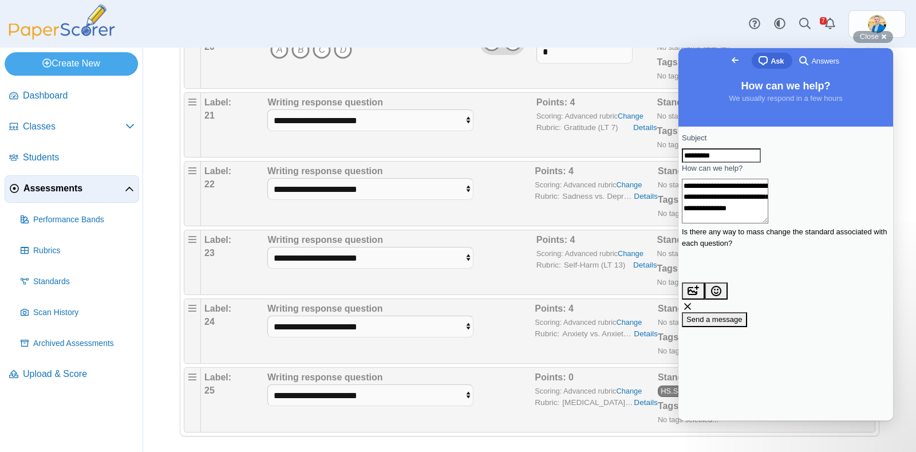
type textarea "**********"
click at [743, 315] on span "Send a message" at bounding box center [715, 319] width 56 height 9
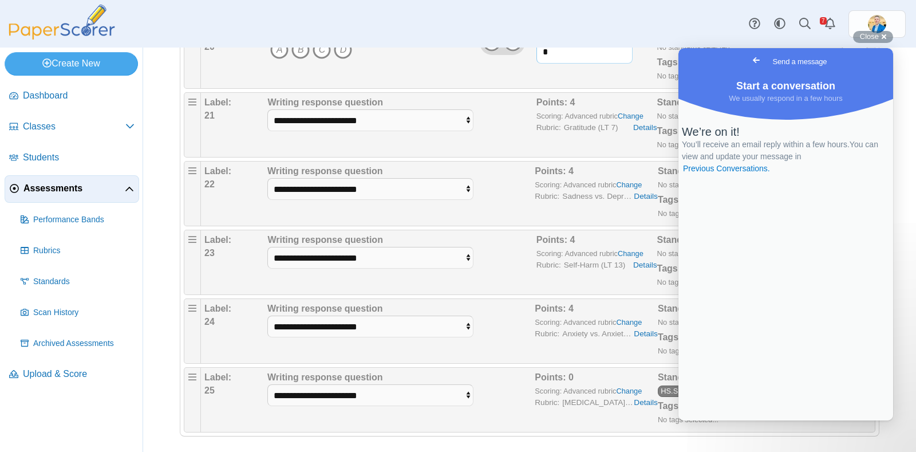
click at [596, 52] on input "*" at bounding box center [585, 52] width 97 height 23
click at [596, 66] on div "Points: *" at bounding box center [597, 55] width 121 height 57
click at [622, 65] on div "Points: *" at bounding box center [597, 55] width 121 height 57
click at [876, 36] on span "Close" at bounding box center [869, 36] width 19 height 9
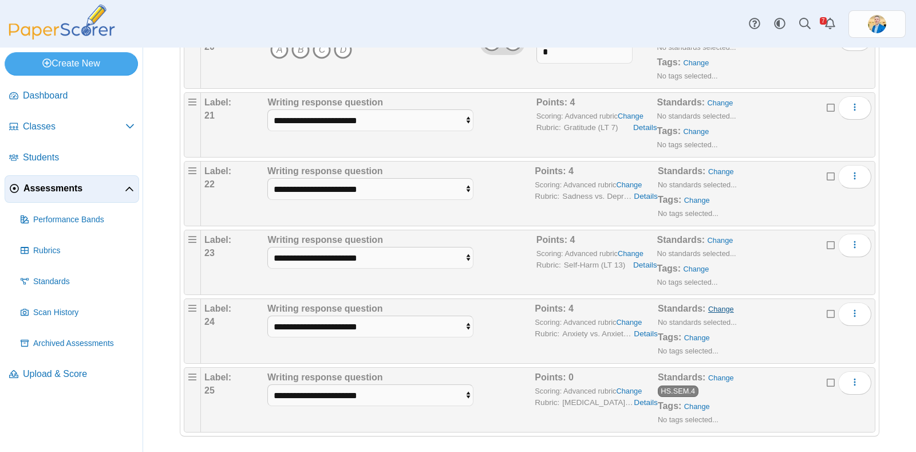
click at [712, 305] on link "Change" at bounding box center [721, 309] width 26 height 9
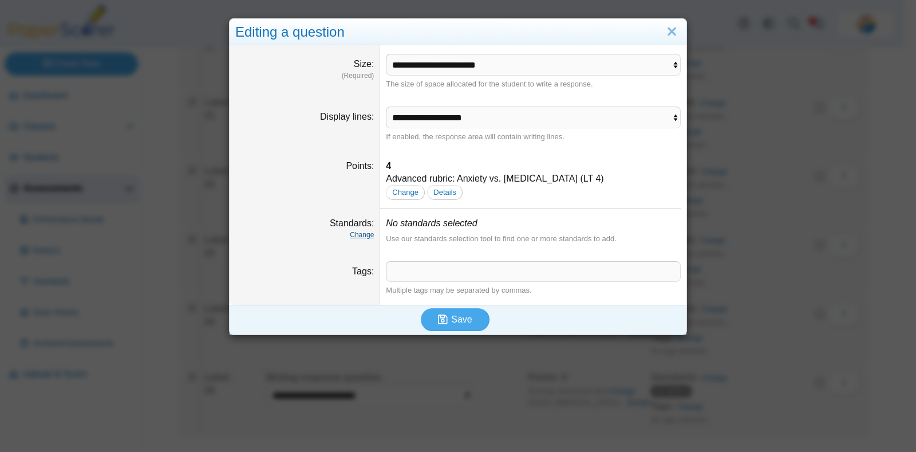
click at [357, 239] on link "Change" at bounding box center [362, 235] width 24 height 8
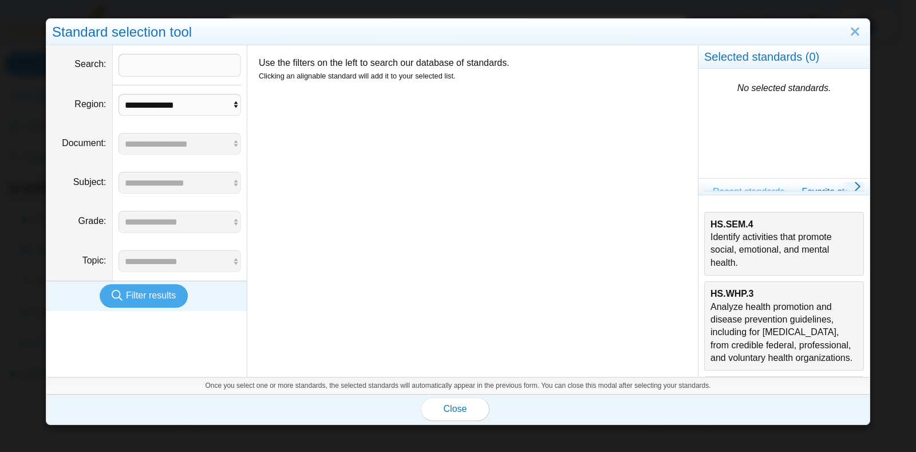
click at [735, 239] on div "HS.SEM.4 Identify activities that promote social, emotional, and mental health." at bounding box center [784, 244] width 147 height 52
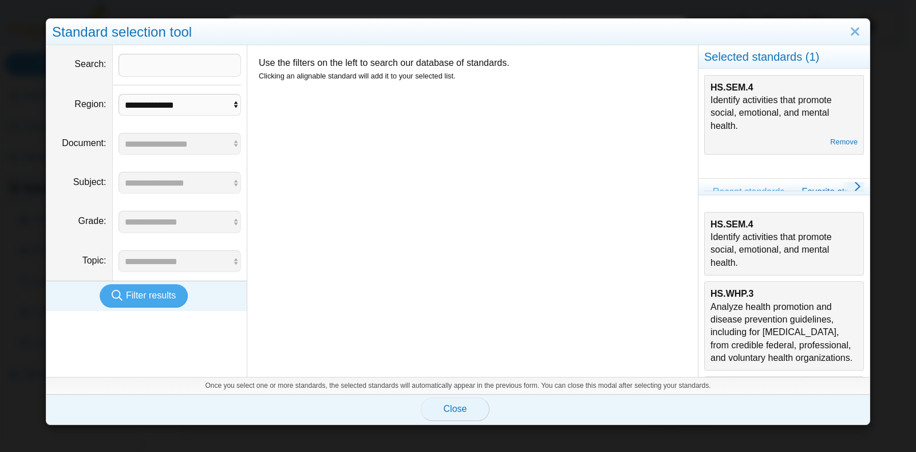
click at [460, 412] on span "Close" at bounding box center [455, 409] width 23 height 10
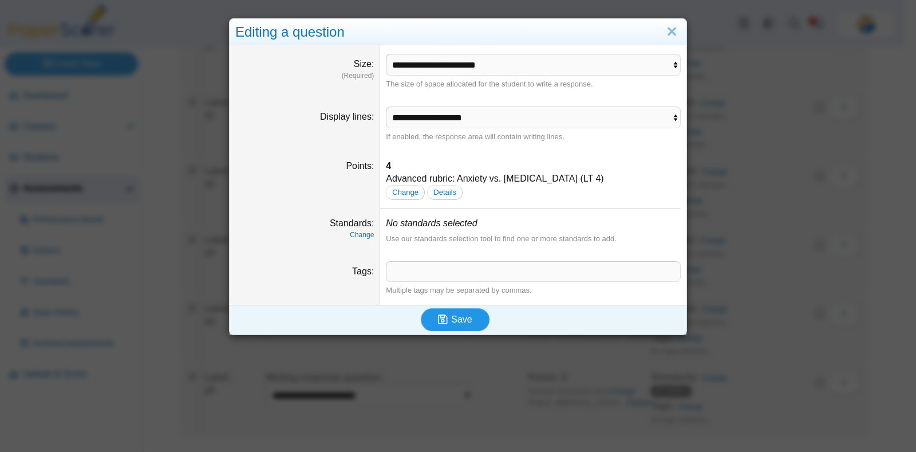
click at [451, 316] on span "Save" at bounding box center [461, 319] width 21 height 10
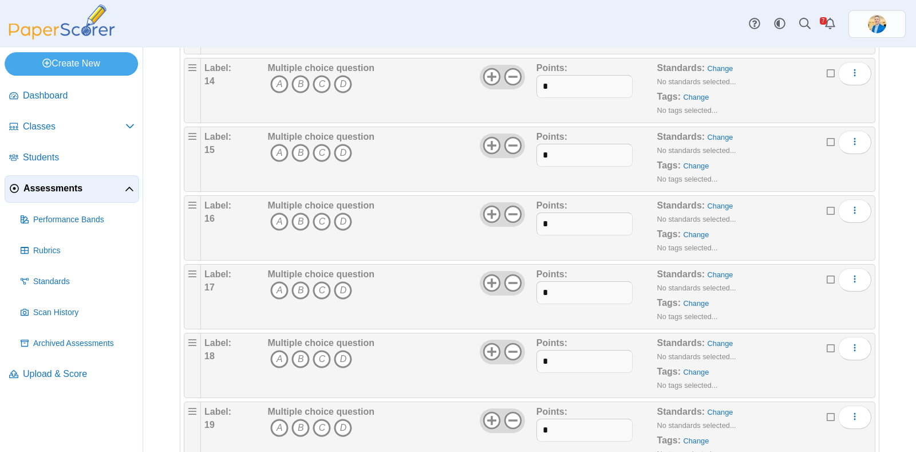
scroll to position [1520, 0]
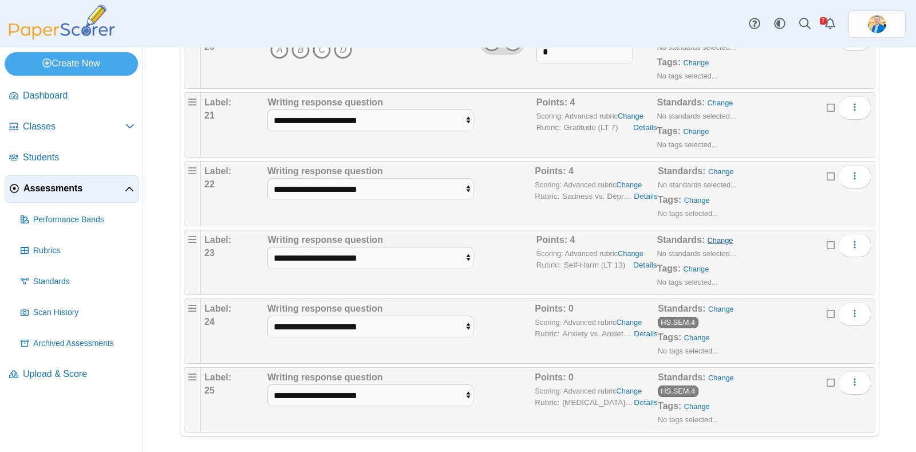
click at [709, 236] on link "Change" at bounding box center [721, 240] width 26 height 9
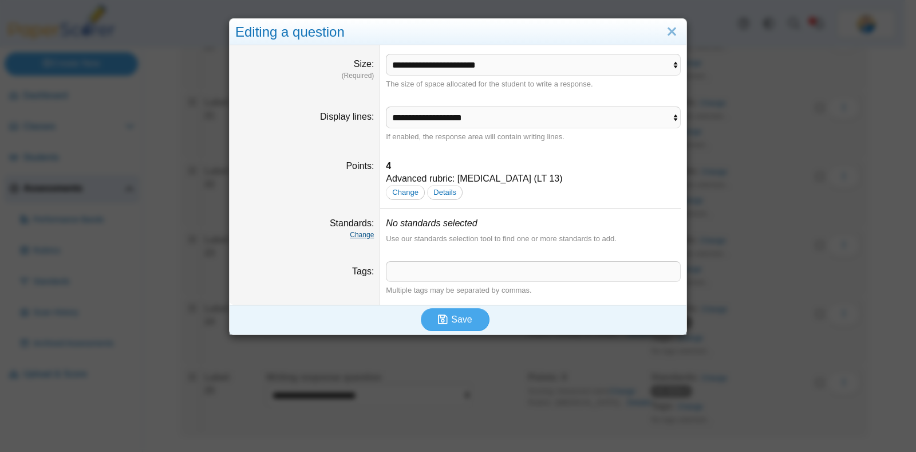
click at [360, 238] on link "Change" at bounding box center [362, 235] width 24 height 8
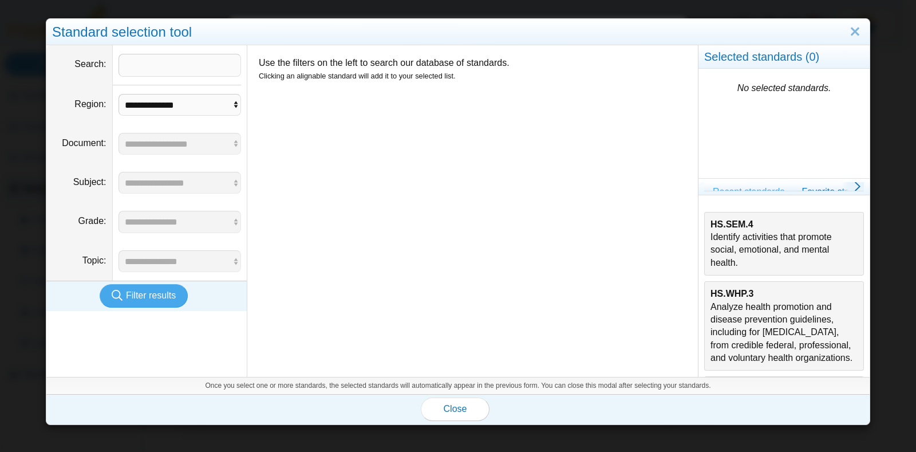
click at [763, 228] on div "HS.SEM.4 Identify activities that promote social, emotional, and mental health." at bounding box center [784, 244] width 147 height 52
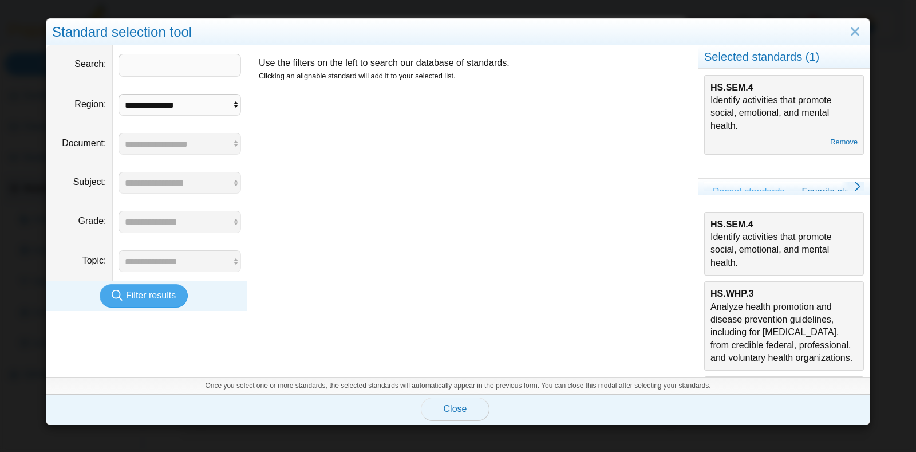
click at [453, 408] on span "Close" at bounding box center [455, 409] width 23 height 10
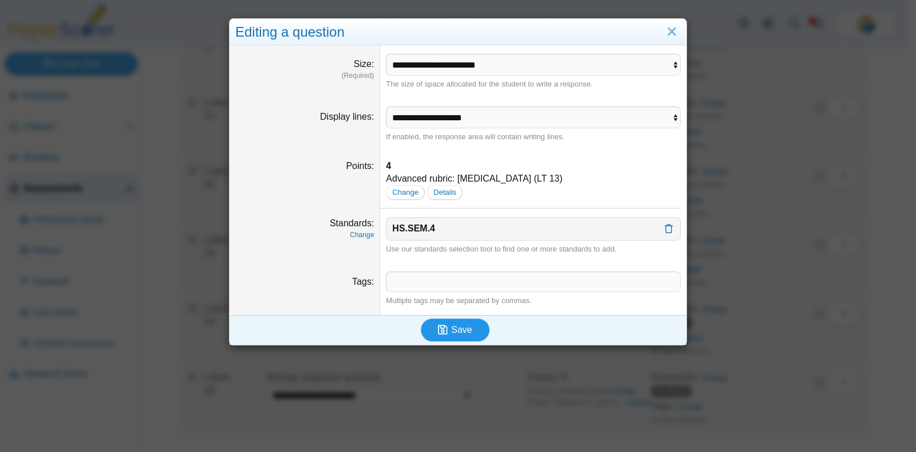
click at [467, 326] on button "Save" at bounding box center [455, 329] width 69 height 23
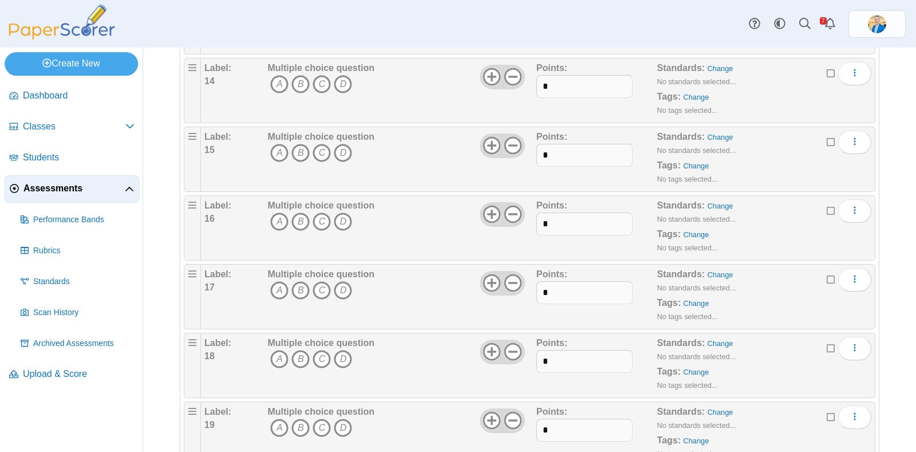
scroll to position [1503, 0]
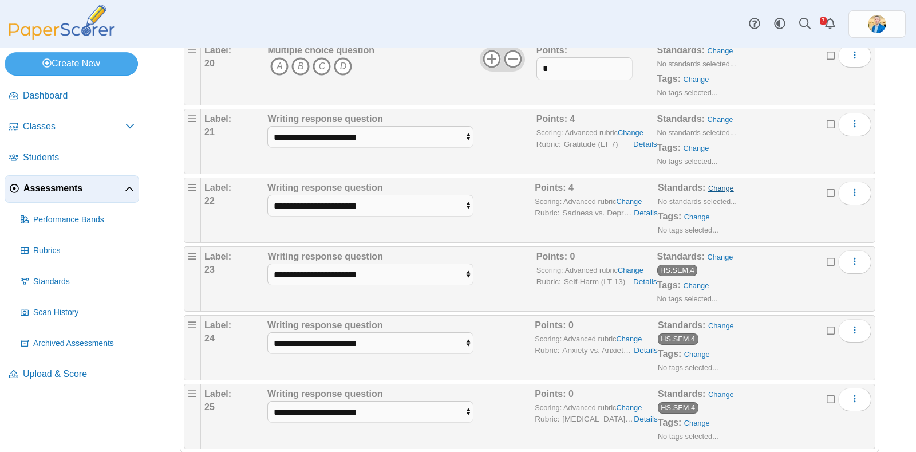
click at [710, 184] on link "Change" at bounding box center [721, 188] width 26 height 9
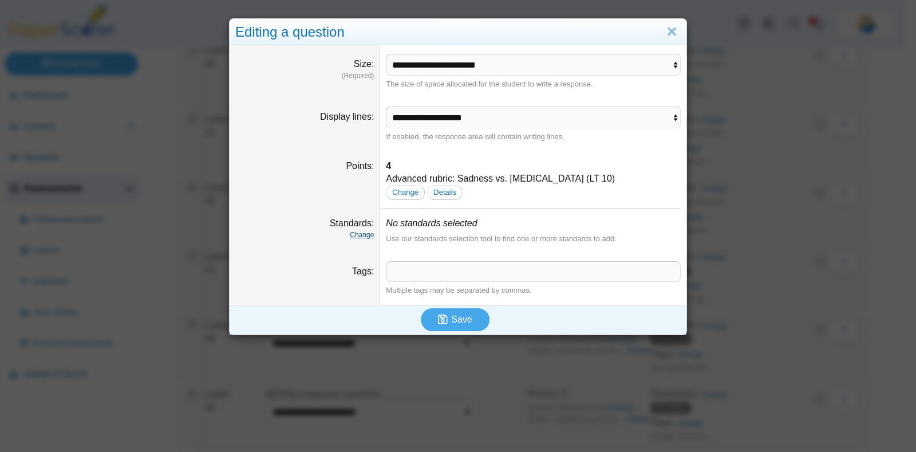
click at [362, 238] on link "Change" at bounding box center [362, 235] width 24 height 8
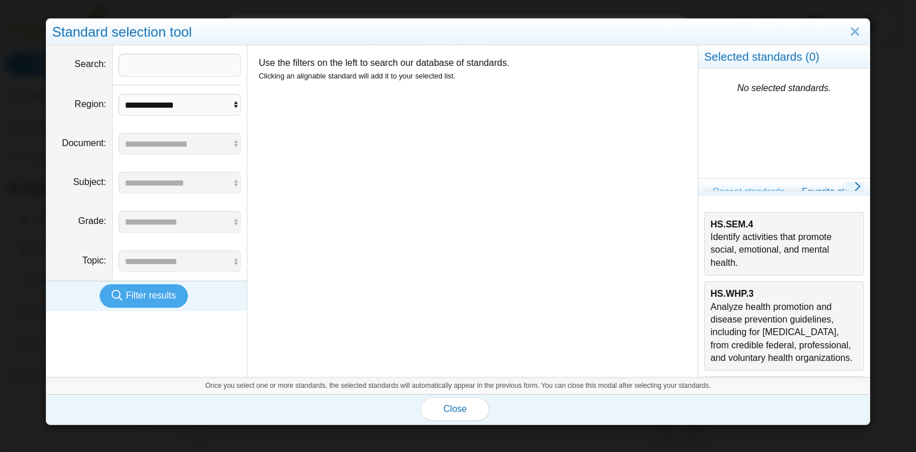
click at [762, 250] on div "HS.SEM.4 Identify activities that promote social, emotional, and mental health." at bounding box center [784, 244] width 147 height 52
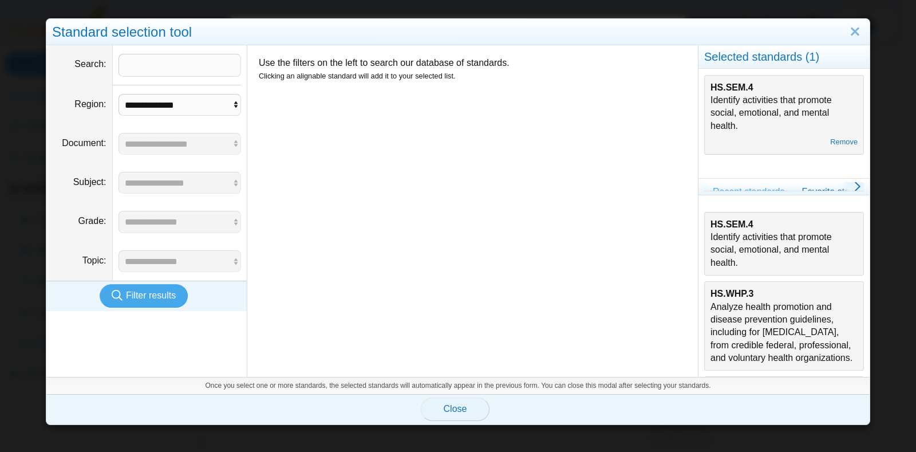
click at [462, 408] on button "Close" at bounding box center [455, 408] width 69 height 23
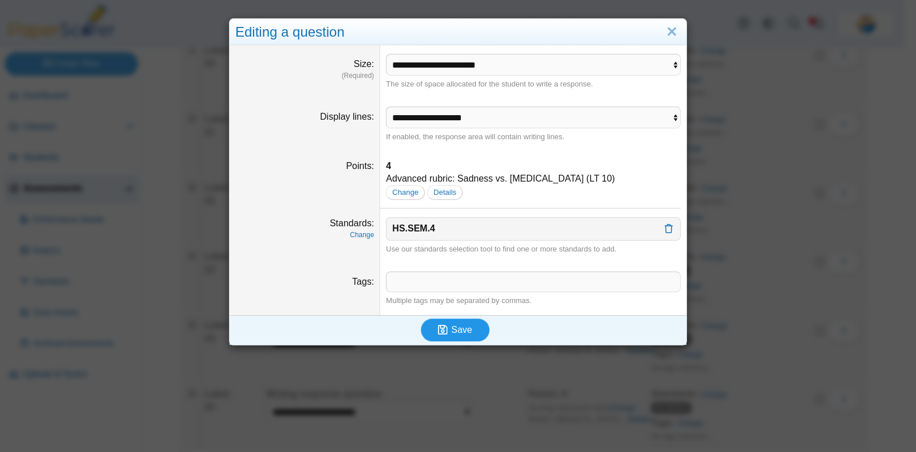
click at [462, 326] on span "Save" at bounding box center [461, 330] width 21 height 10
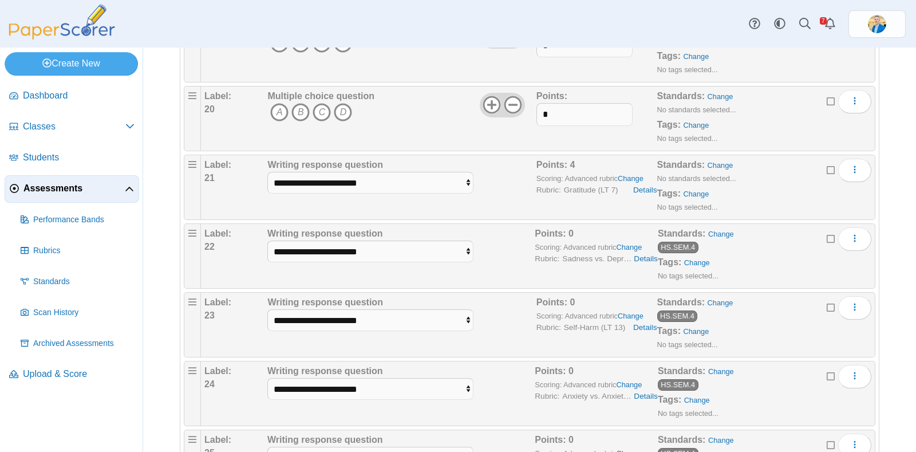
scroll to position [1377, 0]
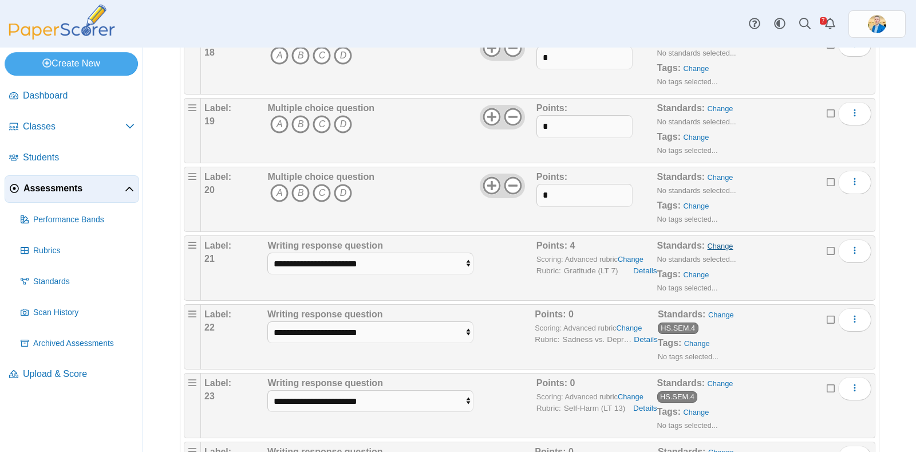
click at [709, 242] on link "Change" at bounding box center [721, 246] width 26 height 9
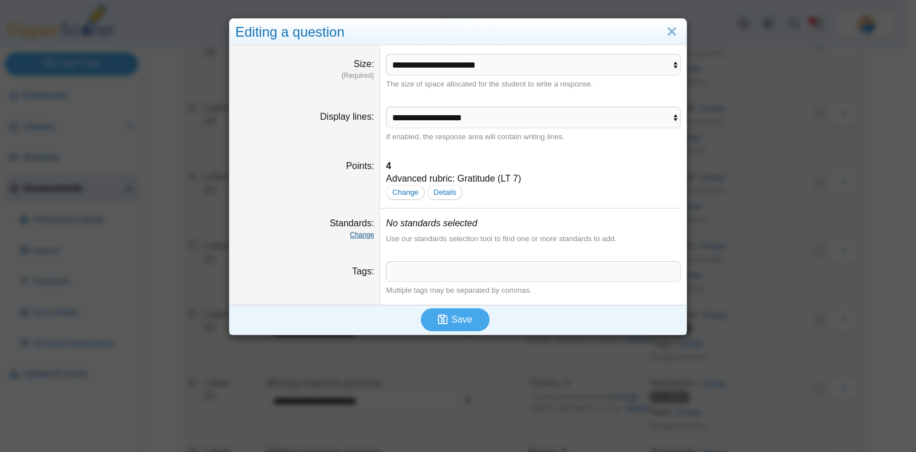
click at [350, 238] on link "Change" at bounding box center [362, 235] width 24 height 8
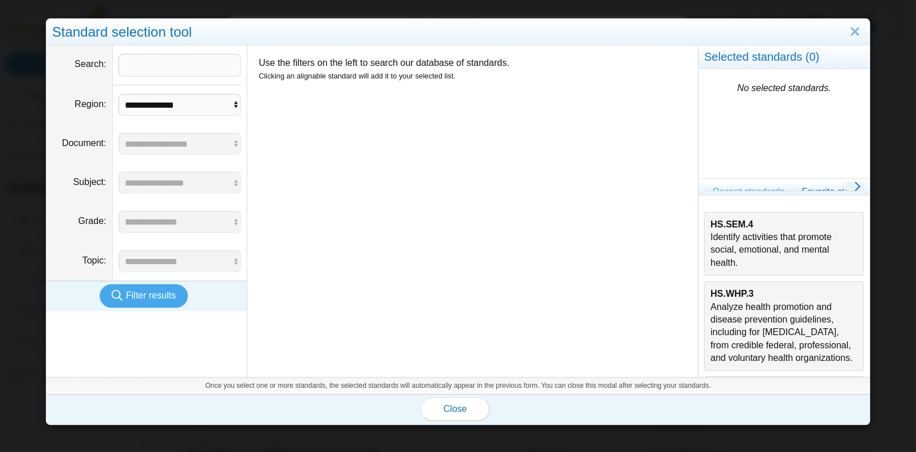
click at [727, 239] on div "HS.SEM.4 Identify activities that promote social, emotional, and mental health." at bounding box center [784, 244] width 147 height 52
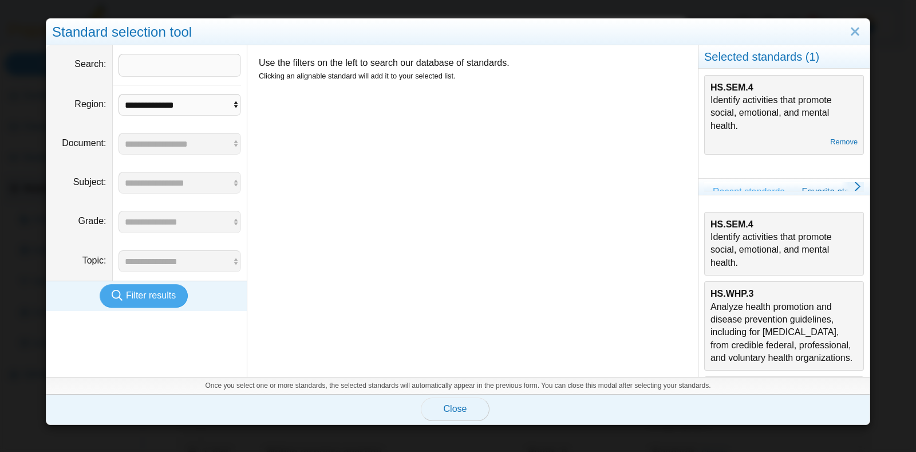
click at [455, 411] on span "Close" at bounding box center [455, 409] width 23 height 10
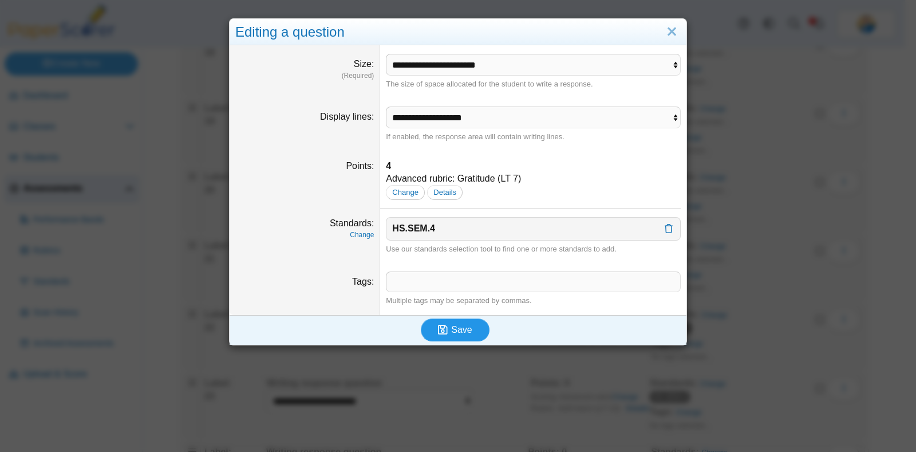
click at [457, 330] on span "Save" at bounding box center [461, 330] width 21 height 10
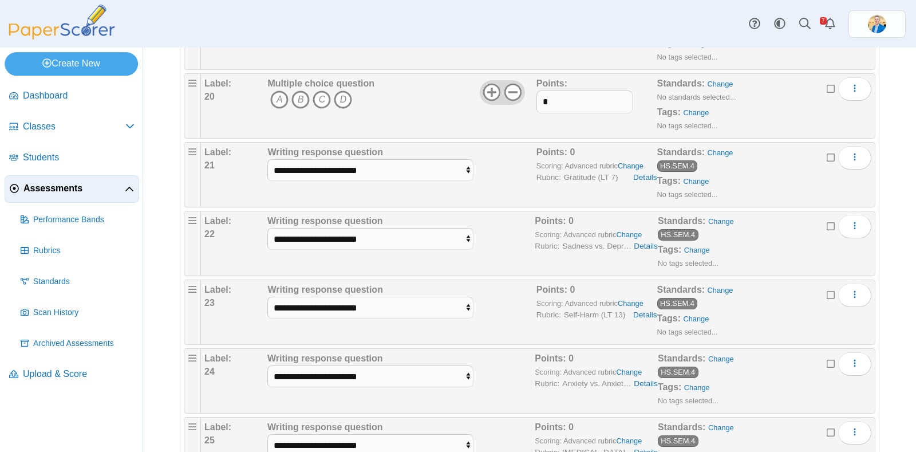
scroll to position [1448, 0]
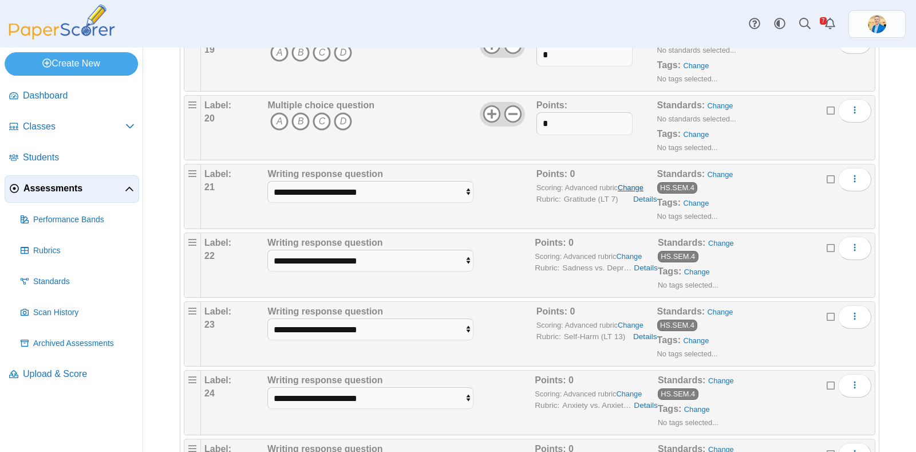
click at [624, 183] on link "Change" at bounding box center [631, 187] width 26 height 9
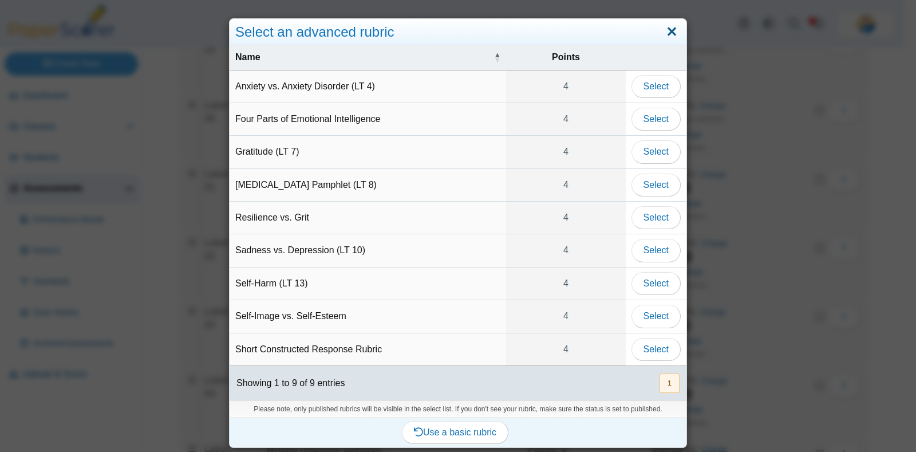
click at [667, 28] on link "Close" at bounding box center [672, 31] width 18 height 19
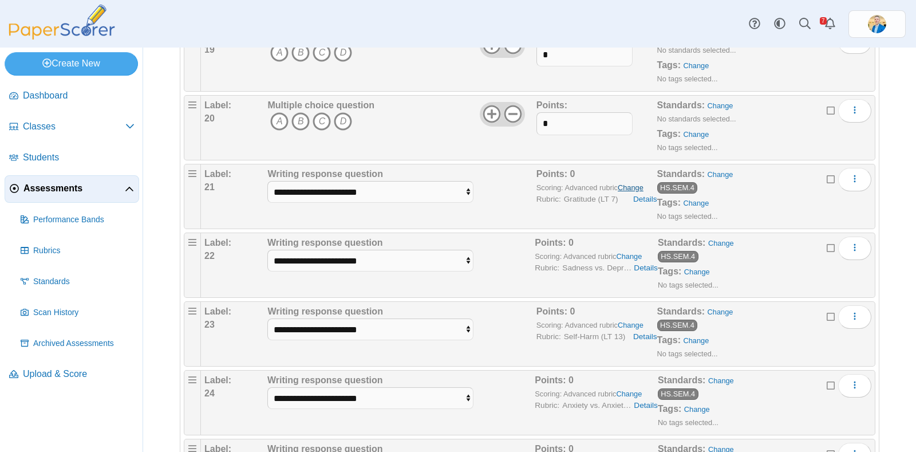
click at [624, 183] on link "Change" at bounding box center [631, 187] width 26 height 9
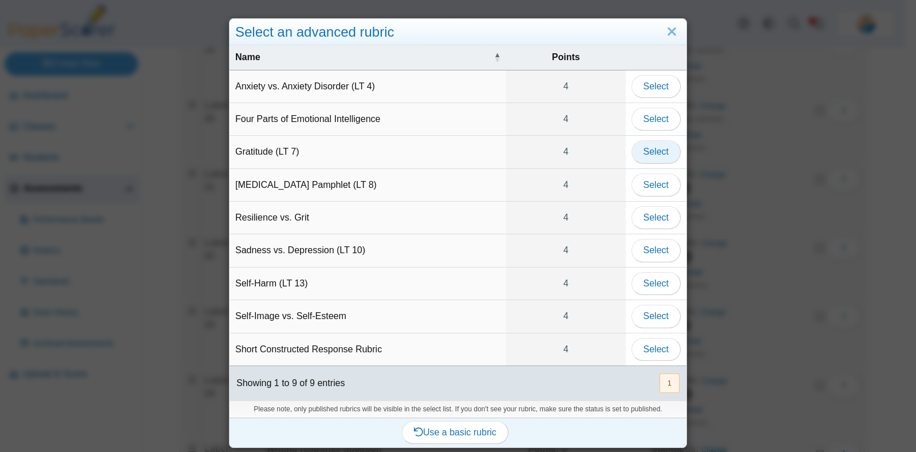
click at [654, 153] on span "Select" at bounding box center [656, 152] width 25 height 10
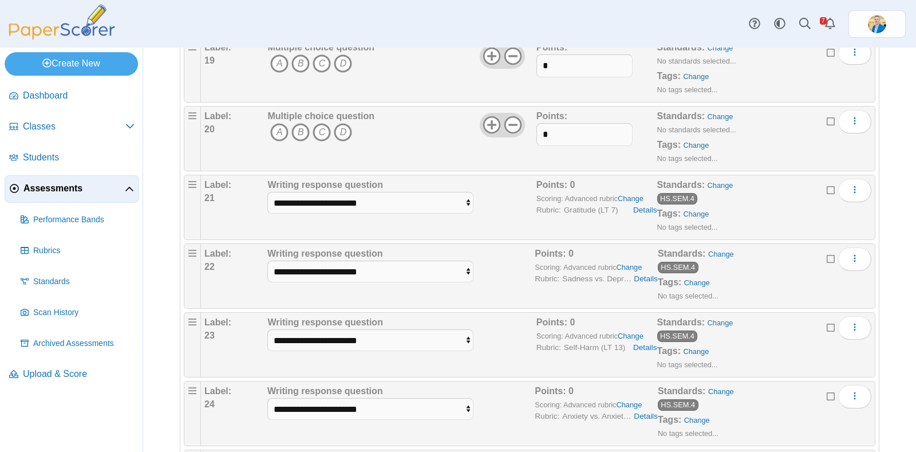
scroll to position [1377, 0]
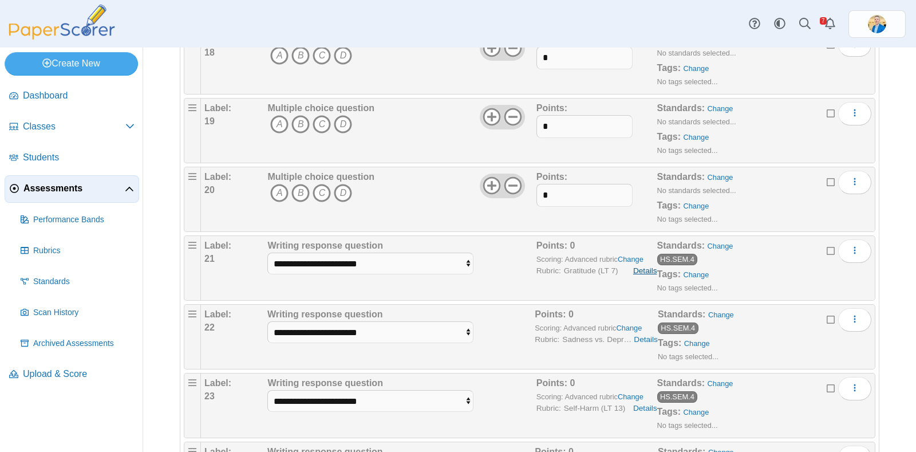
click at [636, 265] on link "Details" at bounding box center [645, 270] width 24 height 11
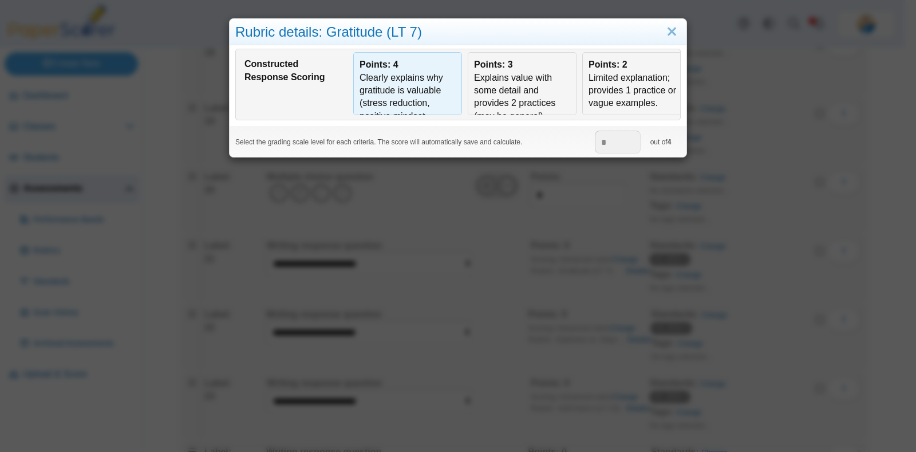
click at [404, 77] on div "Clearly explains why gratitude is valuable (stress reduction, positive mindset,…" at bounding box center [408, 117] width 96 height 90
type input "*"
click at [404, 77] on div "Clearly explains why gratitude is valuable (stress reduction, positive mindset,…" at bounding box center [408, 117] width 96 height 90
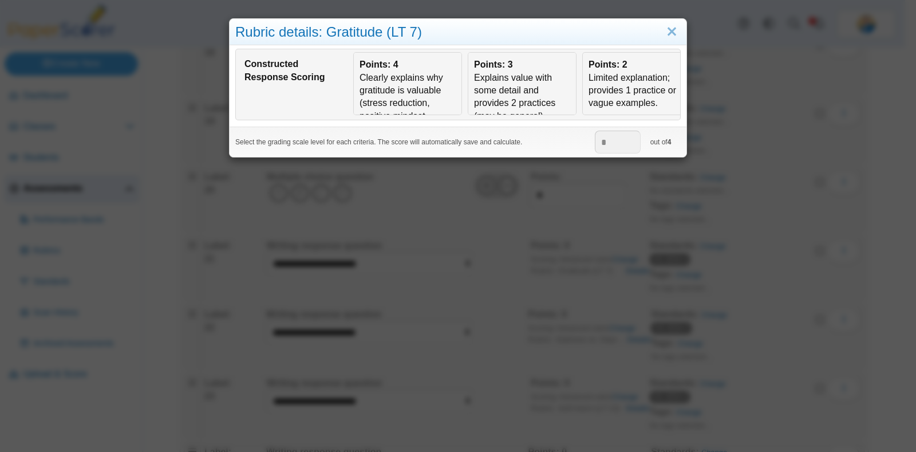
click at [314, 73] on div "Constructed Response Scoring" at bounding box center [293, 71] width 97 height 26
click at [668, 32] on link "Close" at bounding box center [672, 31] width 18 height 19
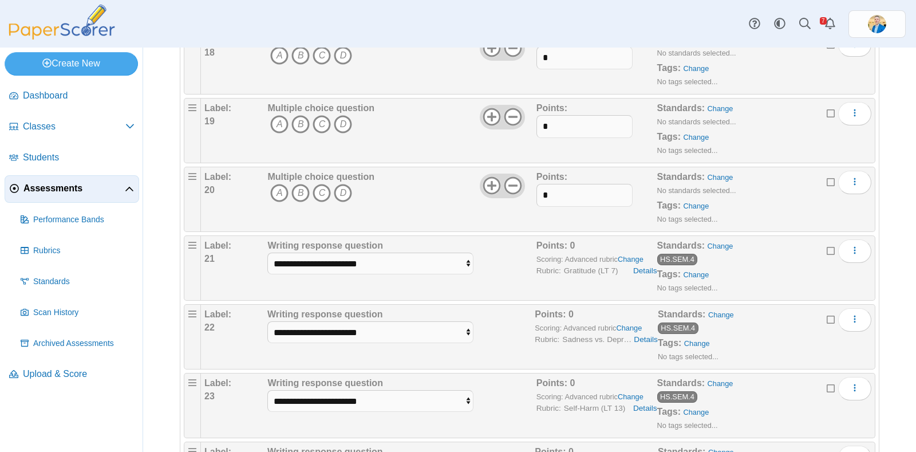
scroll to position [1305, 0]
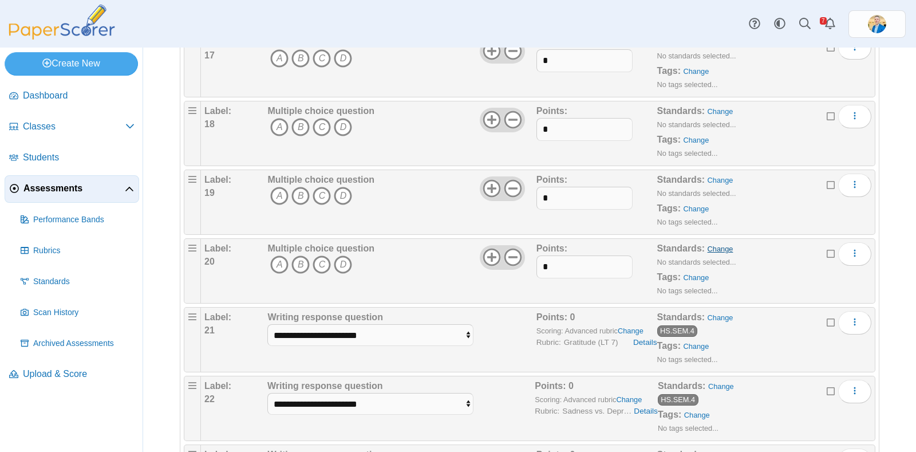
click at [708, 245] on link "Change" at bounding box center [721, 249] width 26 height 9
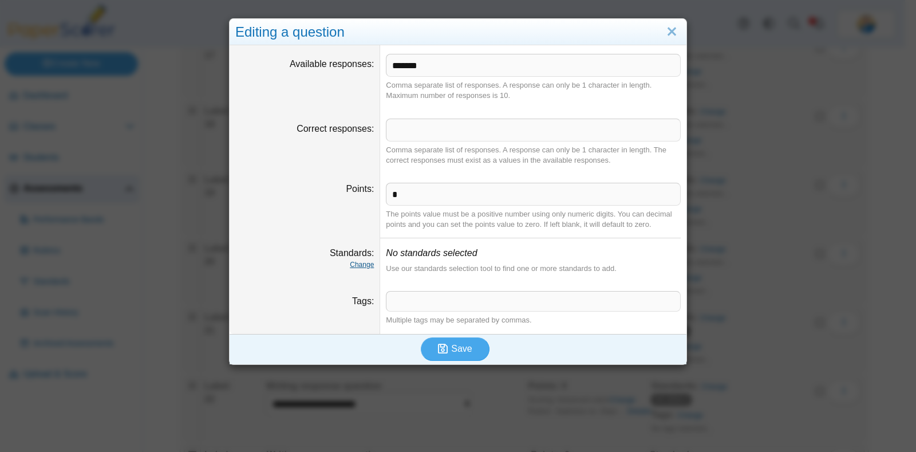
click at [356, 265] on link "Change" at bounding box center [362, 265] width 24 height 8
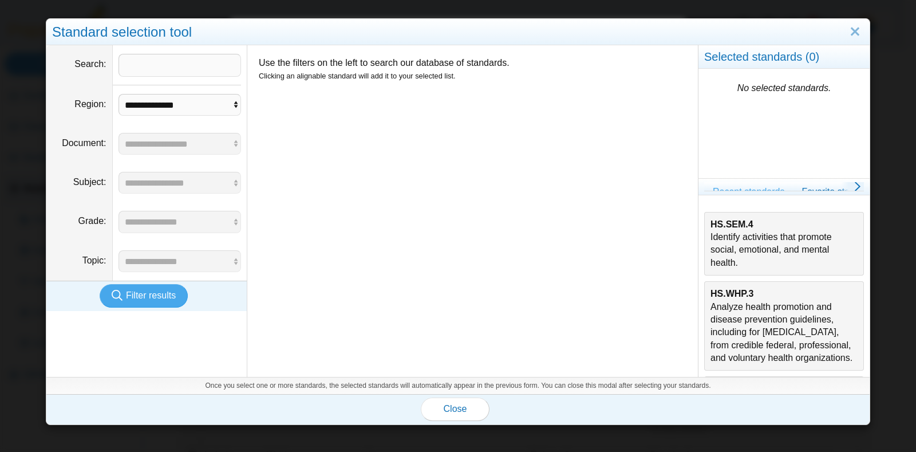
click at [721, 219] on b "HS.SEM.4" at bounding box center [732, 224] width 43 height 10
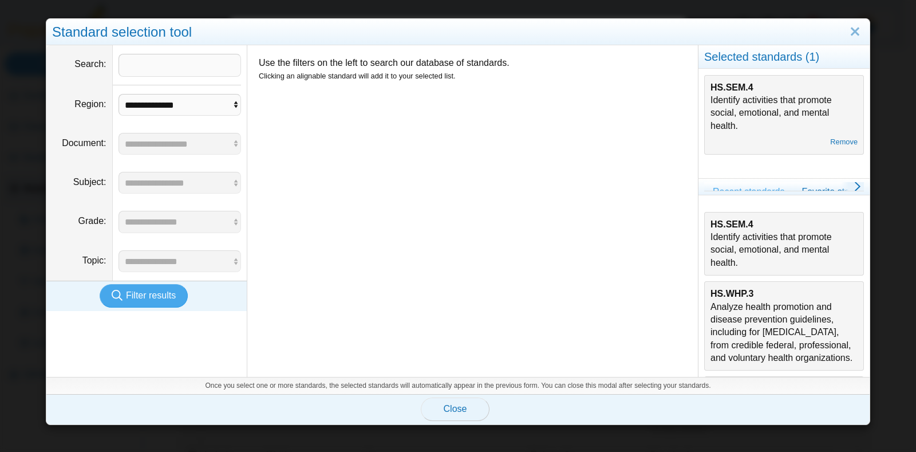
click at [459, 411] on span "Close" at bounding box center [455, 409] width 23 height 10
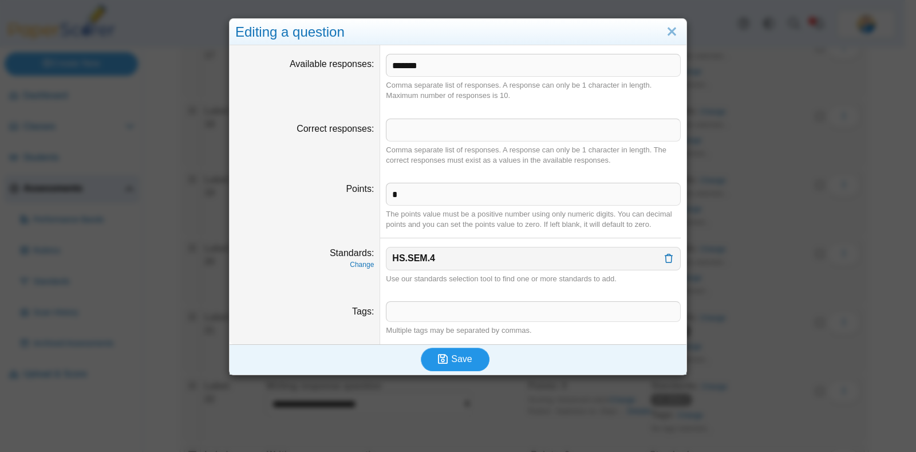
click at [460, 356] on span "Save" at bounding box center [461, 359] width 21 height 10
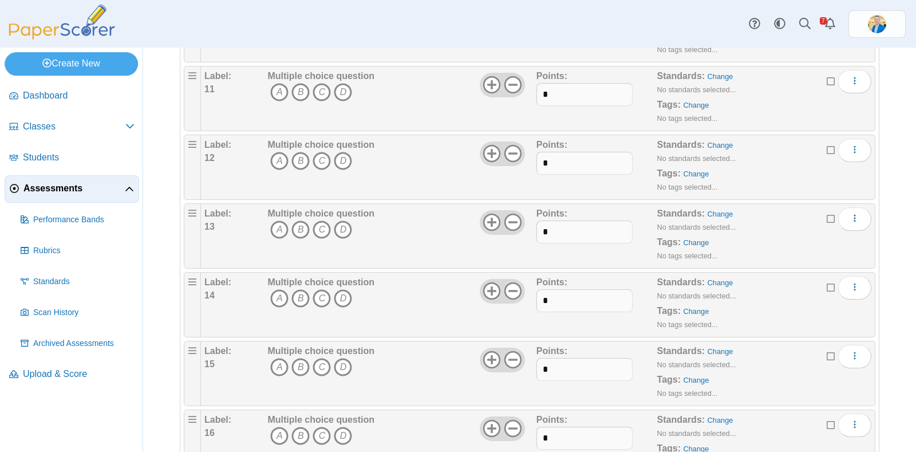
scroll to position [1145, 0]
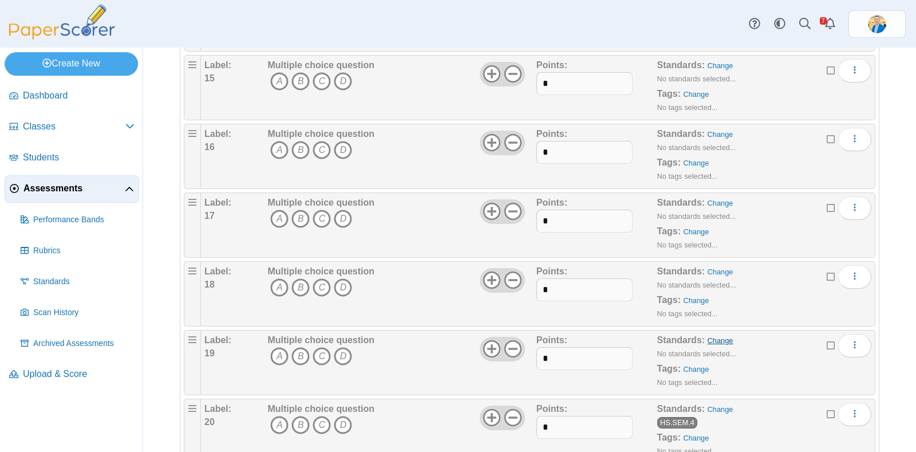
click at [708, 336] on link "Change" at bounding box center [721, 340] width 26 height 9
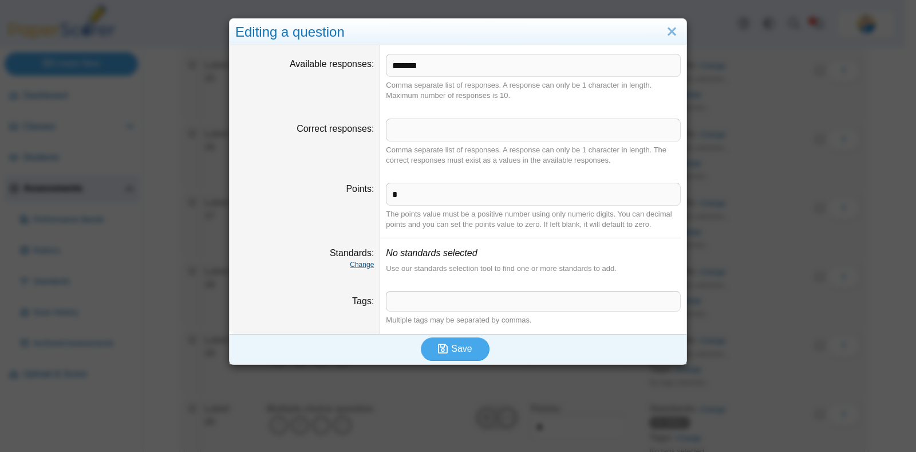
click at [358, 267] on link "Change" at bounding box center [362, 265] width 24 height 8
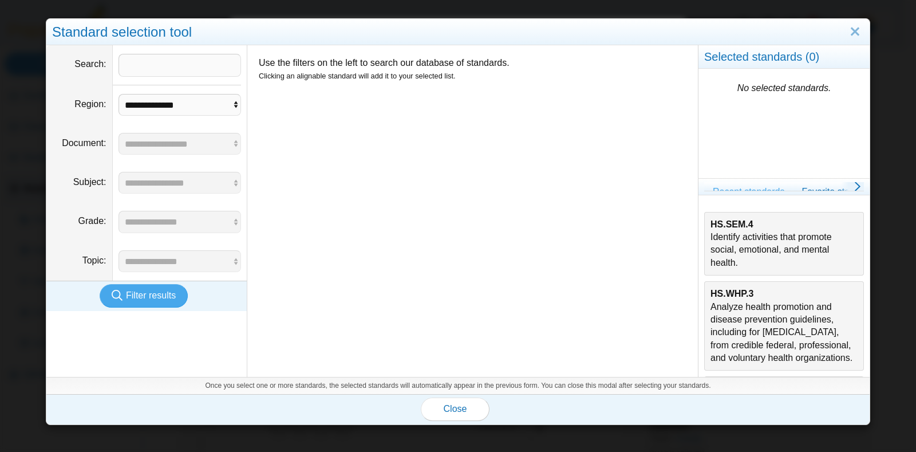
click at [734, 248] on div "HS.SEM.4 Identify activities that promote social, emotional, and mental health." at bounding box center [784, 244] width 147 height 52
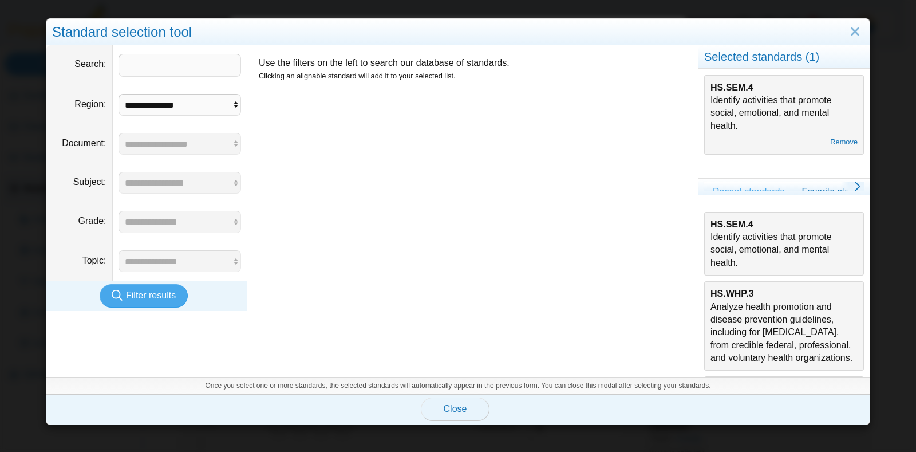
click at [453, 411] on span "Close" at bounding box center [455, 409] width 23 height 10
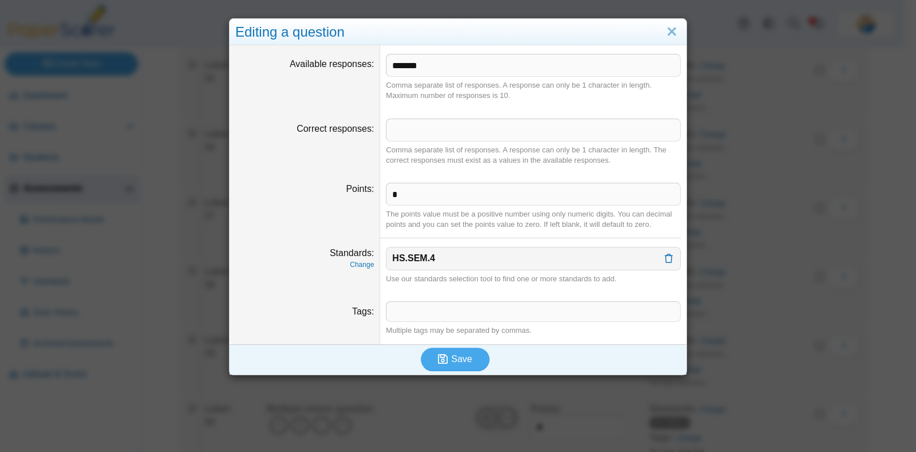
click at [470, 345] on div "Save" at bounding box center [455, 359] width 451 height 30
click at [467, 348] on button "Save" at bounding box center [455, 359] width 69 height 23
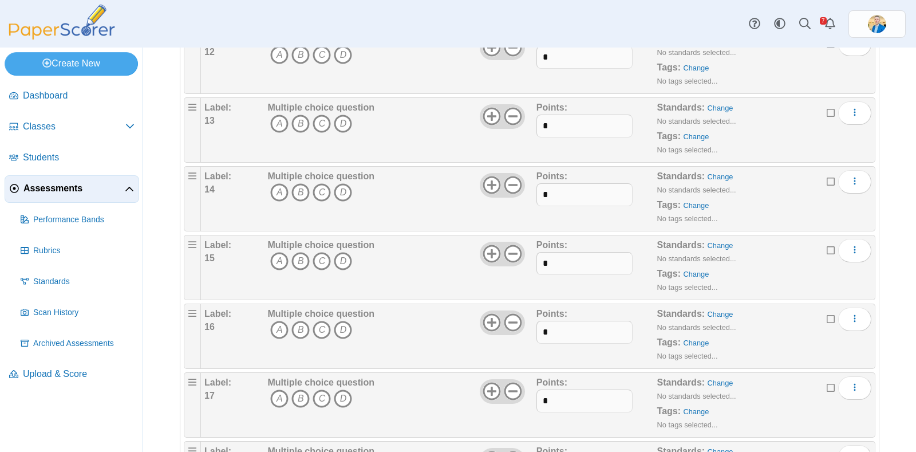
scroll to position [1145, 0]
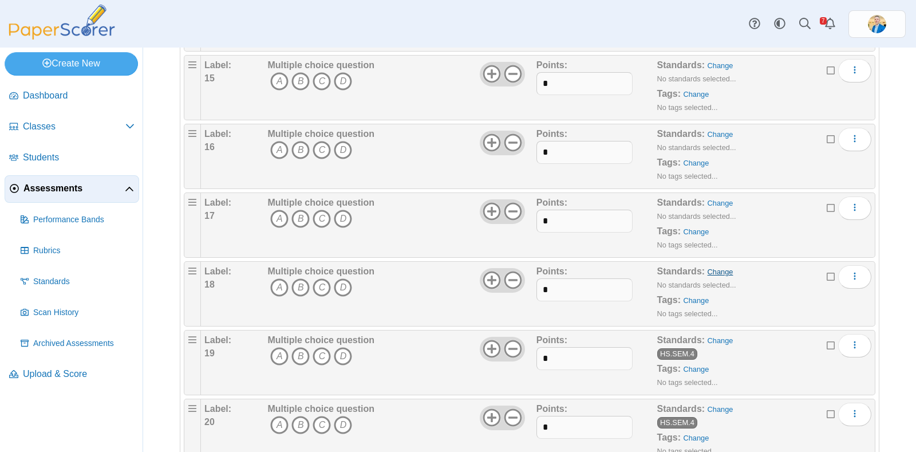
click at [708, 267] on link "Change" at bounding box center [721, 271] width 26 height 9
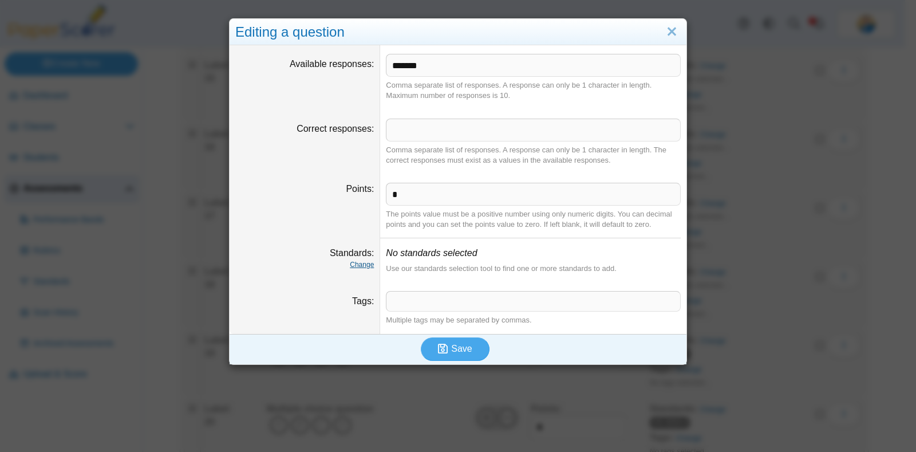
click at [364, 262] on link "Change" at bounding box center [362, 265] width 24 height 8
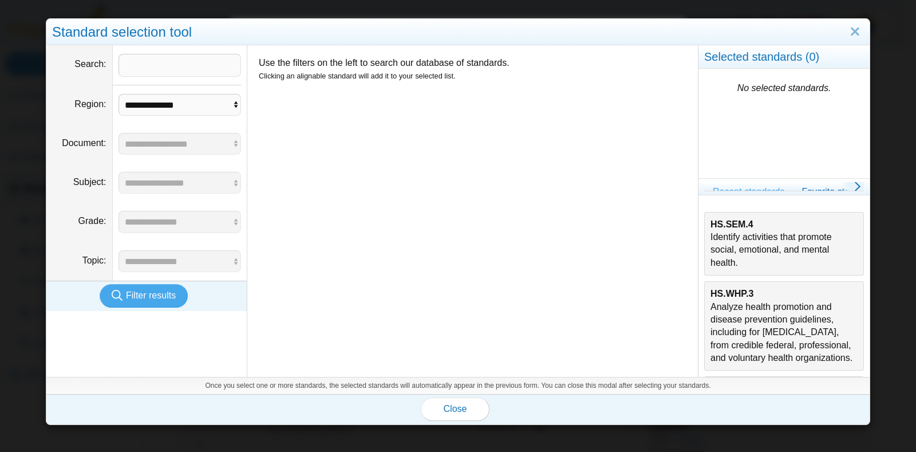
click at [715, 234] on div "HS.SEM.4 Identify activities that promote social, emotional, and mental health." at bounding box center [784, 244] width 147 height 52
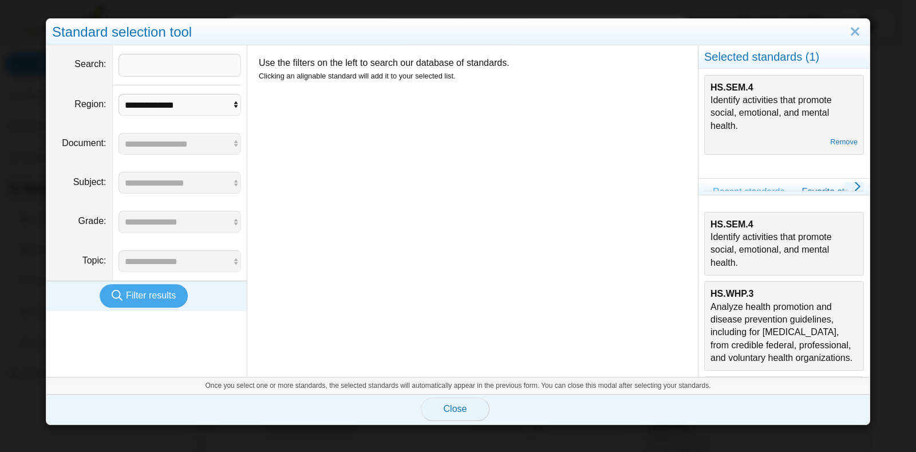
click at [445, 400] on button "Close" at bounding box center [455, 408] width 69 height 23
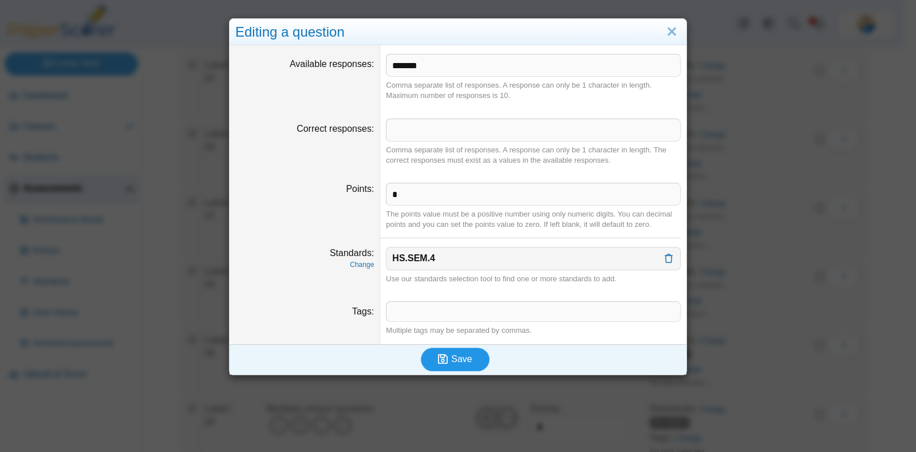
click at [476, 357] on button "Save" at bounding box center [455, 359] width 69 height 23
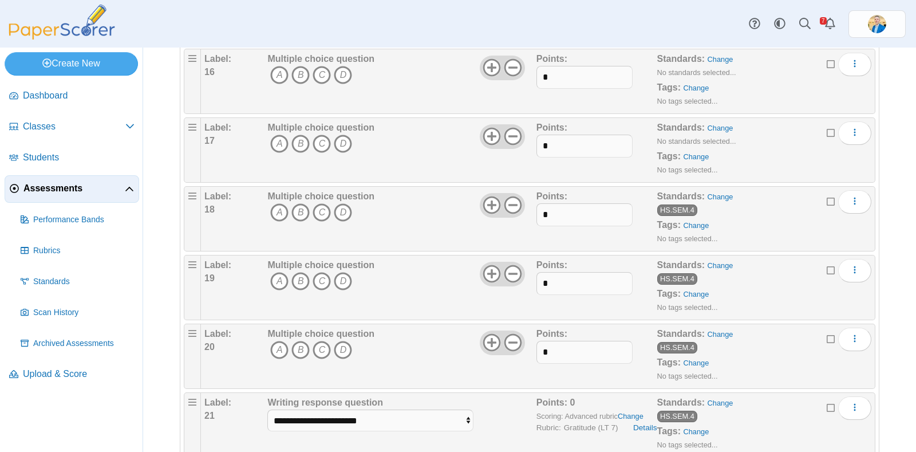
scroll to position [1145, 0]
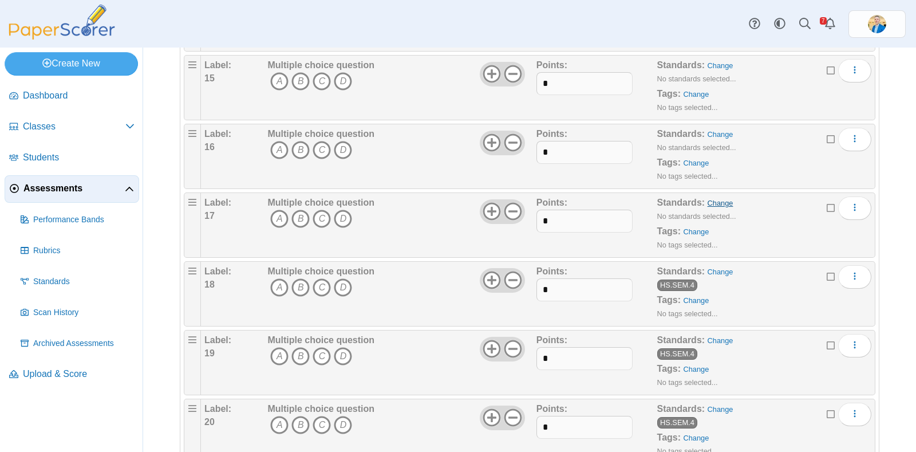
click at [708, 199] on link "Change" at bounding box center [721, 203] width 26 height 9
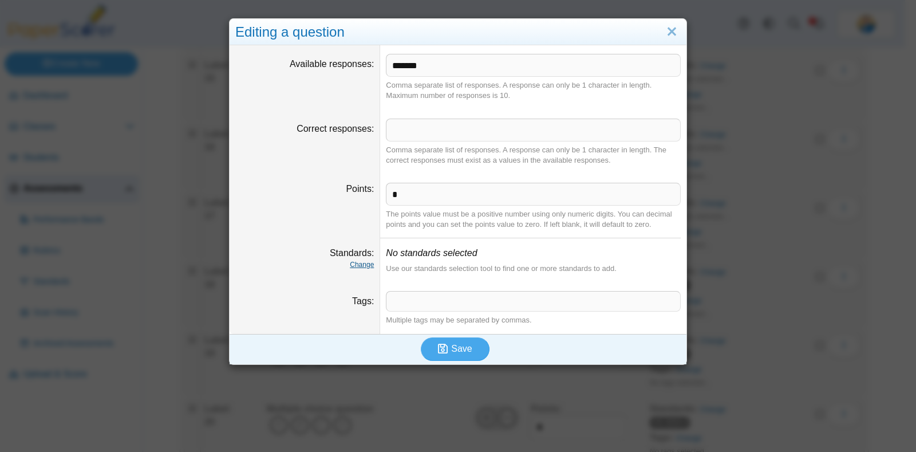
click at [357, 261] on link "Change" at bounding box center [362, 265] width 24 height 8
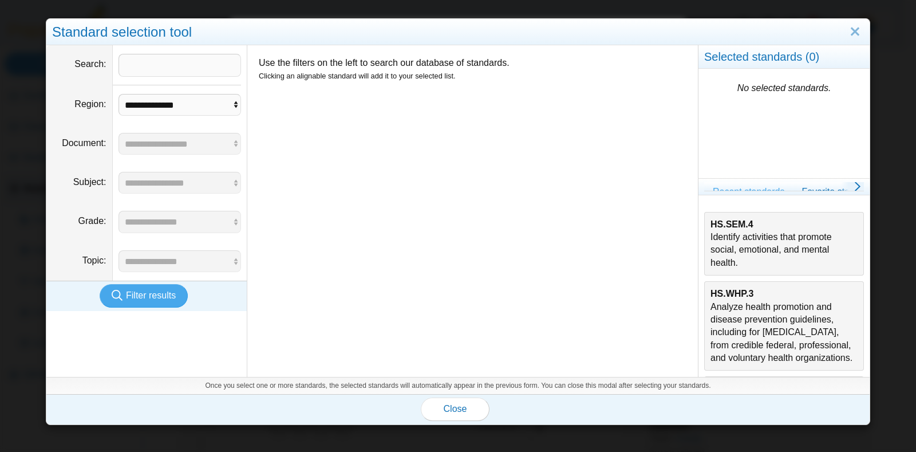
click at [748, 244] on div "HS.SEM.4 Identify activities that promote social, emotional, and mental health." at bounding box center [784, 244] width 147 height 52
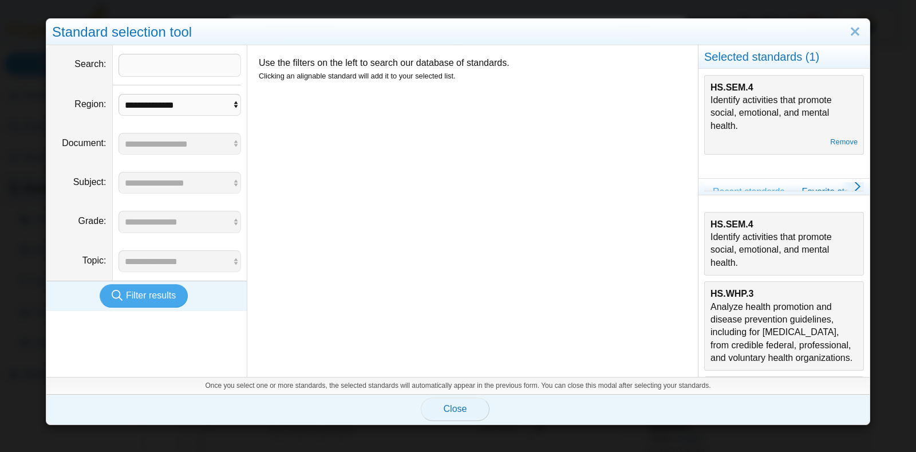
click at [444, 412] on span "Close" at bounding box center [455, 409] width 23 height 10
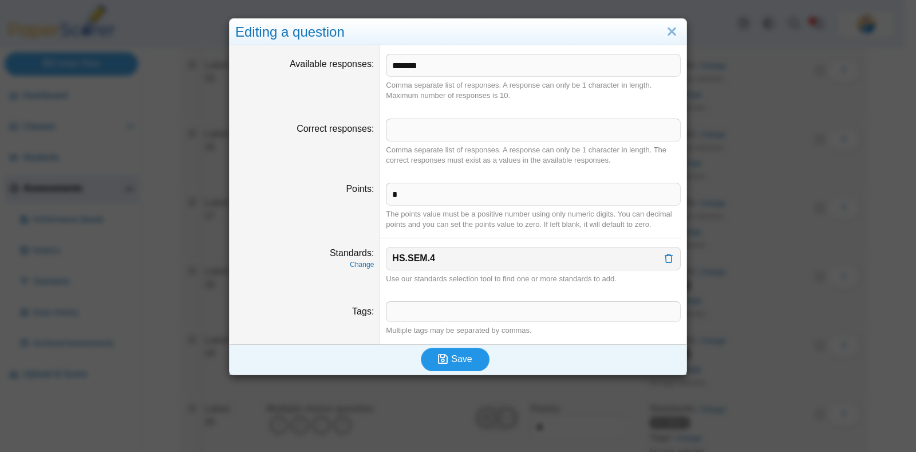
click at [450, 348] on button "Save" at bounding box center [455, 359] width 69 height 23
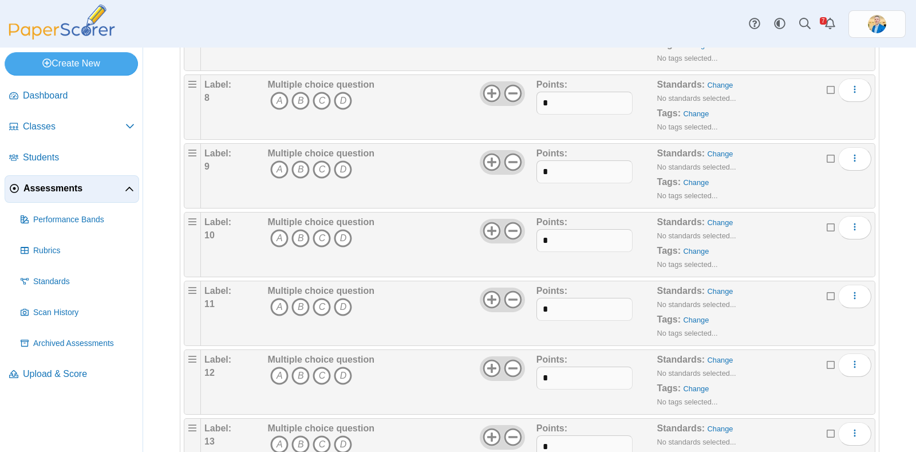
scroll to position [930, 0]
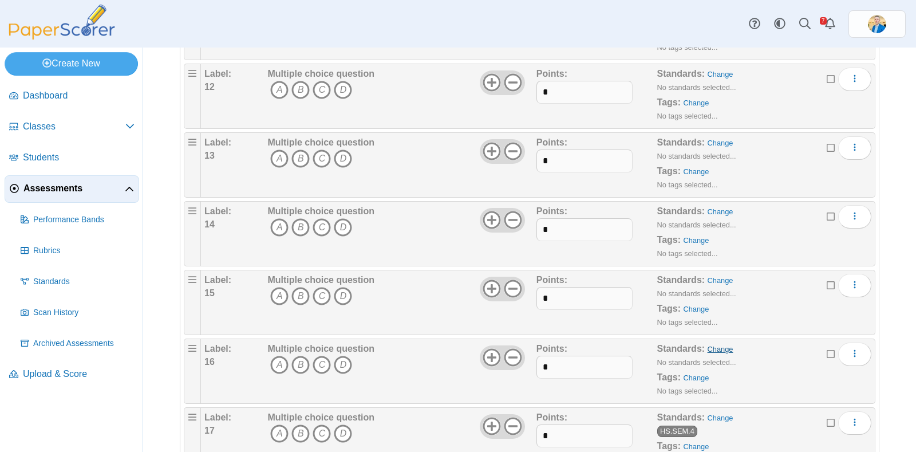
click at [711, 346] on link "Change" at bounding box center [721, 349] width 26 height 9
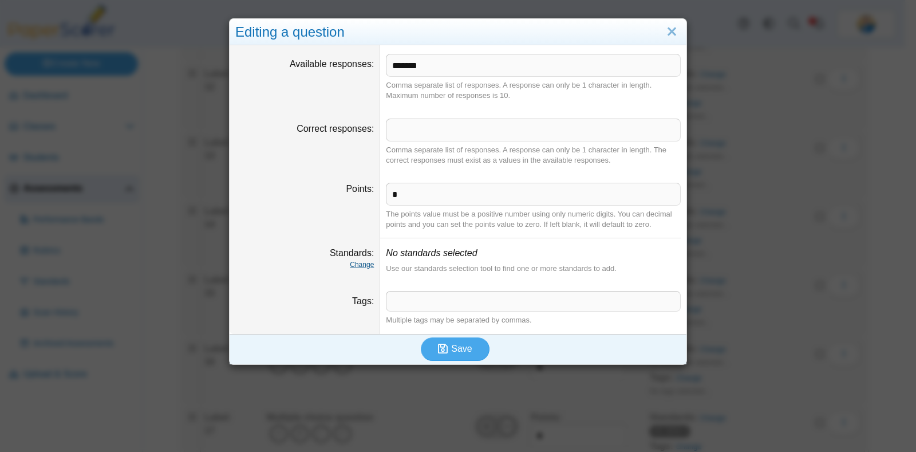
click at [354, 264] on link "Change" at bounding box center [362, 265] width 24 height 8
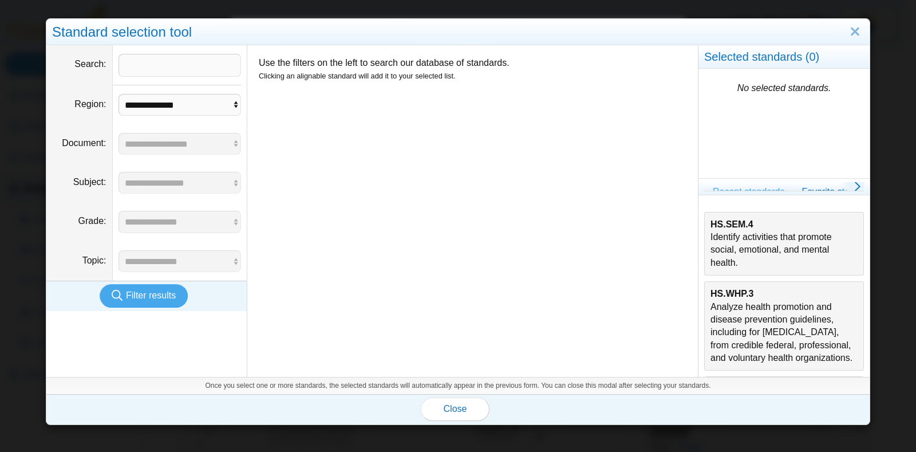
click at [734, 247] on div "HS.SEM.4 Identify activities that promote social, emotional, and mental health." at bounding box center [784, 244] width 147 height 52
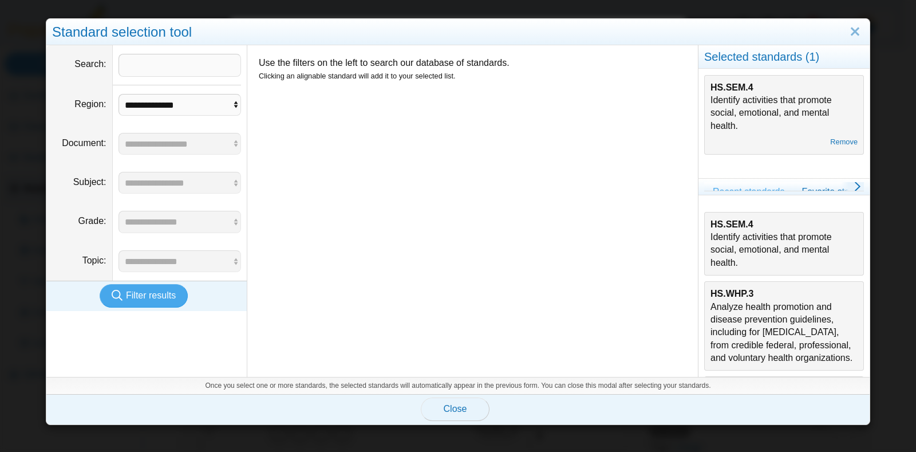
click at [449, 409] on span "Close" at bounding box center [455, 409] width 23 height 10
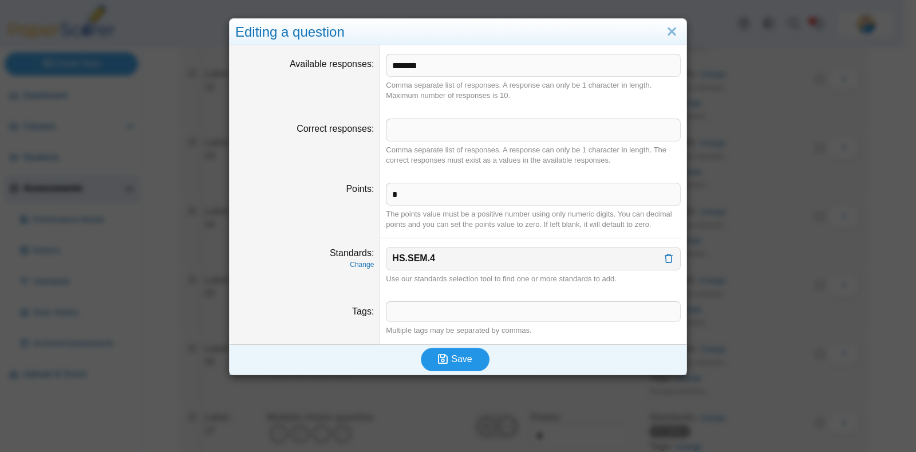
click at [451, 360] on span "Save" at bounding box center [461, 359] width 21 height 10
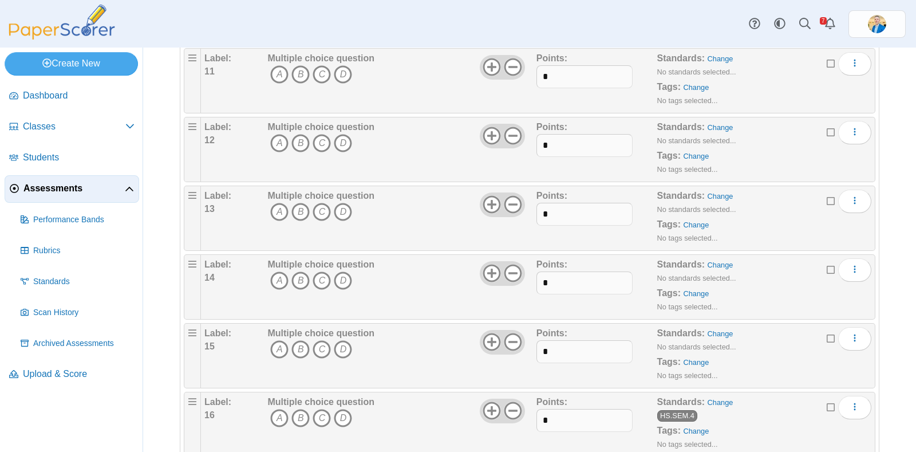
scroll to position [876, 0]
click at [708, 333] on link "Change" at bounding box center [721, 334] width 26 height 9
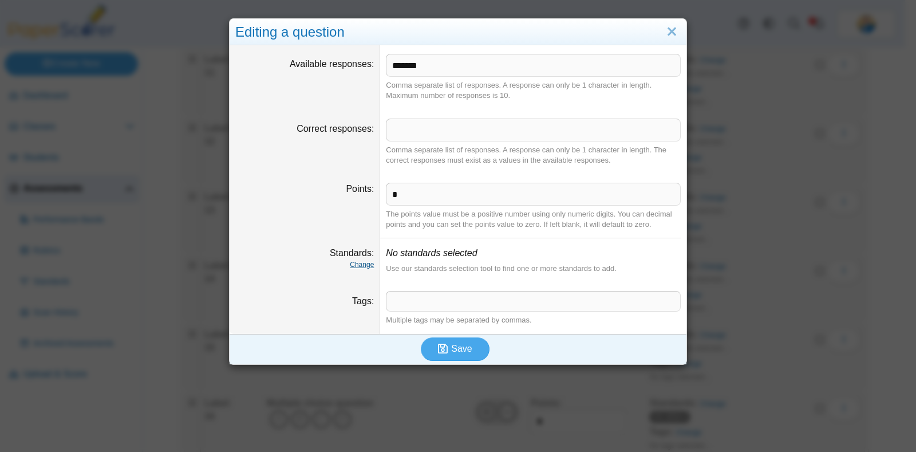
click at [358, 261] on link "Change" at bounding box center [362, 265] width 24 height 8
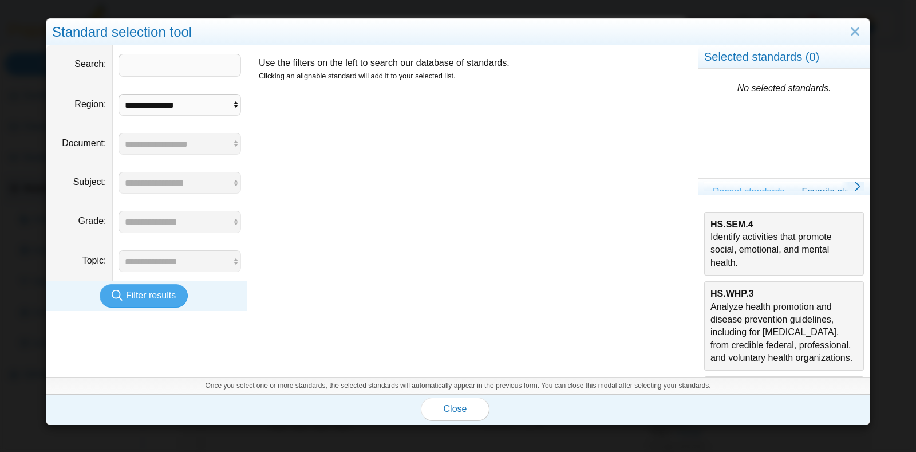
click at [765, 248] on div "HS.SEM.4 Identify activities that promote social, emotional, and mental health." at bounding box center [784, 244] width 147 height 52
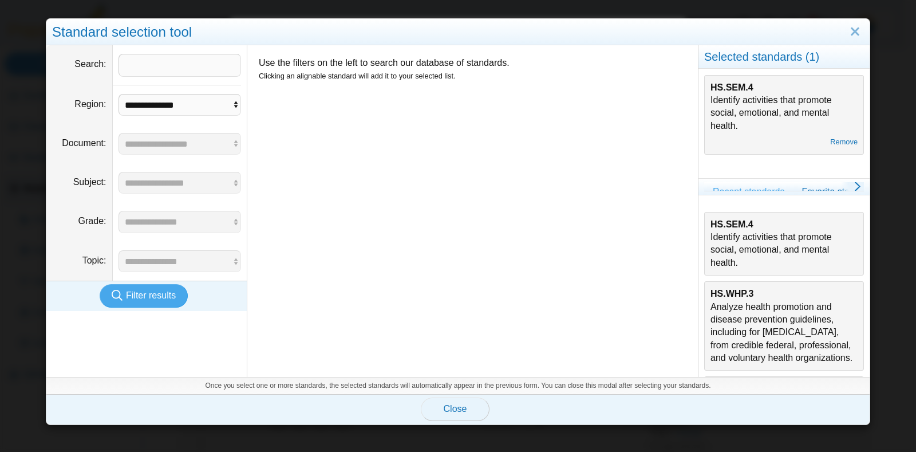
click at [445, 413] on span "Close" at bounding box center [455, 409] width 23 height 10
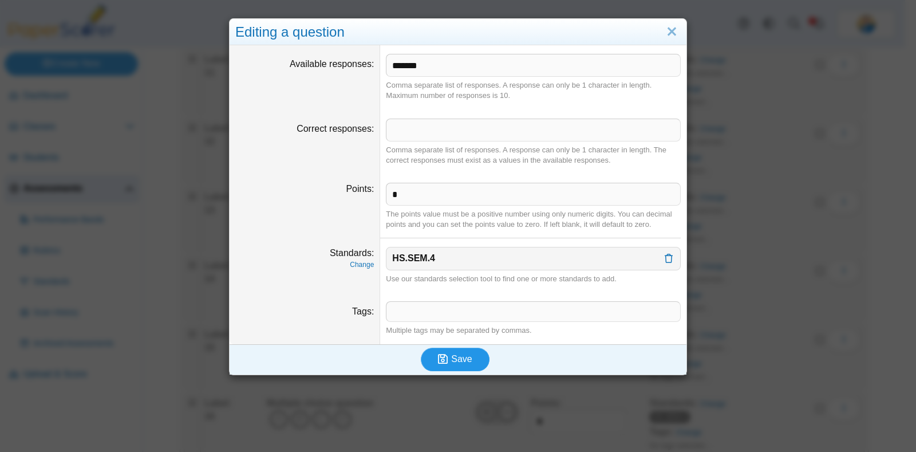
click at [464, 350] on button "Save" at bounding box center [455, 359] width 69 height 23
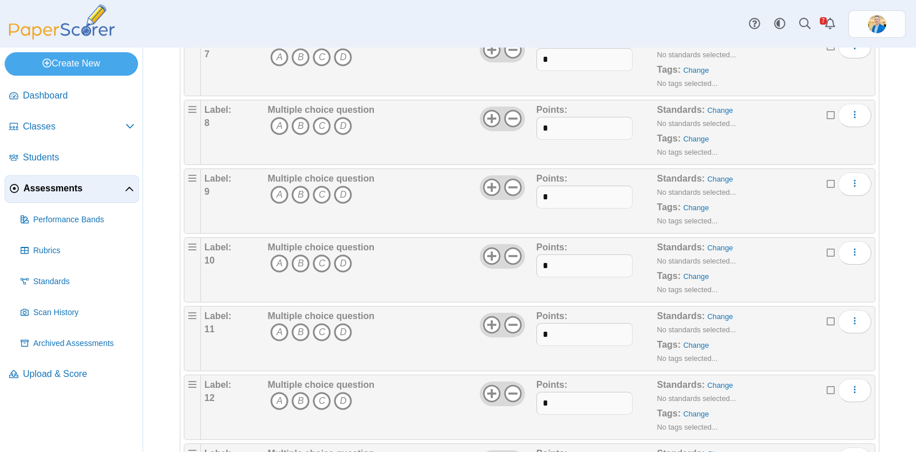
scroll to position [859, 0]
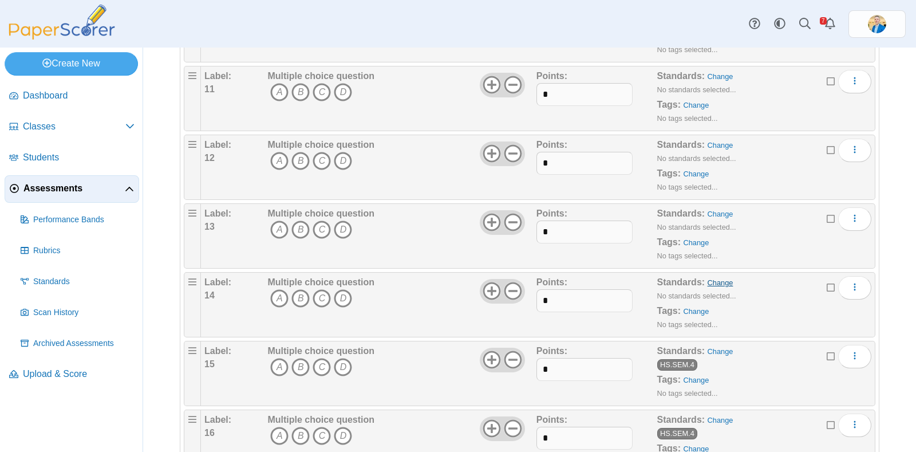
click at [713, 282] on link "Change" at bounding box center [721, 282] width 26 height 9
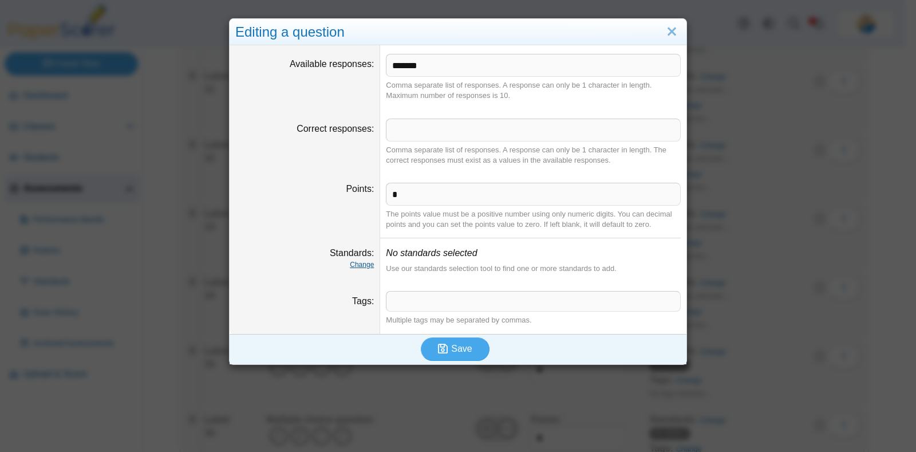
click at [353, 267] on link "Change" at bounding box center [362, 265] width 24 height 8
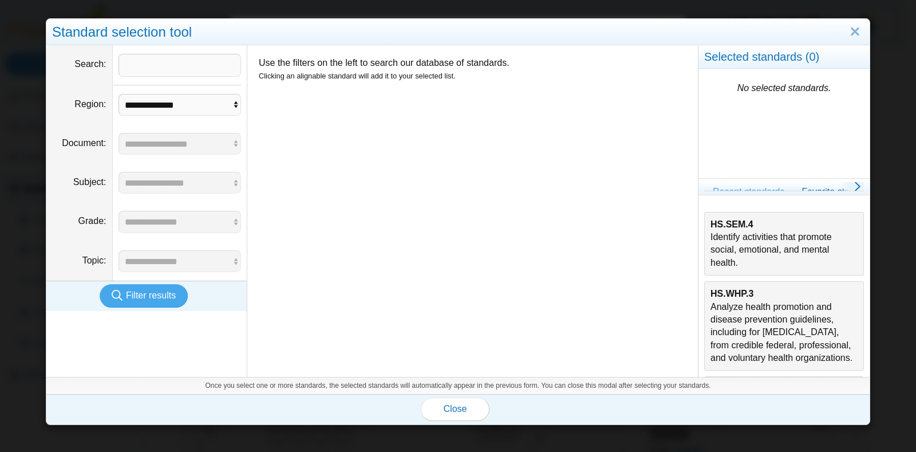
click at [767, 234] on div "HS.SEM.4 Identify activities that promote social, emotional, and mental health." at bounding box center [784, 244] width 147 height 52
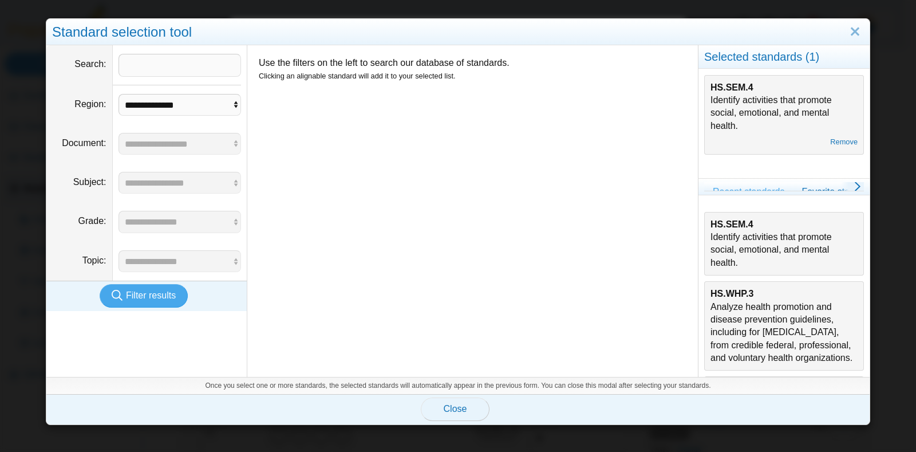
click at [437, 408] on button "Close" at bounding box center [455, 408] width 69 height 23
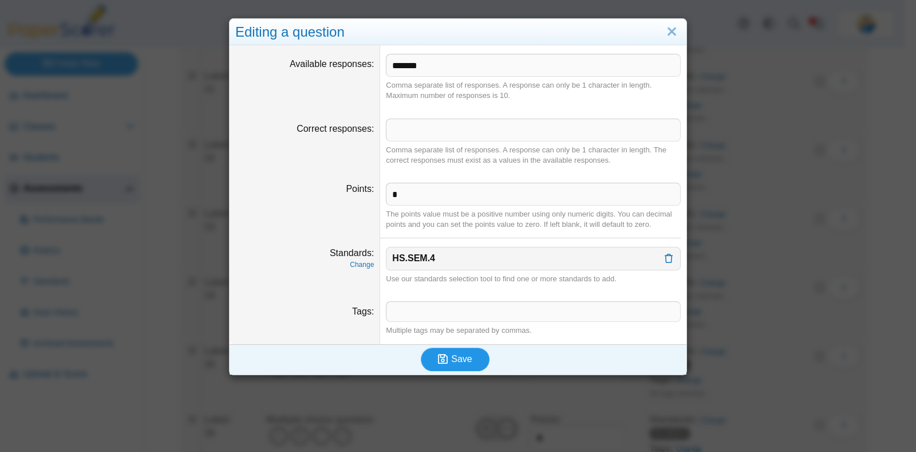
click at [461, 356] on span "Save" at bounding box center [461, 359] width 21 height 10
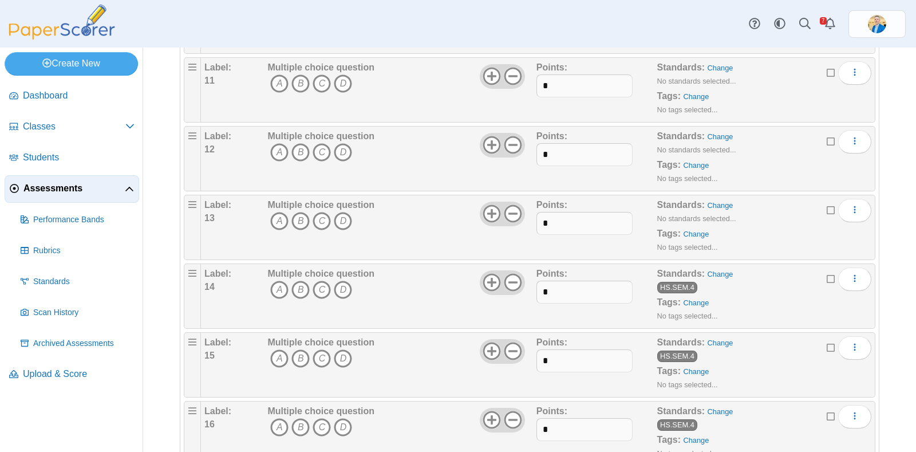
scroll to position [930, 0]
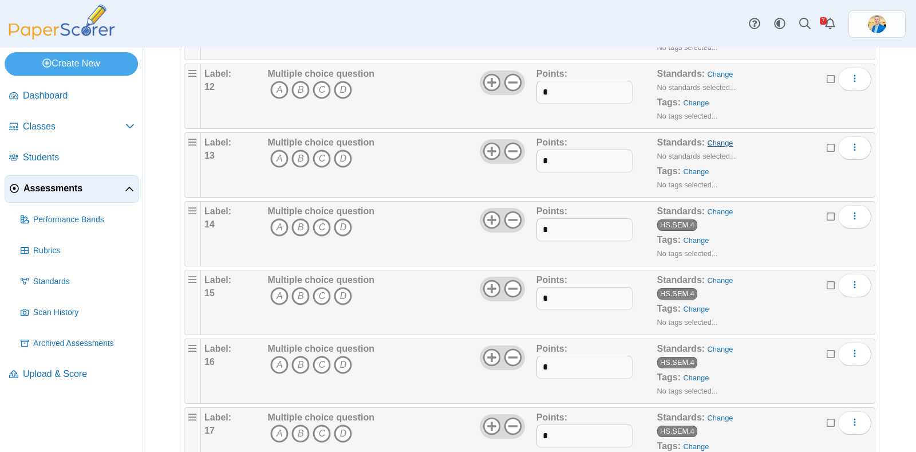
click at [712, 140] on link "Change" at bounding box center [721, 143] width 26 height 9
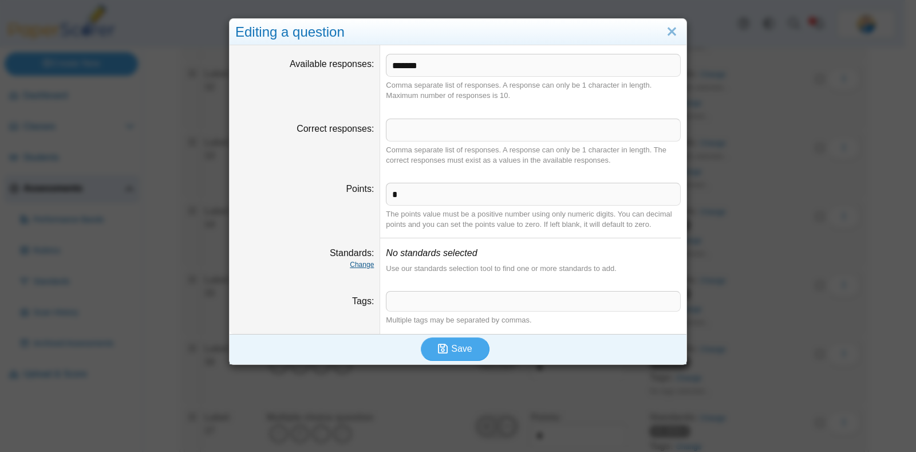
click at [354, 262] on link "Change" at bounding box center [362, 265] width 24 height 8
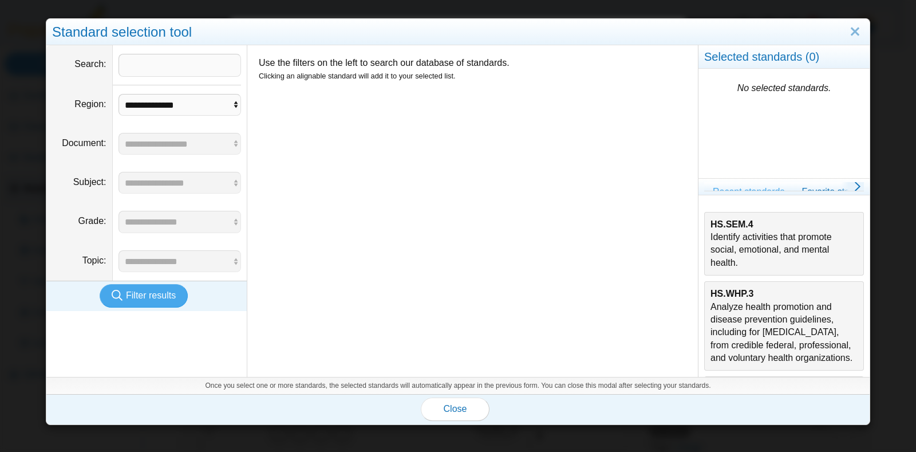
click at [754, 227] on div "HS.SEM.4 Identify activities that promote social, emotional, and mental health." at bounding box center [784, 244] width 147 height 52
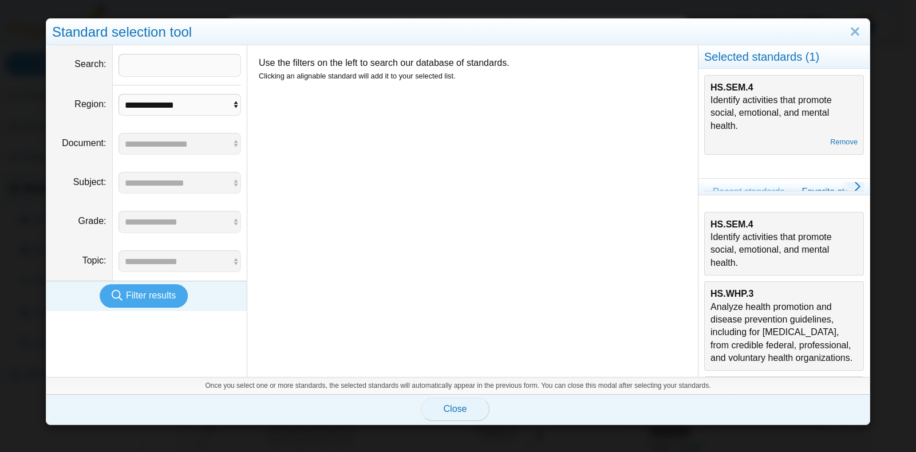
click at [461, 408] on button "Close" at bounding box center [455, 408] width 69 height 23
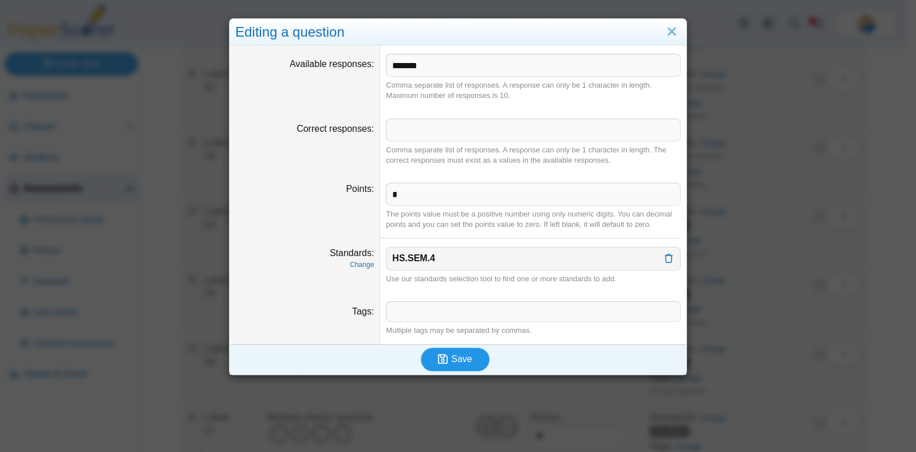
click at [451, 362] on span "Save" at bounding box center [461, 359] width 21 height 10
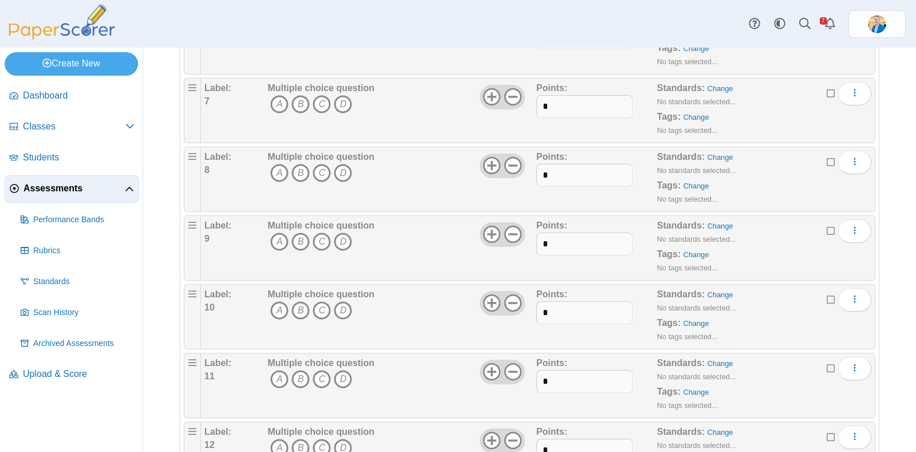
scroll to position [859, 0]
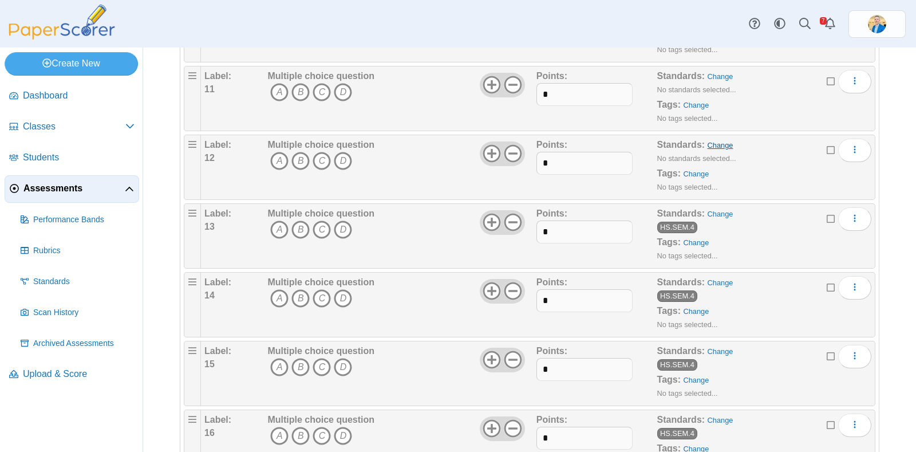
click at [709, 141] on link "Change" at bounding box center [721, 145] width 26 height 9
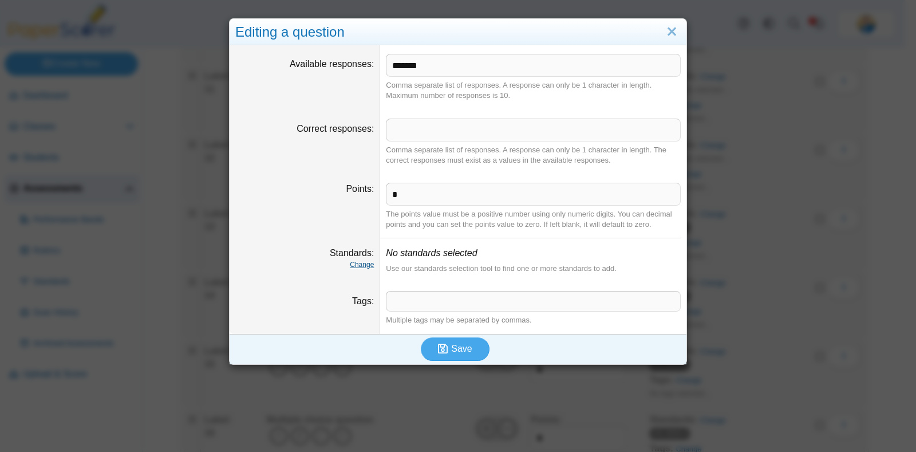
click at [360, 263] on link "Change" at bounding box center [362, 265] width 24 height 8
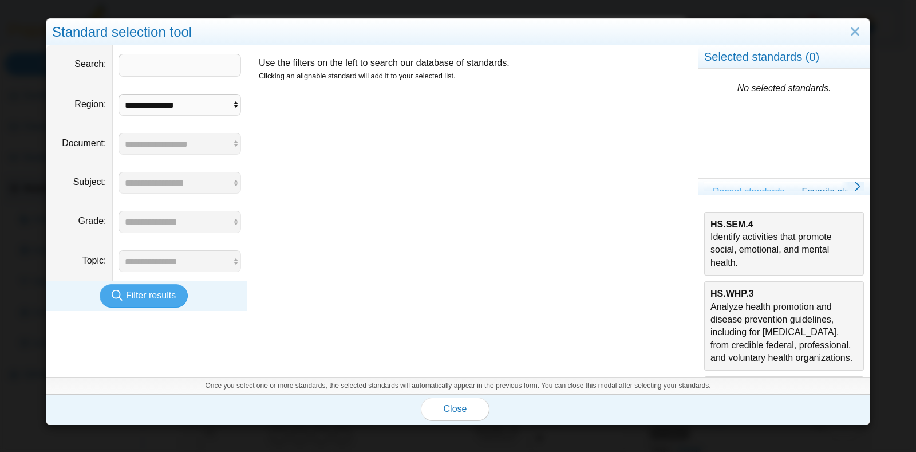
click at [767, 230] on div "HS.SEM.4 Identify activities that promote social, emotional, and mental health." at bounding box center [784, 244] width 147 height 52
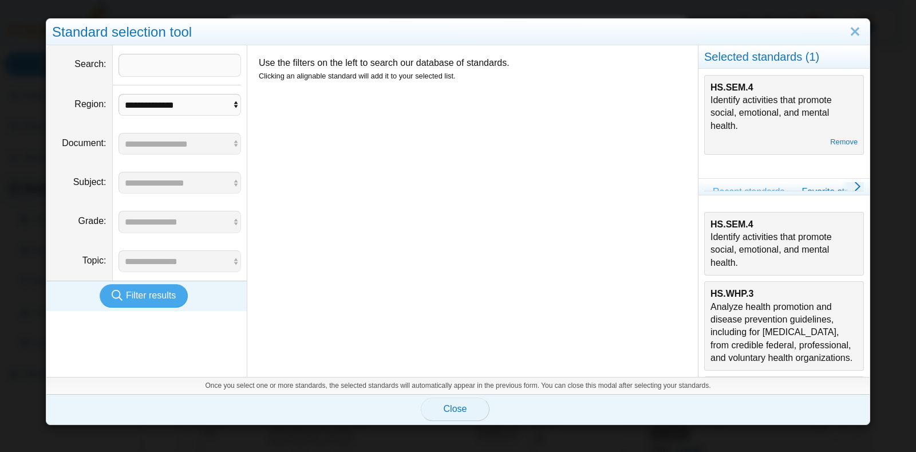
click at [457, 407] on span "Close" at bounding box center [455, 409] width 23 height 10
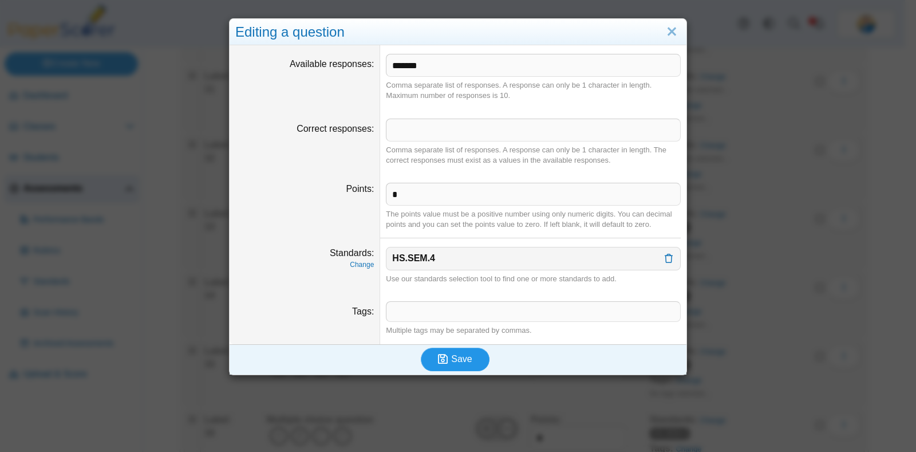
click at [459, 359] on span "Save" at bounding box center [461, 359] width 21 height 10
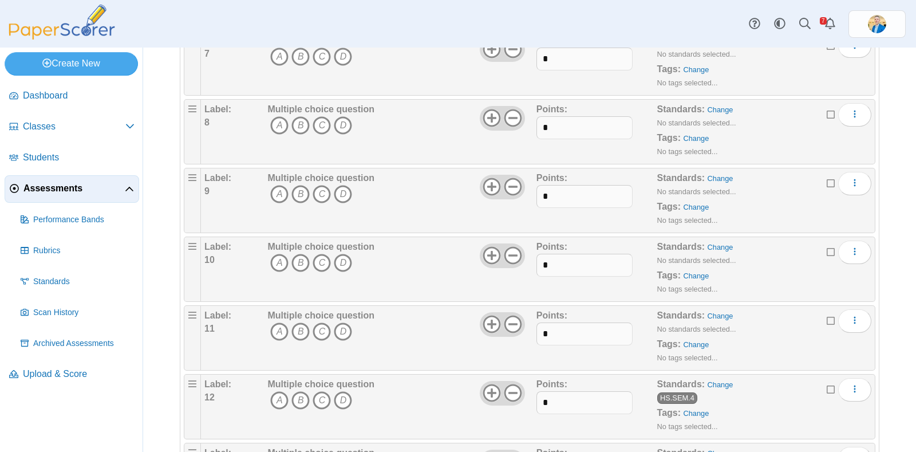
scroll to position [716, 0]
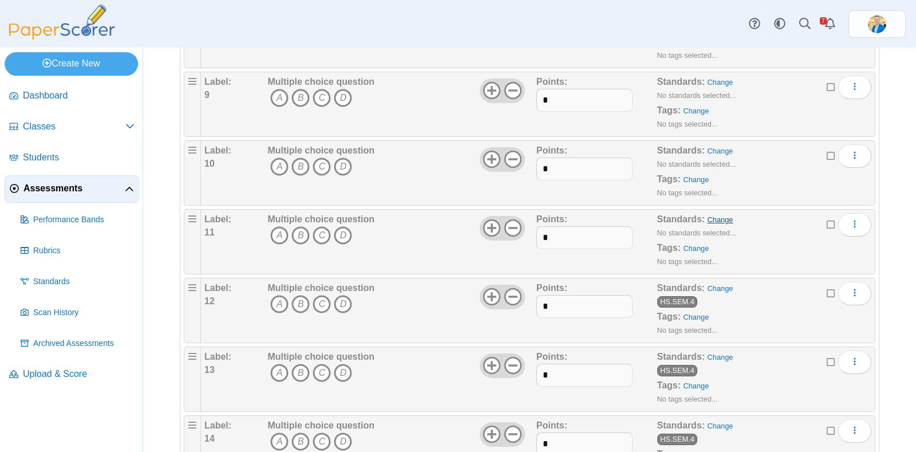
click at [709, 215] on link "Change" at bounding box center [721, 219] width 26 height 9
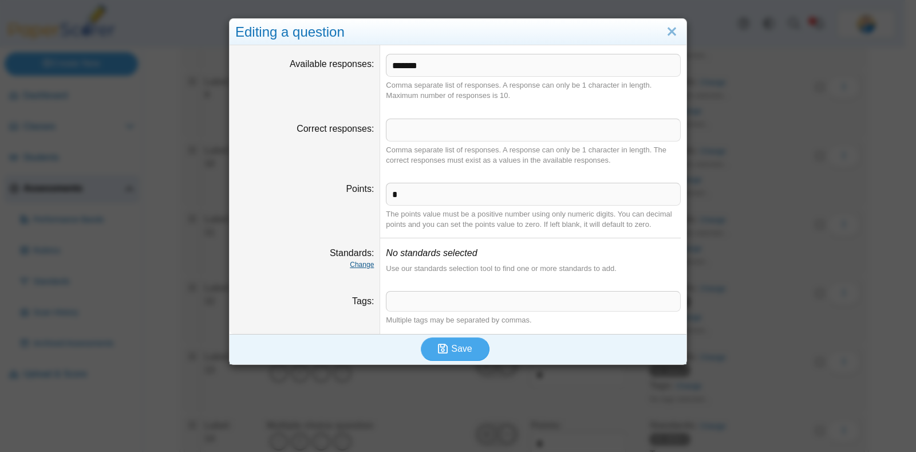
click at [357, 261] on link "Change" at bounding box center [362, 265] width 24 height 8
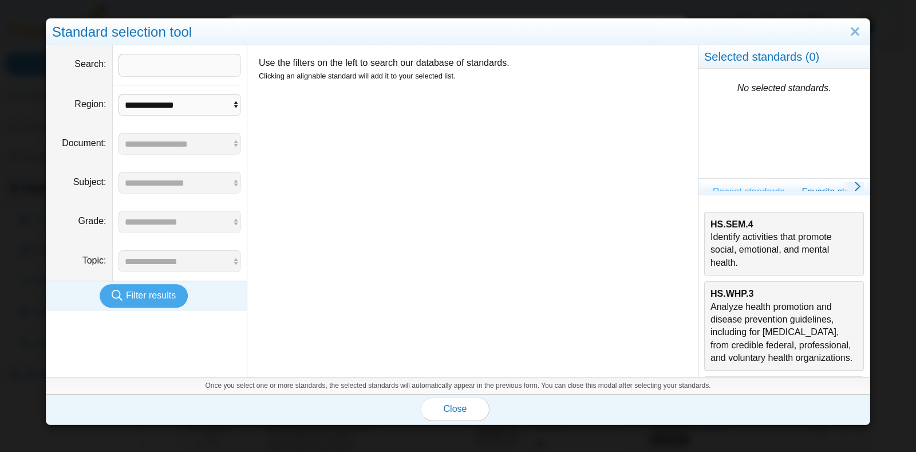
click at [776, 228] on div "HS.SEM.4 Identify activities that promote social, emotional, and mental health." at bounding box center [784, 244] width 147 height 52
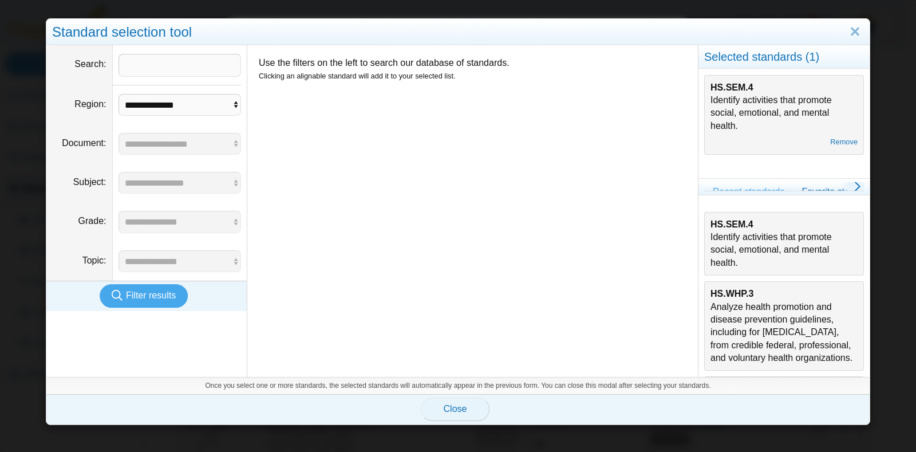
click at [455, 399] on button "Close" at bounding box center [455, 408] width 69 height 23
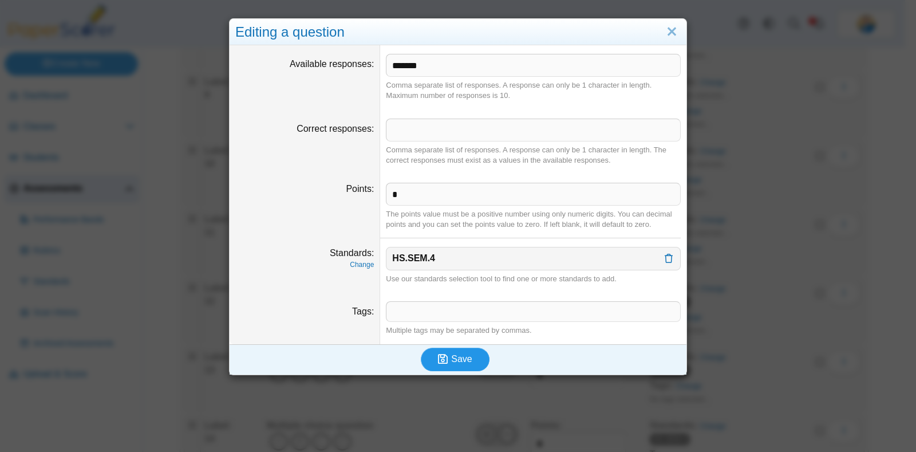
click at [468, 351] on button "Save" at bounding box center [455, 359] width 69 height 23
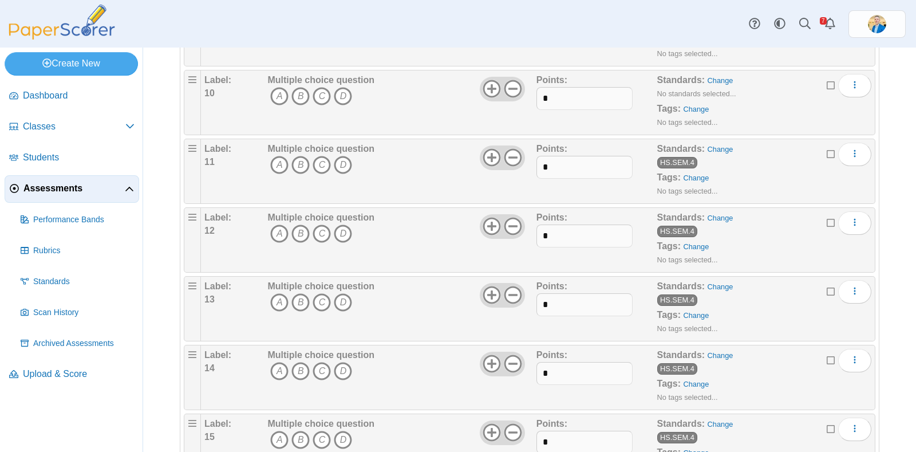
scroll to position [787, 0]
click at [714, 81] on div "Standards: Change No standards selected... Tags: Change No tags selected..." at bounding box center [747, 101] width 181 height 57
click at [713, 77] on link "Change" at bounding box center [721, 79] width 26 height 9
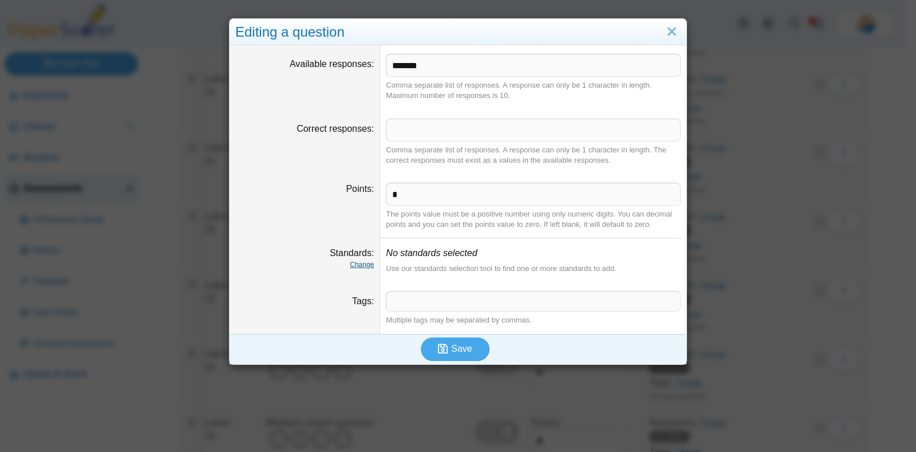
click at [359, 266] on link "Change" at bounding box center [362, 265] width 24 height 8
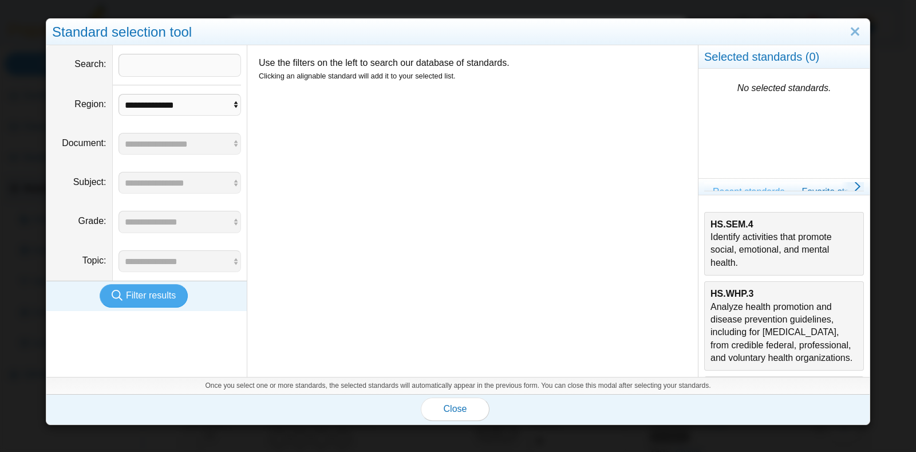
click at [739, 232] on div "HS.SEM.4 Identify activities that promote social, emotional, and mental health." at bounding box center [784, 244] width 147 height 52
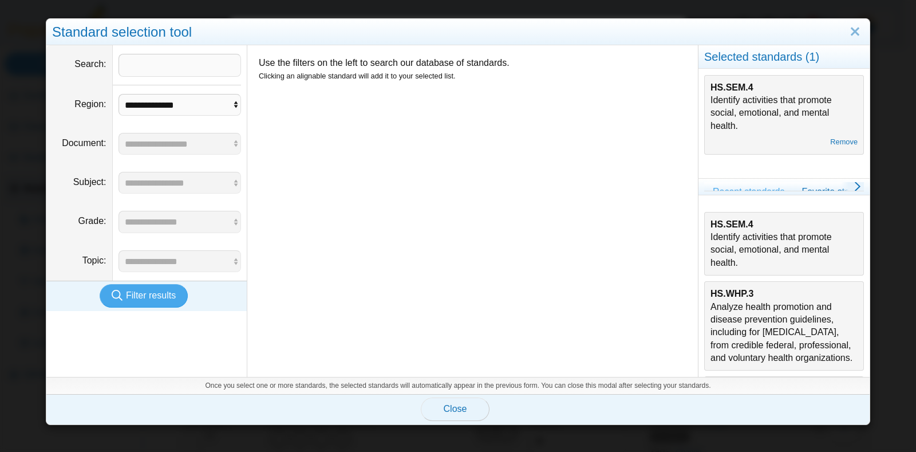
click at [463, 415] on button "Close" at bounding box center [455, 408] width 69 height 23
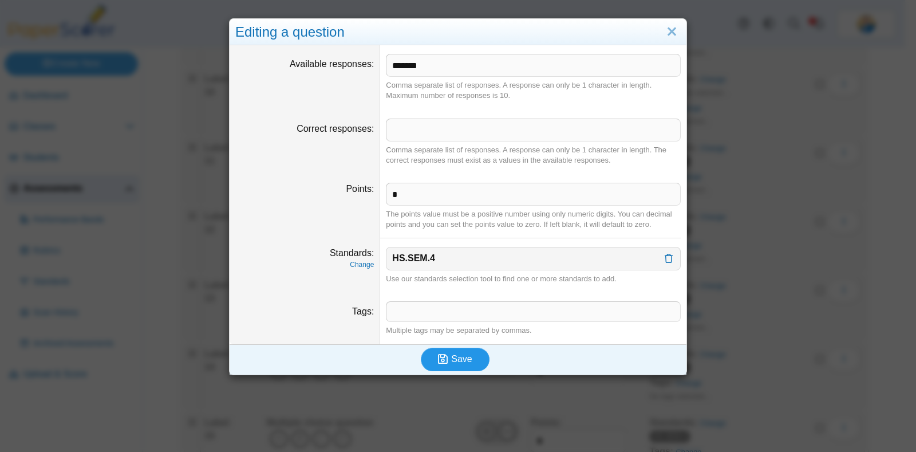
click at [458, 356] on span "Save" at bounding box center [461, 359] width 21 height 10
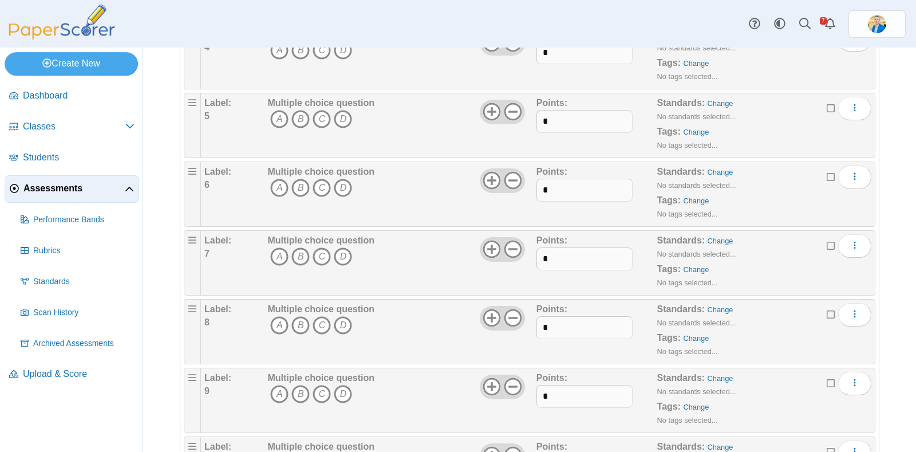
scroll to position [572, 0]
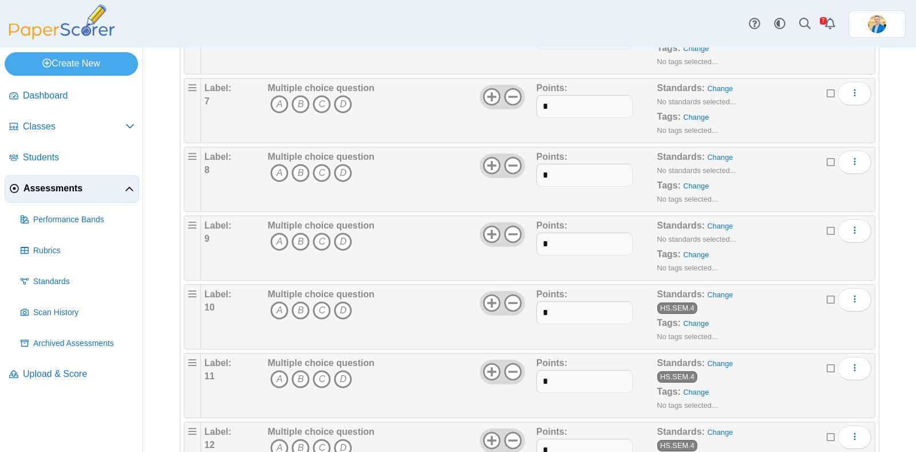
click at [708, 219] on div "Standards: Change No standards selected... Tags: Change No tags selected..." at bounding box center [747, 247] width 181 height 57
click at [708, 222] on link "Change" at bounding box center [721, 226] width 26 height 9
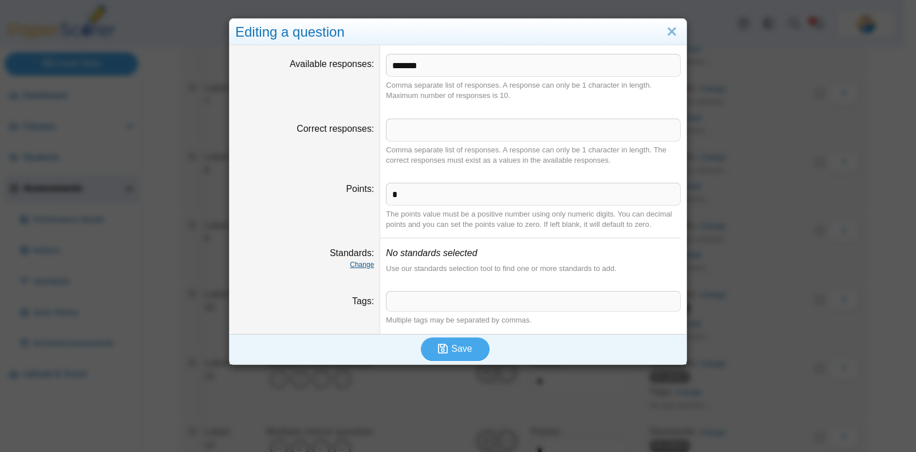
click at [351, 262] on link "Change" at bounding box center [362, 265] width 24 height 8
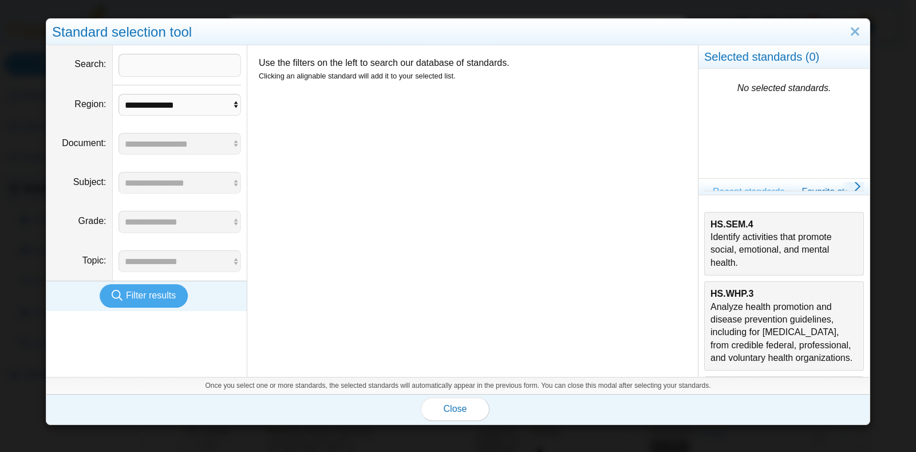
click at [759, 245] on div "HS.SEM.4 Identify activities that promote social, emotional, and mental health." at bounding box center [784, 244] width 147 height 52
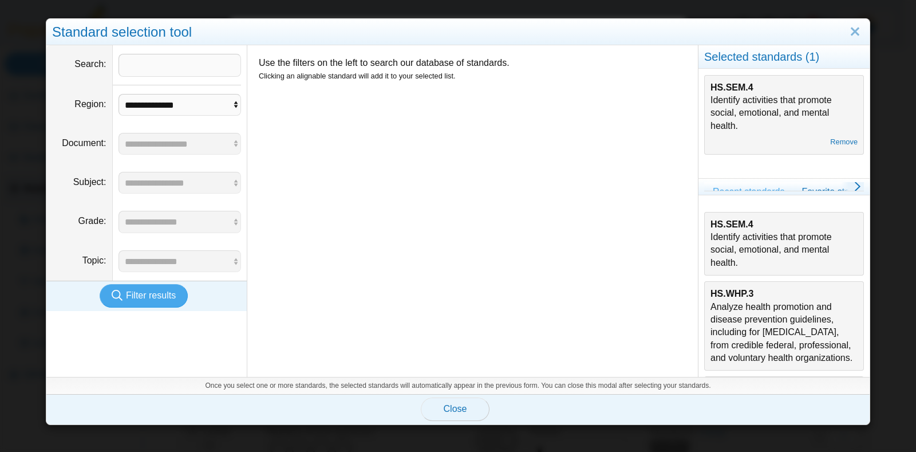
click at [454, 406] on span "Close" at bounding box center [455, 409] width 23 height 10
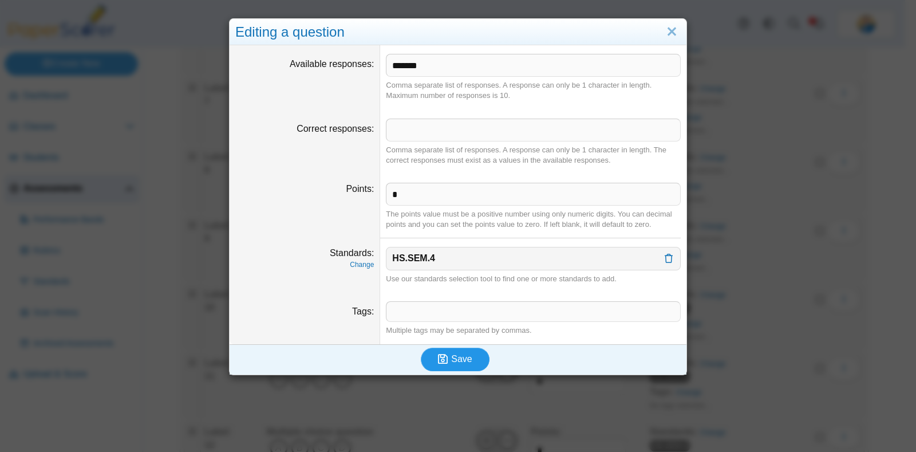
click at [469, 360] on button "Save" at bounding box center [455, 359] width 69 height 23
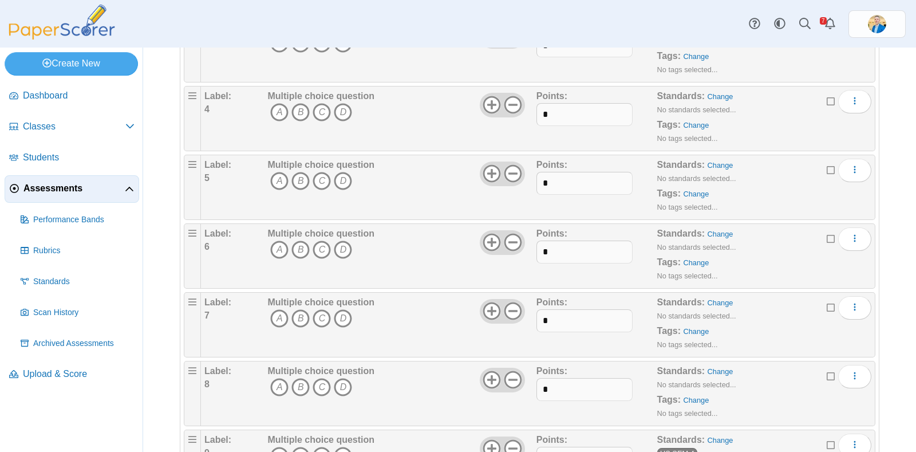
scroll to position [500, 0]
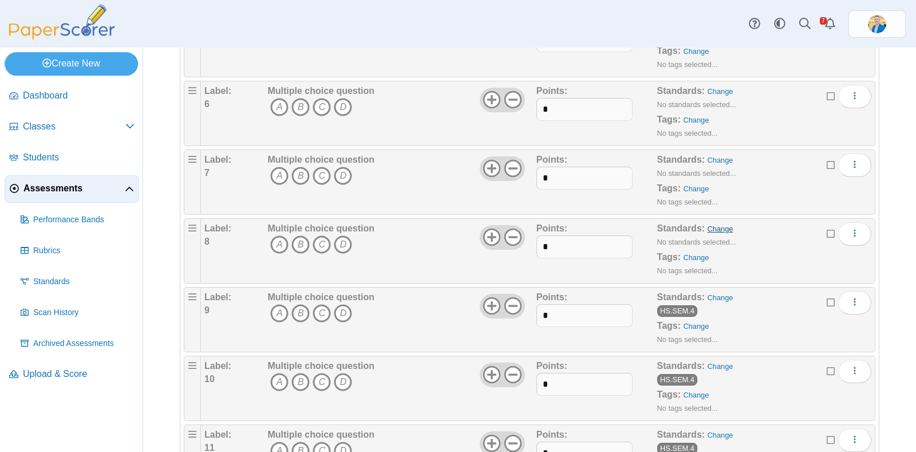
click at [713, 224] on link "Change" at bounding box center [721, 228] width 26 height 9
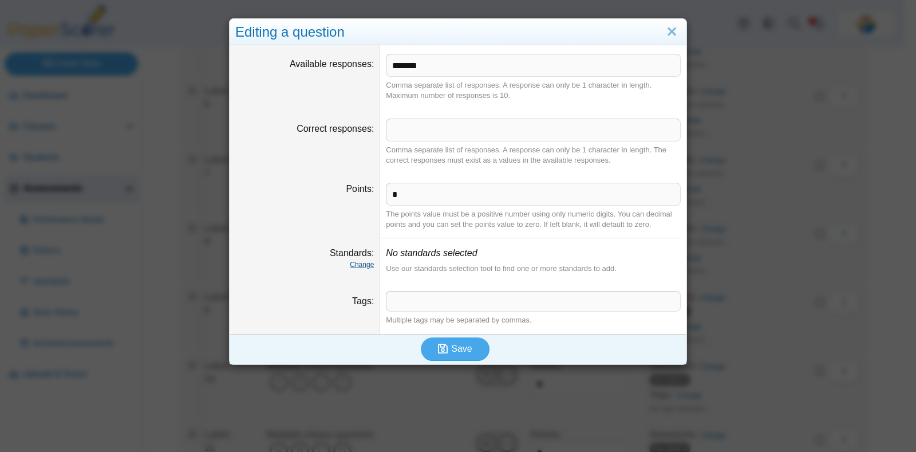
click at [353, 261] on link "Change" at bounding box center [362, 265] width 24 height 8
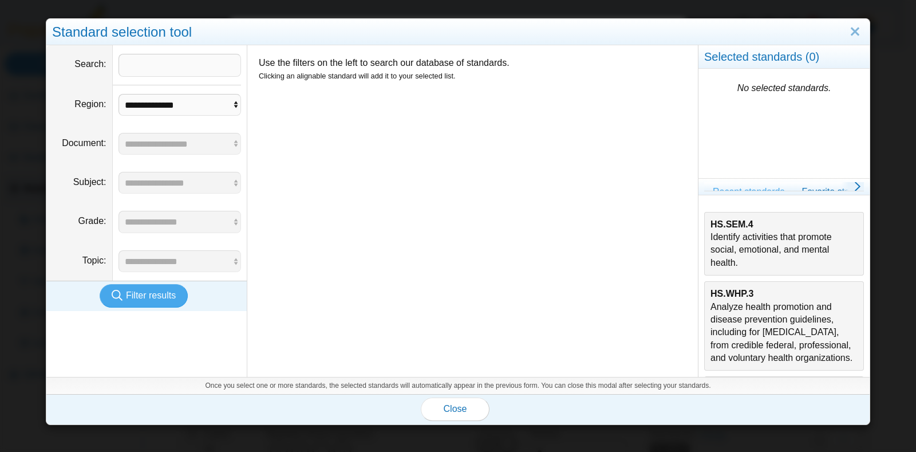
click at [728, 247] on div "HS.SEM.4 Identify activities that promote social, emotional, and mental health." at bounding box center [784, 244] width 147 height 52
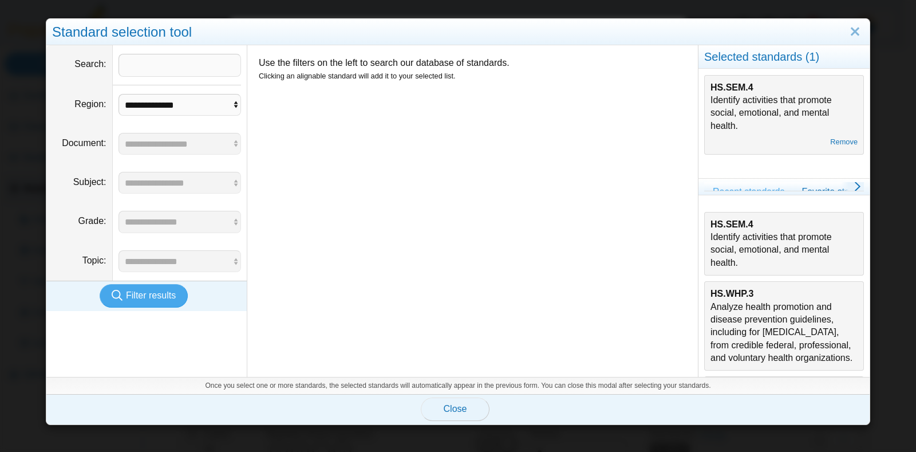
click at [454, 405] on span "Close" at bounding box center [455, 409] width 23 height 10
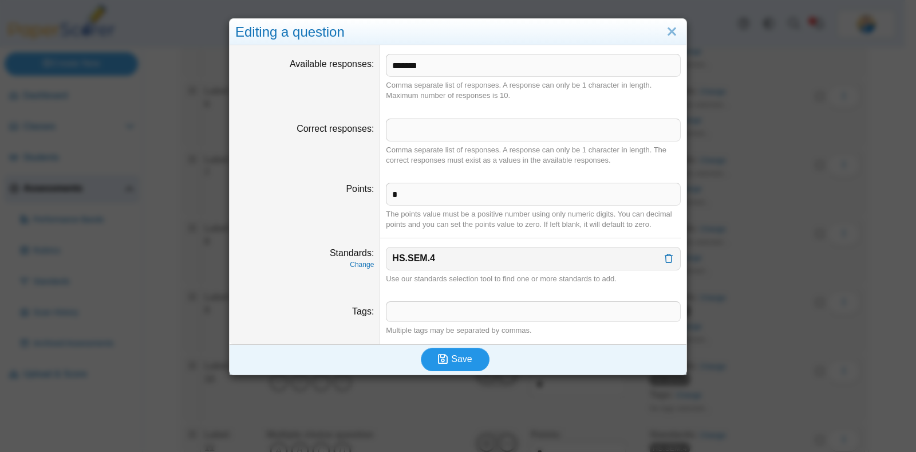
click at [456, 359] on span "Save" at bounding box center [461, 359] width 21 height 10
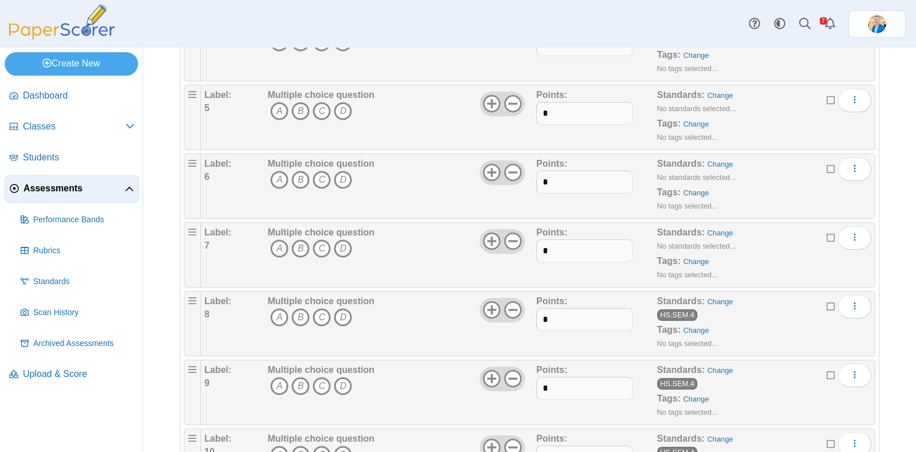
scroll to position [429, 0]
click at [708, 228] on link "Change" at bounding box center [721, 231] width 26 height 9
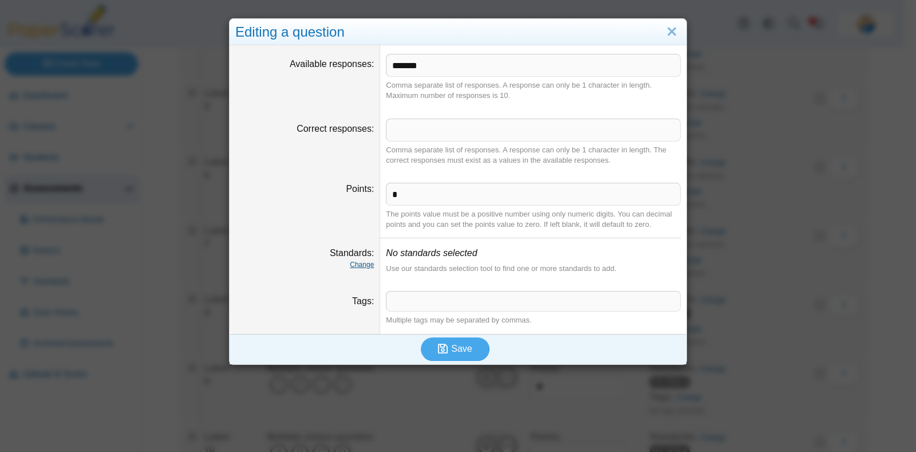
click at [357, 262] on link "Change" at bounding box center [362, 265] width 24 height 8
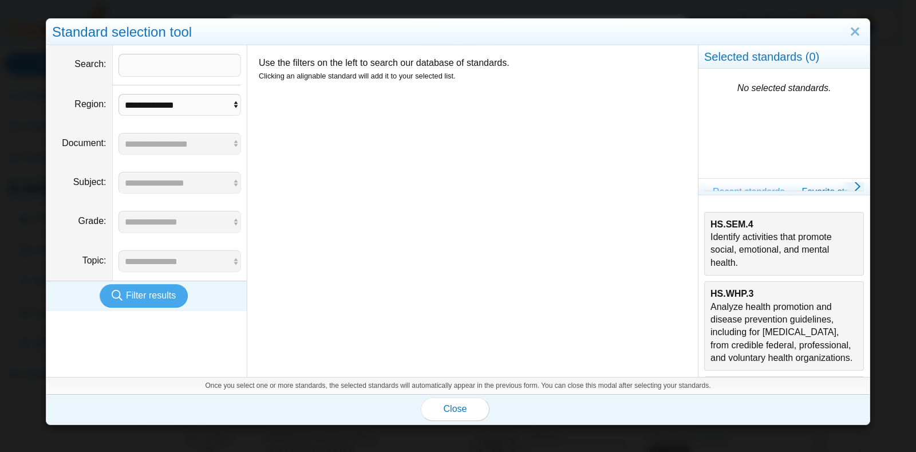
click at [747, 228] on div "HS.SEM.4 Identify activities that promote social, emotional, and mental health." at bounding box center [784, 244] width 147 height 52
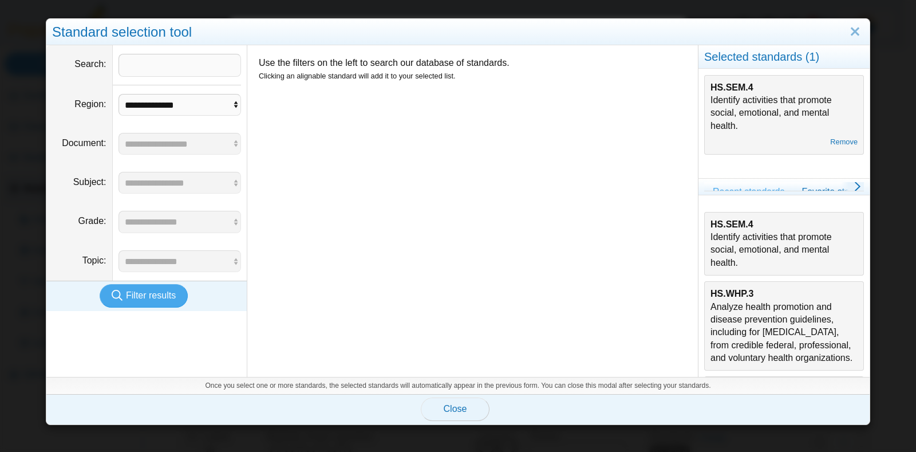
click at [449, 407] on span "Close" at bounding box center [455, 409] width 23 height 10
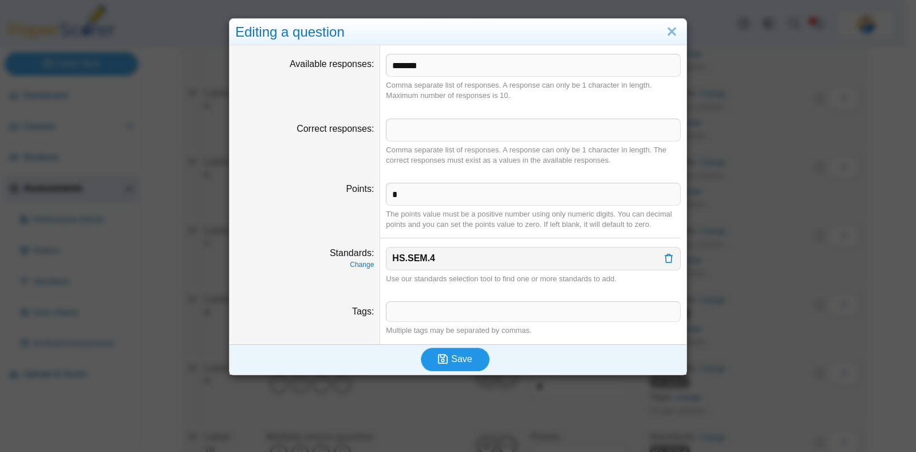
click at [454, 354] on span "Save" at bounding box center [461, 359] width 21 height 10
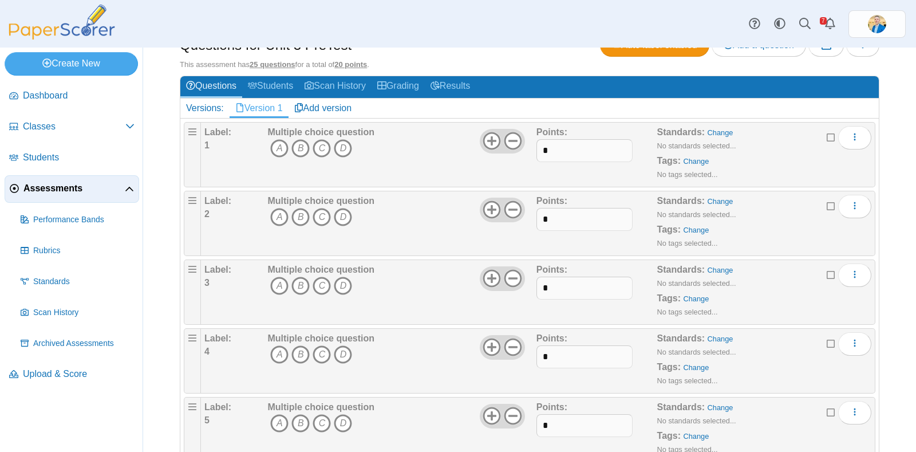
scroll to position [286, 0]
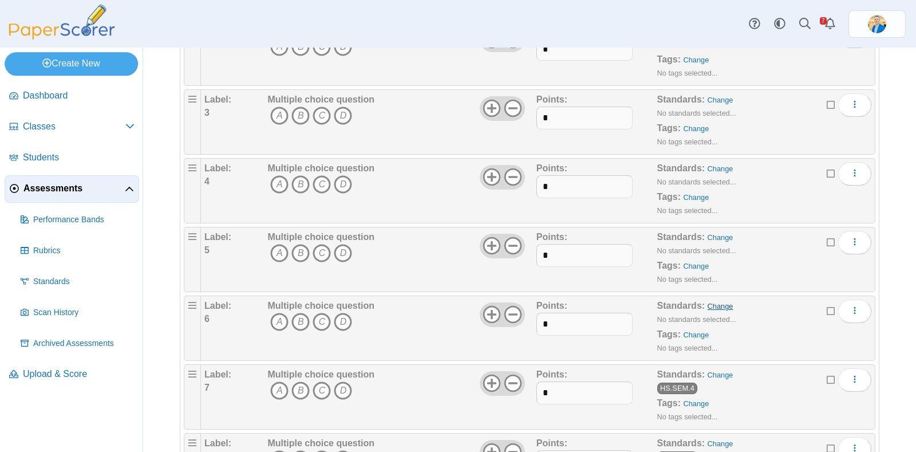
click at [710, 302] on link "Change" at bounding box center [721, 306] width 26 height 9
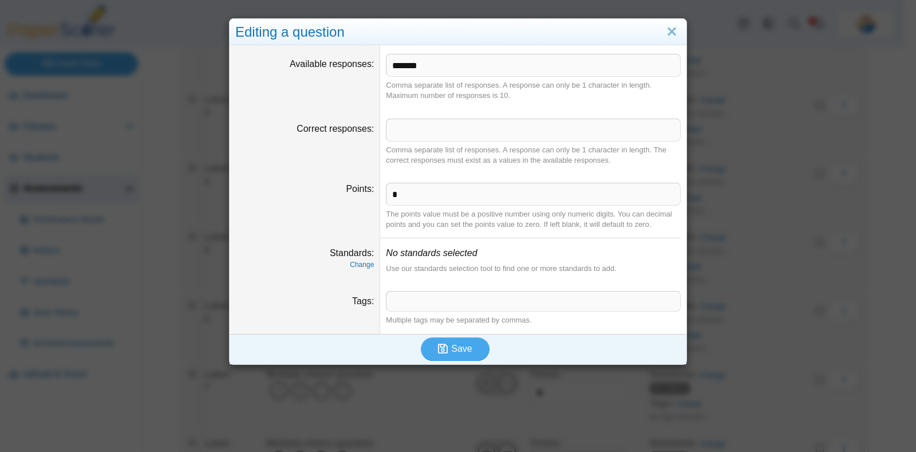
click at [344, 265] on dfn "Change" at bounding box center [304, 265] width 139 height 10
click at [353, 265] on link "Change" at bounding box center [362, 265] width 24 height 8
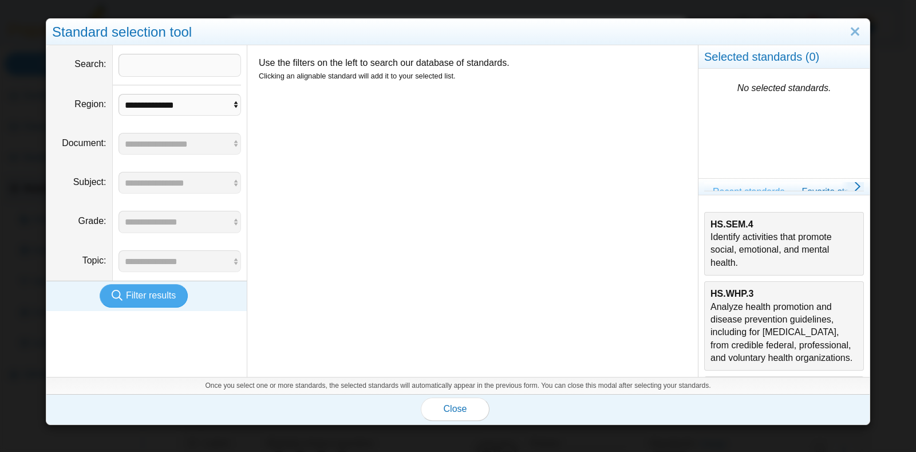
click at [780, 245] on div "HS.SEM.4 Identify activities that promote social, emotional, and mental health." at bounding box center [784, 244] width 147 height 52
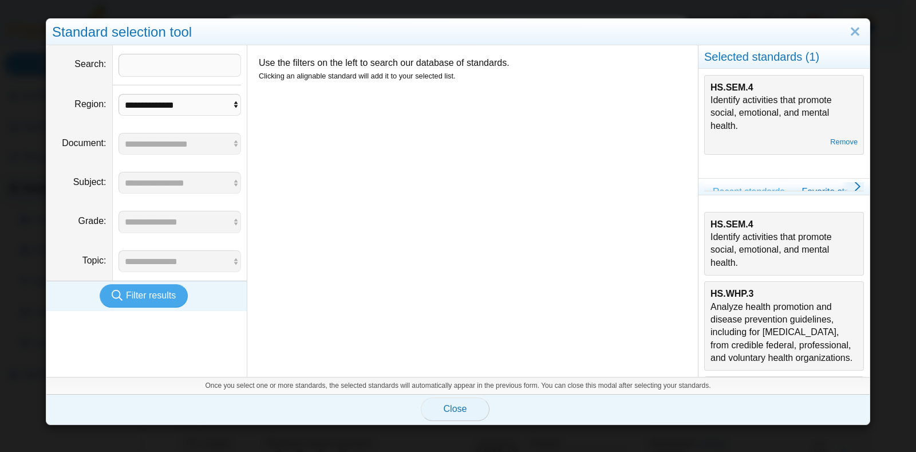
click at [458, 403] on button "Close" at bounding box center [455, 408] width 69 height 23
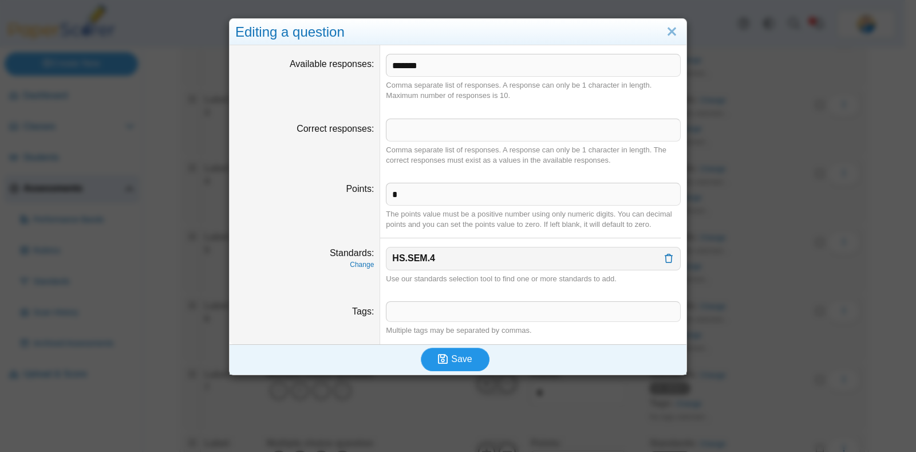
click at [429, 362] on button "Save" at bounding box center [455, 359] width 69 height 23
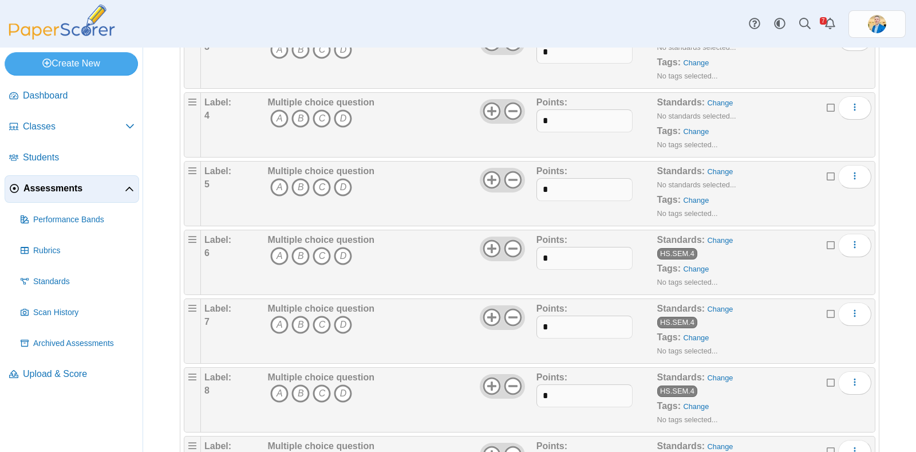
scroll to position [358, 0]
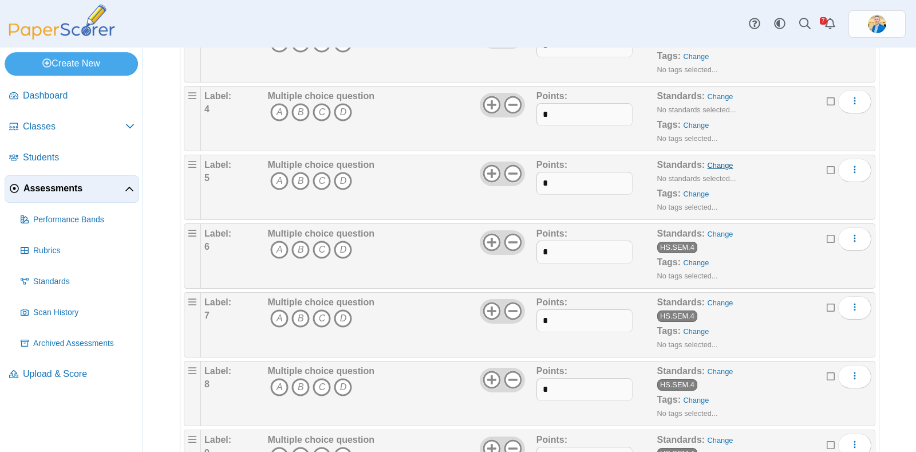
click at [712, 164] on link "Change" at bounding box center [721, 165] width 26 height 9
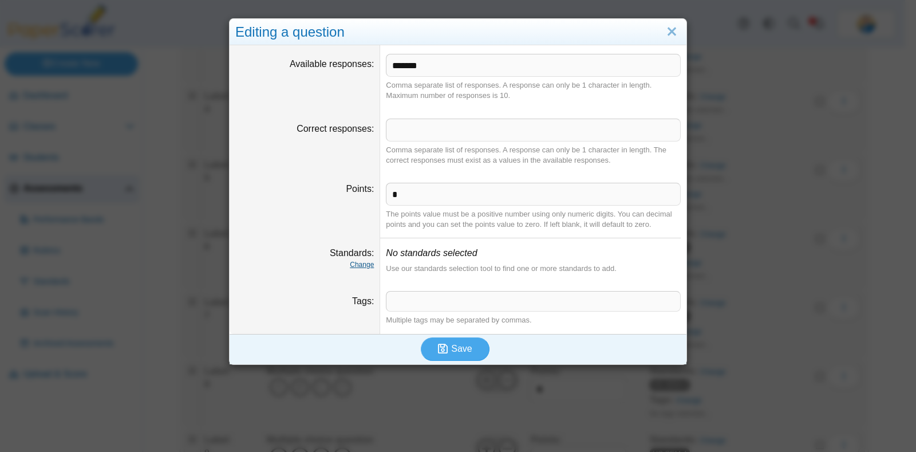
click at [358, 262] on link "Change" at bounding box center [362, 265] width 24 height 8
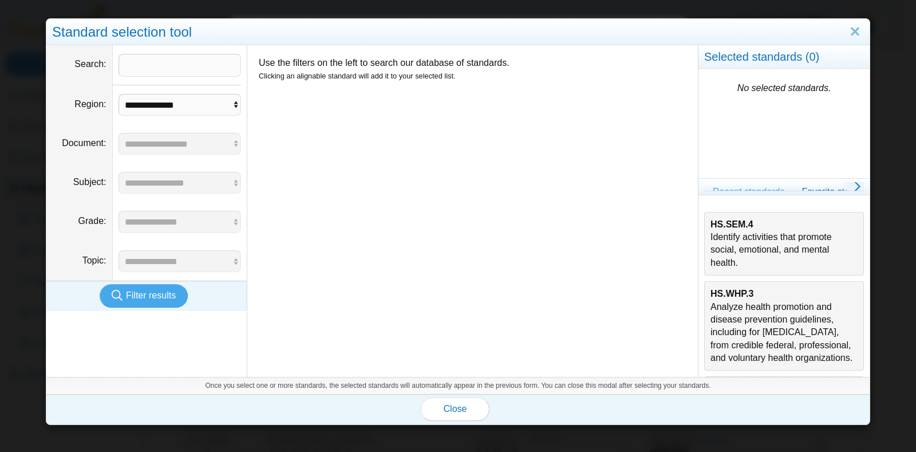
click at [771, 228] on div "HS.SEM.4 Identify activities that promote social, emotional, and mental health." at bounding box center [784, 244] width 147 height 52
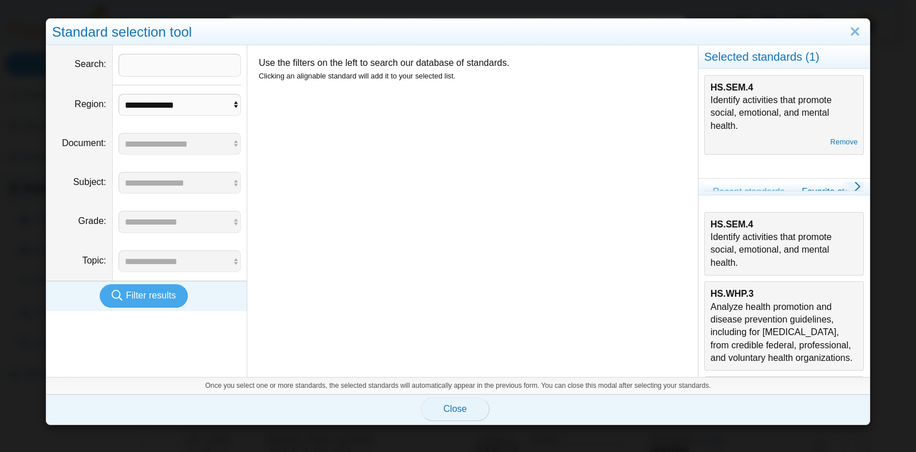
click at [452, 406] on span "Close" at bounding box center [455, 409] width 23 height 10
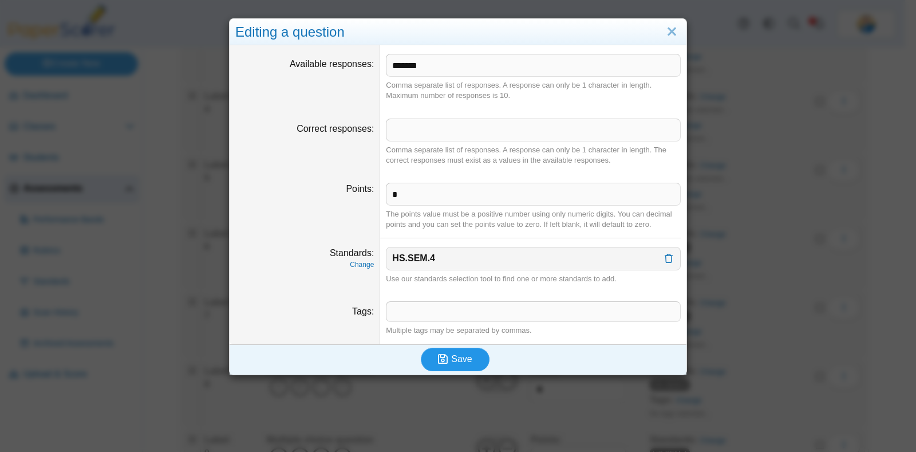
click at [447, 368] on button "Save" at bounding box center [455, 359] width 69 height 23
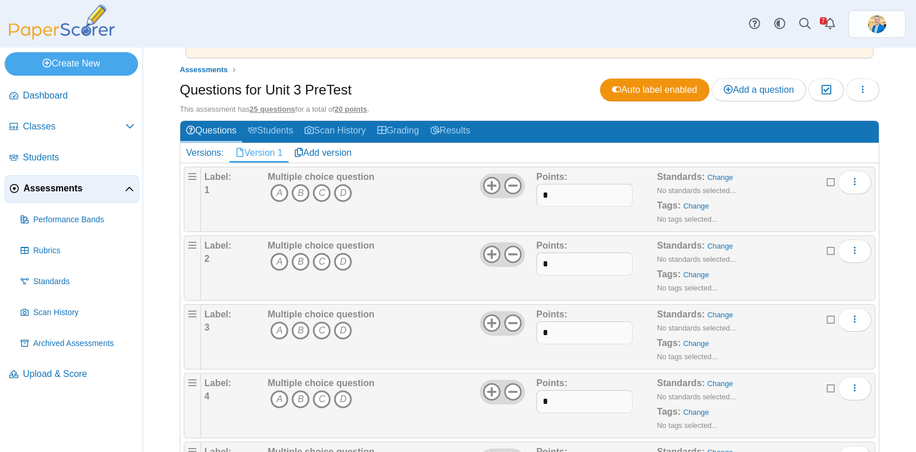
scroll to position [143, 0]
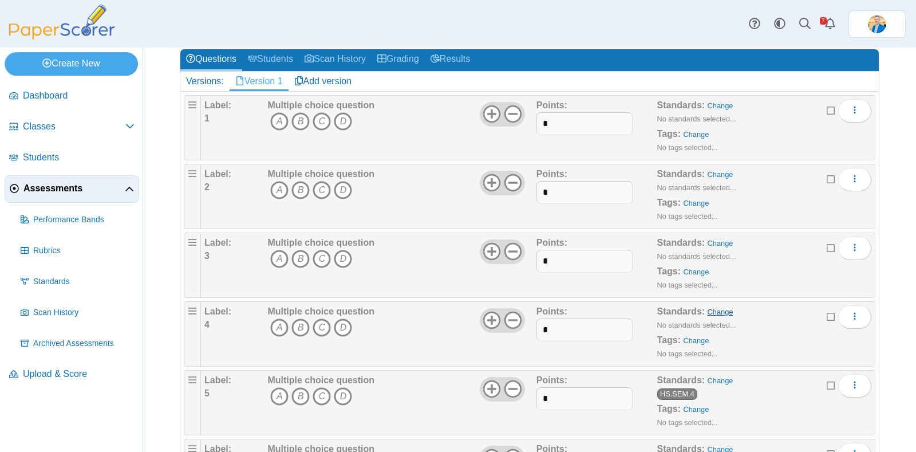
click at [709, 307] on link "Change" at bounding box center [721, 311] width 26 height 9
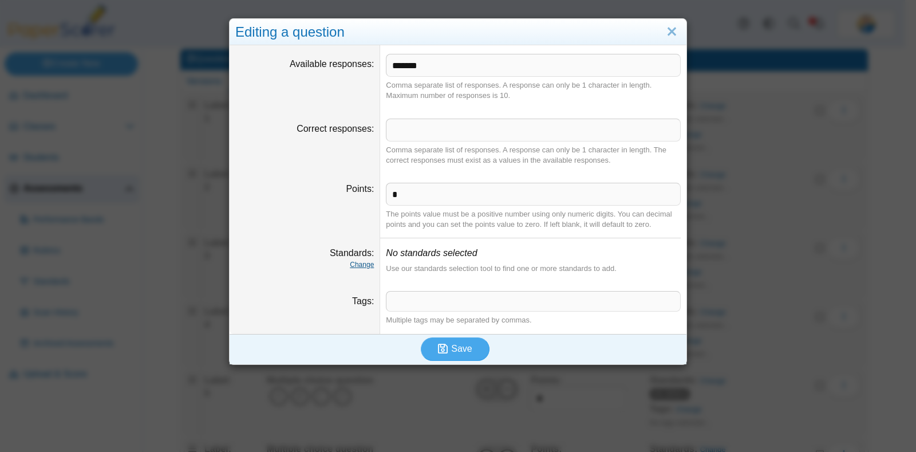
click at [357, 263] on link "Change" at bounding box center [362, 265] width 24 height 8
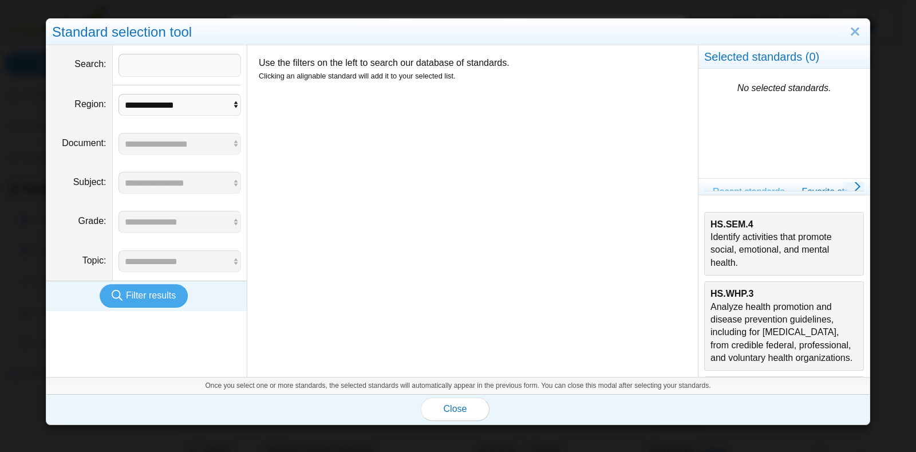
click at [787, 240] on div "HS.SEM.4 Identify activities that promote social, emotional, and mental health." at bounding box center [784, 244] width 147 height 52
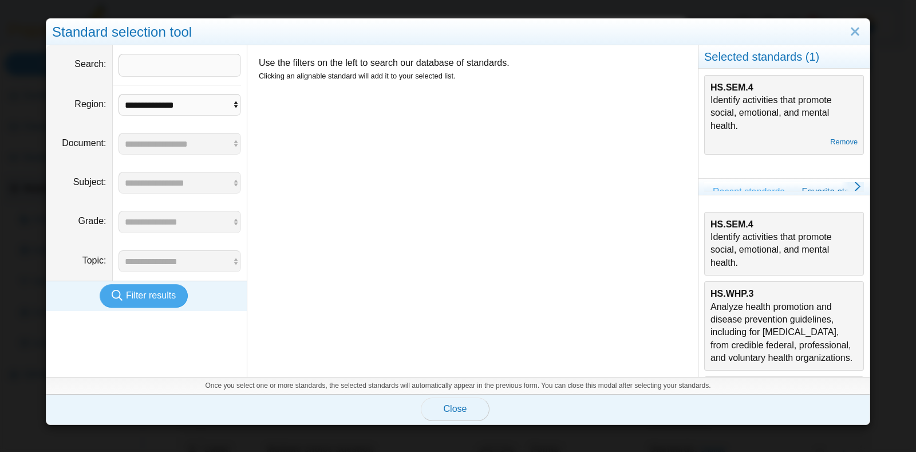
click at [449, 405] on span "Close" at bounding box center [455, 409] width 23 height 10
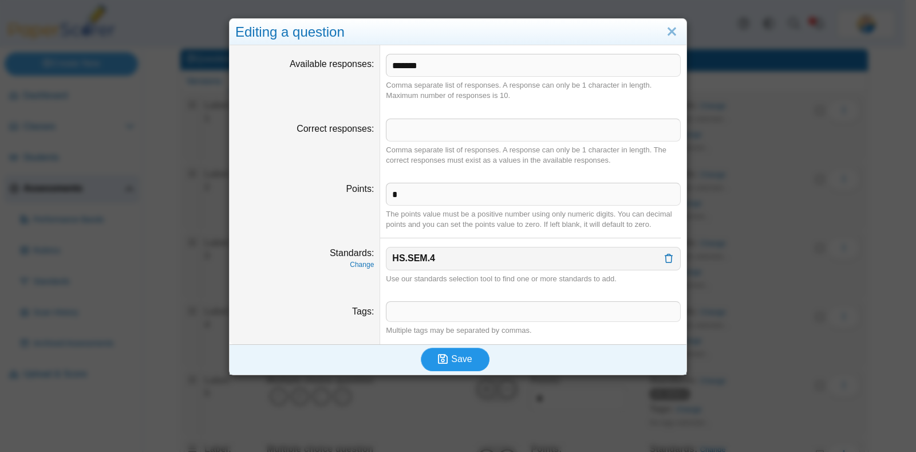
click at [451, 362] on span "Save" at bounding box center [461, 359] width 21 height 10
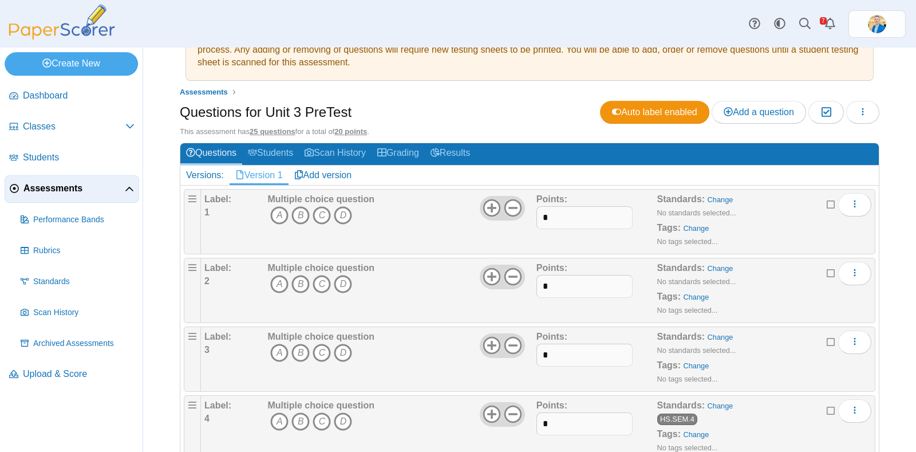
scroll to position [71, 0]
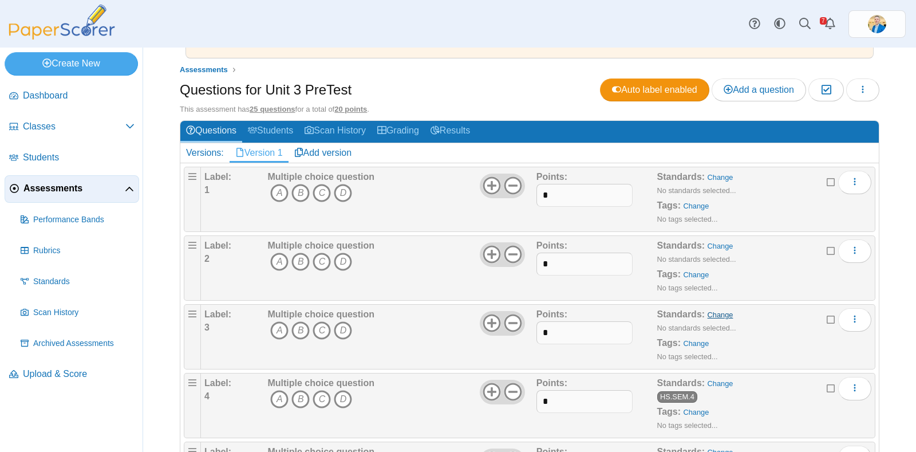
click at [708, 316] on link "Change" at bounding box center [721, 314] width 26 height 9
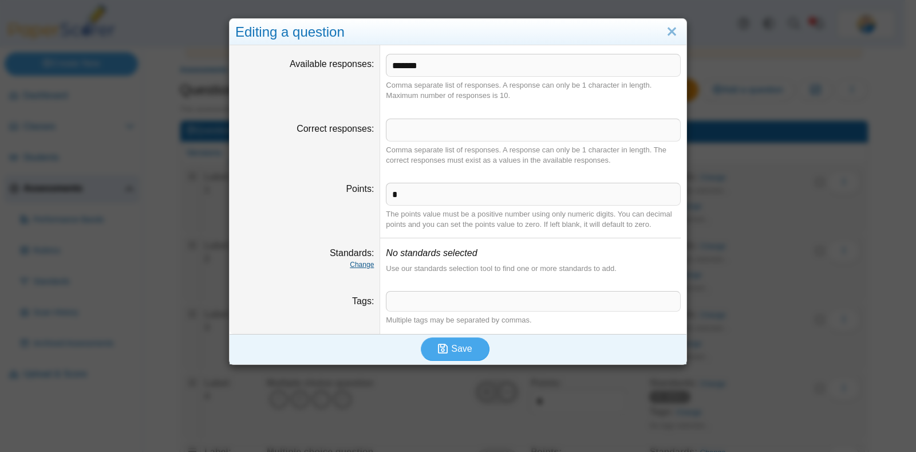
click at [353, 262] on link "Change" at bounding box center [362, 265] width 24 height 8
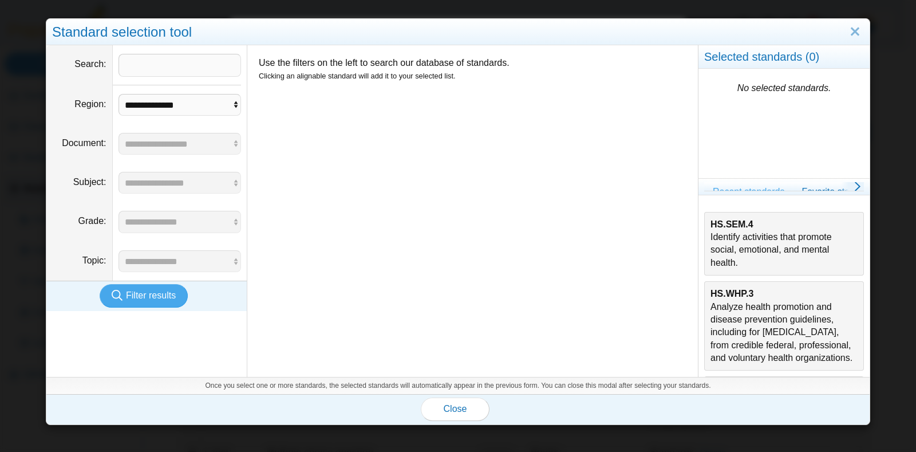
click at [776, 238] on div "HS.SEM.4 Identify activities that promote social, emotional, and mental health." at bounding box center [784, 244] width 147 height 52
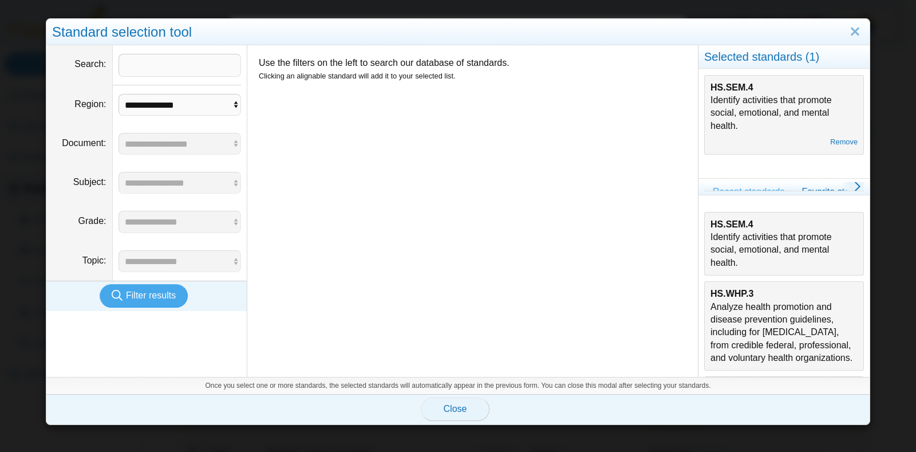
click at [448, 413] on span "Close" at bounding box center [455, 409] width 23 height 10
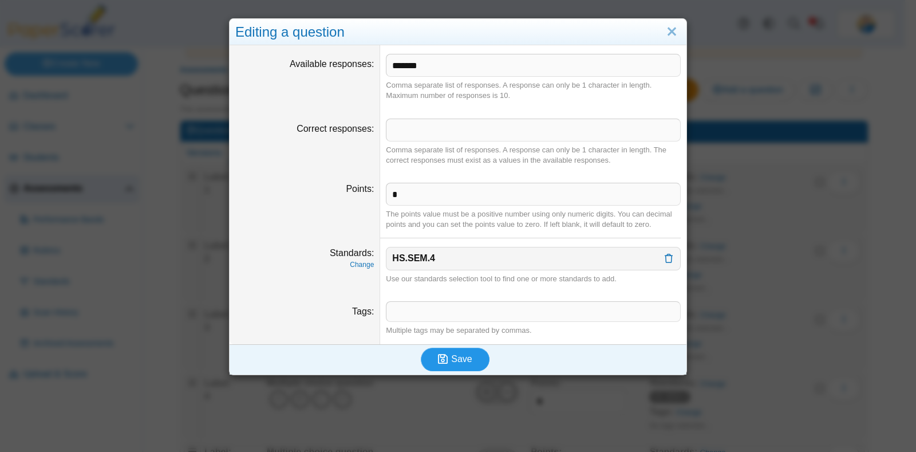
click at [457, 362] on span "Save" at bounding box center [461, 359] width 21 height 10
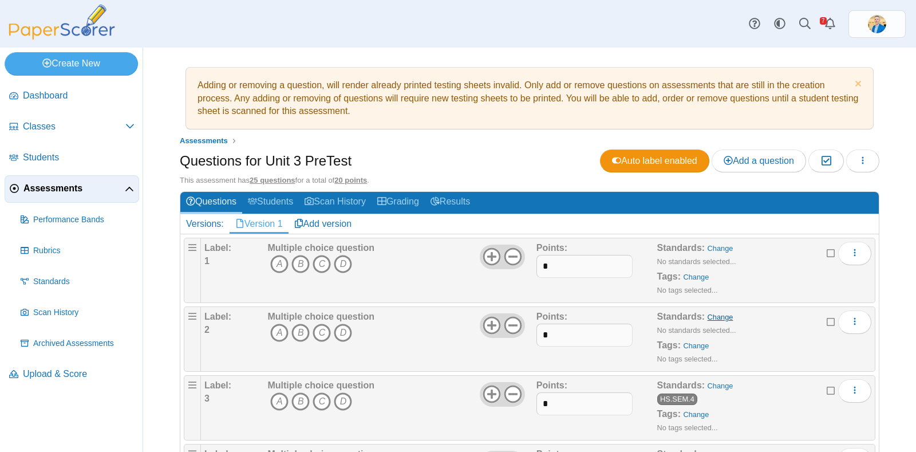
click at [711, 314] on link "Change" at bounding box center [721, 317] width 26 height 9
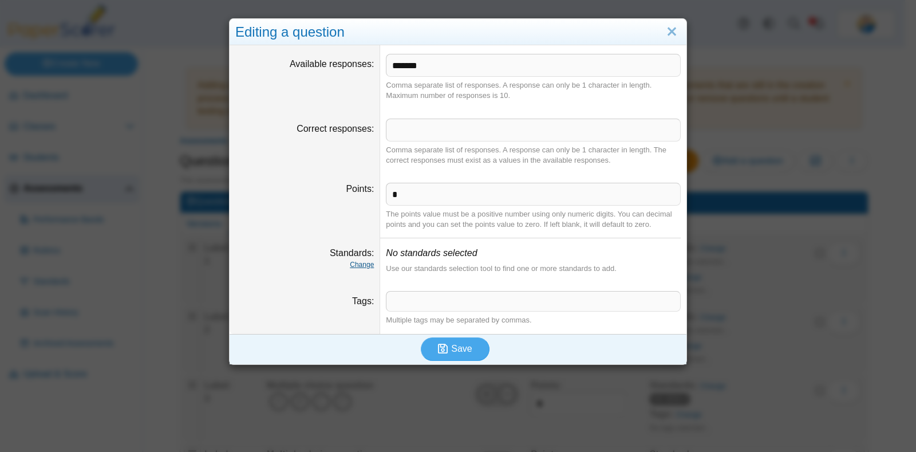
click at [358, 261] on link "Change" at bounding box center [362, 265] width 24 height 8
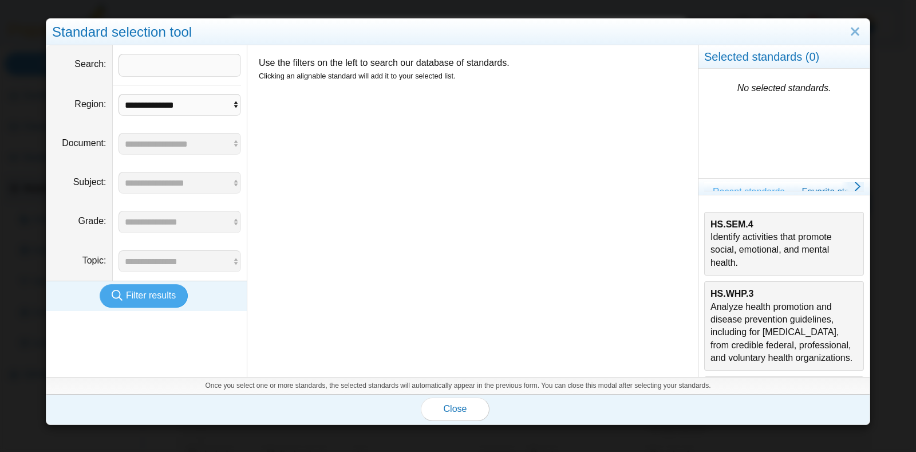
click at [786, 251] on div "HS.SEM.4 Identify activities that promote social, emotional, and mental health." at bounding box center [784, 244] width 147 height 52
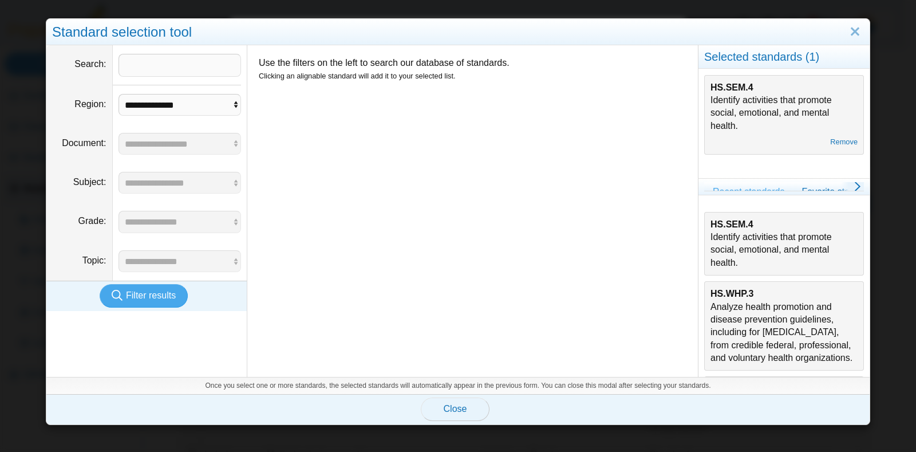
click at [459, 412] on span "Close" at bounding box center [455, 409] width 23 height 10
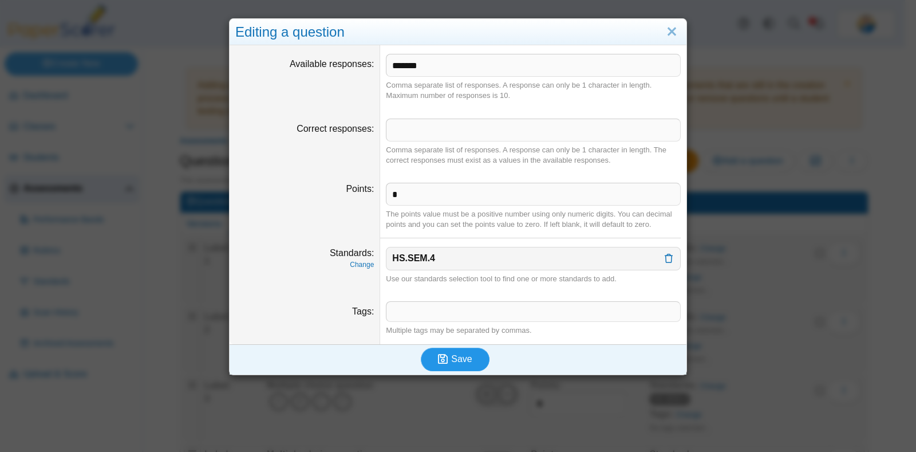
click at [455, 356] on span "Save" at bounding box center [461, 359] width 21 height 10
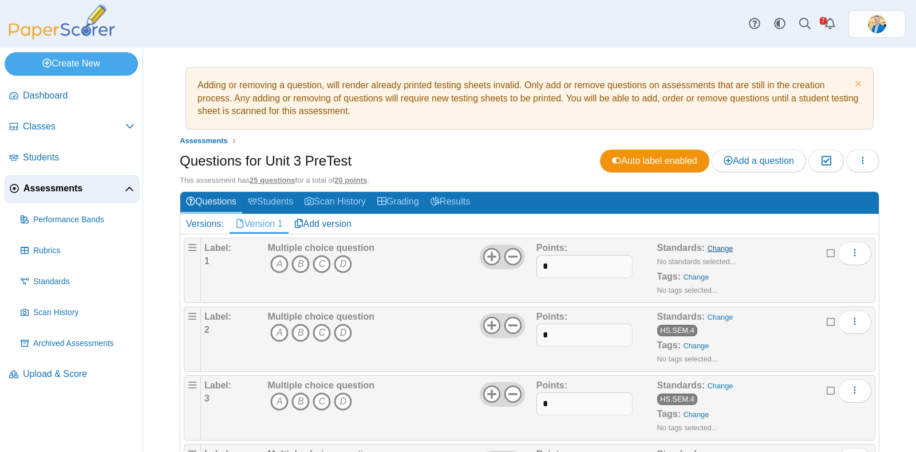
click at [708, 244] on link "Change" at bounding box center [721, 248] width 26 height 9
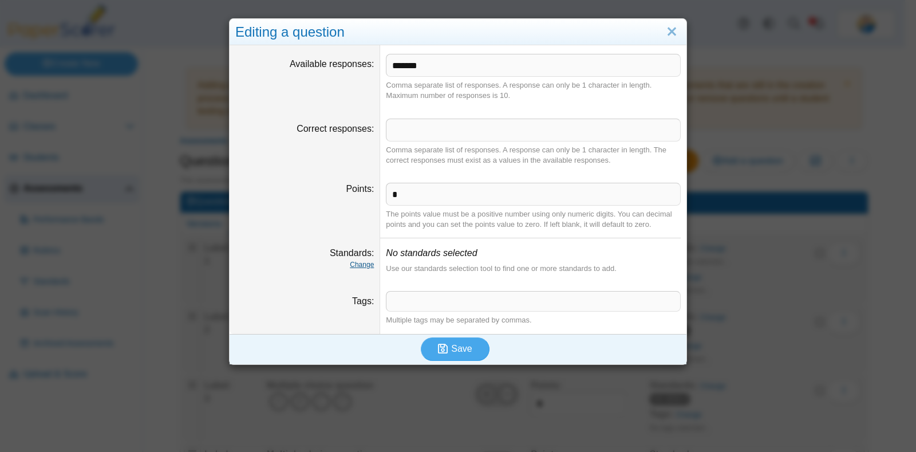
click at [366, 262] on link "Change" at bounding box center [362, 265] width 24 height 8
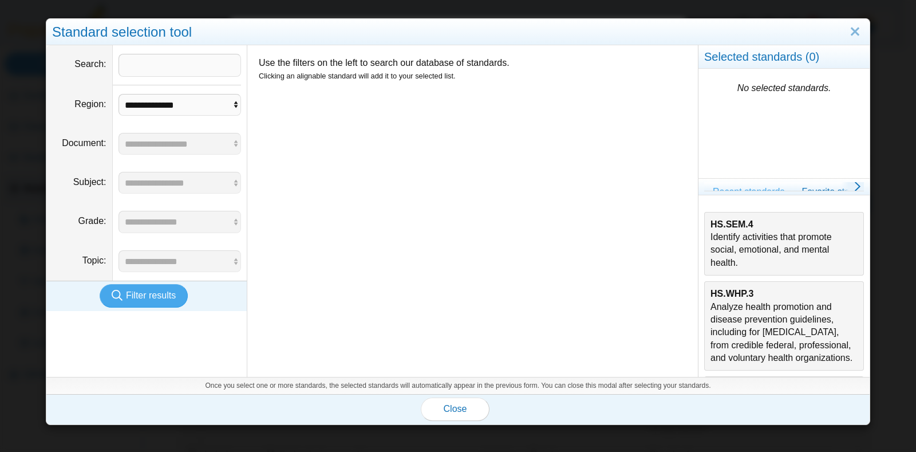
click at [757, 246] on div "HS.SEM.4 Identify activities that promote social, emotional, and mental health." at bounding box center [784, 244] width 147 height 52
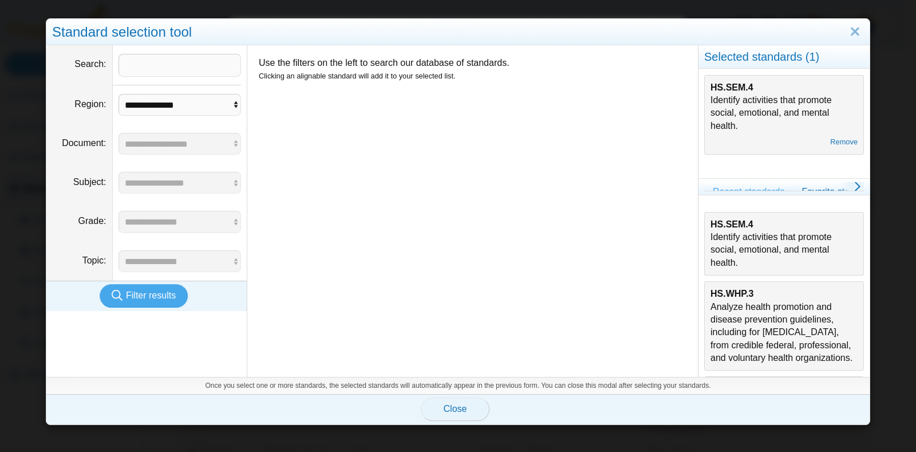
click at [454, 408] on span "Close" at bounding box center [455, 409] width 23 height 10
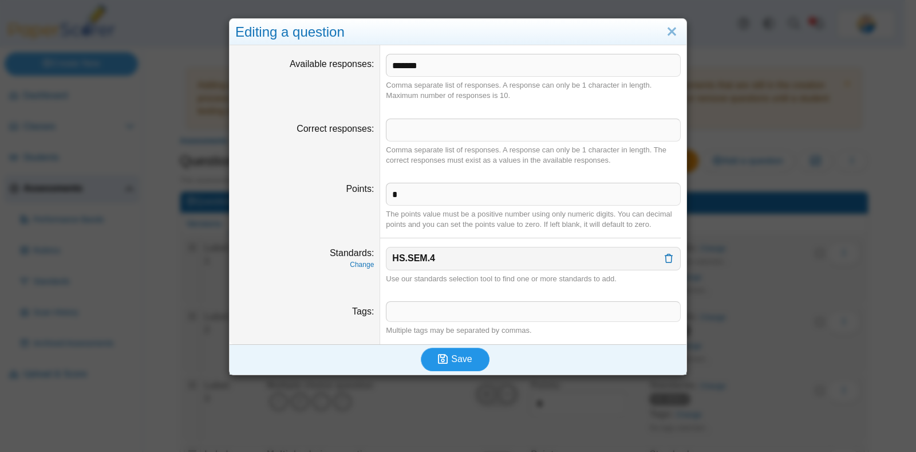
click at [463, 365] on button "Save" at bounding box center [455, 359] width 69 height 23
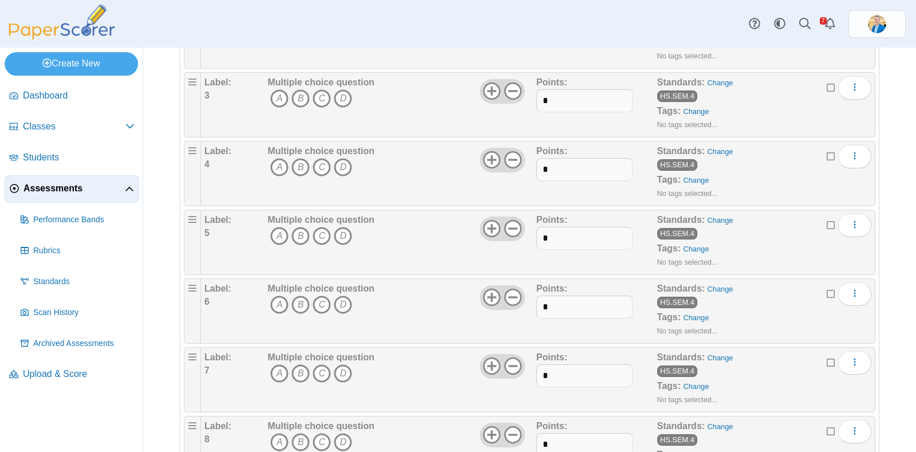
scroll to position [17, 0]
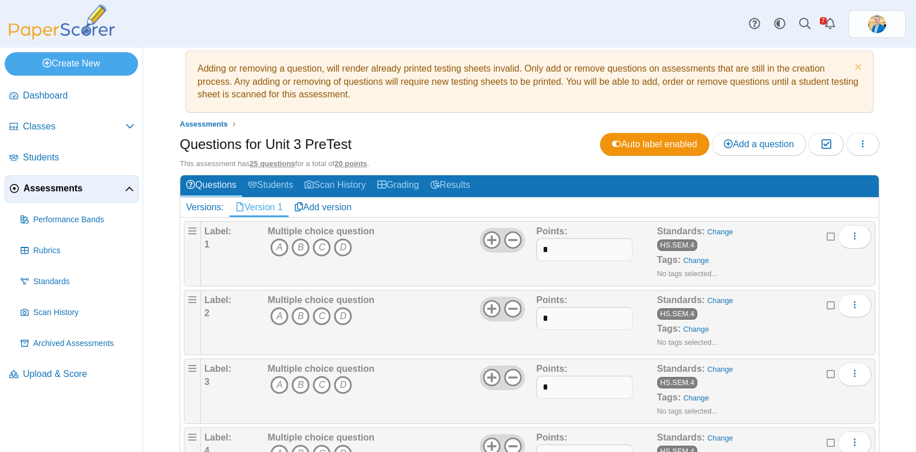
click at [63, 192] on span "Assessments" at bounding box center [73, 188] width 101 height 13
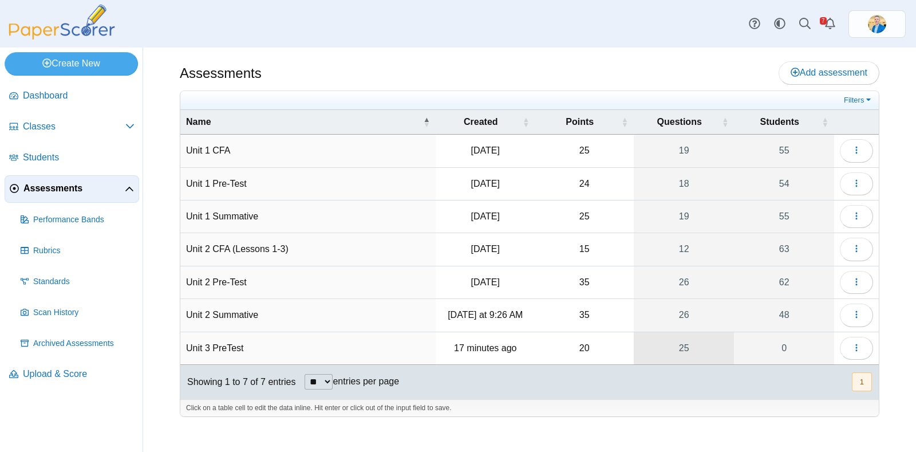
click at [684, 342] on link "25" at bounding box center [684, 348] width 101 height 32
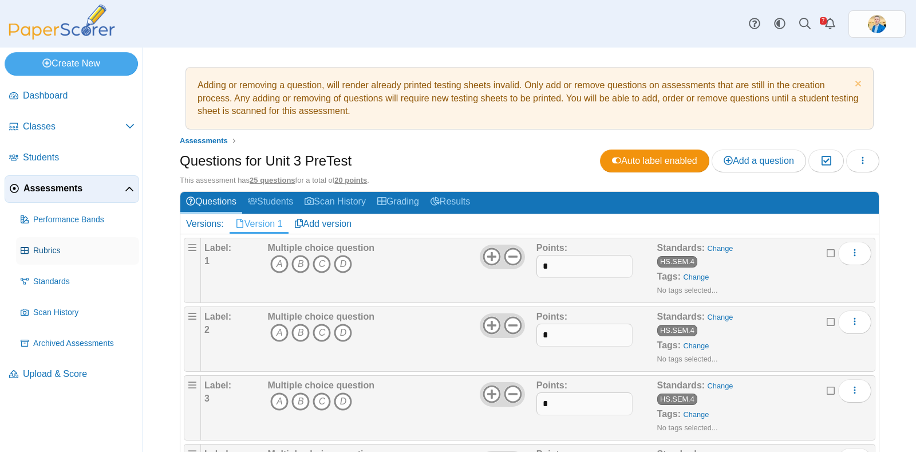
click at [52, 245] on span "Rubrics" at bounding box center [83, 250] width 101 height 11
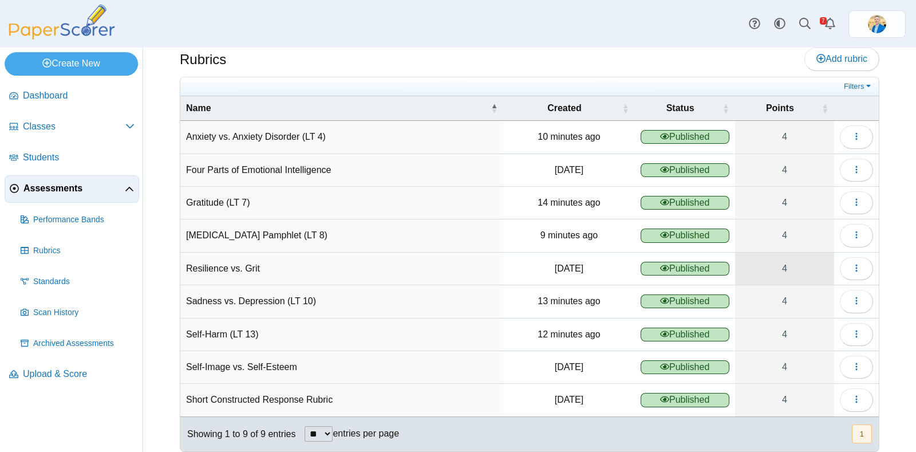
scroll to position [21, 0]
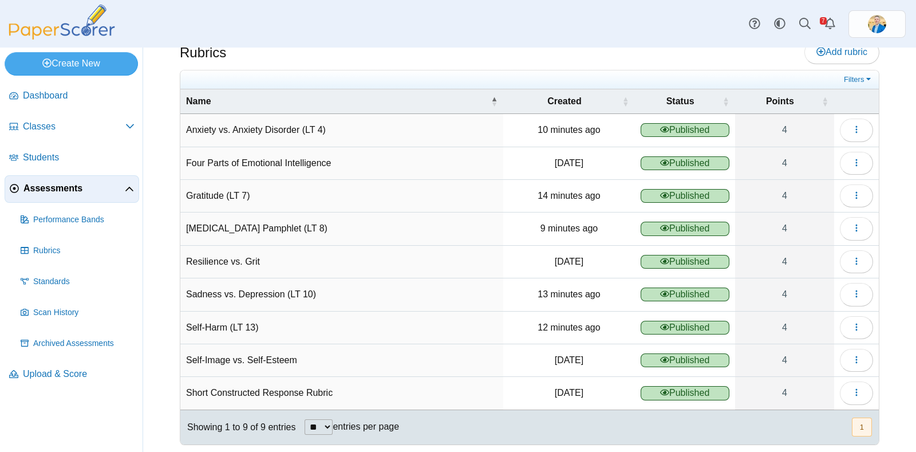
click at [57, 188] on span "Assessments" at bounding box center [73, 188] width 101 height 13
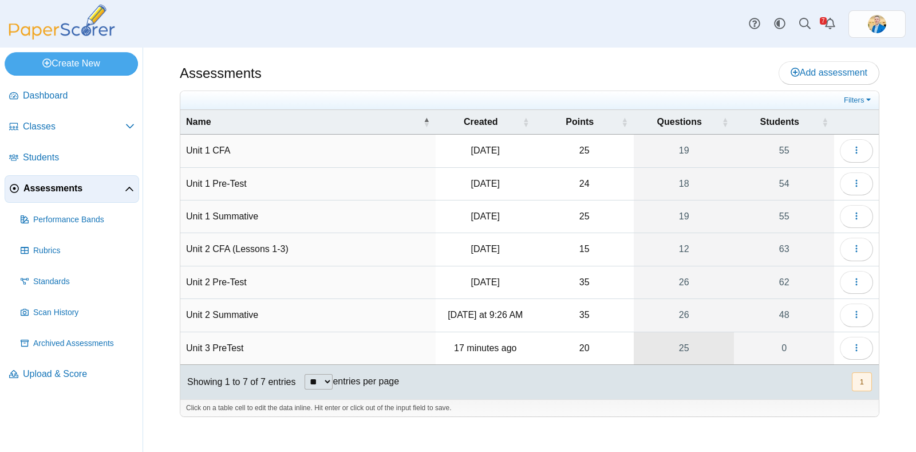
click at [690, 346] on link "25" at bounding box center [684, 348] width 101 height 32
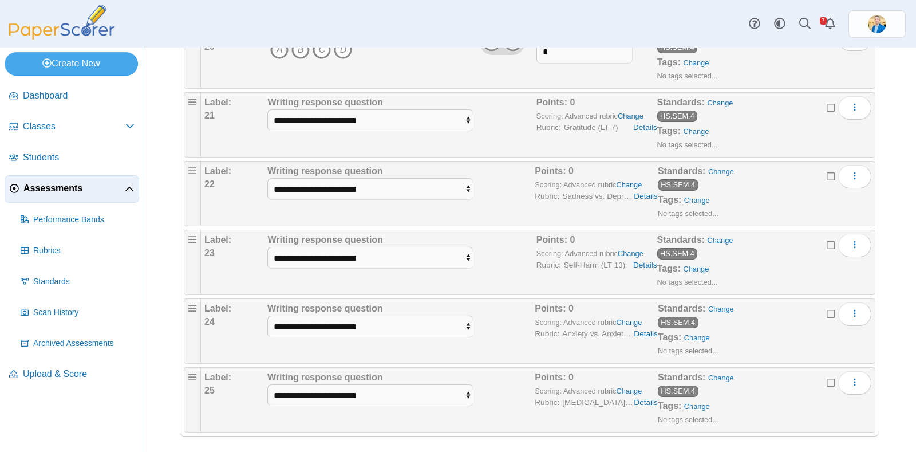
scroll to position [1448, 0]
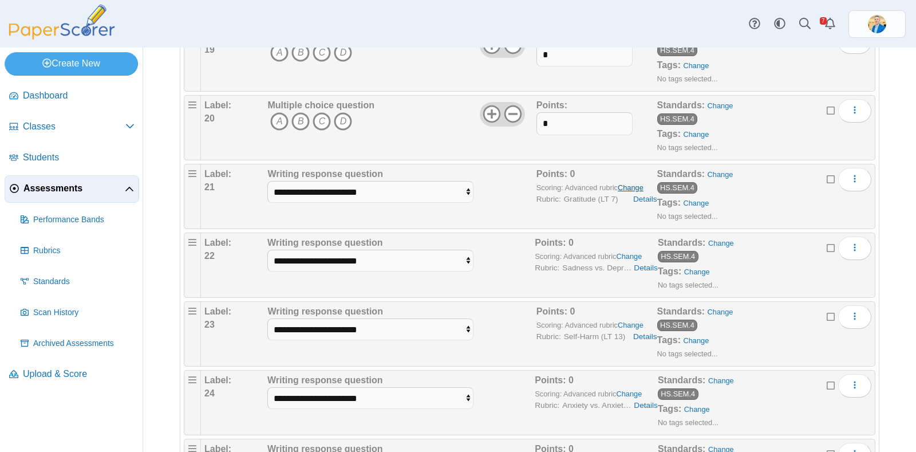
click at [630, 183] on link "Change" at bounding box center [631, 187] width 26 height 9
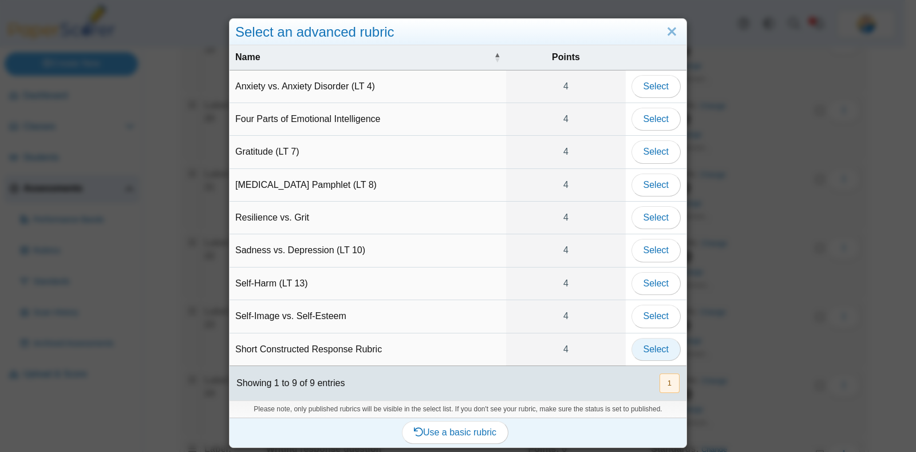
click at [658, 345] on span "Select" at bounding box center [656, 349] width 25 height 10
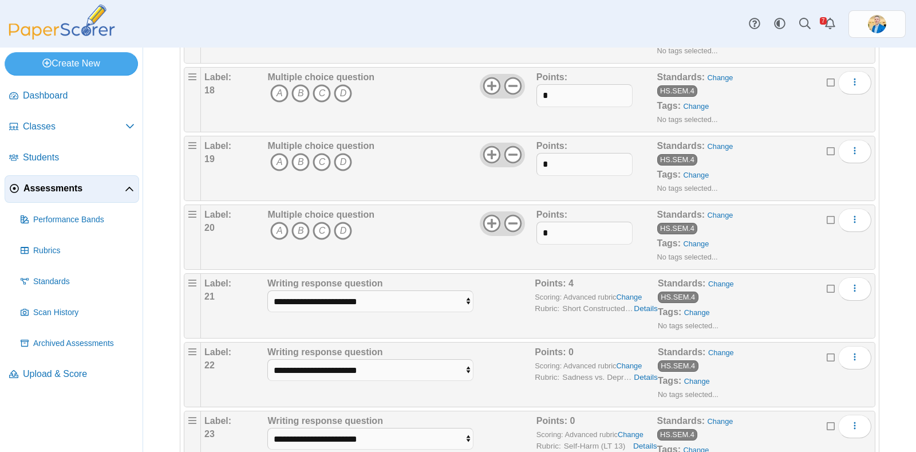
scroll to position [1448, 0]
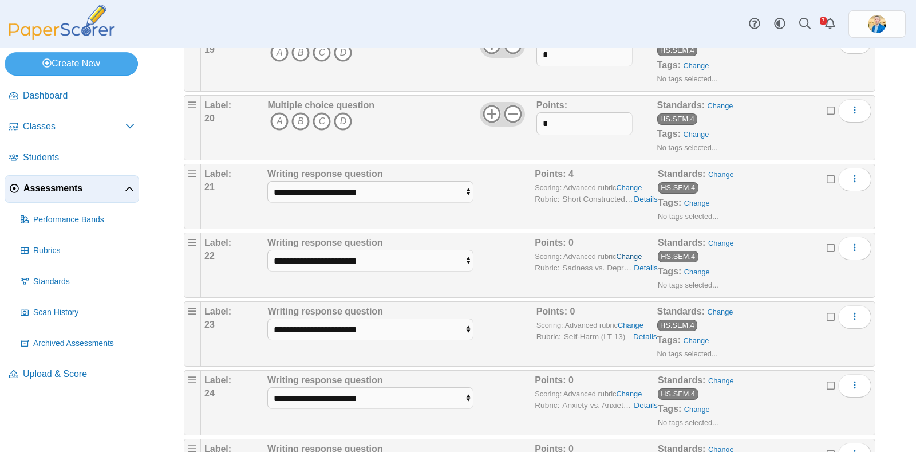
click at [625, 252] on link "Change" at bounding box center [630, 256] width 26 height 9
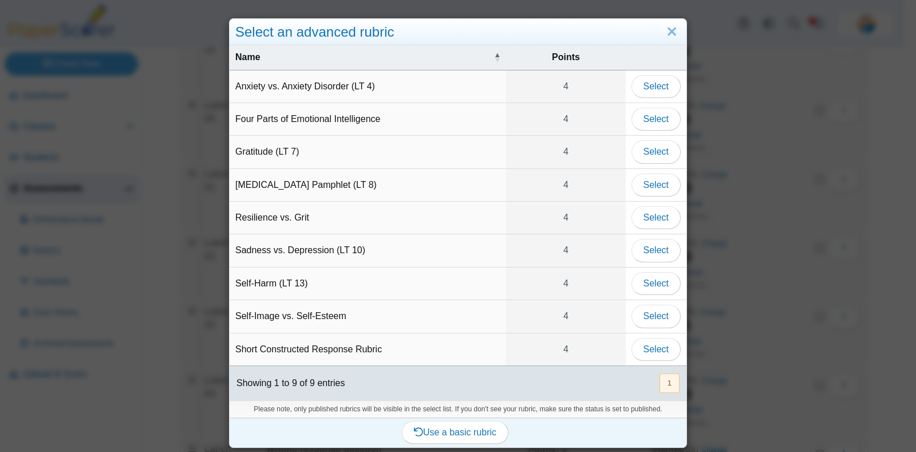
click at [366, 349] on td "Short Constructed Response Rubric" at bounding box center [368, 349] width 277 height 33
click at [650, 344] on span "Select" at bounding box center [656, 349] width 25 height 10
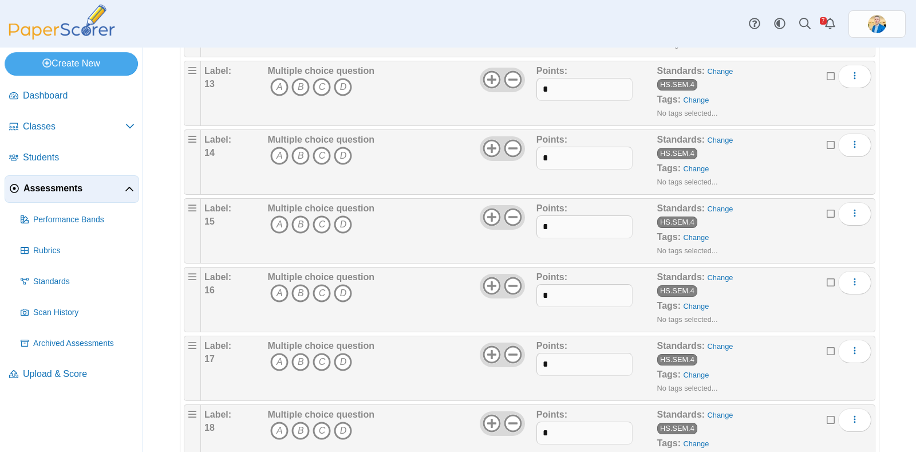
scroll to position [1503, 0]
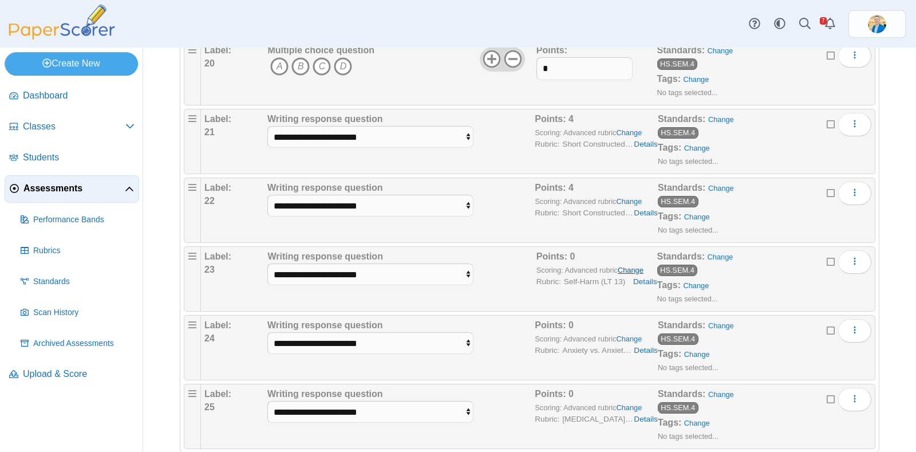
click at [630, 266] on link "Change" at bounding box center [631, 270] width 26 height 9
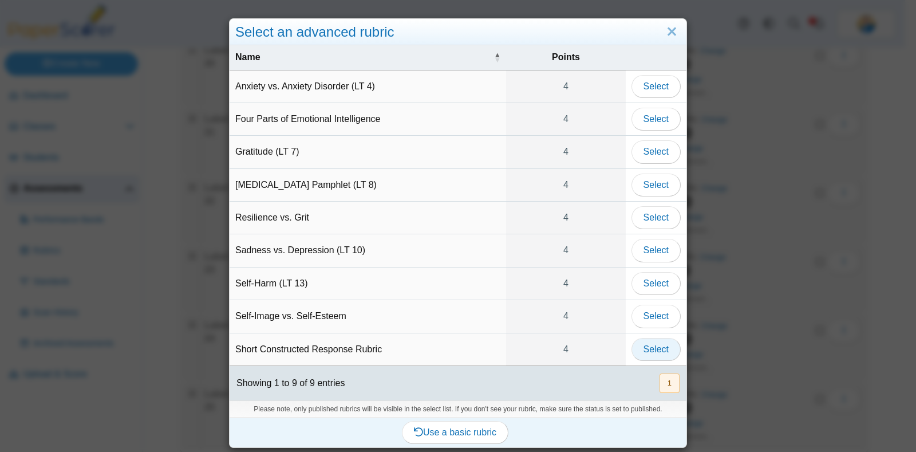
click at [665, 352] on button "Select" at bounding box center [656, 349] width 49 height 23
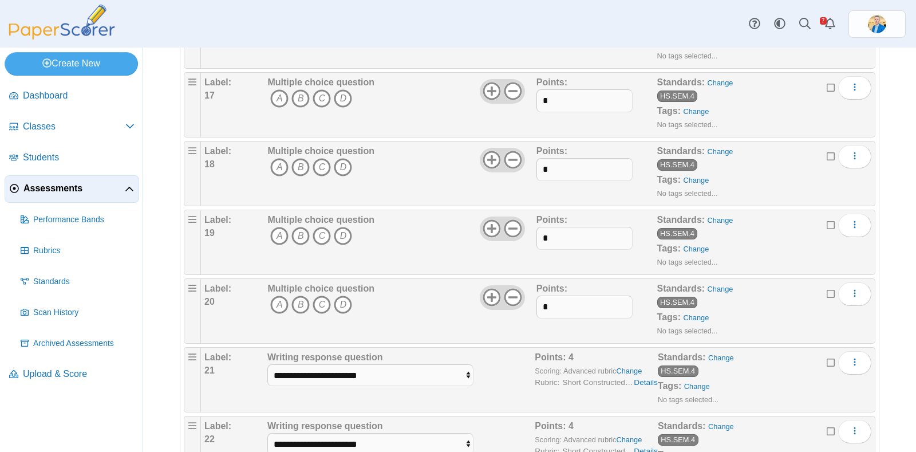
scroll to position [1503, 0]
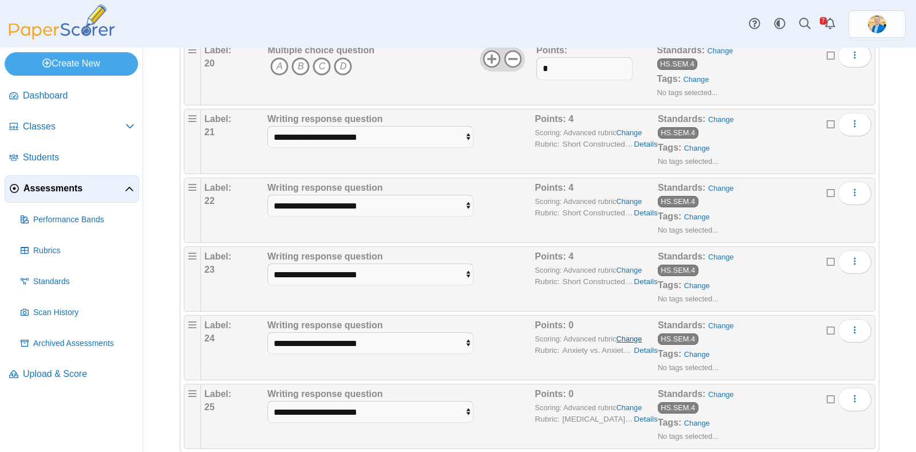
click at [630, 334] on link "Change" at bounding box center [630, 338] width 26 height 9
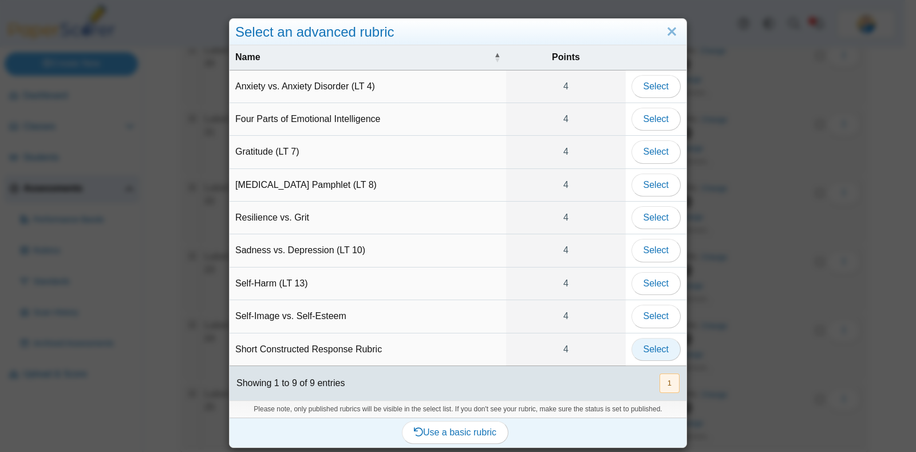
click at [649, 344] on span "Select" at bounding box center [656, 349] width 25 height 10
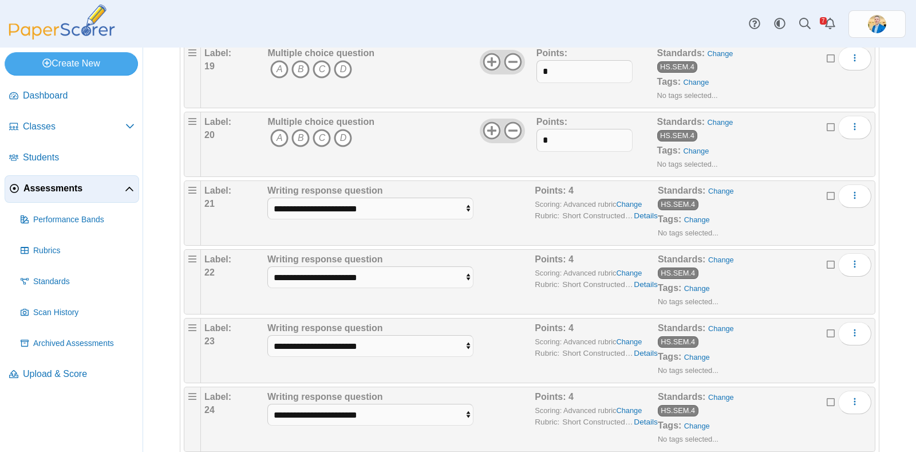
scroll to position [1520, 0]
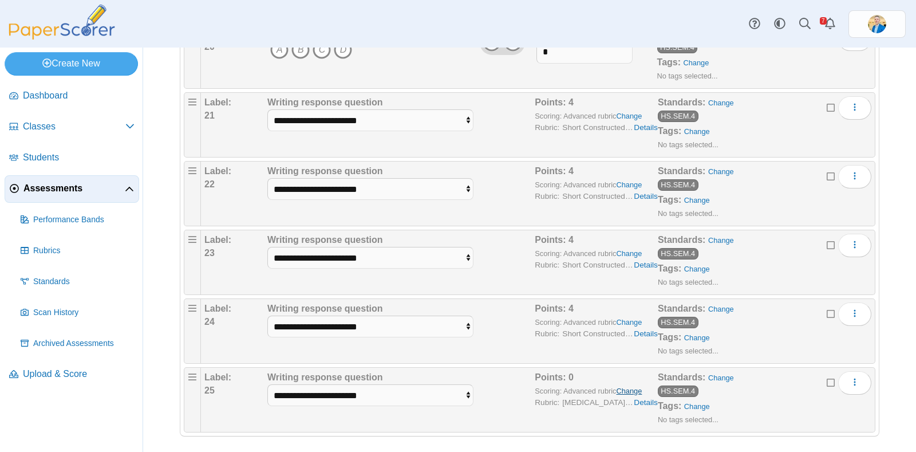
click at [628, 387] on link "Change" at bounding box center [630, 391] width 26 height 9
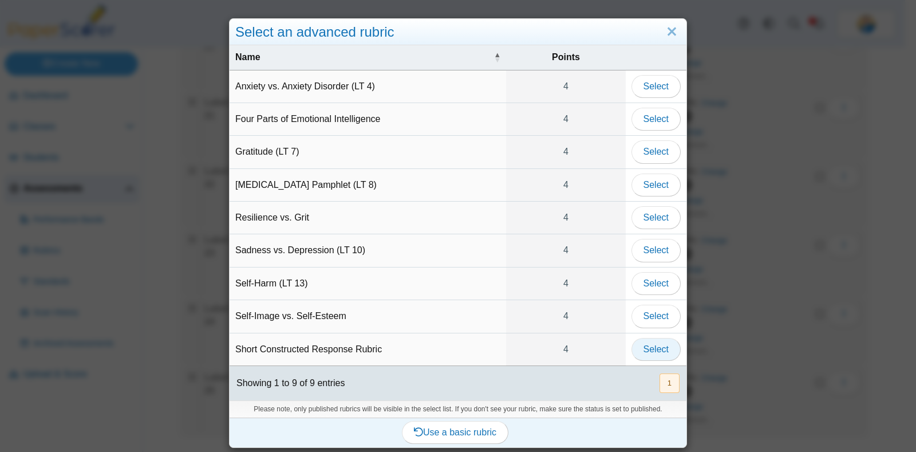
click at [646, 348] on span "Select" at bounding box center [656, 349] width 25 height 10
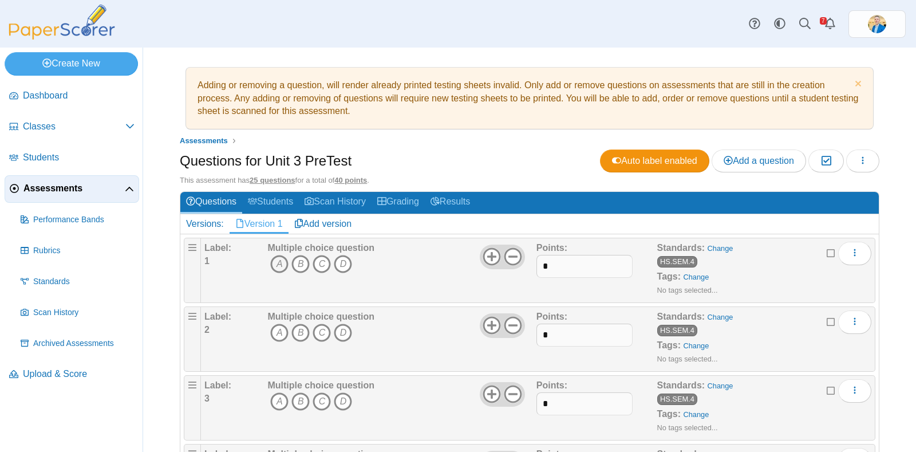
click at [275, 260] on icon "A" at bounding box center [279, 264] width 18 height 18
click at [297, 324] on icon "B" at bounding box center [300, 333] width 18 height 18
click at [275, 395] on icon "A" at bounding box center [279, 401] width 18 height 18
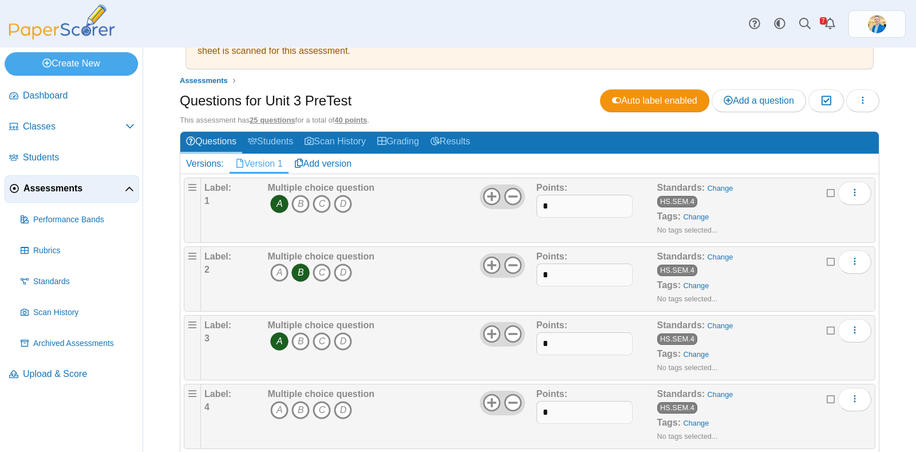
scroll to position [215, 0]
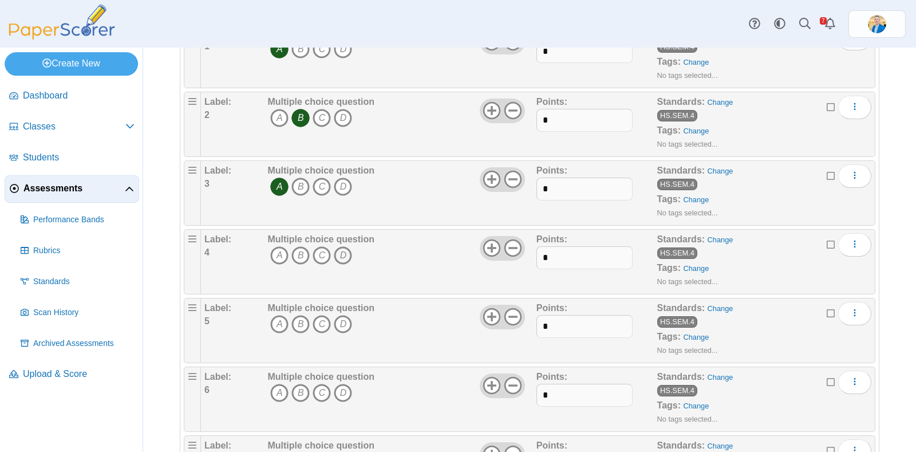
click at [340, 253] on icon "D" at bounding box center [343, 255] width 18 height 18
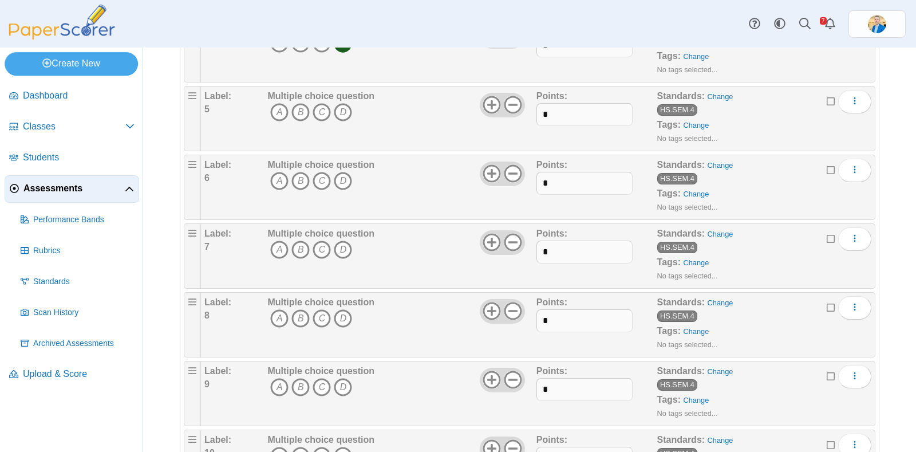
scroll to position [429, 0]
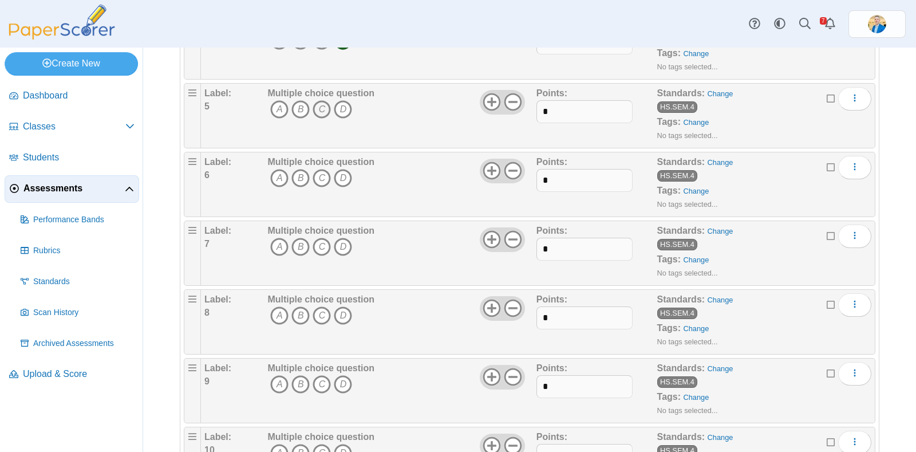
click at [320, 104] on icon "C" at bounding box center [322, 109] width 18 height 18
click at [282, 173] on icon "A" at bounding box center [279, 178] width 18 height 18
click at [340, 242] on icon "D" at bounding box center [343, 247] width 18 height 18
click at [280, 312] on icon "A" at bounding box center [279, 315] width 18 height 18
click at [295, 312] on icon "B" at bounding box center [300, 315] width 18 height 18
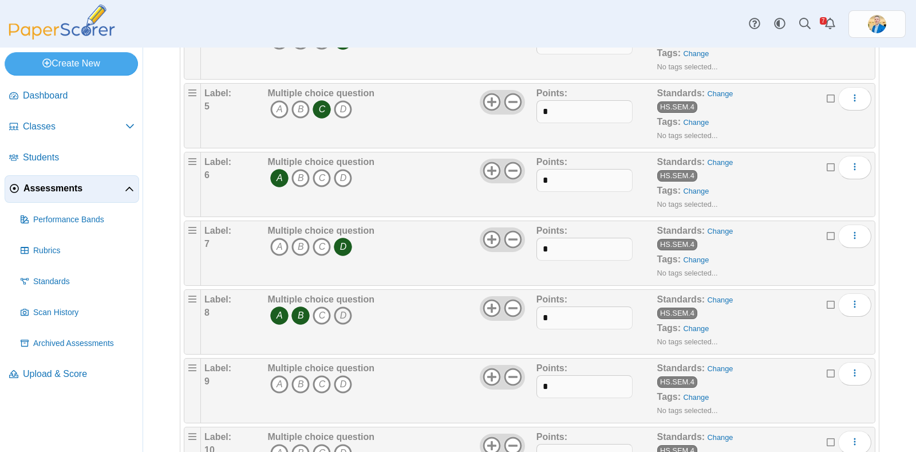
click at [341, 310] on icon "D" at bounding box center [343, 315] width 18 height 18
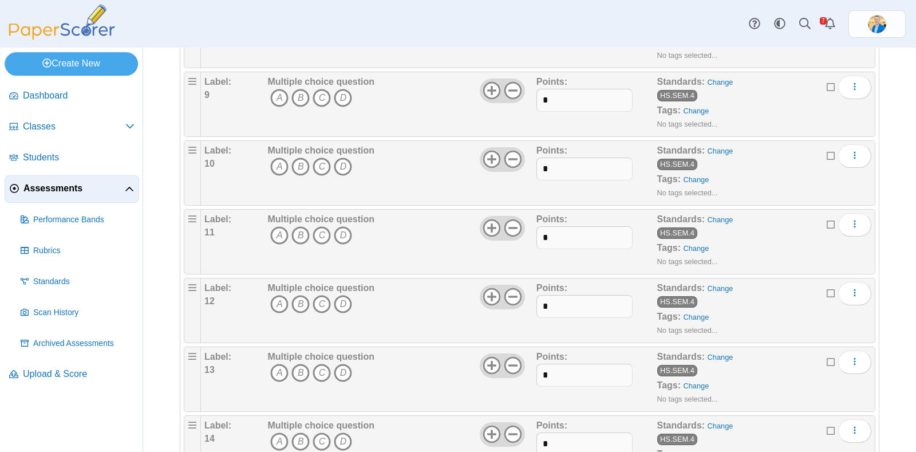
scroll to position [644, 0]
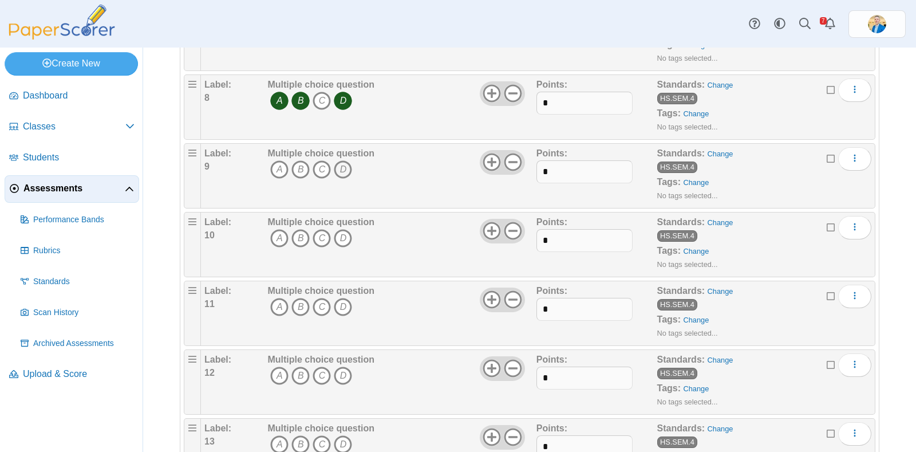
click at [345, 163] on icon "D" at bounding box center [343, 169] width 18 height 18
click at [282, 237] on icon "A" at bounding box center [279, 238] width 18 height 18
click at [279, 302] on icon "A" at bounding box center [279, 307] width 18 height 18
click at [281, 368] on icon "A" at bounding box center [279, 375] width 18 height 18
click at [298, 435] on icon "B" at bounding box center [300, 444] width 18 height 18
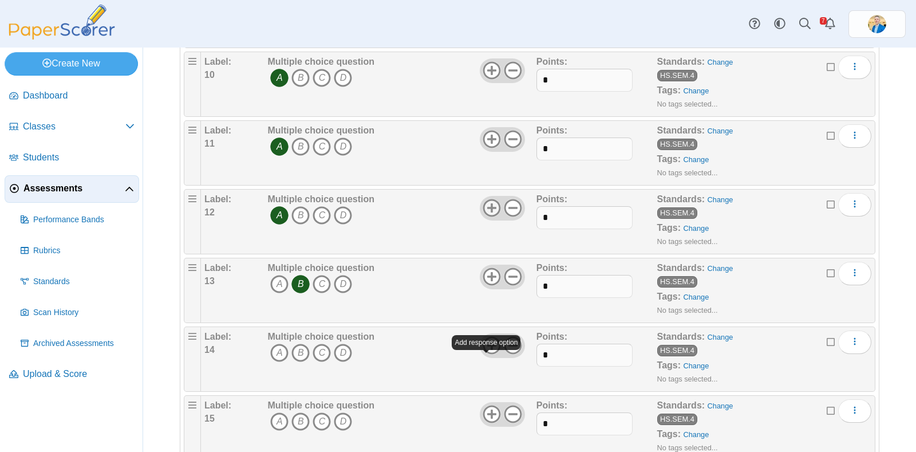
scroll to position [930, 0]
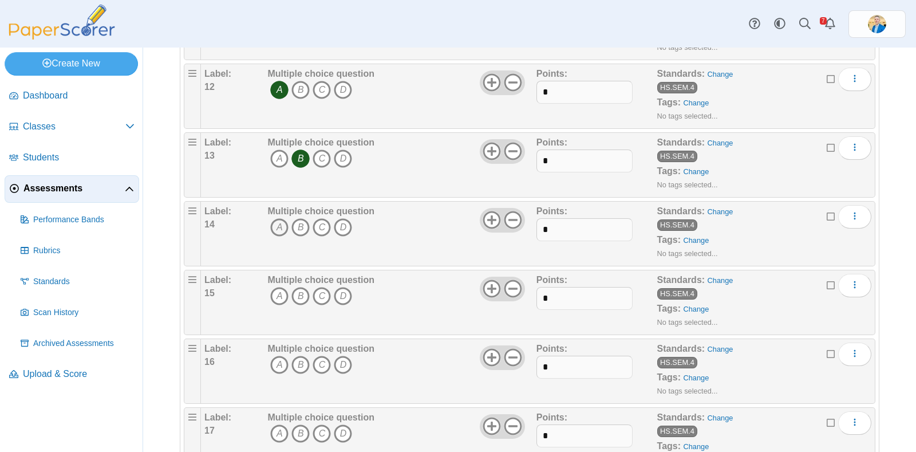
click at [277, 219] on icon "A" at bounding box center [279, 227] width 18 height 18
click at [299, 300] on span "A B C D" at bounding box center [320, 297] width 107 height 21
click at [303, 293] on icon "B" at bounding box center [300, 296] width 18 height 18
click at [322, 294] on icon "C" at bounding box center [322, 296] width 18 height 18
click at [342, 294] on icon "D" at bounding box center [343, 296] width 18 height 18
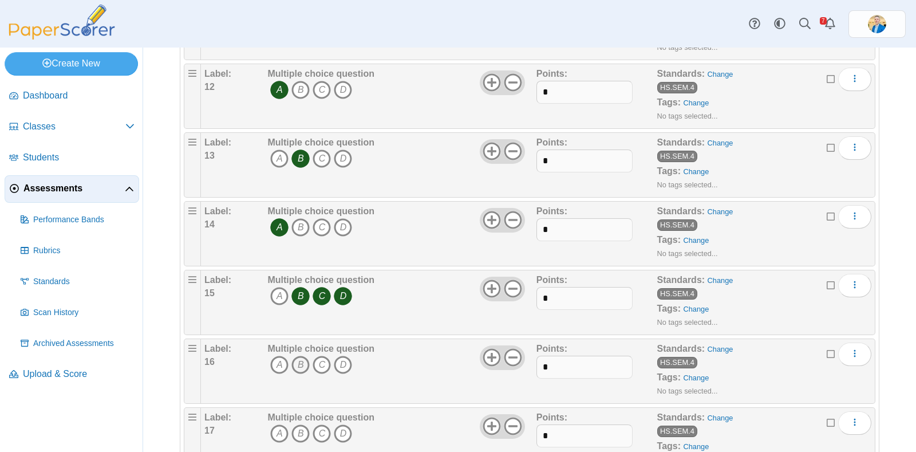
click at [298, 356] on icon "B" at bounding box center [300, 365] width 18 height 18
click at [322, 427] on icon "C" at bounding box center [322, 433] width 18 height 18
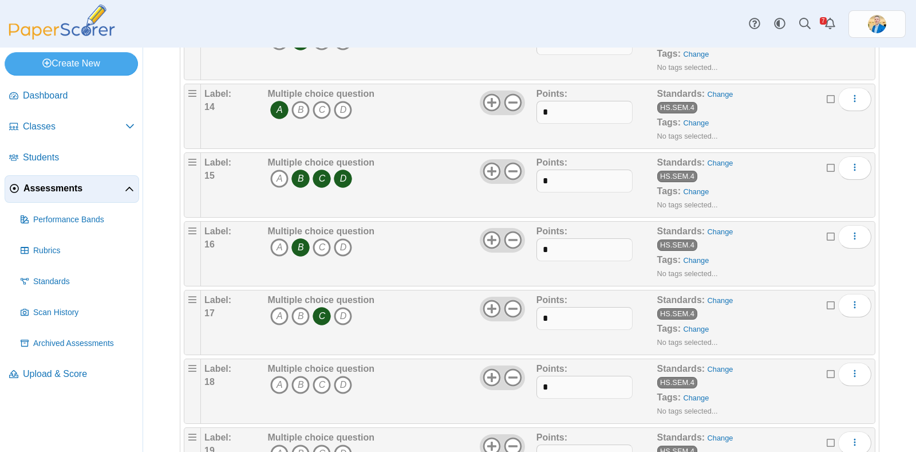
scroll to position [1145, 0]
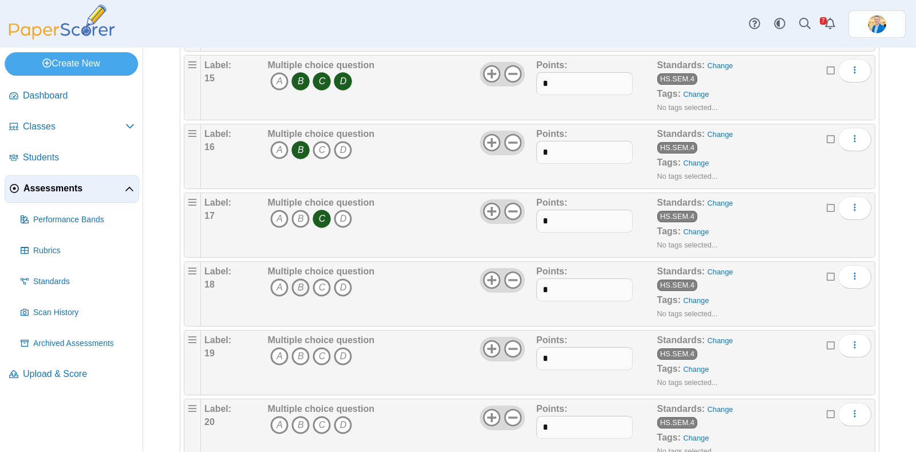
click at [299, 283] on icon "B" at bounding box center [300, 287] width 18 height 18
click at [278, 356] on icon "A" at bounding box center [279, 356] width 18 height 18
click at [343, 347] on icon "D" at bounding box center [343, 356] width 18 height 18
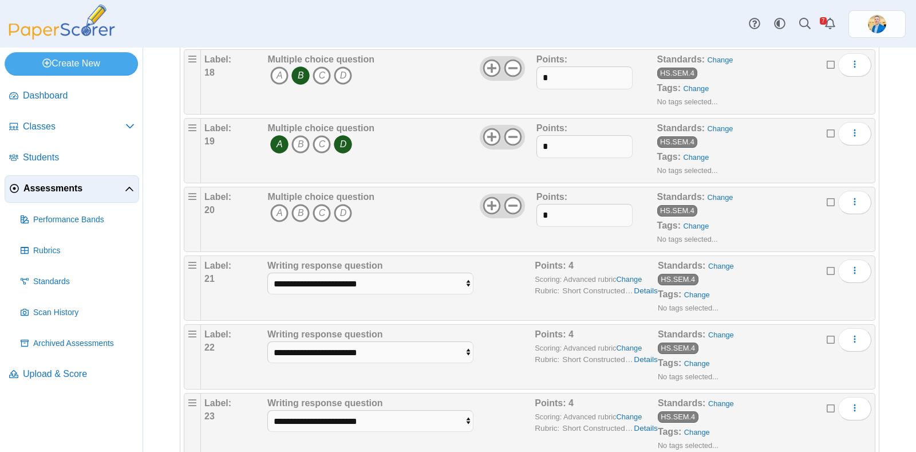
scroll to position [1360, 0]
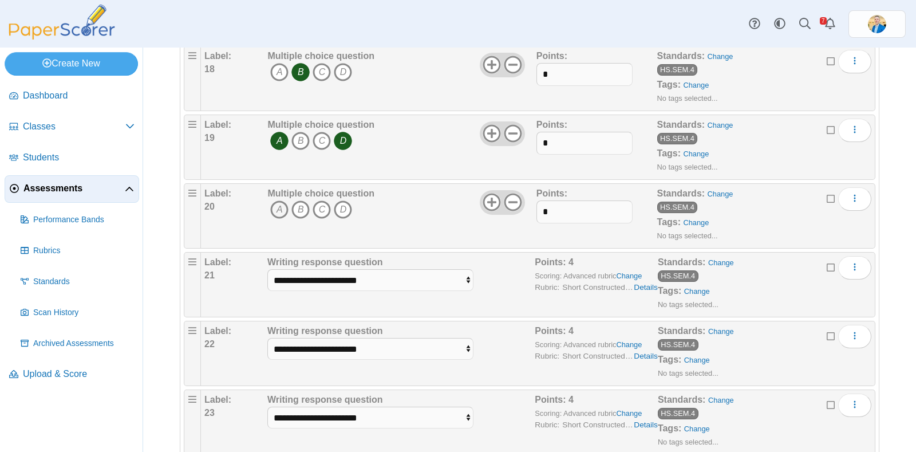
click at [278, 207] on icon "A" at bounding box center [279, 209] width 18 height 18
click at [302, 207] on icon "B" at bounding box center [300, 209] width 18 height 18
click at [346, 200] on icon "D" at bounding box center [343, 209] width 18 height 18
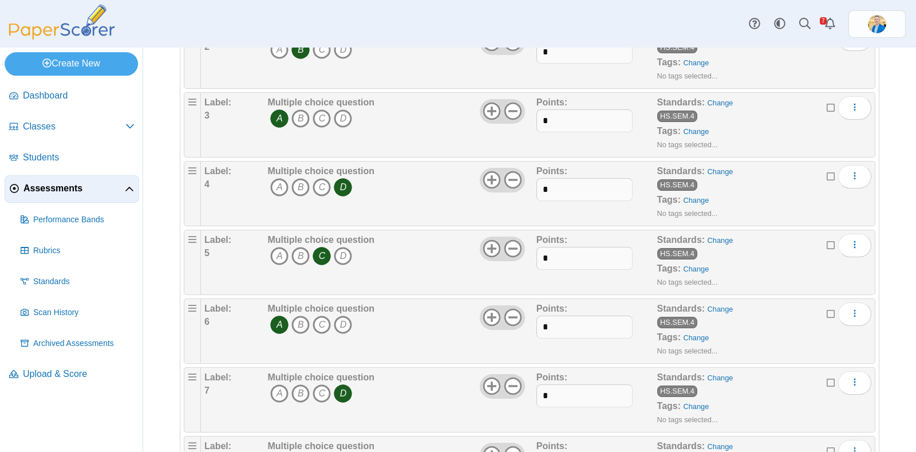
scroll to position [0, 0]
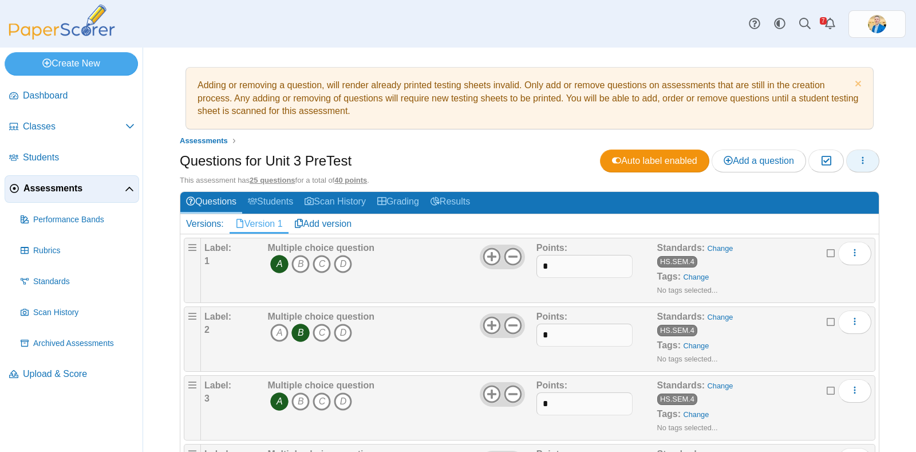
click at [861, 153] on button "button" at bounding box center [862, 160] width 33 height 23
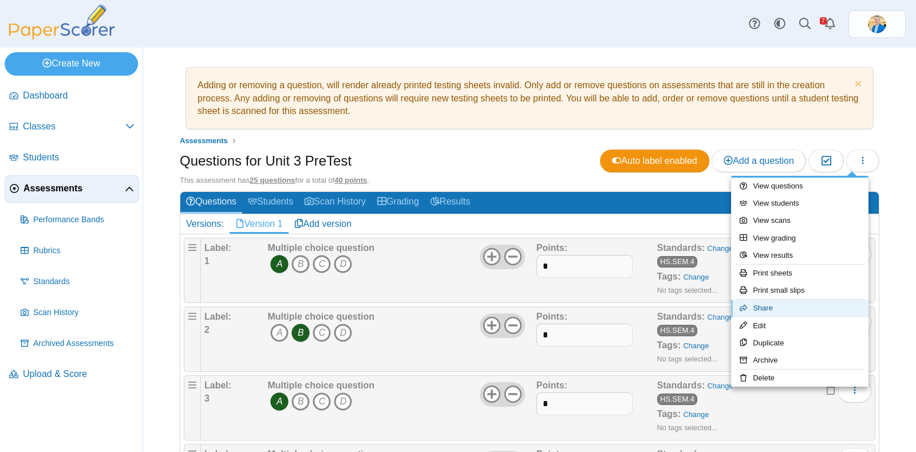
click at [795, 306] on link "Share" at bounding box center [799, 307] width 137 height 17
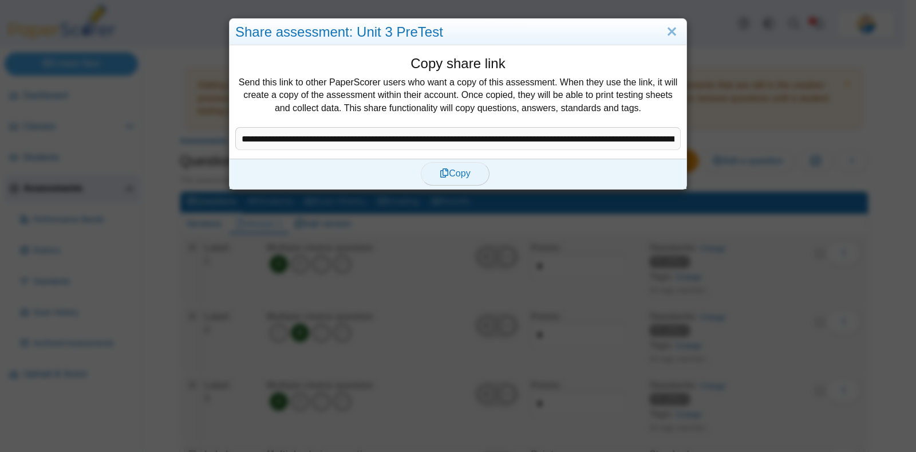
click at [454, 170] on span "Copy" at bounding box center [455, 173] width 30 height 10
type textarea "**********"
click at [669, 33] on link "Close" at bounding box center [672, 31] width 18 height 19
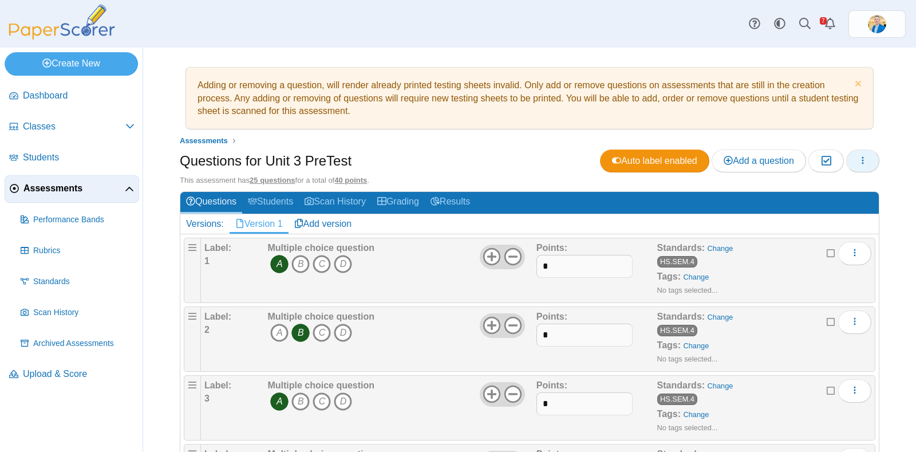
click at [850, 152] on button "button" at bounding box center [862, 160] width 33 height 23
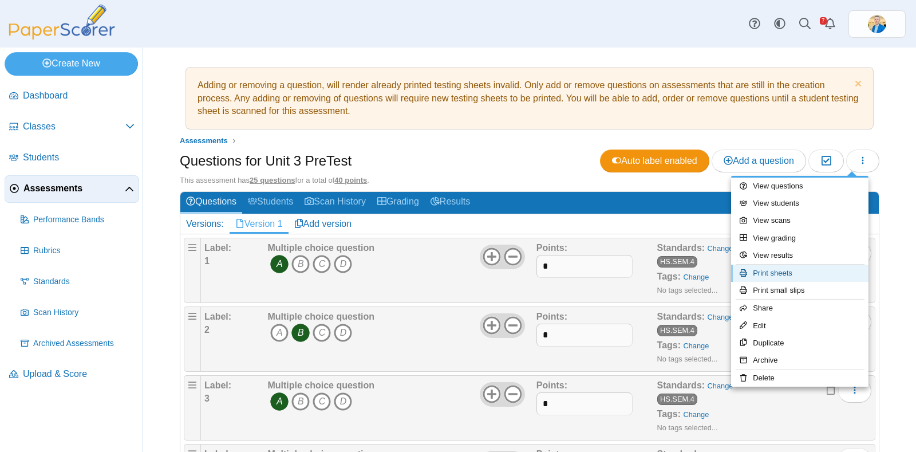
click at [782, 274] on link "Print sheets" at bounding box center [799, 273] width 137 height 17
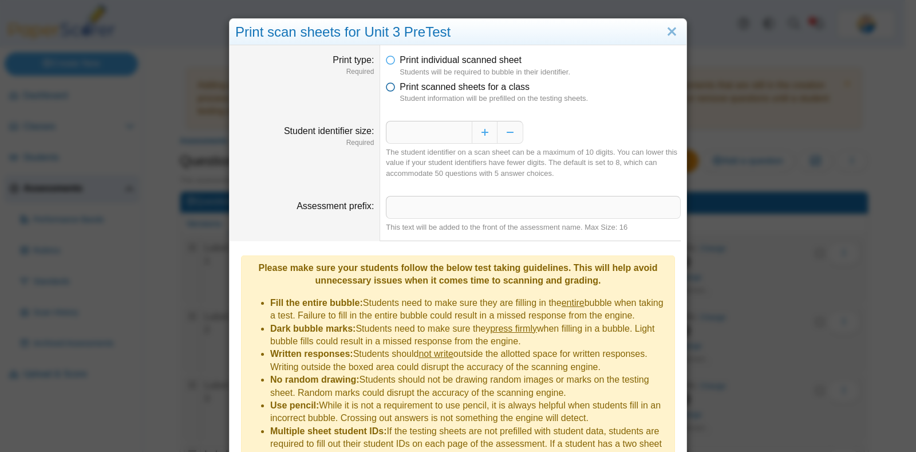
click at [386, 86] on icon at bounding box center [390, 85] width 9 height 8
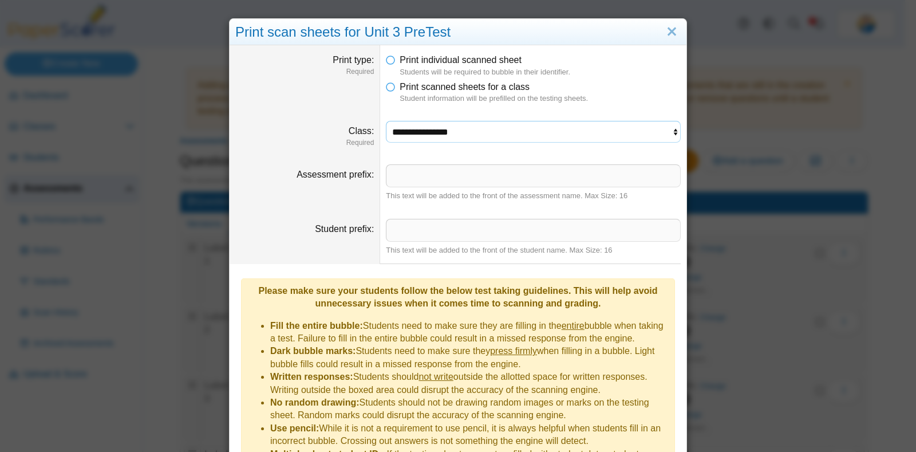
click at [476, 138] on select "**********" at bounding box center [533, 132] width 295 height 22
select select "**********"
click at [386, 121] on select "**********" at bounding box center [533, 132] width 295 height 22
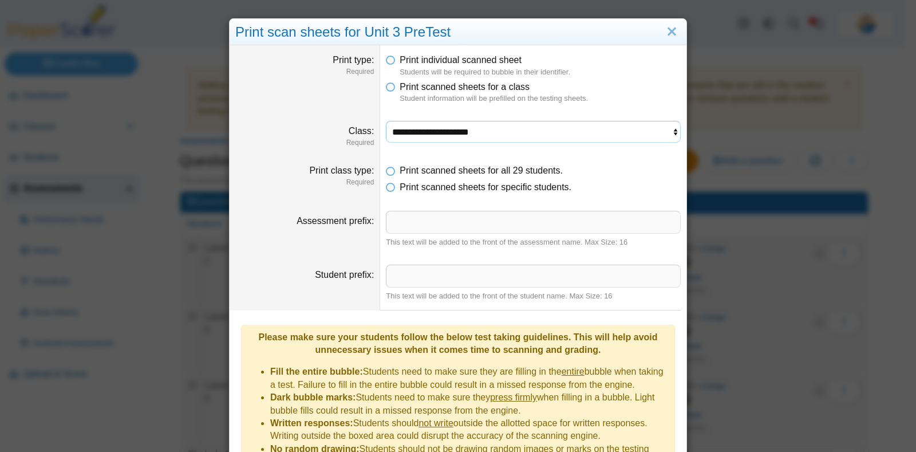
scroll to position [127, 0]
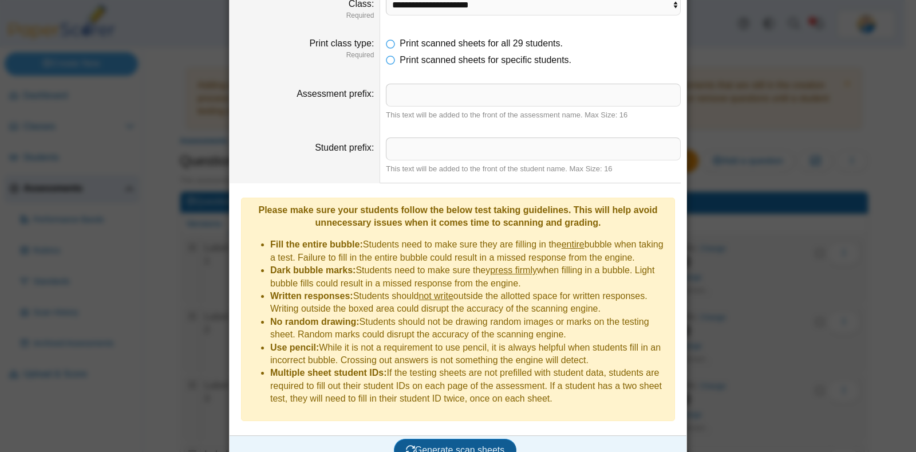
click at [464, 445] on span "Generate scan sheets" at bounding box center [455, 450] width 99 height 10
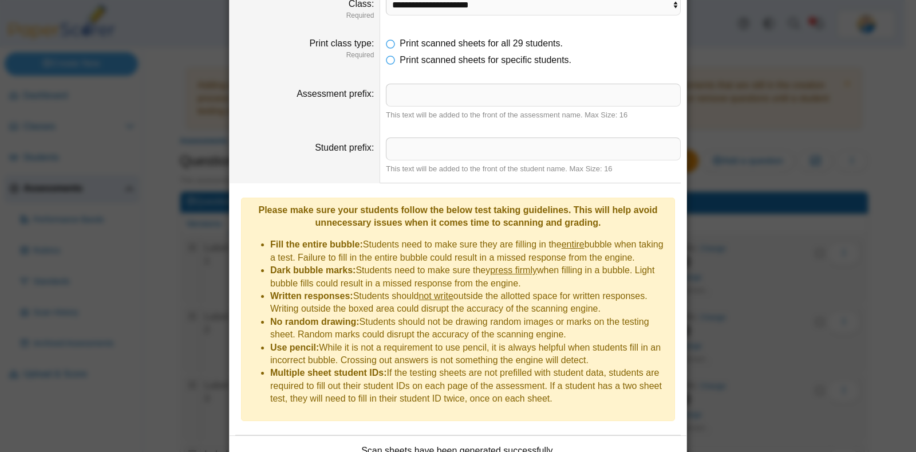
scroll to position [219, 0]
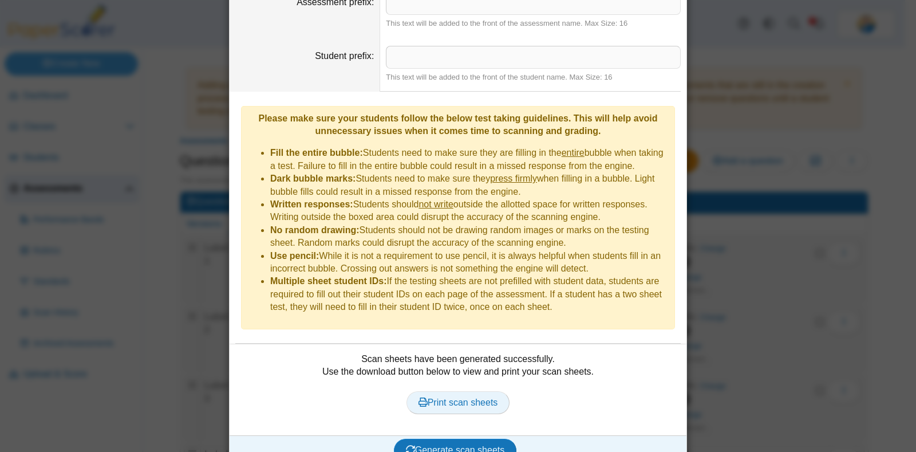
click at [469, 397] on span "Print scan sheets" at bounding box center [459, 402] width 80 height 10
click at [767, 310] on div "**********" at bounding box center [458, 226] width 916 height 452
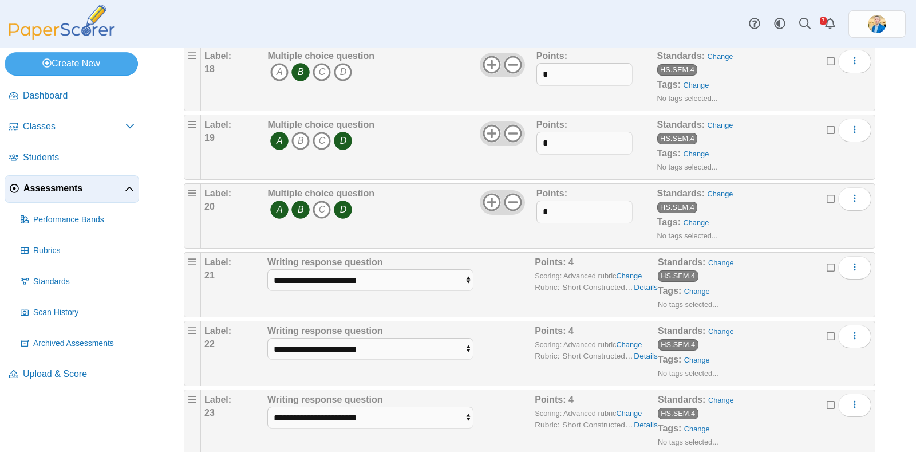
scroll to position [1520, 0]
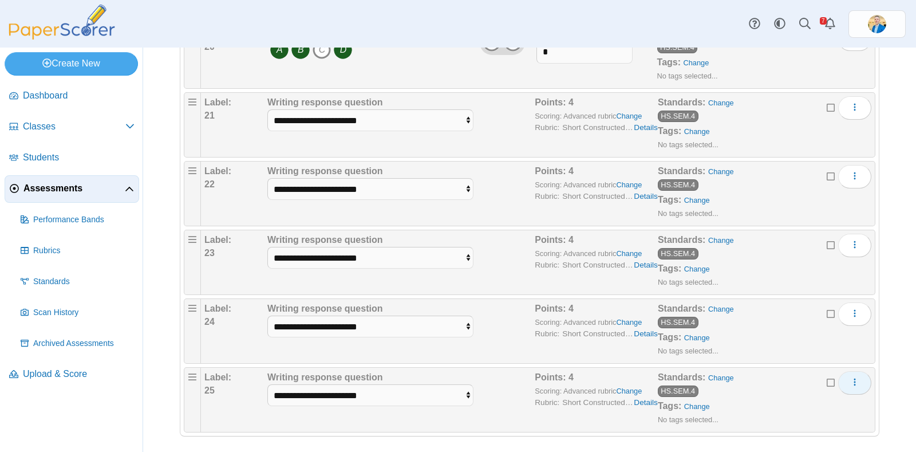
click at [849, 374] on button "More options" at bounding box center [854, 382] width 33 height 23
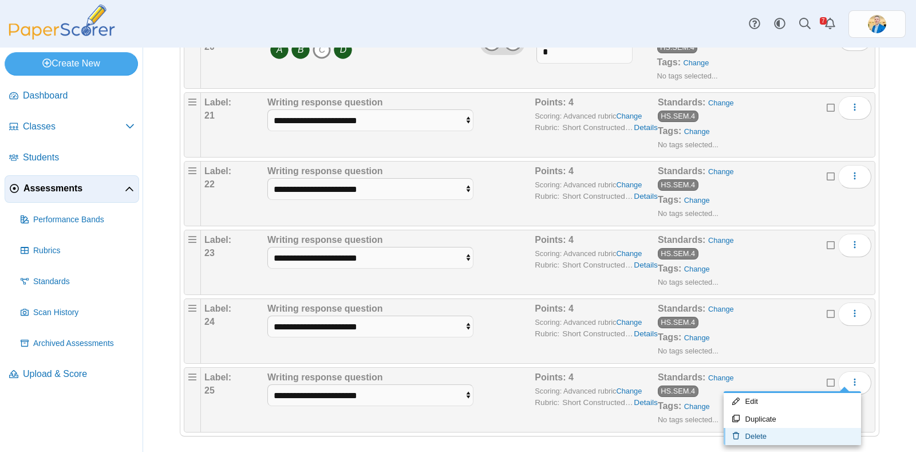
click at [752, 437] on link "Delete" at bounding box center [792, 436] width 137 height 17
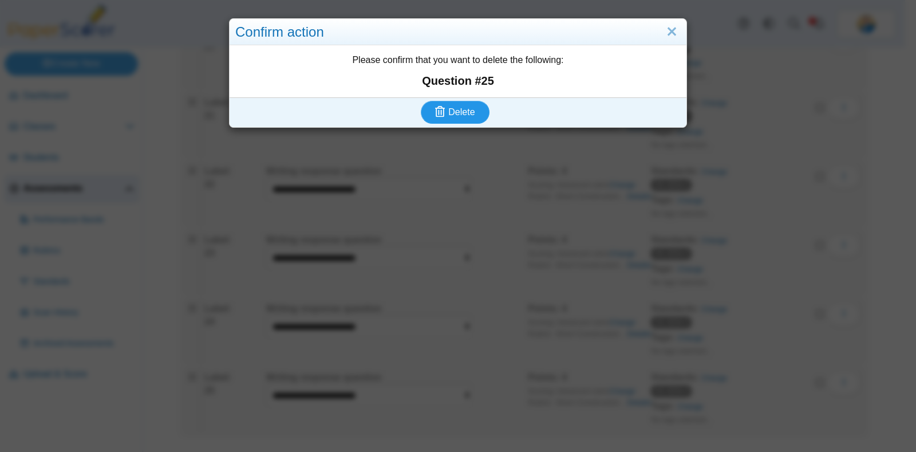
click at [465, 110] on span "Delete" at bounding box center [461, 112] width 26 height 10
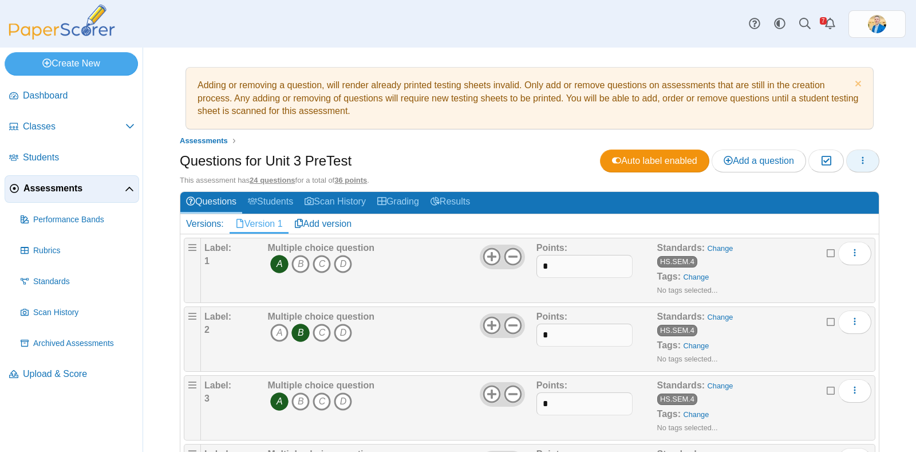
click at [862, 159] on button "button" at bounding box center [862, 160] width 33 height 23
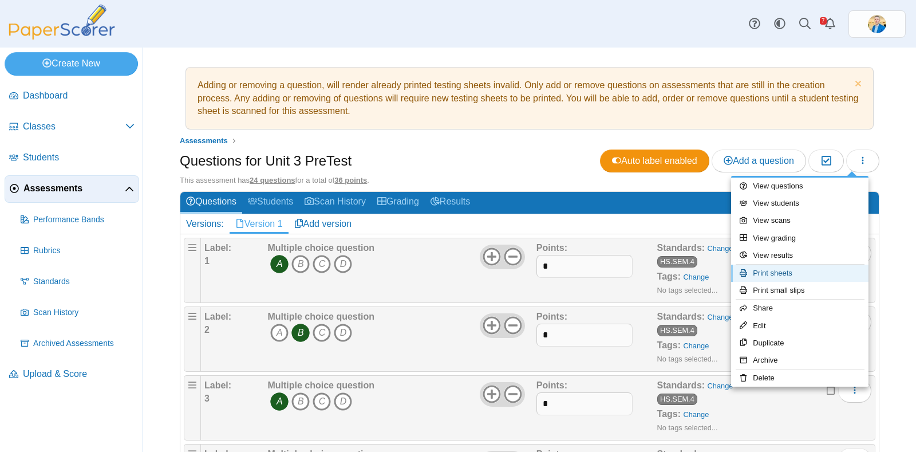
click at [779, 279] on link "Print sheets" at bounding box center [799, 273] width 137 height 17
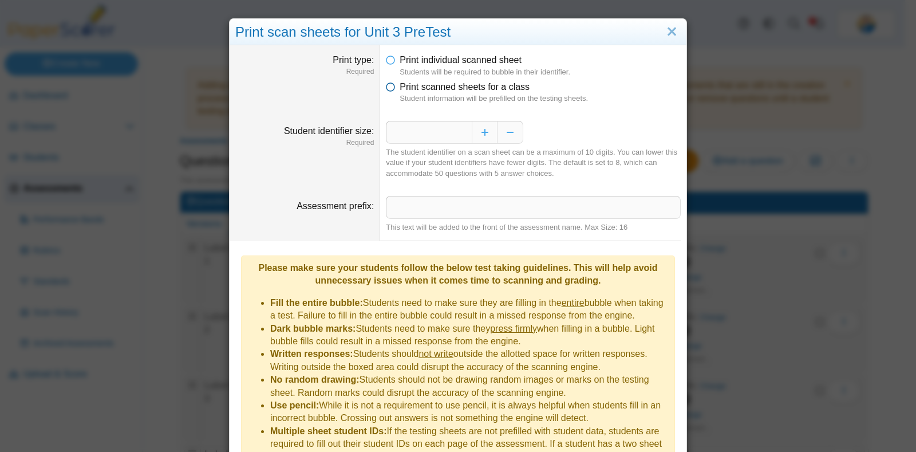
click at [387, 88] on icon at bounding box center [390, 85] width 9 height 8
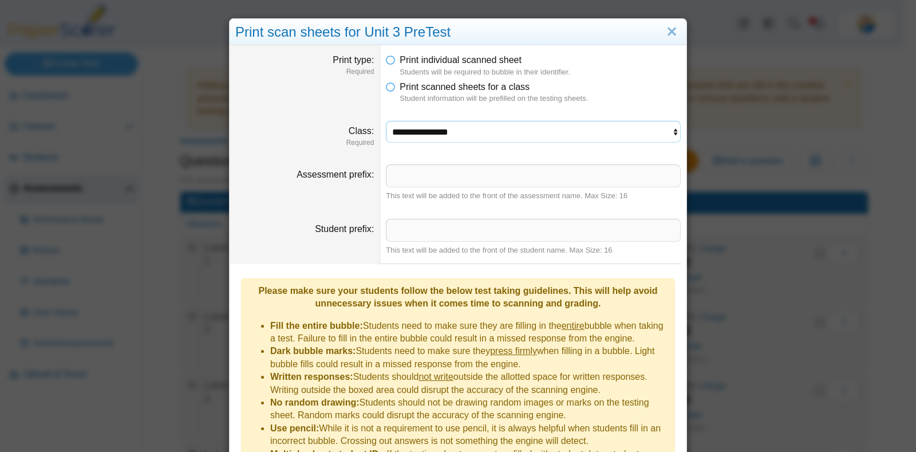
click at [441, 127] on select "**********" at bounding box center [533, 132] width 295 height 22
click at [386, 121] on select "**********" at bounding box center [533, 132] width 295 height 22
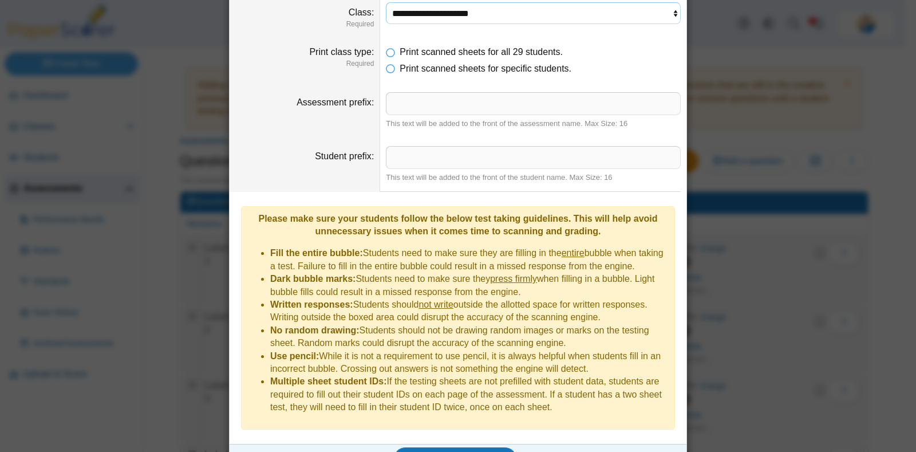
scroll to position [127, 0]
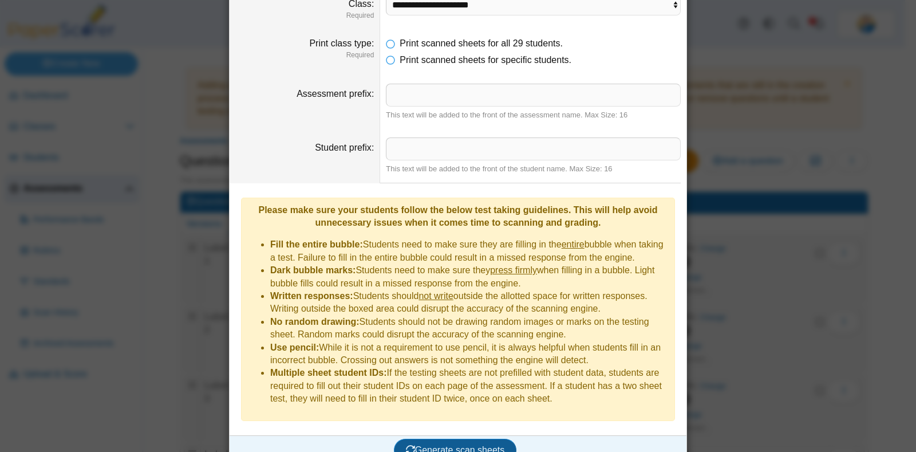
click at [460, 445] on span "Generate scan sheets" at bounding box center [455, 450] width 99 height 10
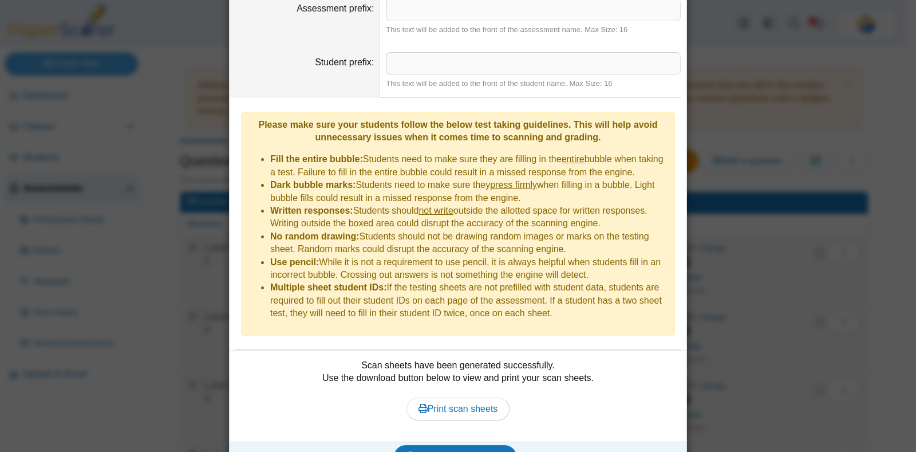
scroll to position [219, 0]
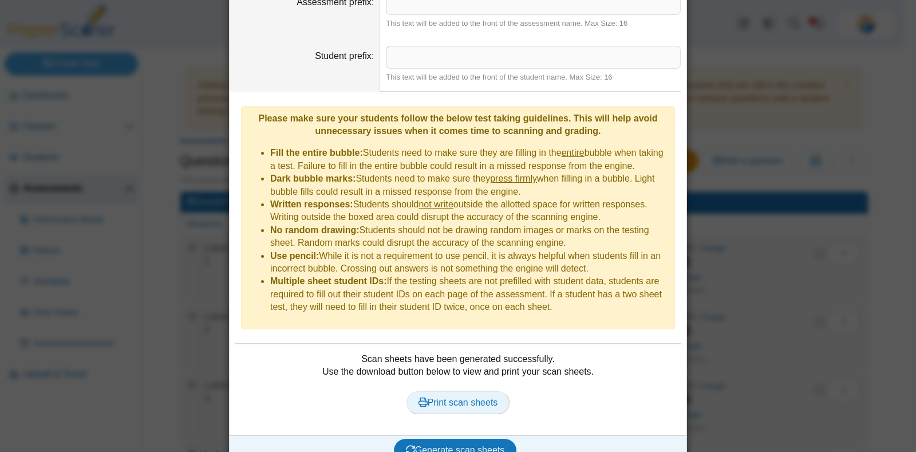
click at [460, 397] on span "Print scan sheets" at bounding box center [459, 402] width 80 height 10
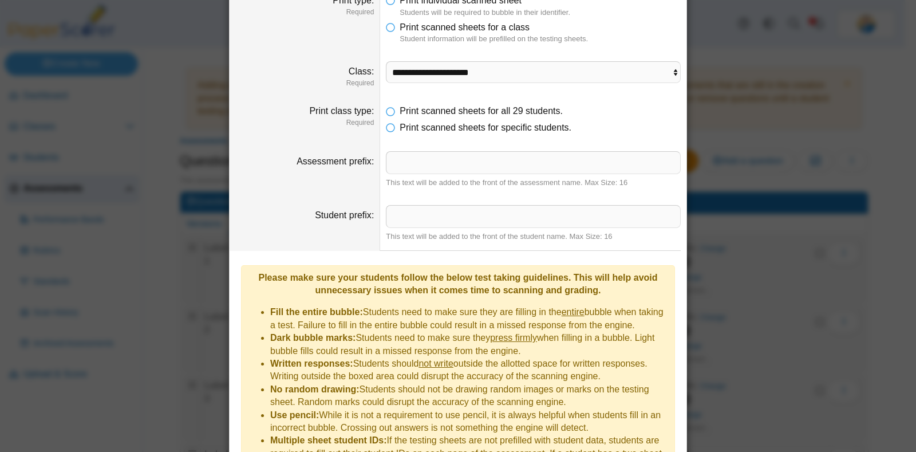
scroll to position [0, 0]
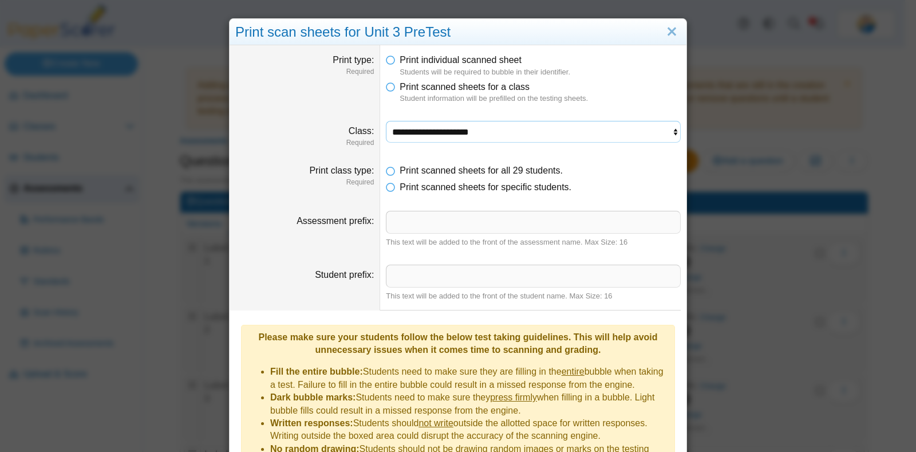
click at [461, 125] on select "**********" at bounding box center [533, 132] width 295 height 22
select select "**********"
click at [386, 121] on select "**********" at bounding box center [533, 132] width 295 height 22
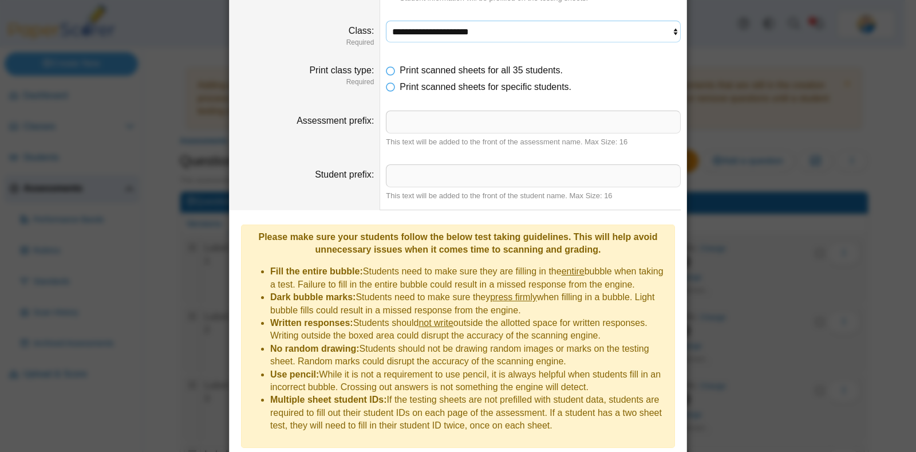
scroll to position [219, 0]
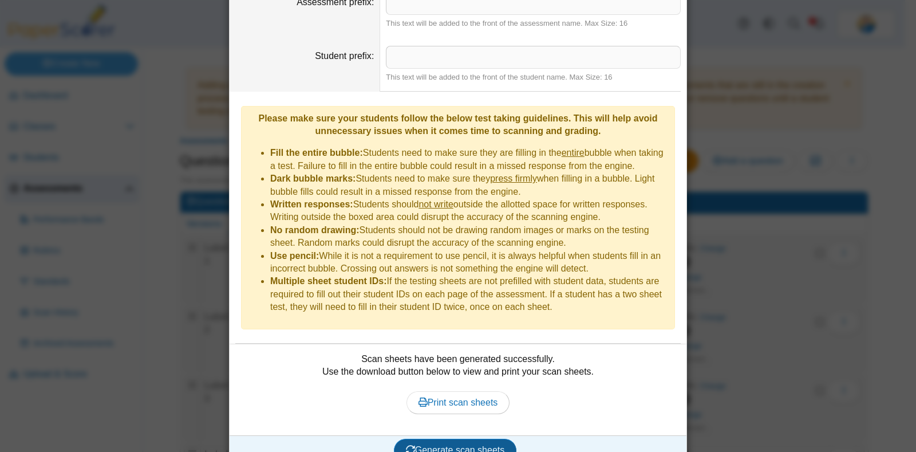
click at [459, 445] on span "Generate scan sheets" at bounding box center [455, 450] width 99 height 10
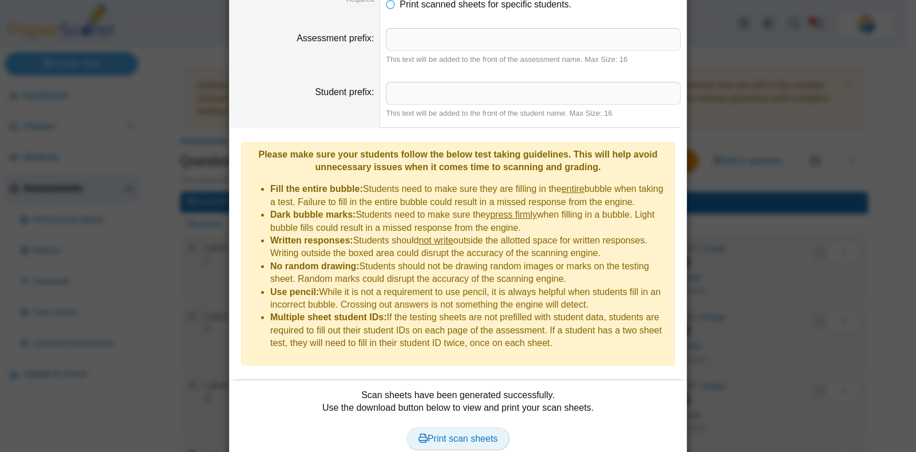
click at [458, 433] on span "Print scan sheets" at bounding box center [459, 438] width 80 height 10
